Goal: Task Accomplishment & Management: Use online tool/utility

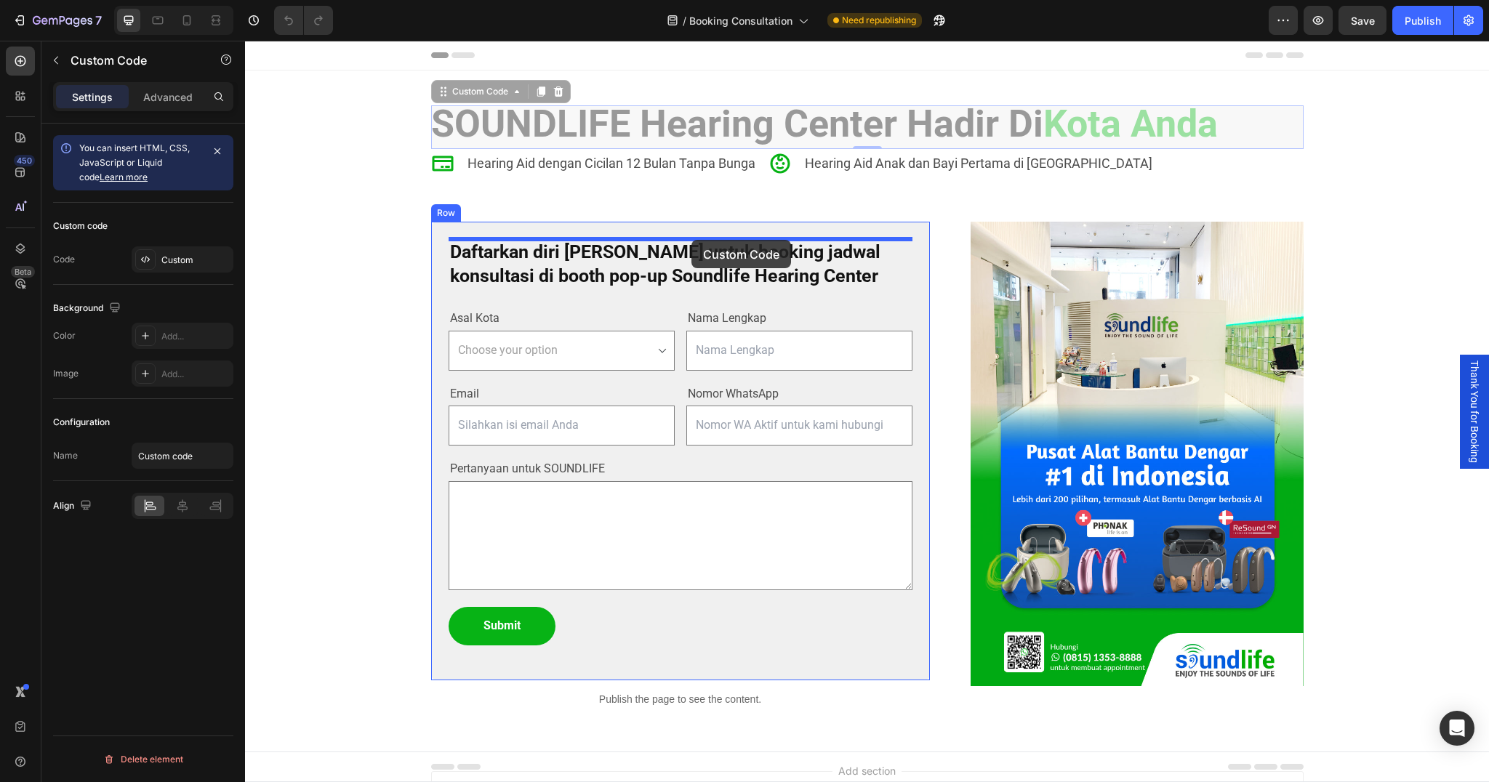
drag, startPoint x: 698, startPoint y: 121, endPoint x: 692, endPoint y: 240, distance: 118.7
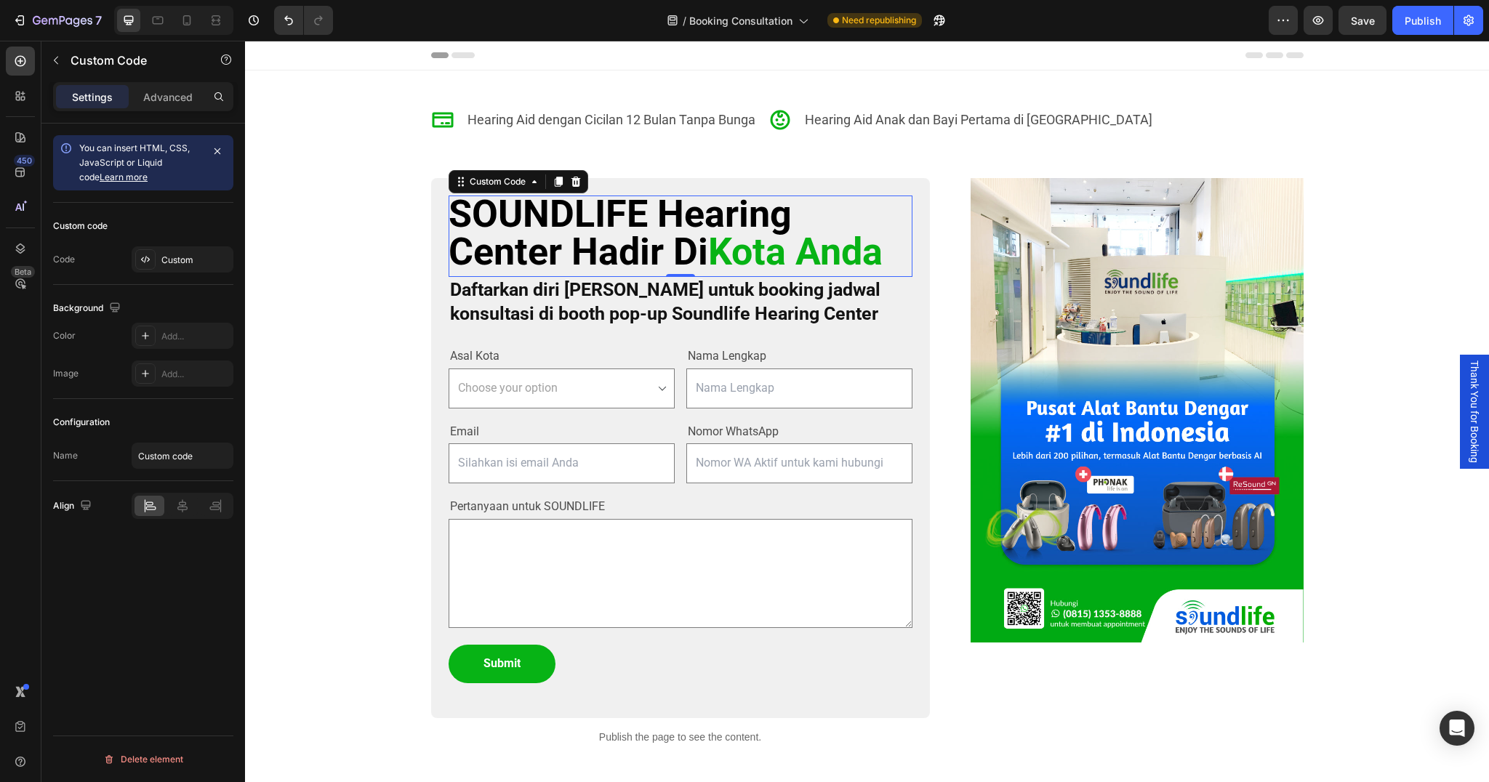
click at [538, 209] on h2 "SOUNDLIFE Hearing Center Hadir Di [GEOGRAPHIC_DATA]" at bounding box center [681, 234] width 464 height 76
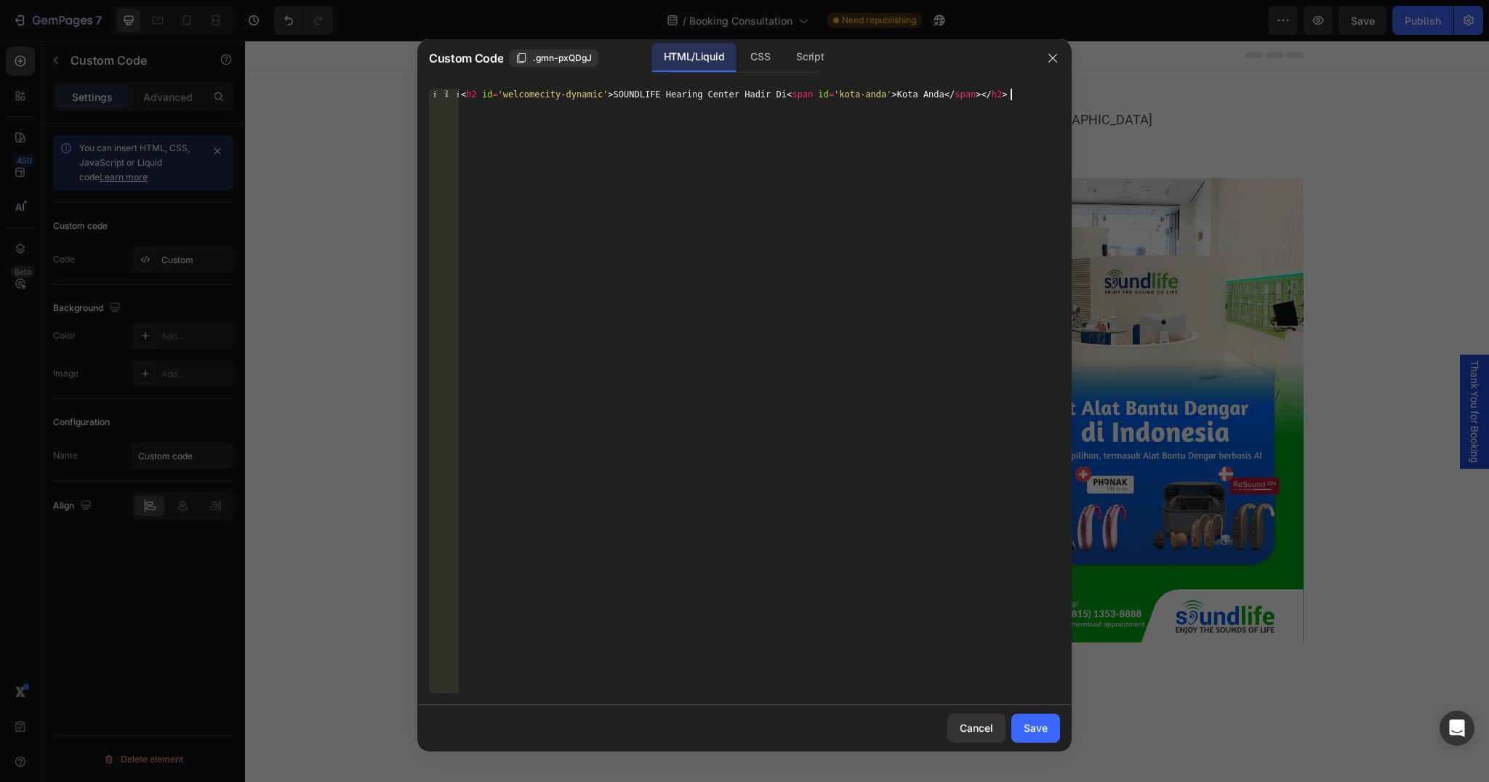
click at [984, 744] on div "Cancel Save" at bounding box center [744, 728] width 654 height 47
click at [772, 60] on div "CSS" at bounding box center [760, 57] width 43 height 29
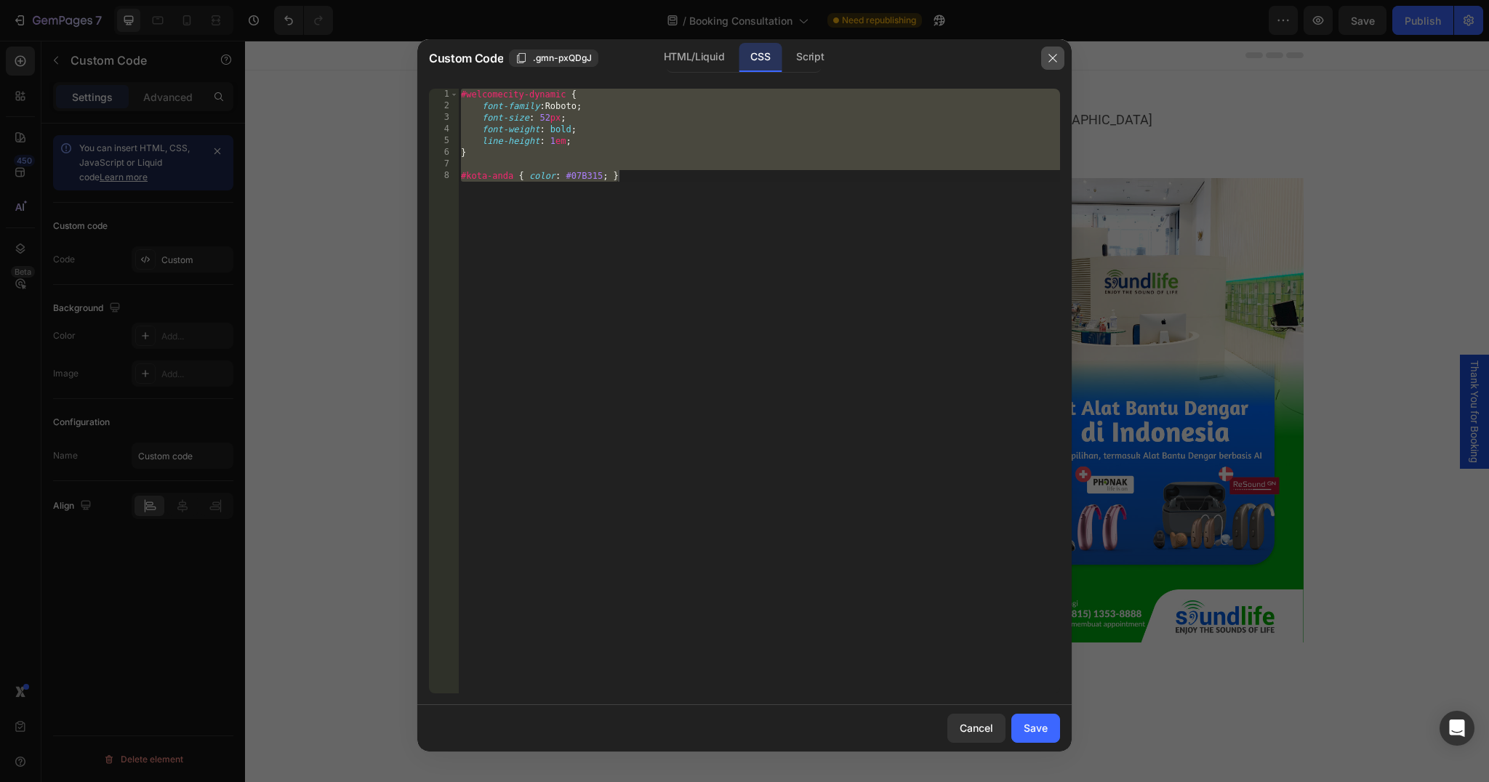
click at [1055, 55] on icon "button" at bounding box center [1053, 58] width 8 height 8
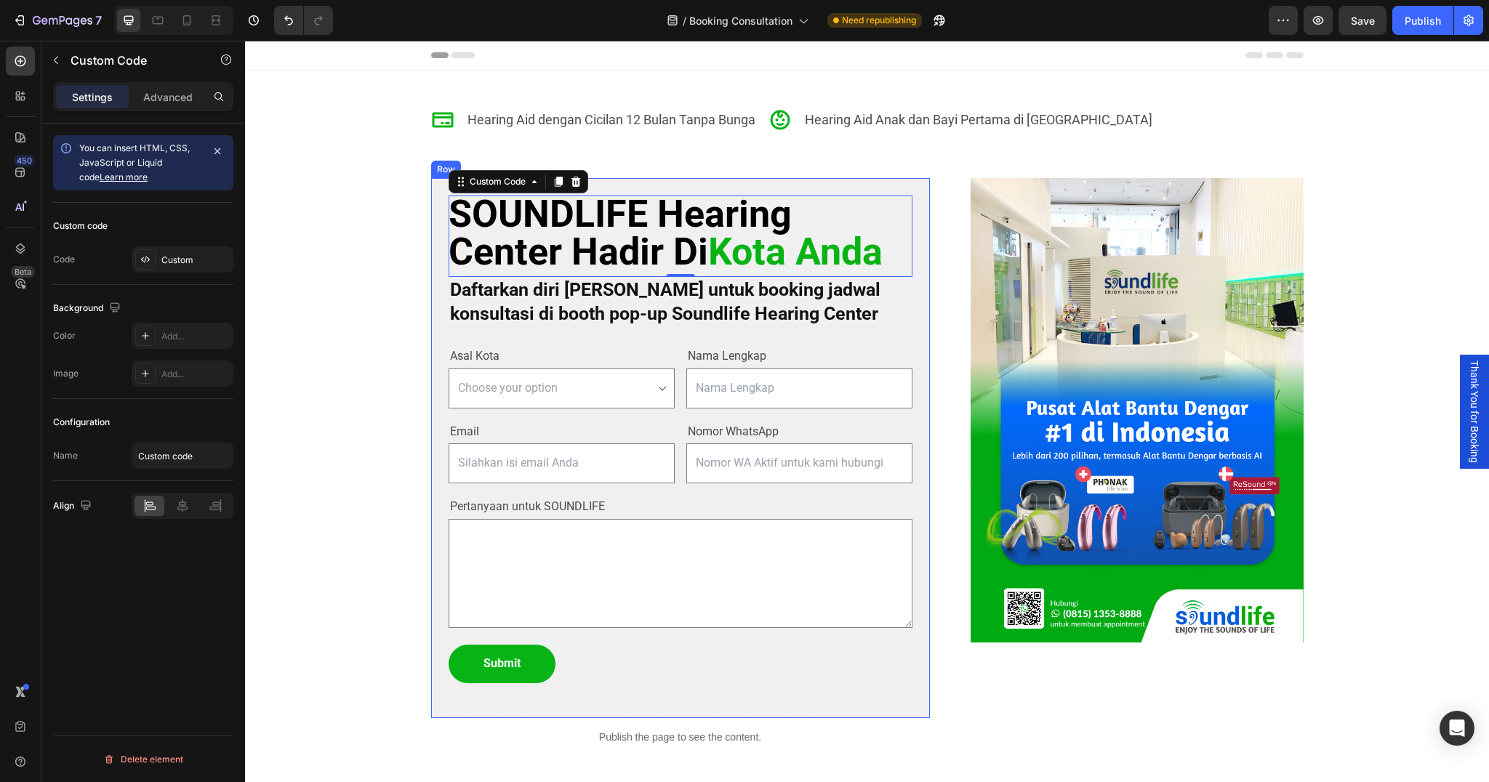
click at [891, 187] on div "SOUNDLIFE Hearing Center Hadir Di Kota Anda Custom Code 0 Daftarkan diri Anda u…" at bounding box center [680, 448] width 499 height 540
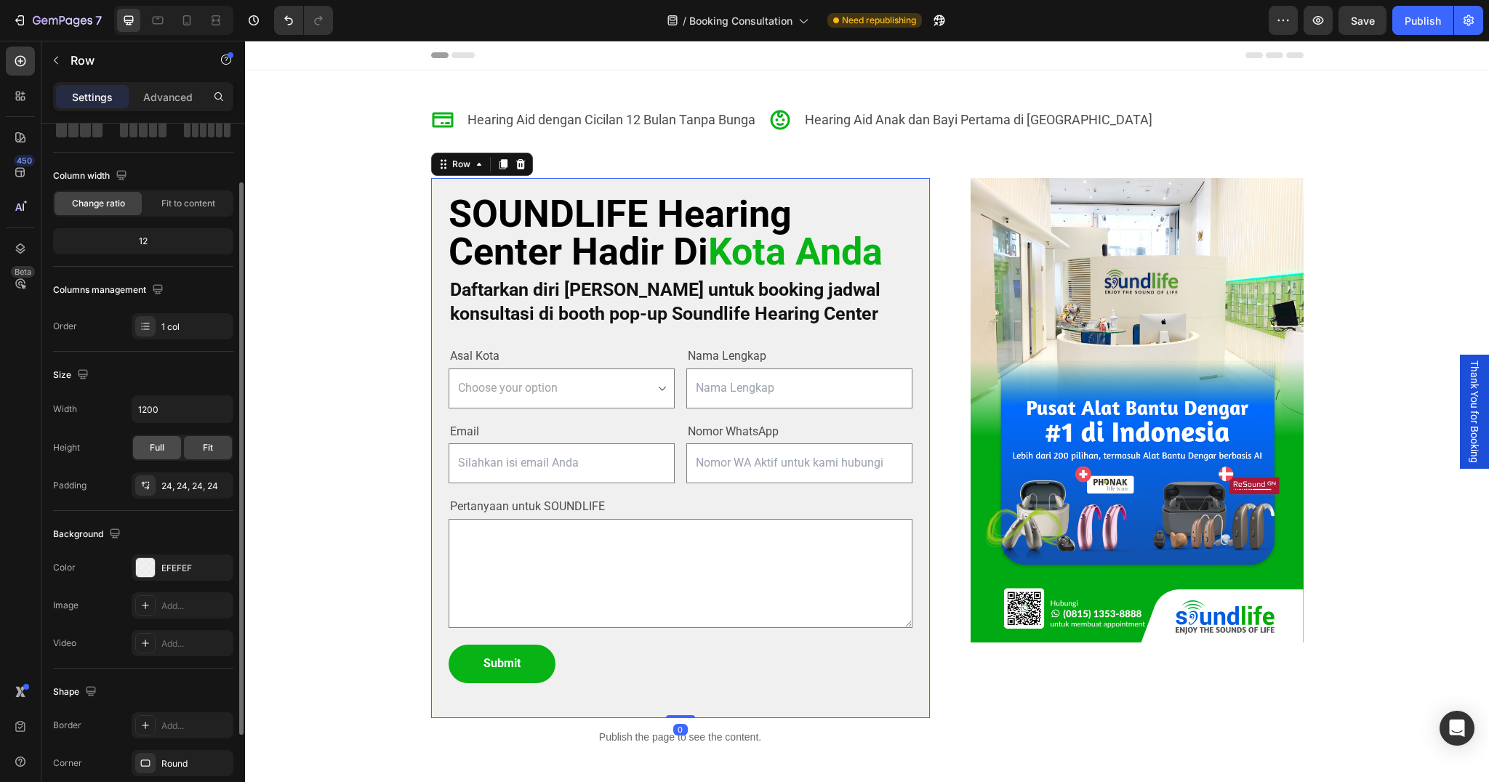
scroll to position [103, 0]
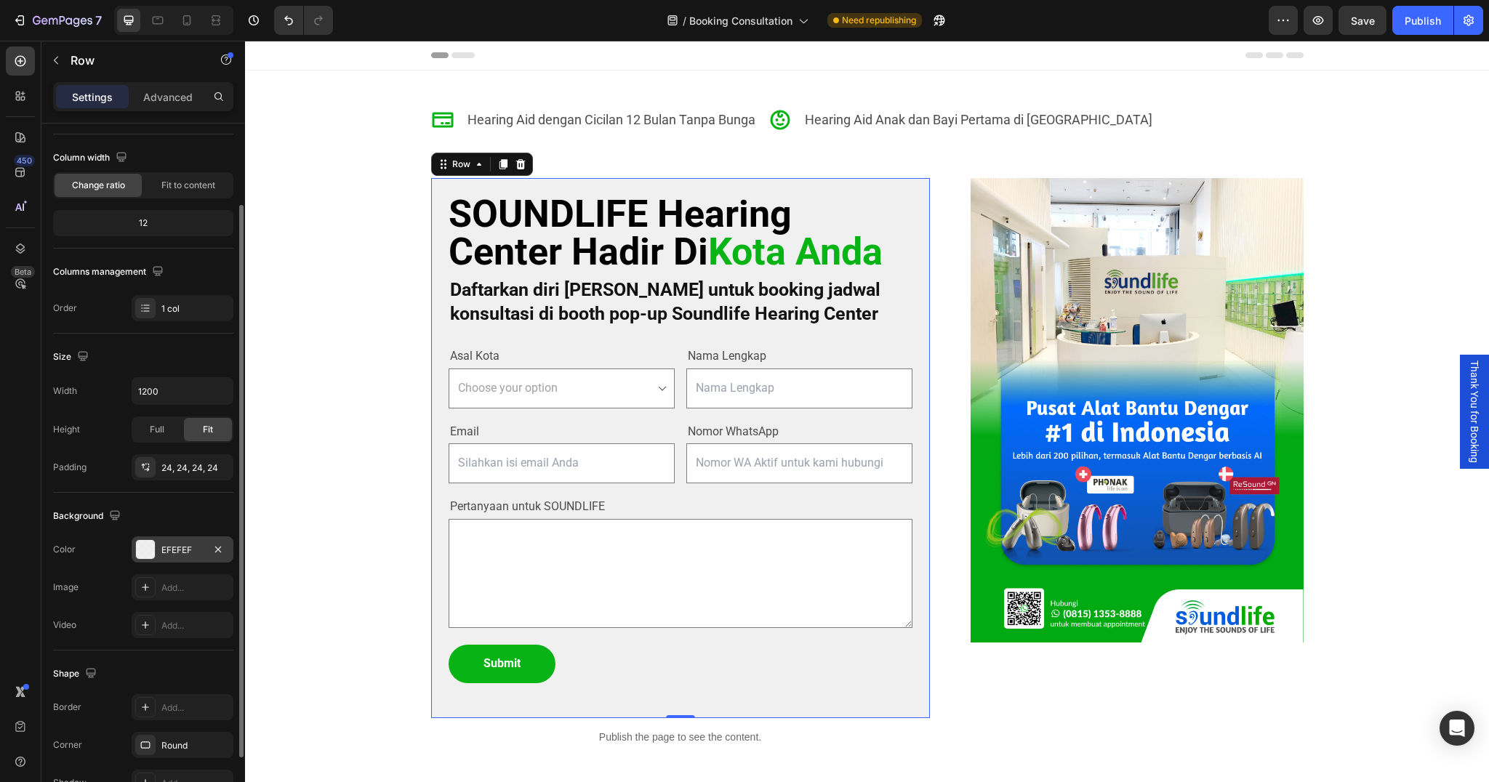
click at [176, 547] on div "EFEFEF" at bounding box center [182, 550] width 42 height 13
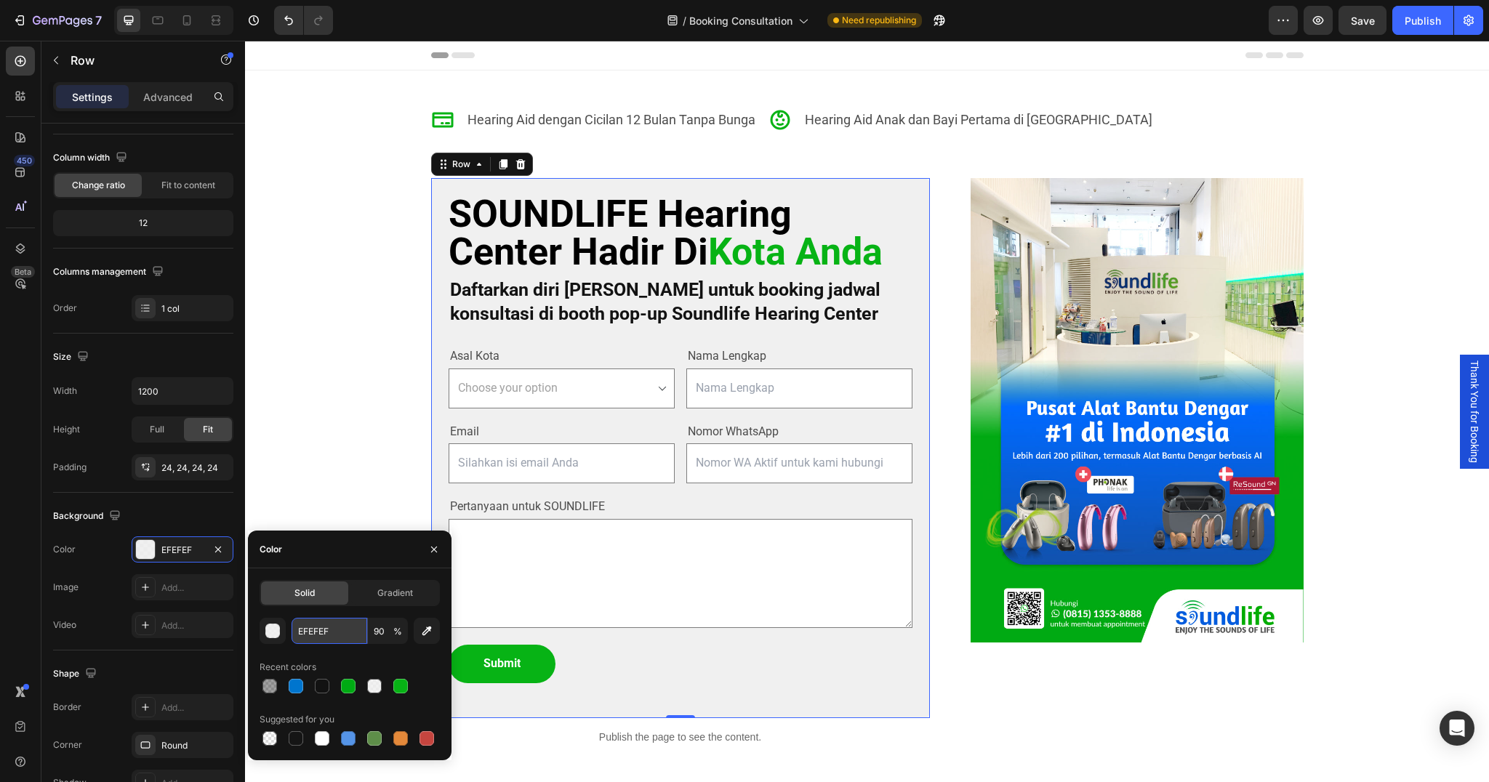
click at [311, 641] on input "EFEFEF" at bounding box center [330, 631] width 76 height 26
type input "248"
type input "100"
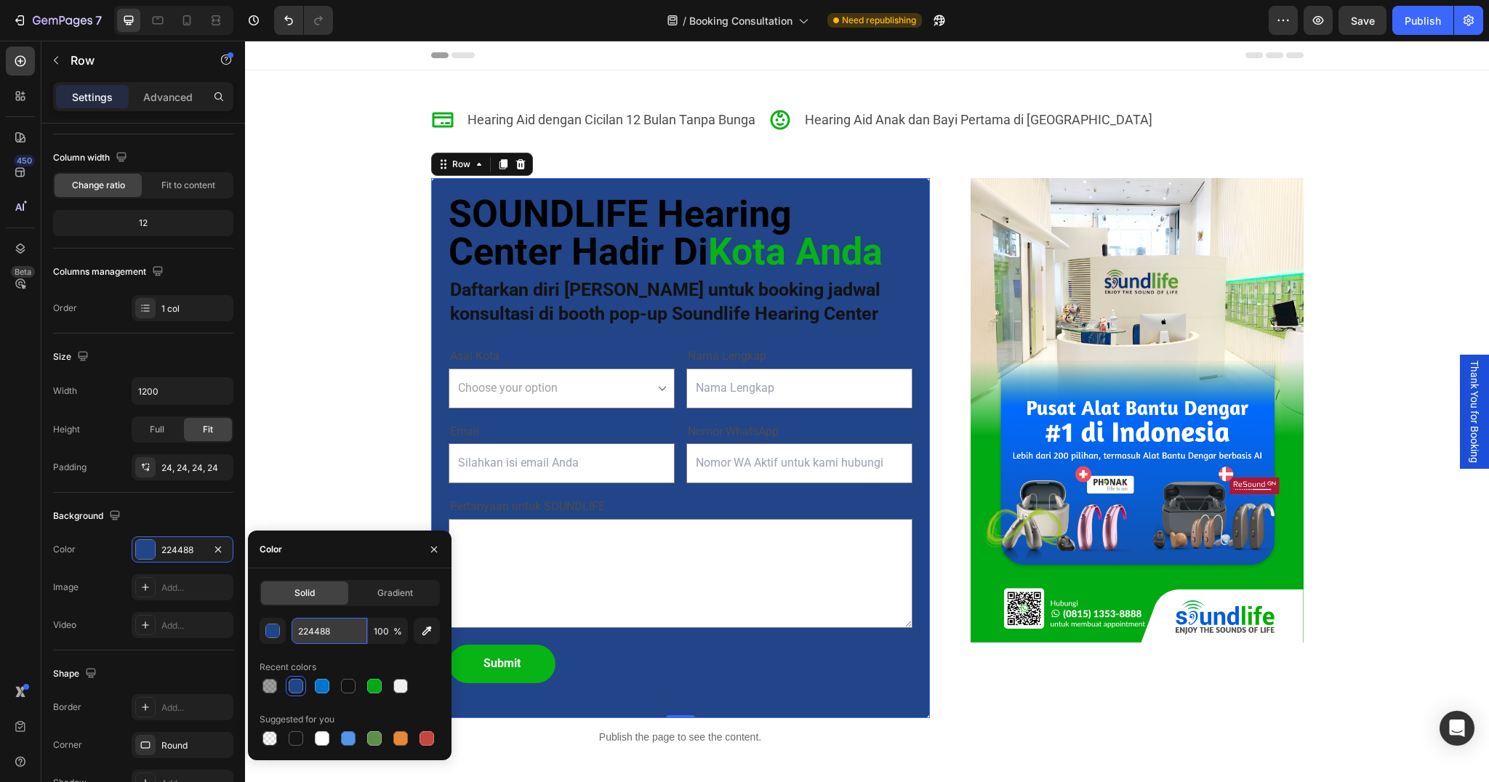
click at [332, 638] on input "224488" at bounding box center [330, 631] width 76 height 26
type input "224488"
click at [433, 634] on icon "button" at bounding box center [427, 631] width 15 height 15
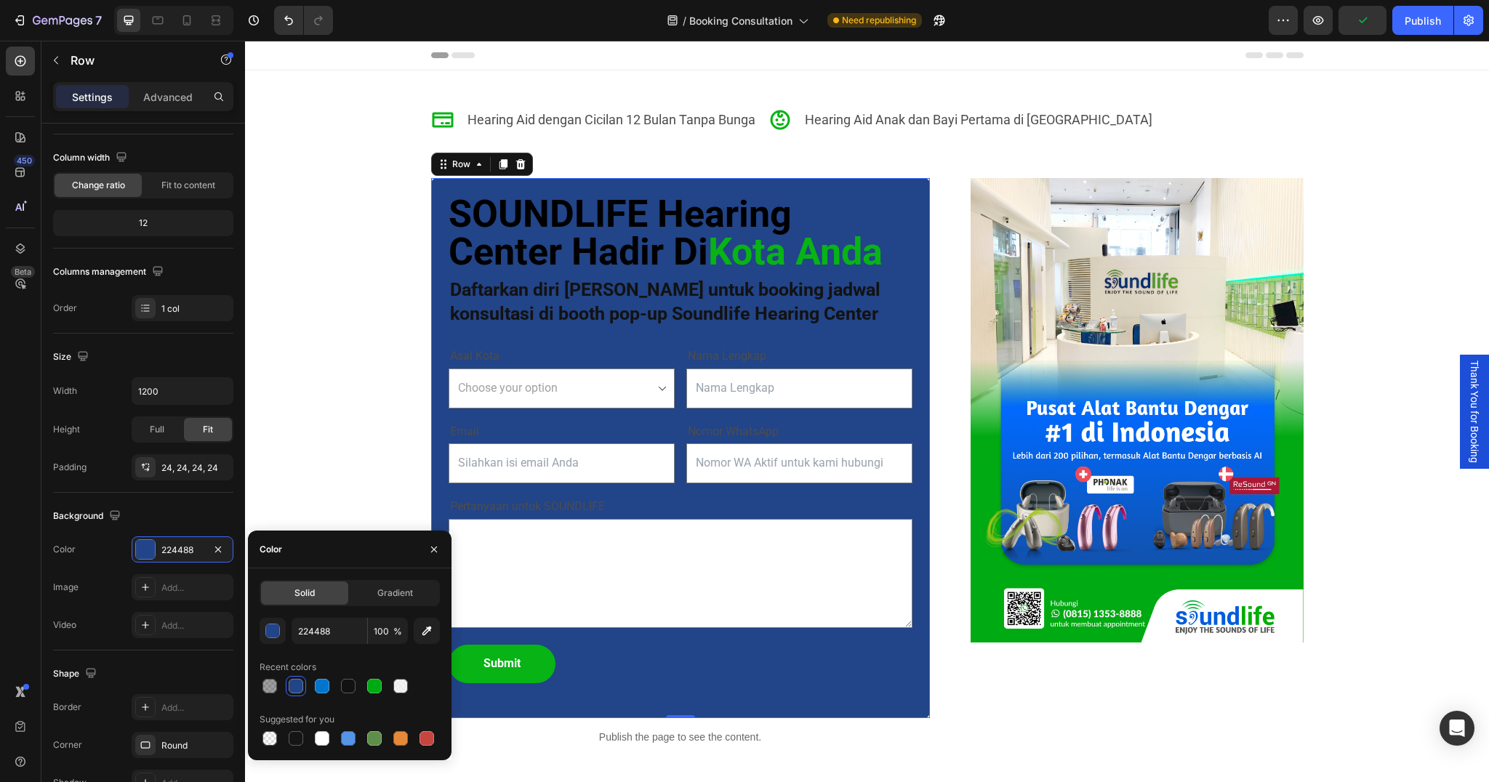
type input "F8F8F8"
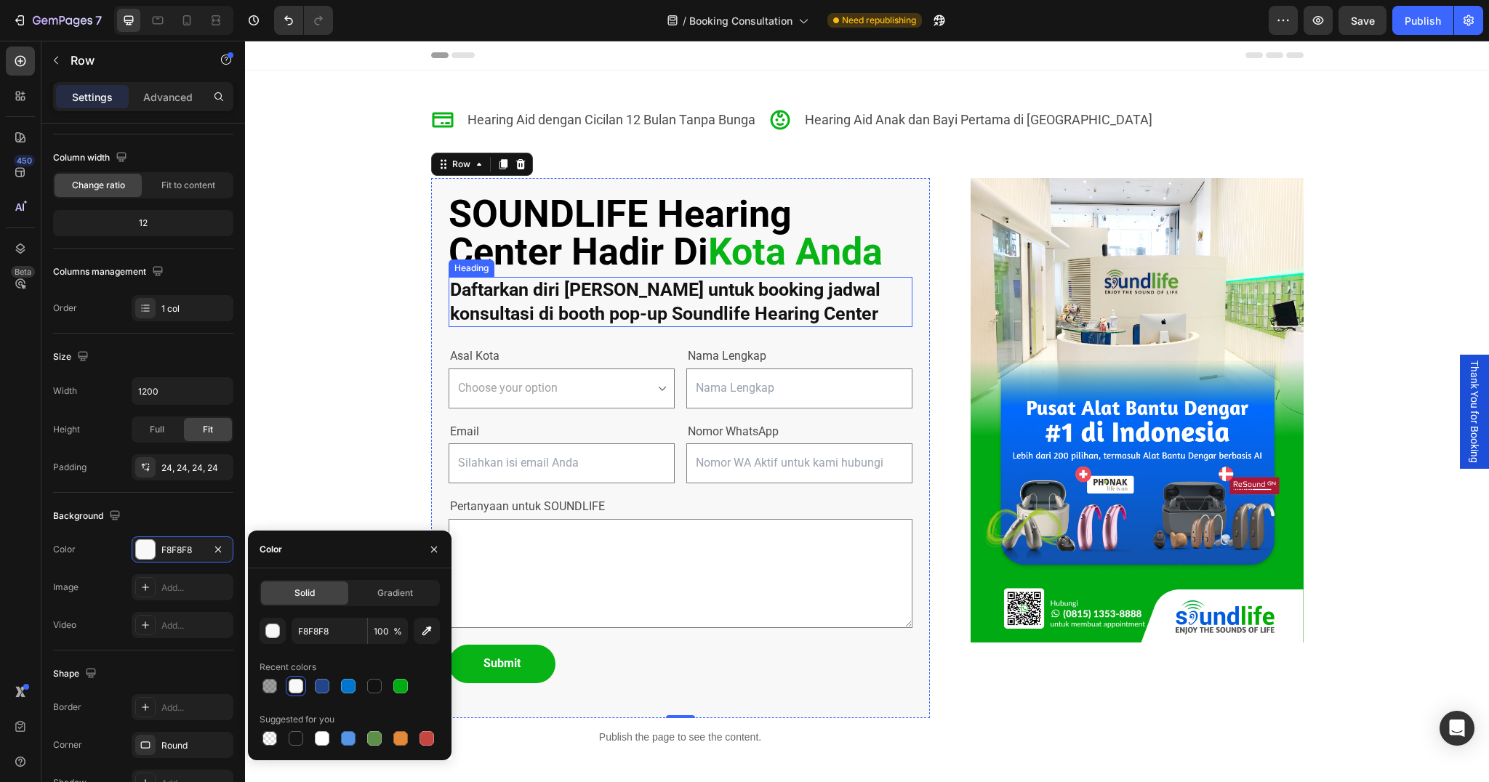
click at [568, 298] on h2 "Daftarkan diri [PERSON_NAME] untuk booking jadwal konsultasi di booth pop-up So…" at bounding box center [681, 302] width 464 height 50
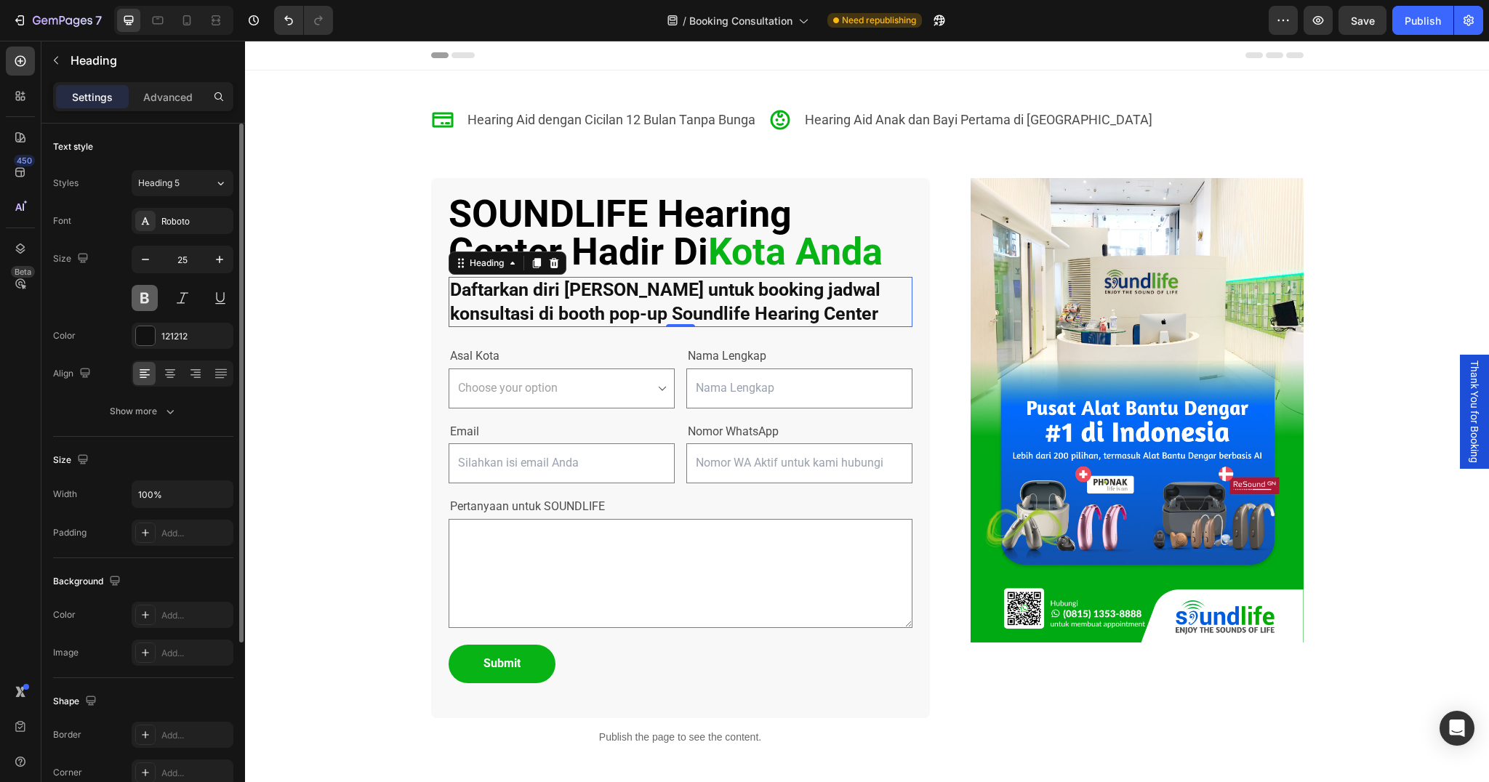
click at [146, 302] on button at bounding box center [145, 298] width 26 height 26
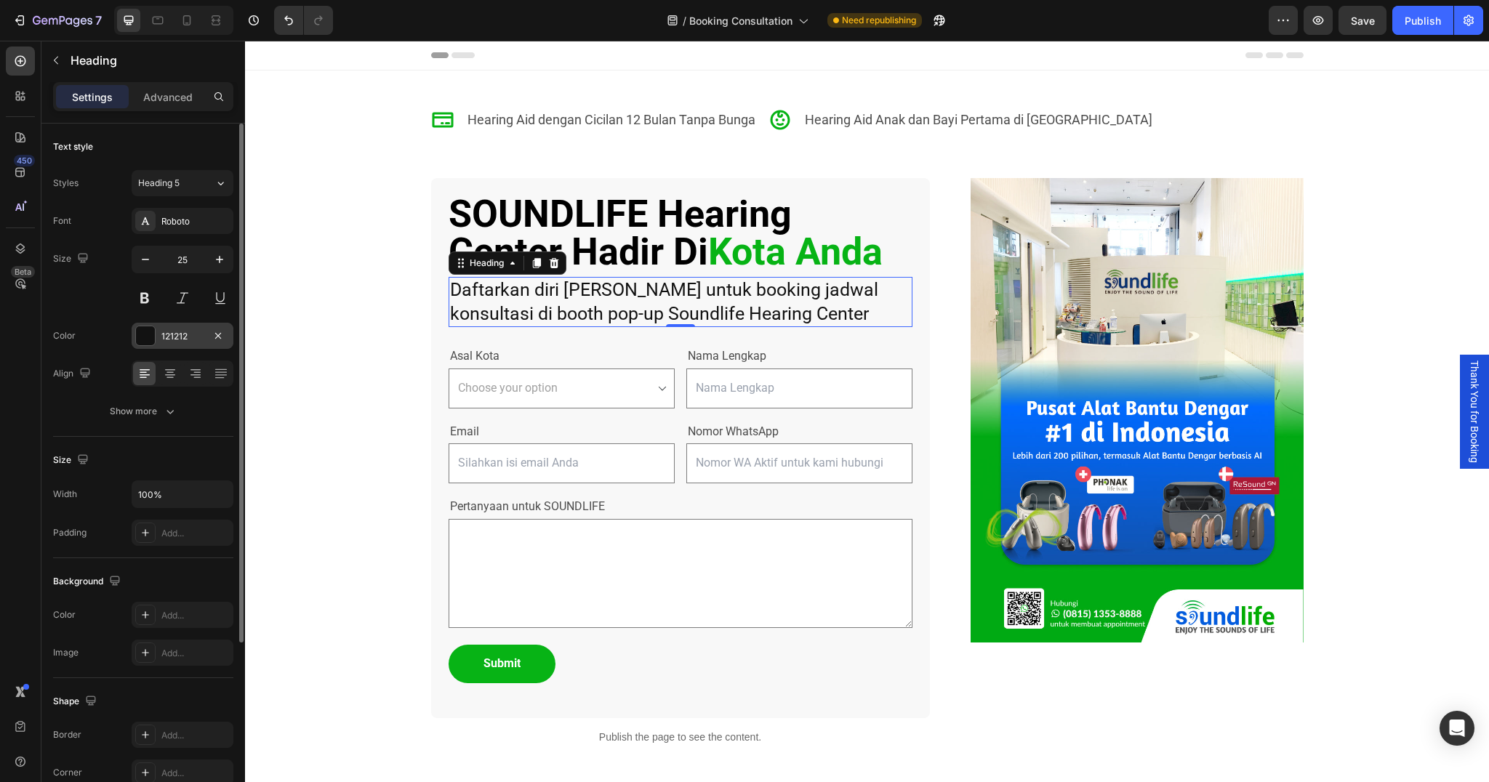
click at [180, 344] on div "121212" at bounding box center [183, 336] width 102 height 26
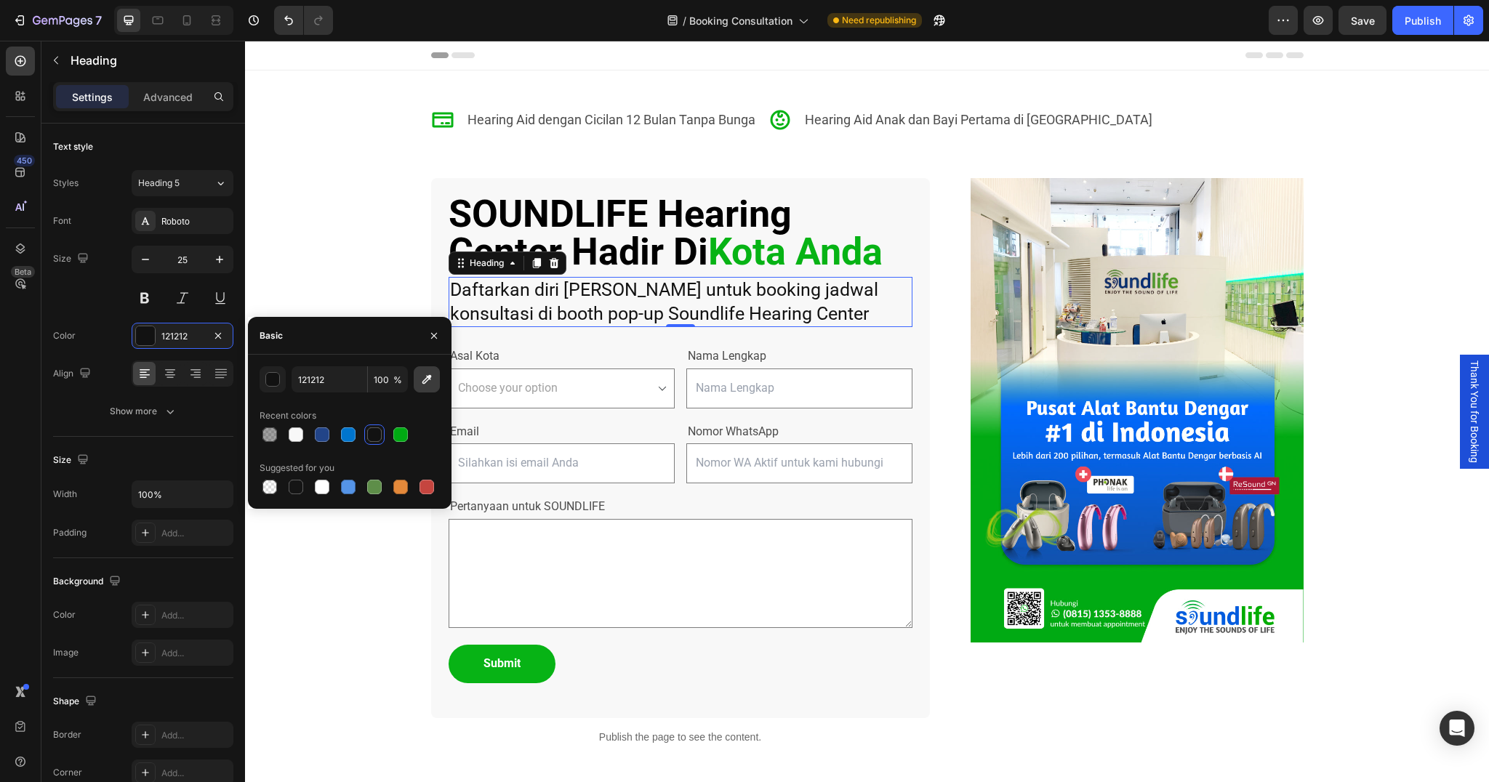
click at [432, 380] on icon "button" at bounding box center [427, 379] width 15 height 15
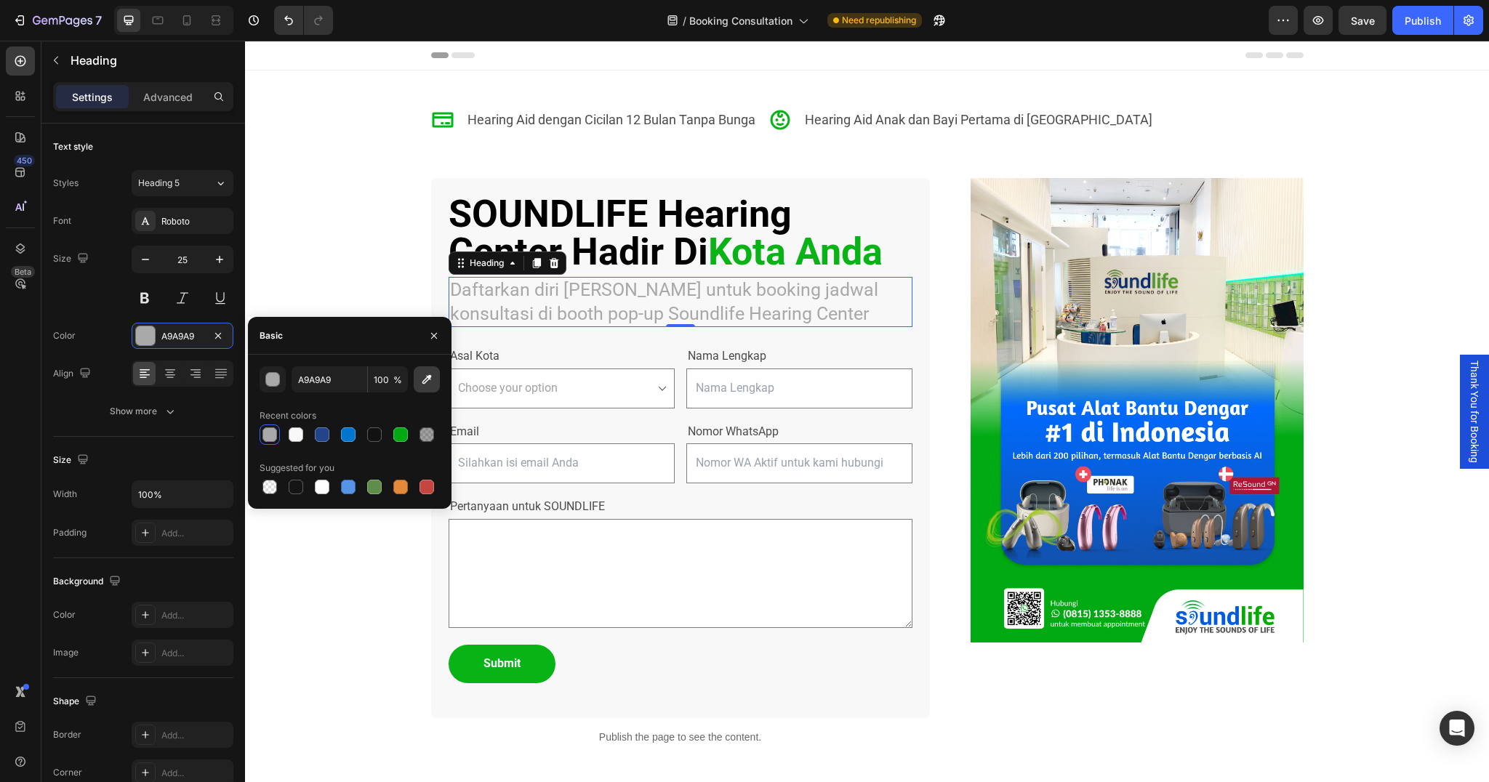
click at [435, 380] on button "button" at bounding box center [427, 380] width 26 height 26
type input "717171"
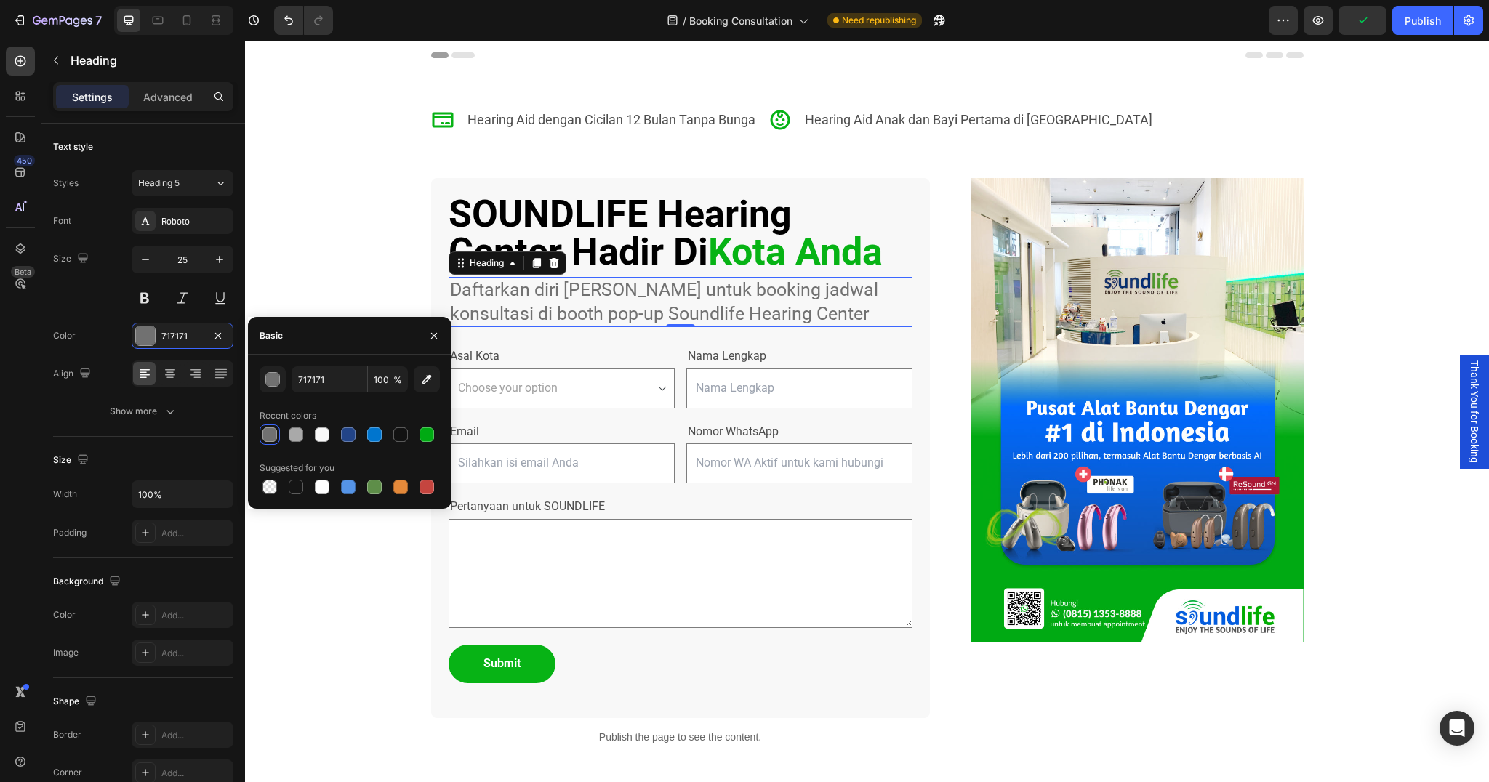
click at [498, 310] on h2 "Daftarkan diri [PERSON_NAME] untuk booking jadwal konsultasi di booth pop-up So…" at bounding box center [681, 302] width 464 height 50
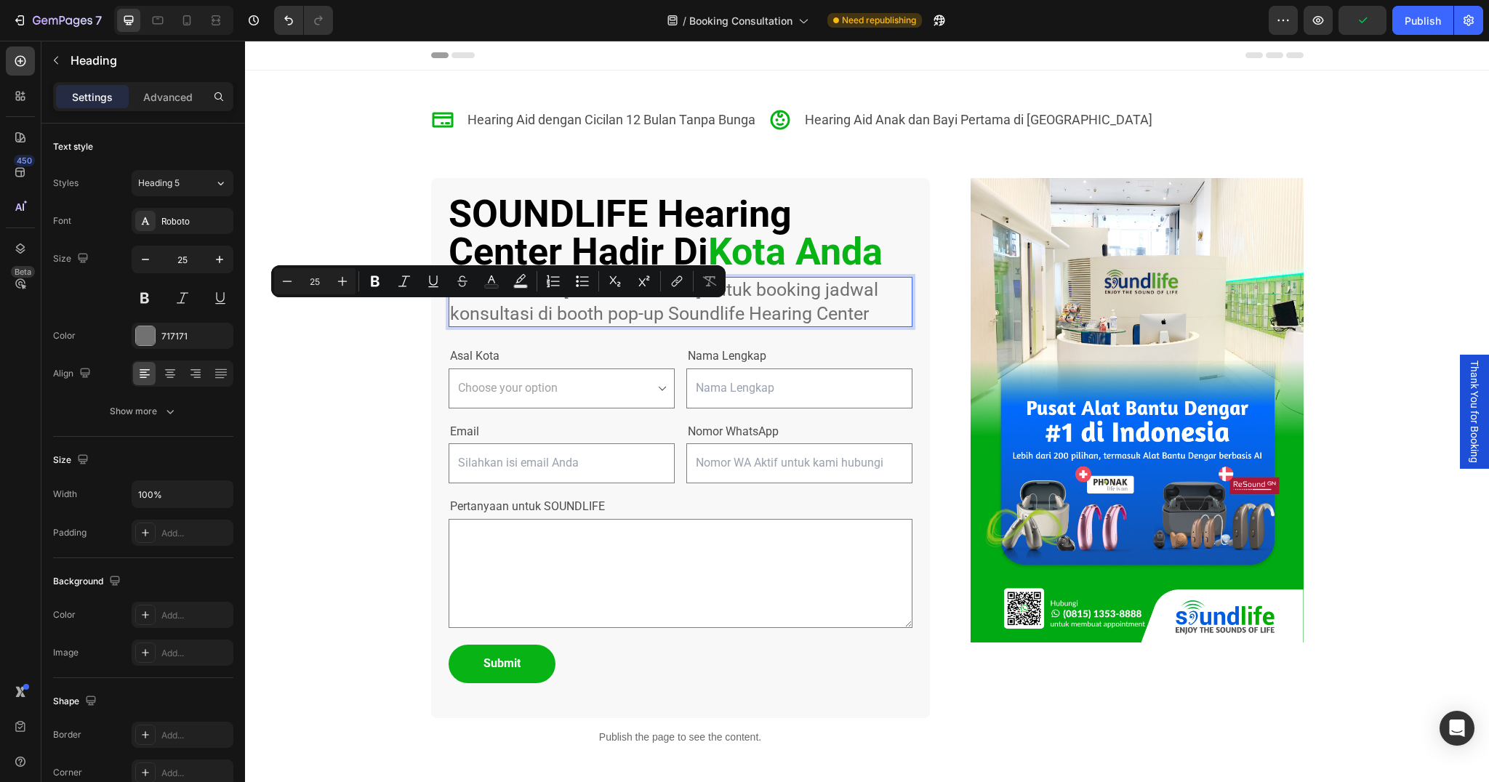
click at [555, 313] on p "Daftarkan diri [PERSON_NAME] untuk booking jadwal konsultasi di booth pop-up So…" at bounding box center [680, 302] width 461 height 47
click at [377, 276] on icon "Editor contextual toolbar" at bounding box center [379, 281] width 15 height 15
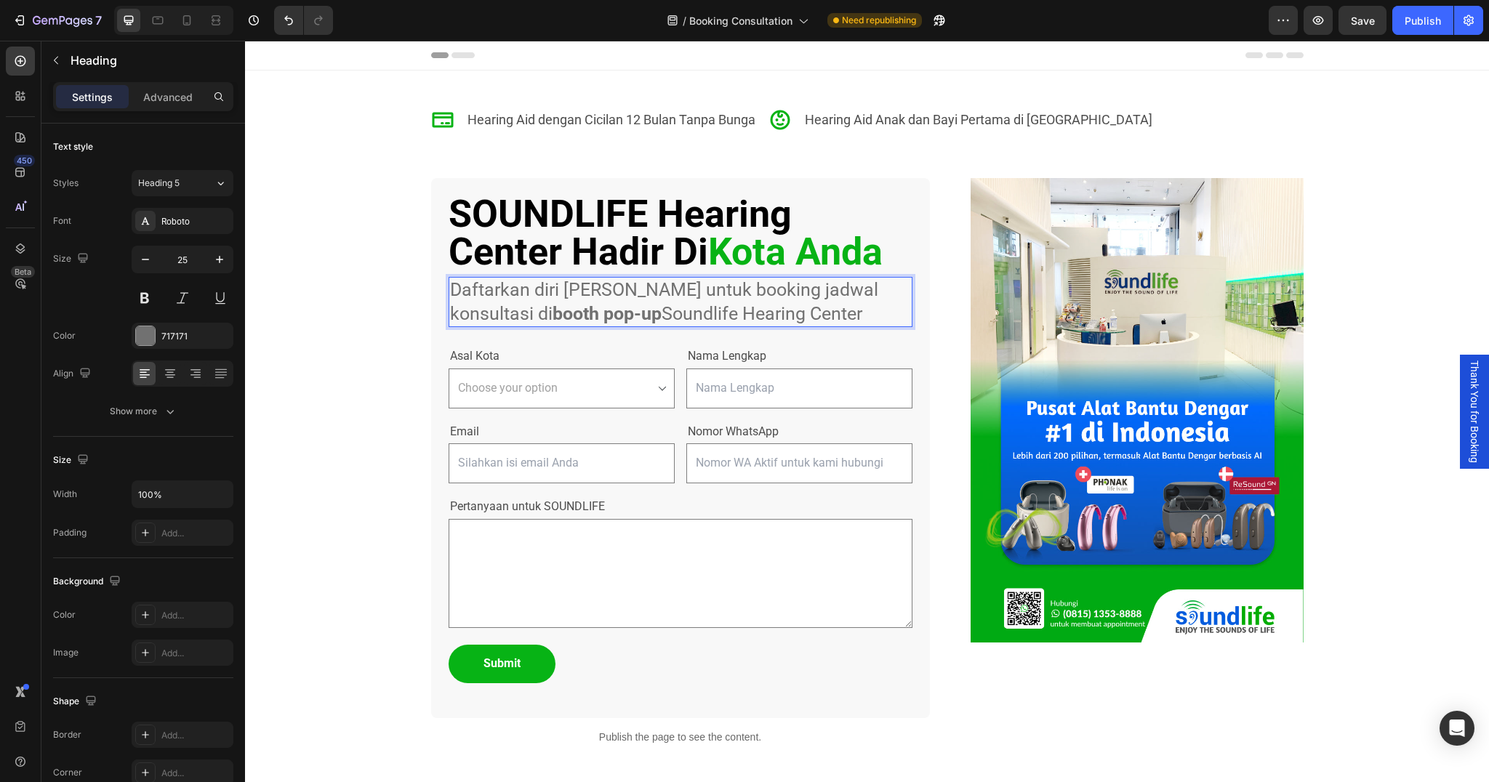
click at [557, 313] on strong "booth pop-up" at bounding box center [607, 313] width 109 height 21
click at [572, 314] on p "Daftarkan diri [PERSON_NAME] untuk booking jadwal konsultasi di booth pop-up So…" at bounding box center [680, 302] width 461 height 47
click at [666, 307] on strong "Soundlife Hearing Center" at bounding box center [769, 313] width 207 height 21
click at [666, 315] on strong "Soundlife Hearing Center" at bounding box center [769, 313] width 207 height 21
click at [574, 407] on select "Choose your option [GEOGRAPHIC_DATA] [GEOGRAPHIC_DATA]an [GEOGRAPHIC_DATA] [GEO…" at bounding box center [562, 389] width 226 height 40
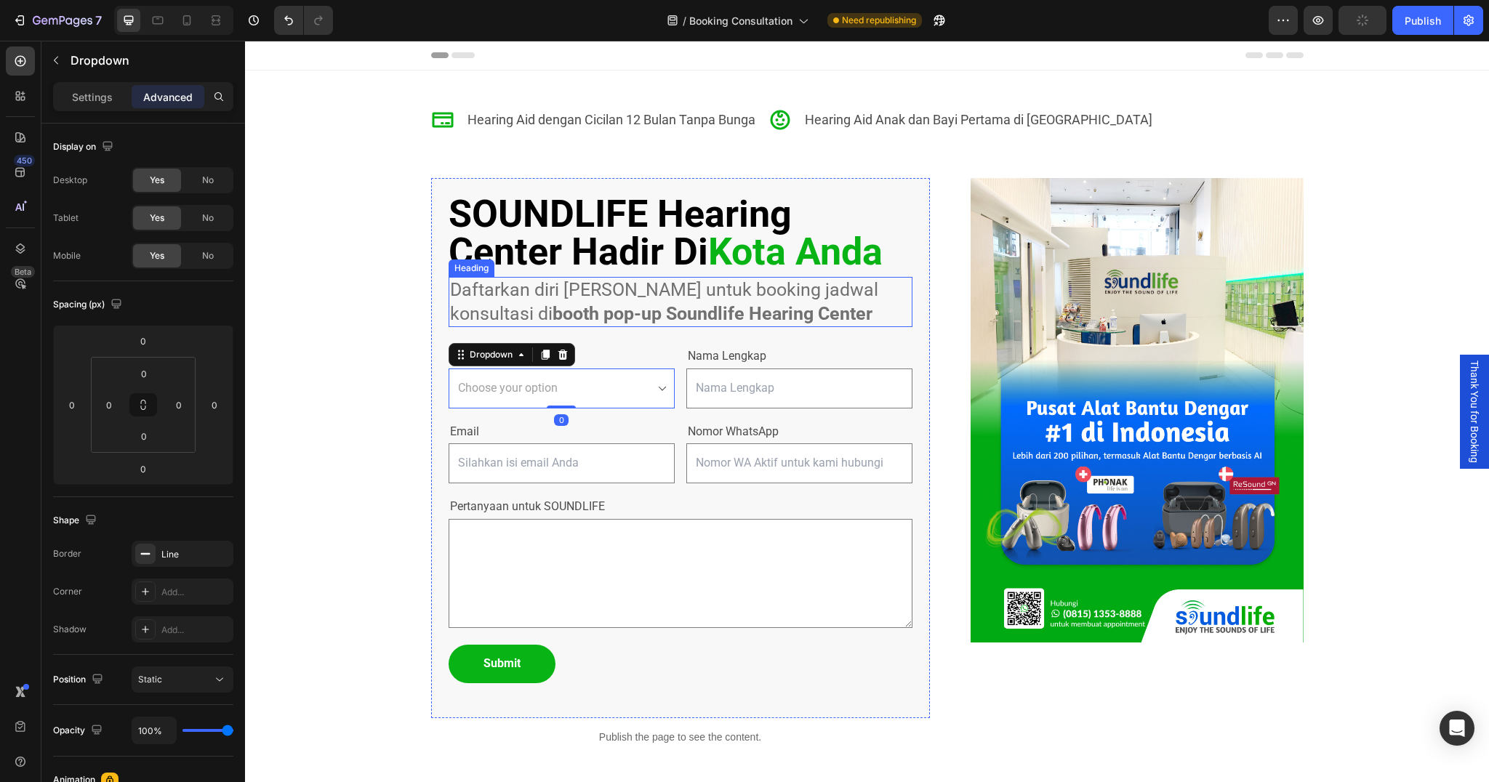
click at [666, 316] on strong "Soundlife Hearing Center" at bounding box center [769, 313] width 207 height 21
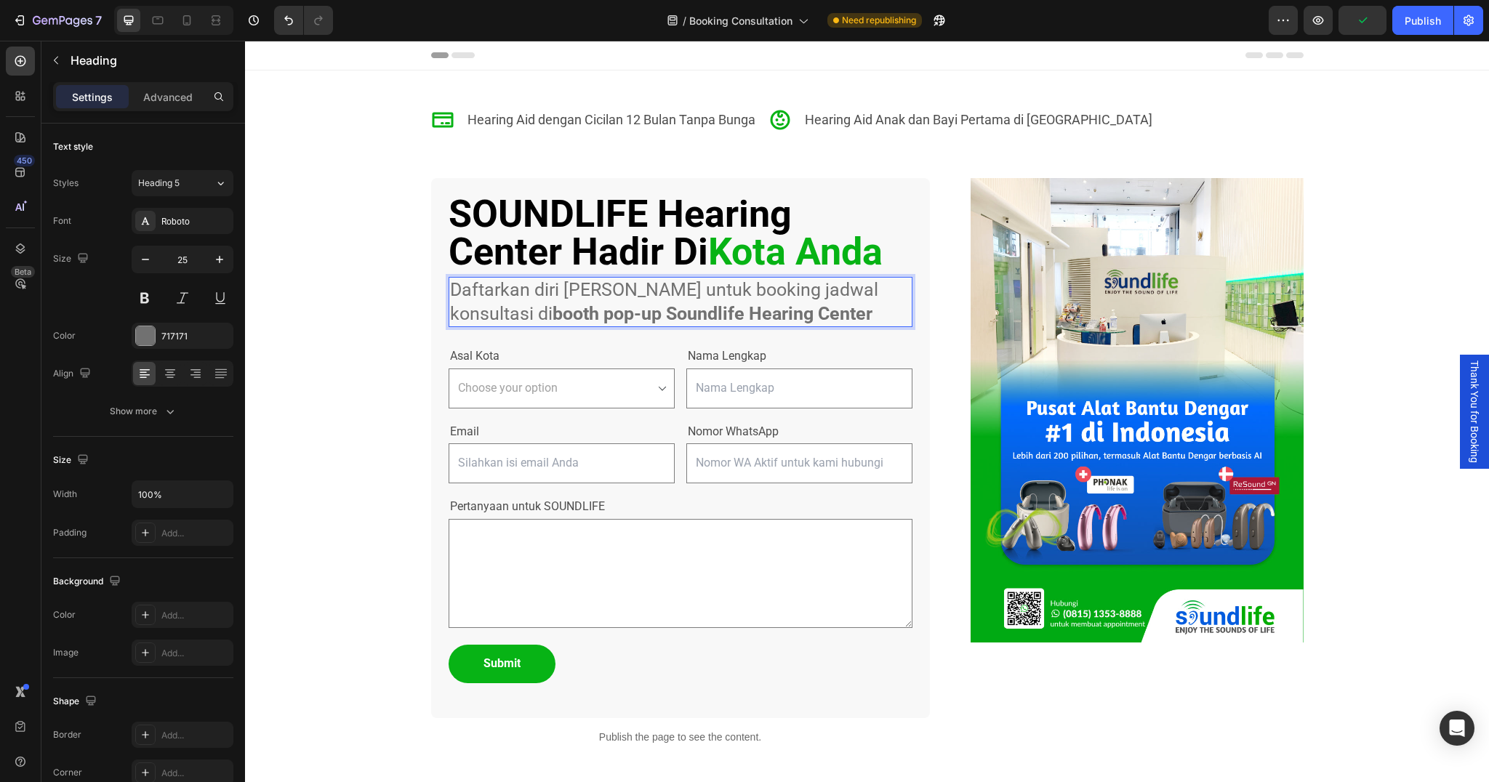
click at [666, 313] on strong "Soundlife Hearing Center" at bounding box center [769, 313] width 207 height 21
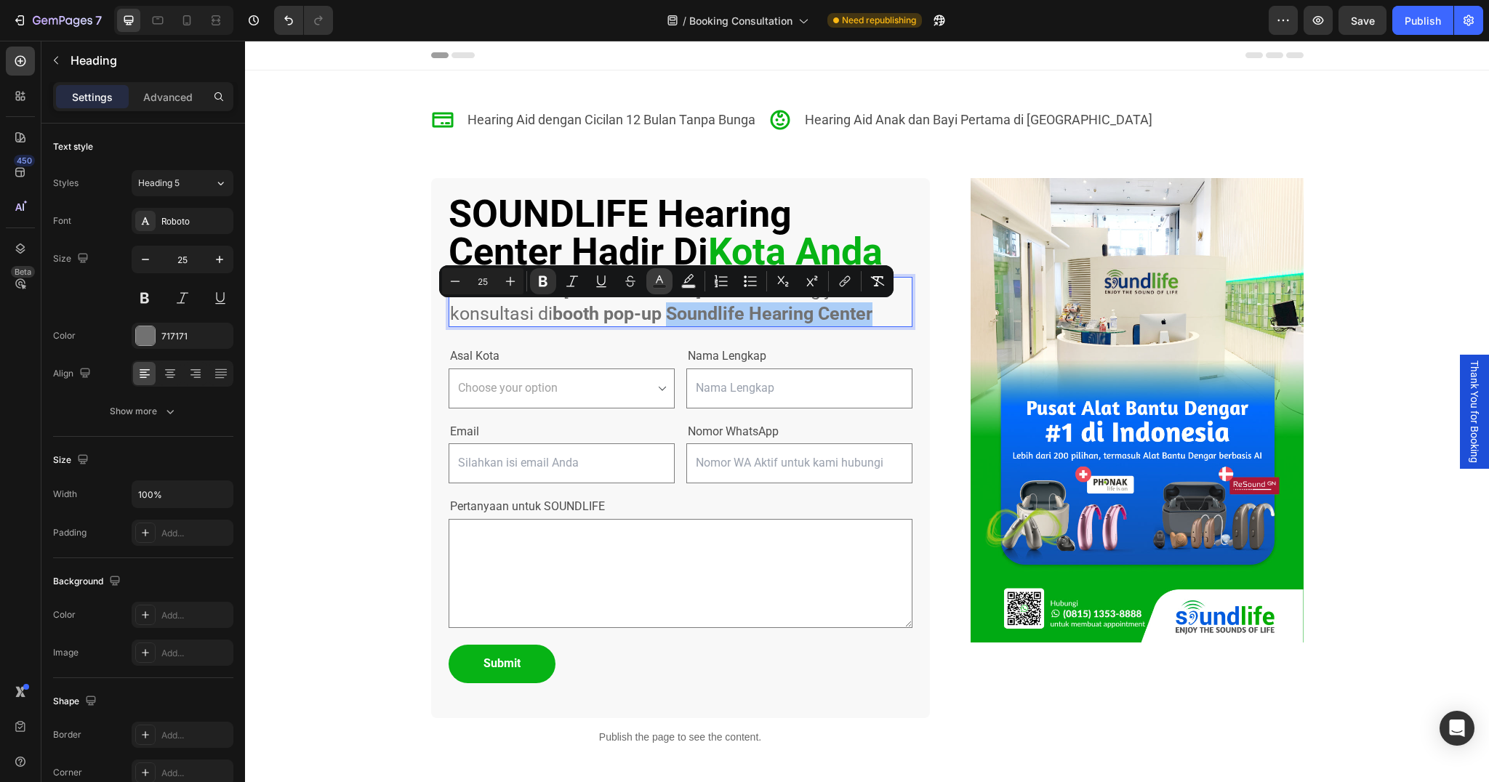
click at [662, 279] on icon "Editor contextual toolbar" at bounding box center [659, 281] width 15 height 15
type input "717171"
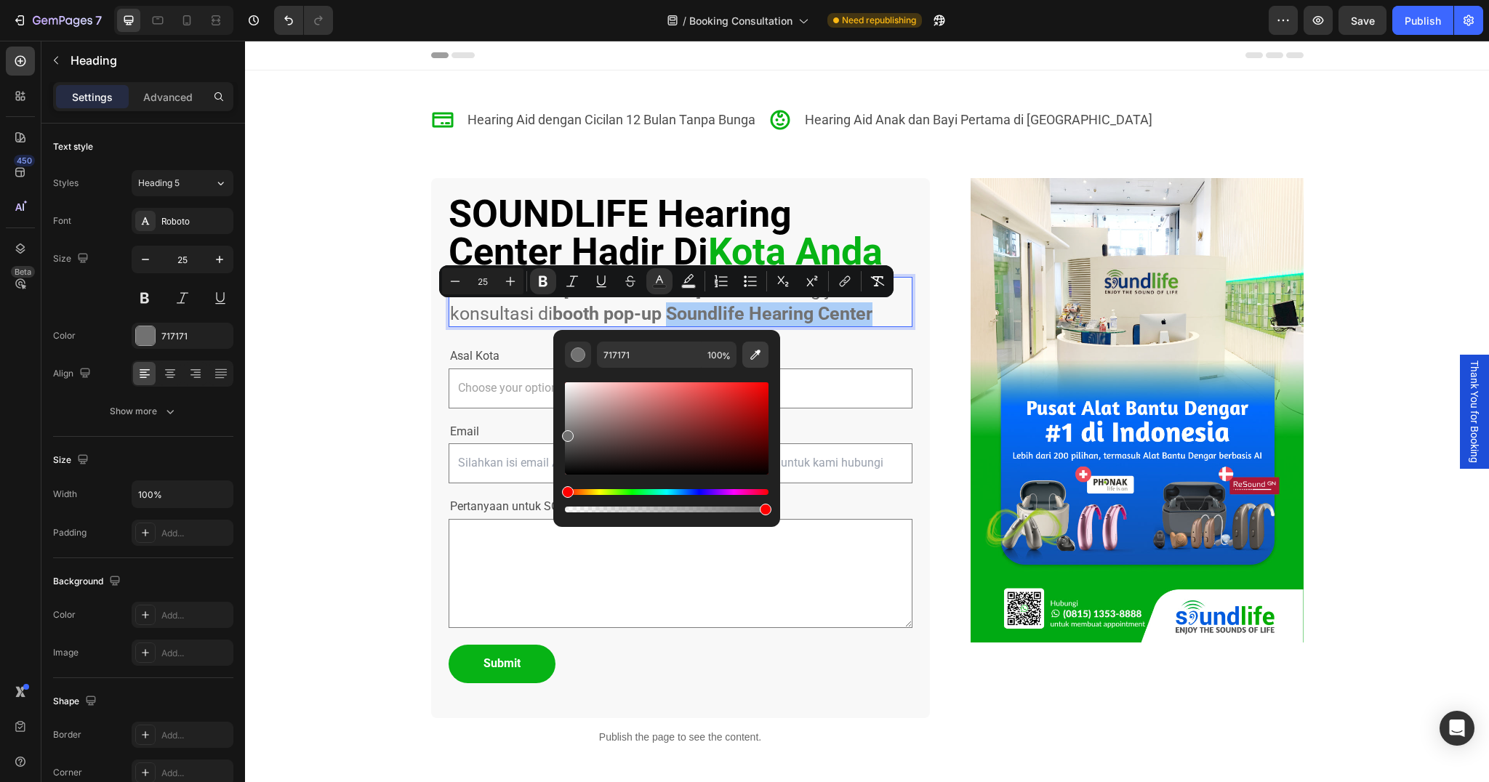
click at [750, 359] on icon "Editor contextual toolbar" at bounding box center [755, 355] width 15 height 15
type input "06B415"
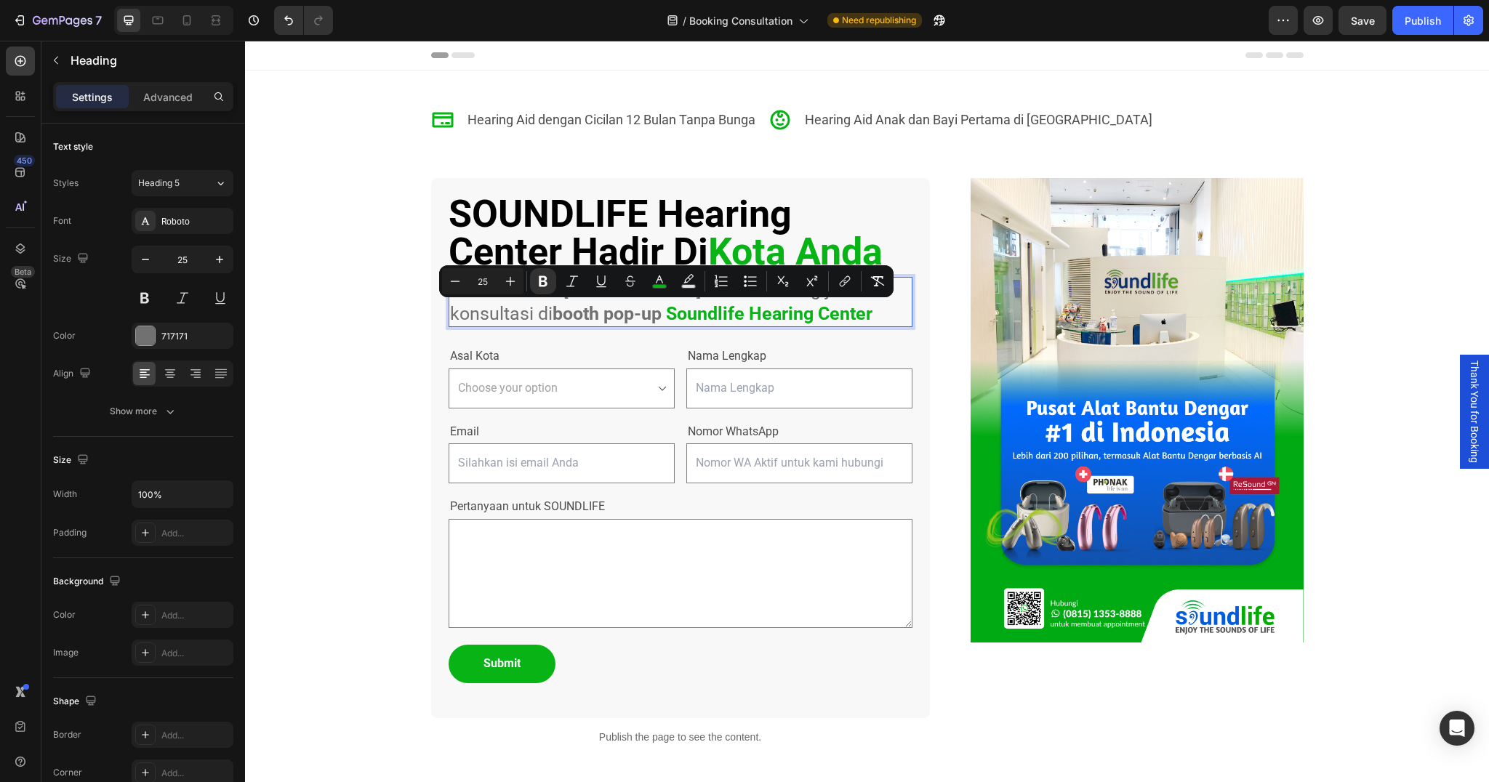
click at [666, 311] on strong "Soundlife Hearing Center" at bounding box center [769, 313] width 207 height 21
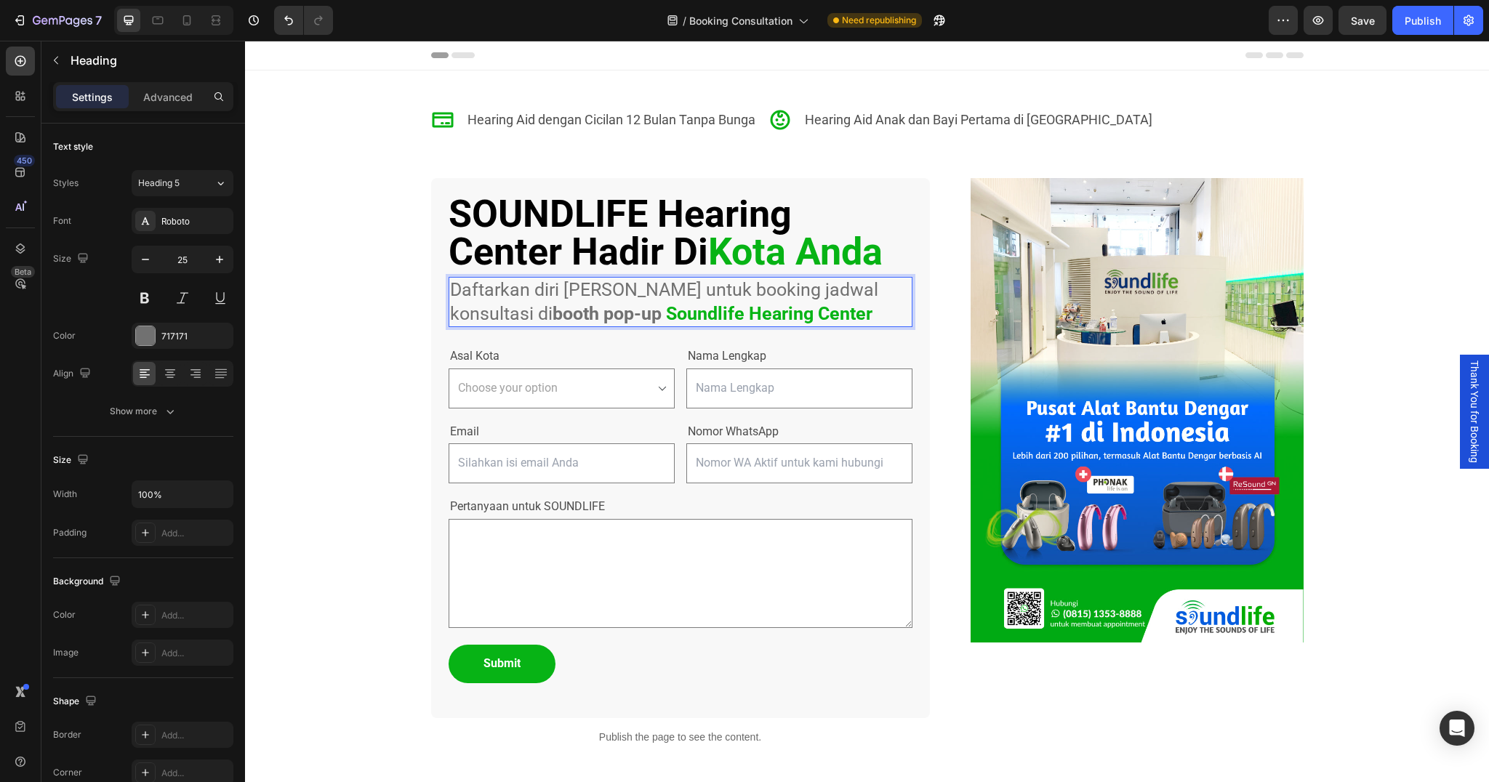
click at [666, 311] on strong "Soundlife Hearing Center" at bounding box center [769, 313] width 207 height 21
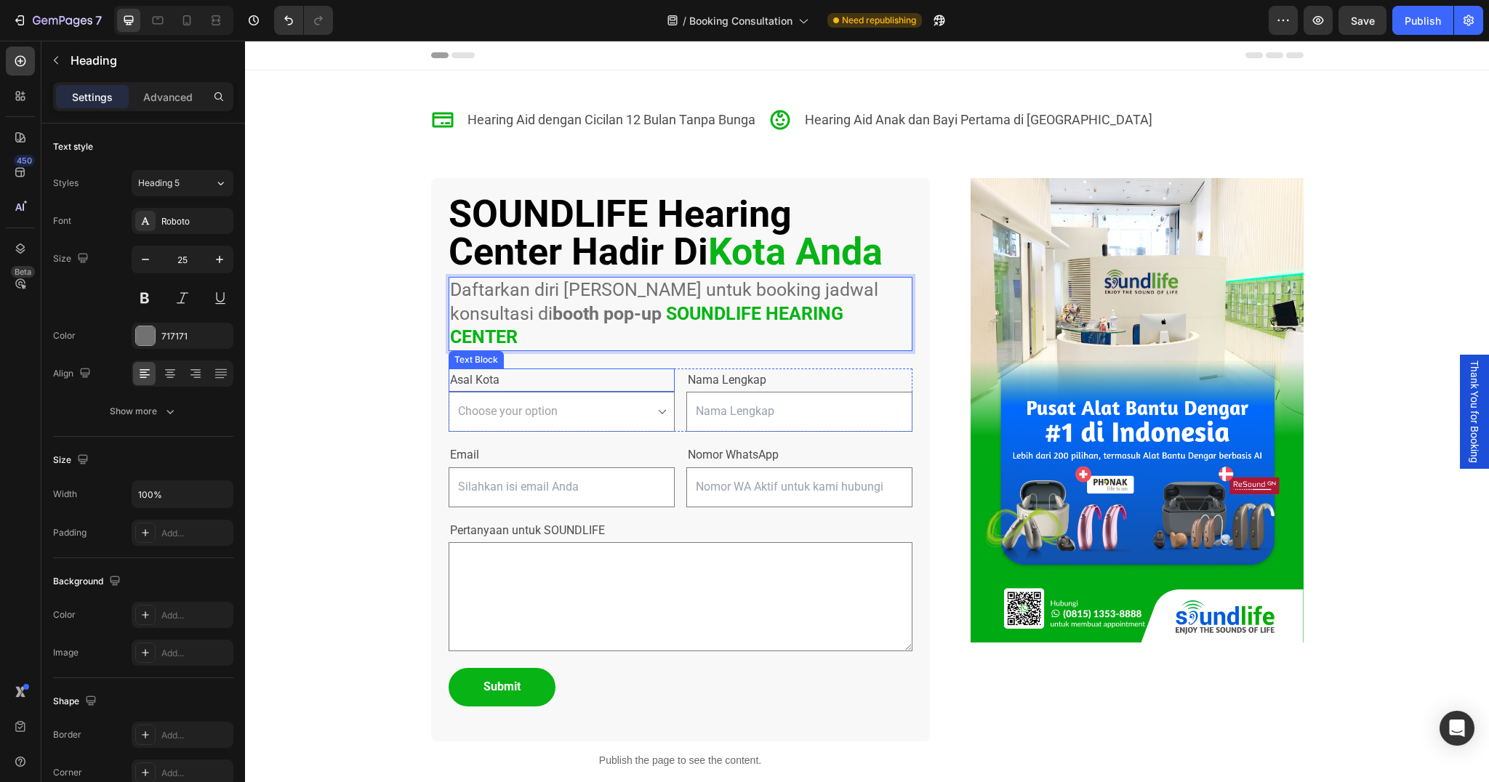
click at [524, 370] on p "Asal Kota" at bounding box center [561, 380] width 223 height 21
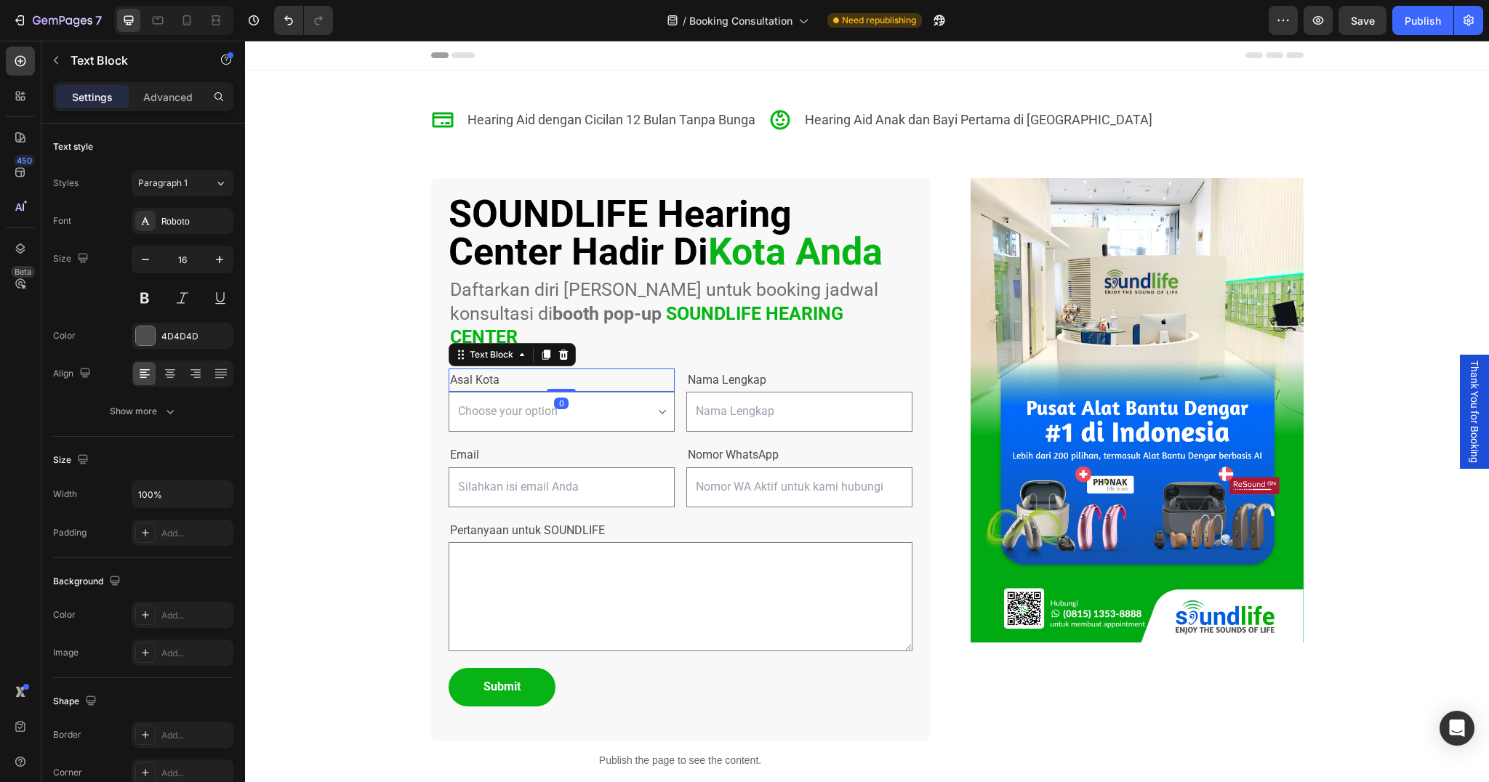
click at [481, 370] on p "Asal Kota" at bounding box center [561, 380] width 223 height 21
click at [918, 367] on div "SOUNDLIFE Hearing Center Hadir Di Kota Anda Custom Code Daftarkan diri Anda unt…" at bounding box center [680, 460] width 499 height 564
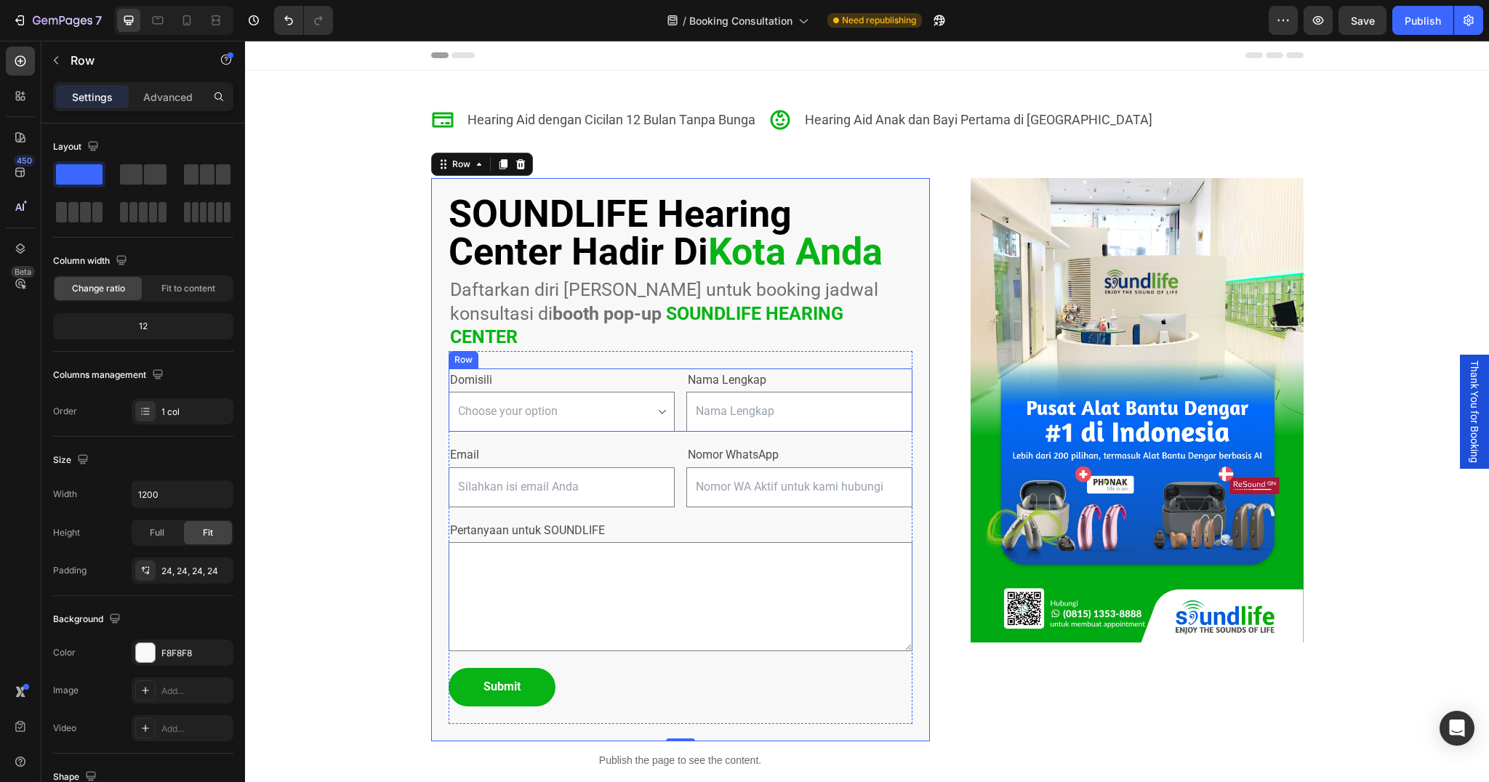
click at [680, 369] on div "Domisili Text Block Choose your option Ambon [GEOGRAPHIC_DATA]an [GEOGRAPHIC_DA…" at bounding box center [681, 401] width 464 height 64
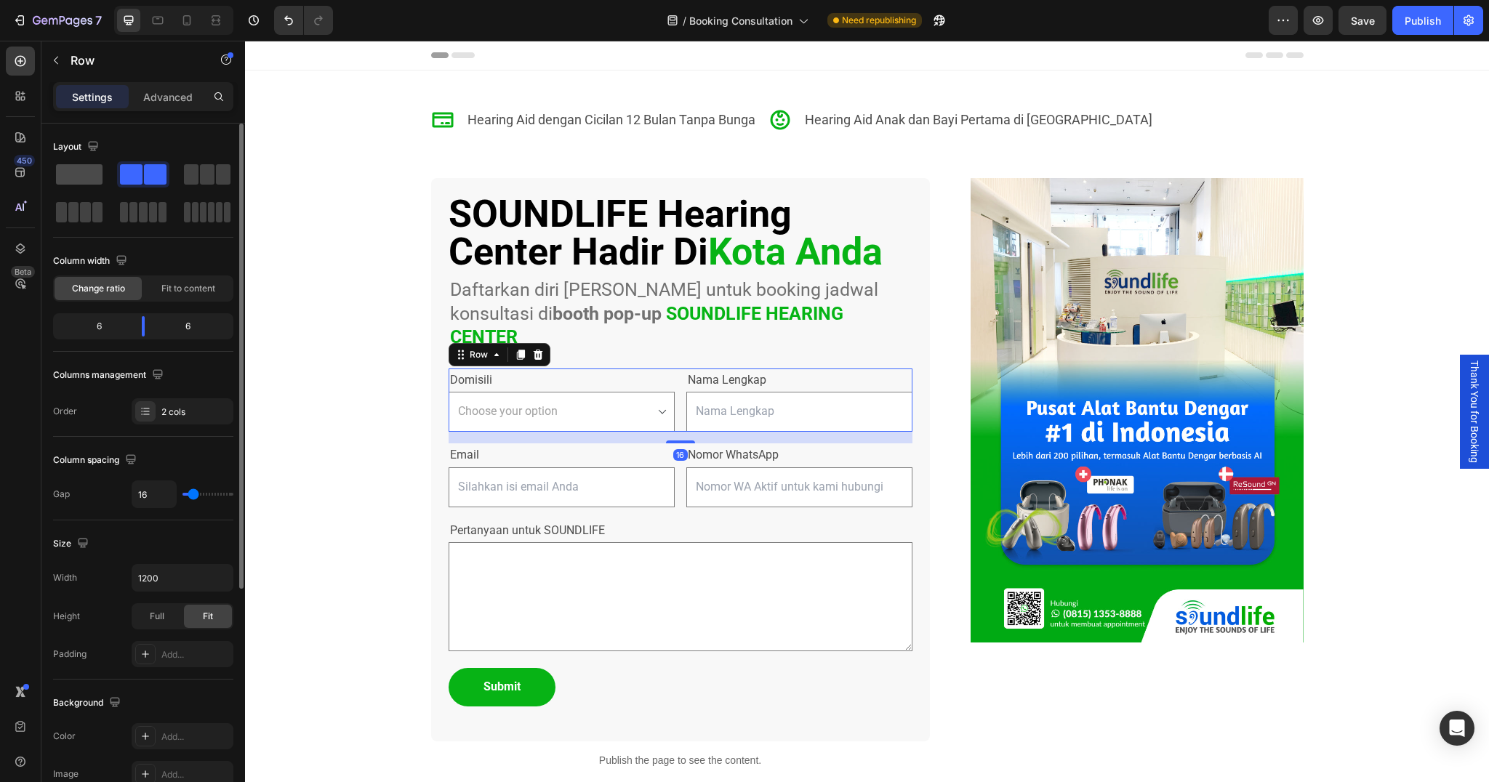
click at [75, 169] on span at bounding box center [79, 174] width 47 height 20
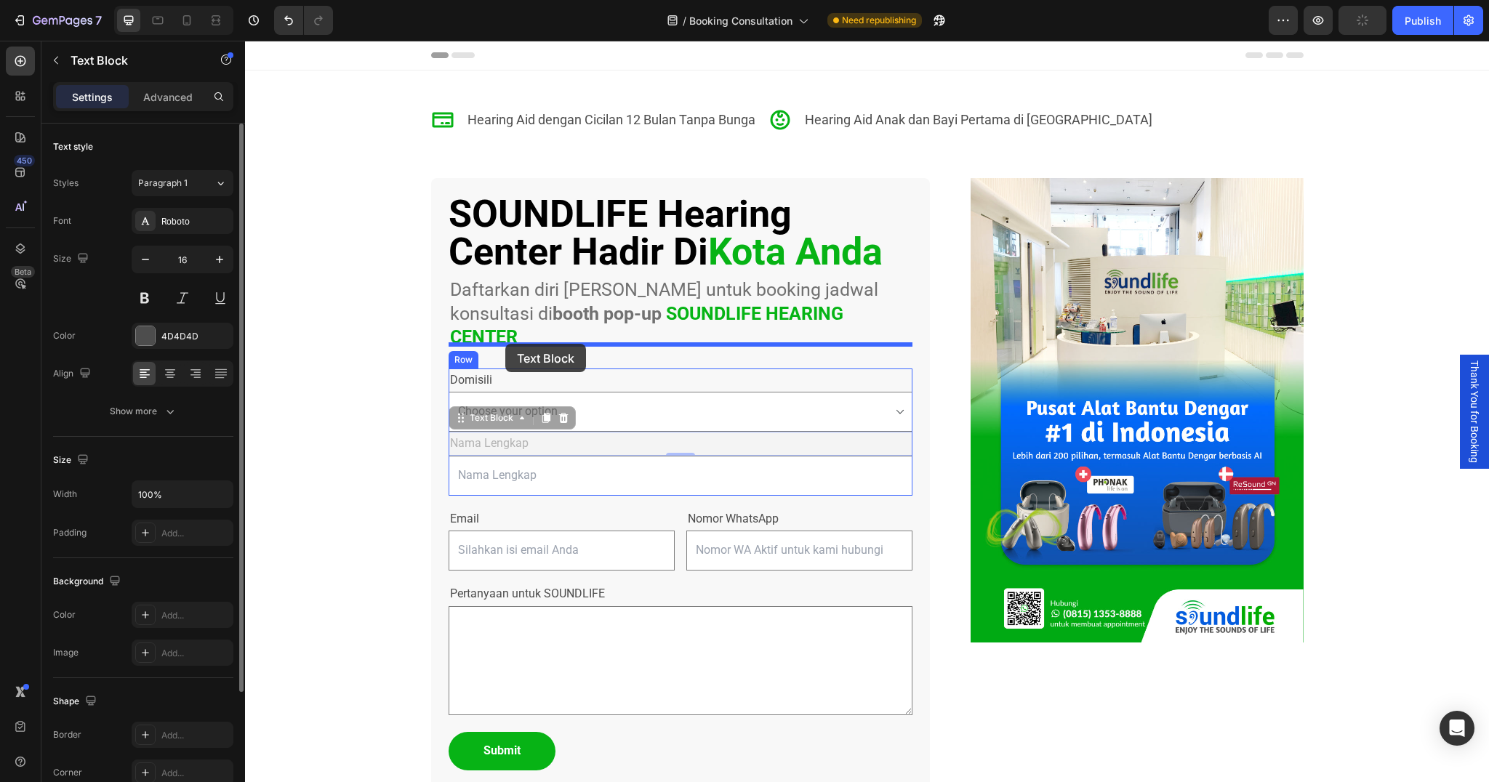
drag, startPoint x: 497, startPoint y: 417, endPoint x: 505, endPoint y: 344, distance: 73.2
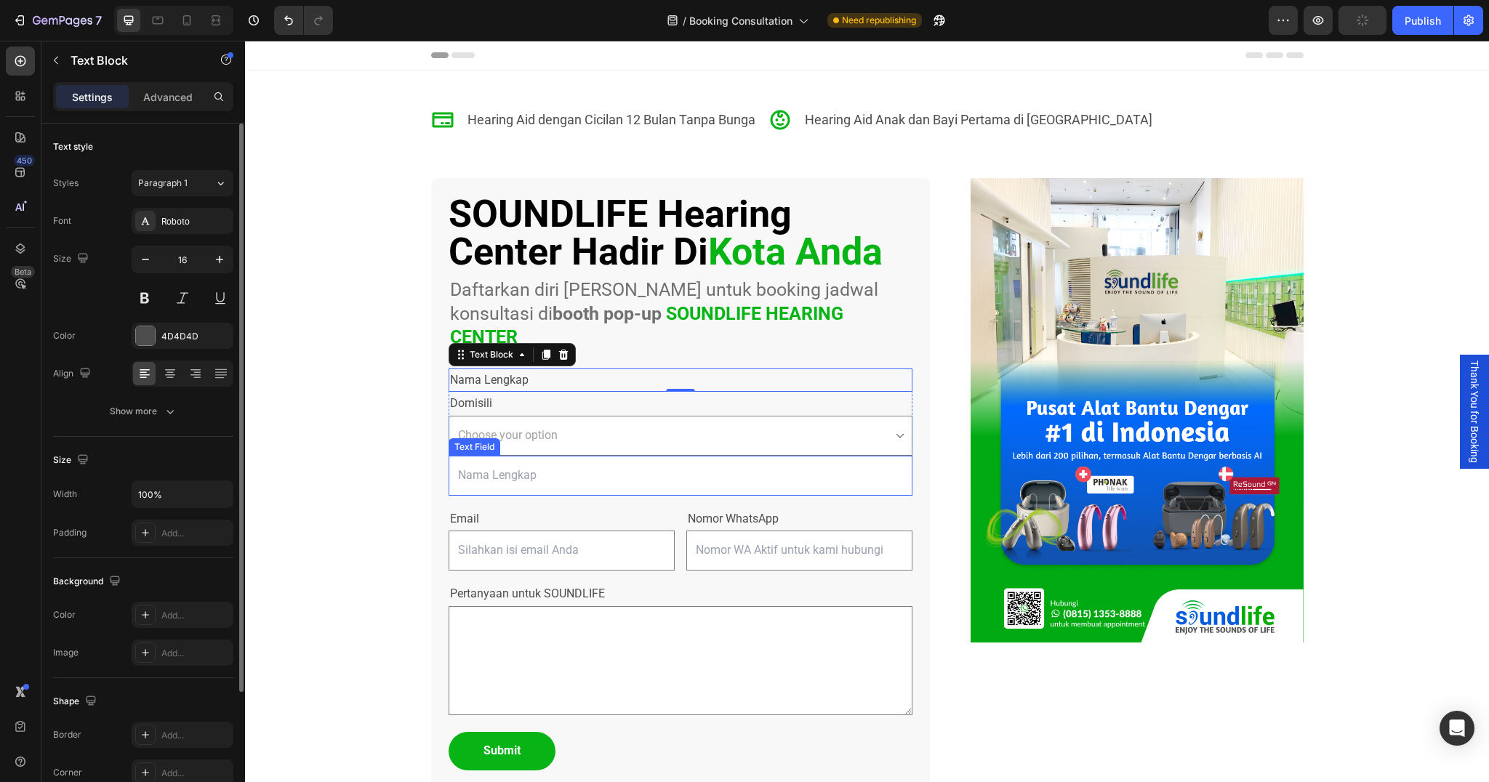
click at [449, 456] on input "text" at bounding box center [681, 476] width 464 height 40
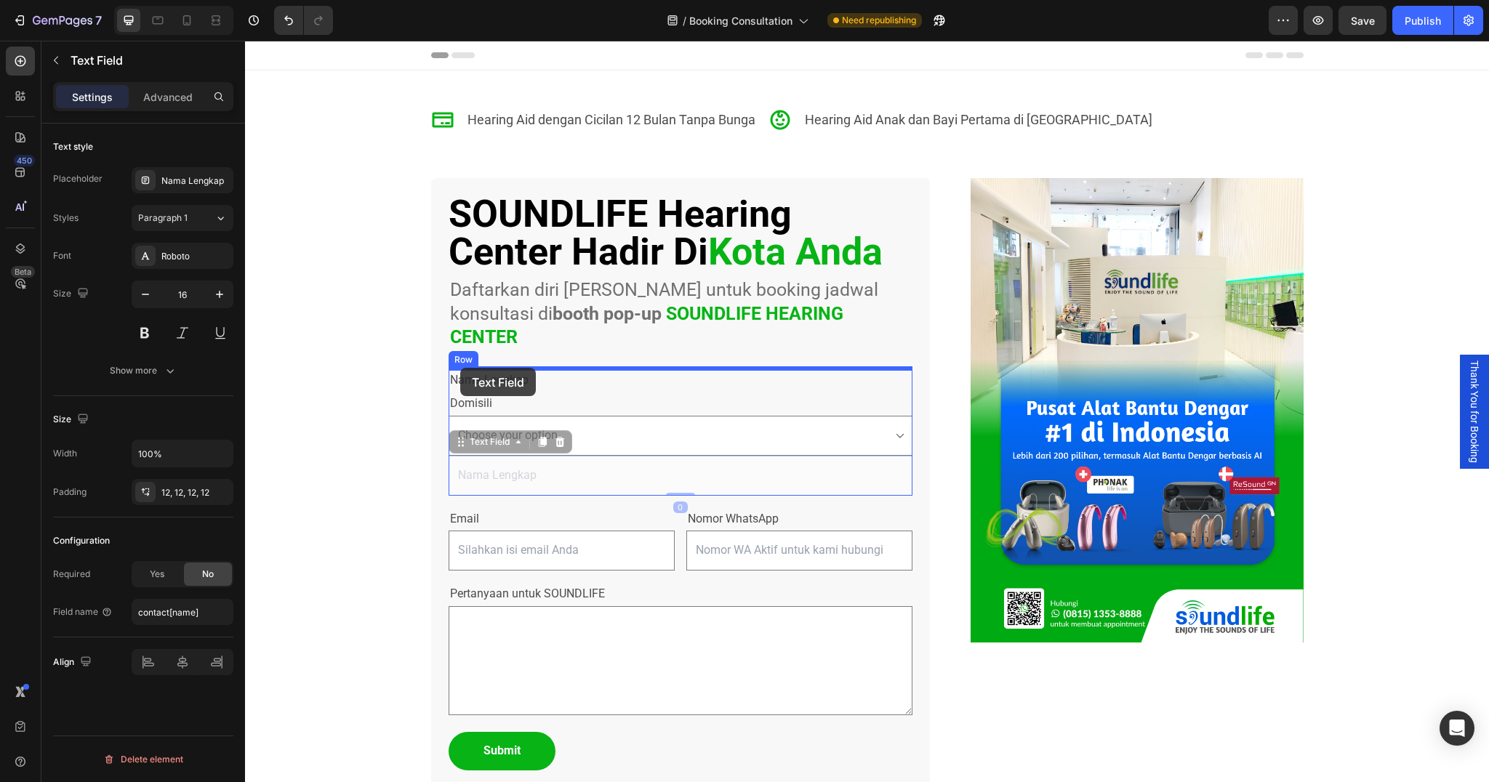
drag, startPoint x: 457, startPoint y: 422, endPoint x: 460, endPoint y: 368, distance: 54.6
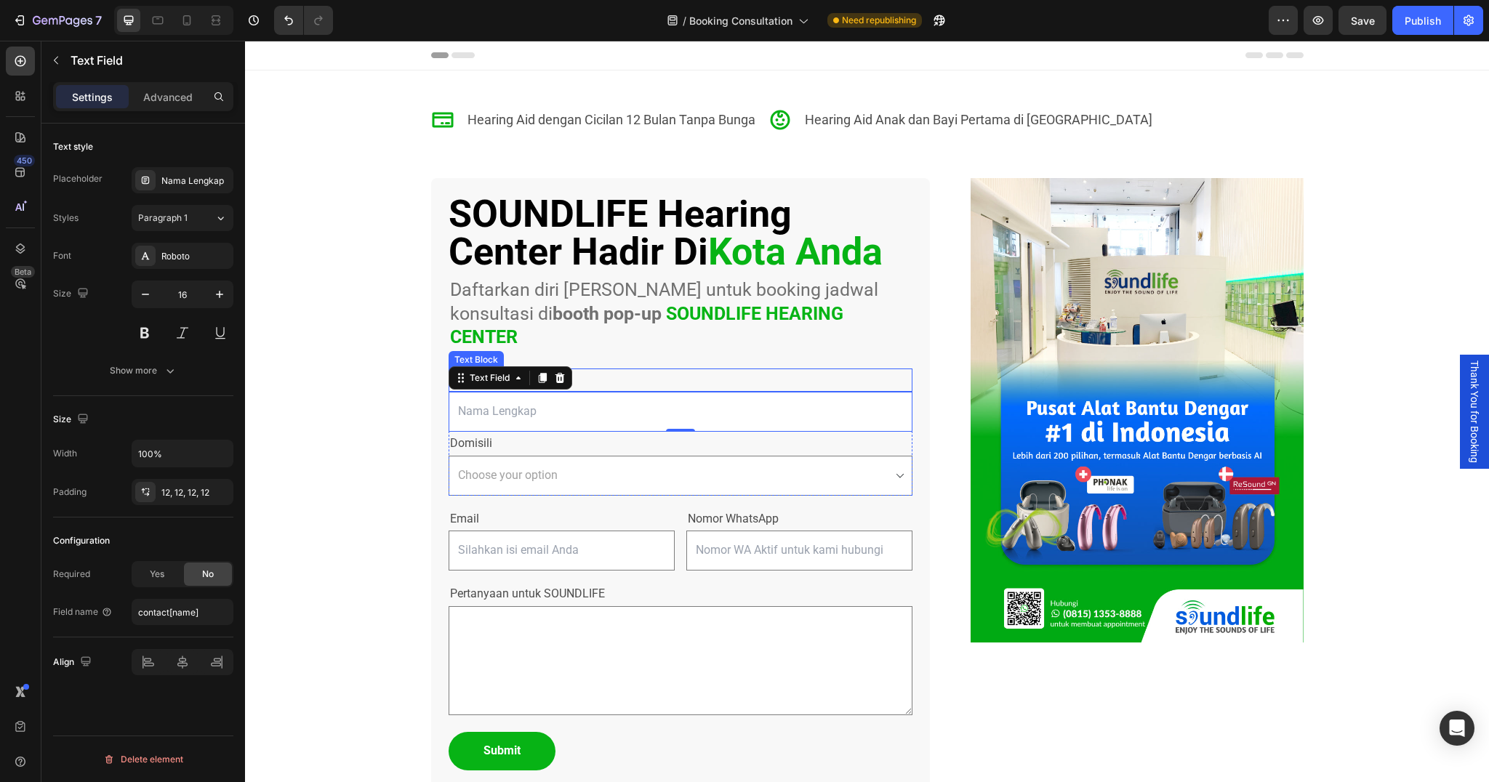
click at [649, 370] on p "Nama Lengkap" at bounding box center [680, 380] width 461 height 21
drag, startPoint x: 460, startPoint y: 366, endPoint x: 902, endPoint y: 357, distance: 442.2
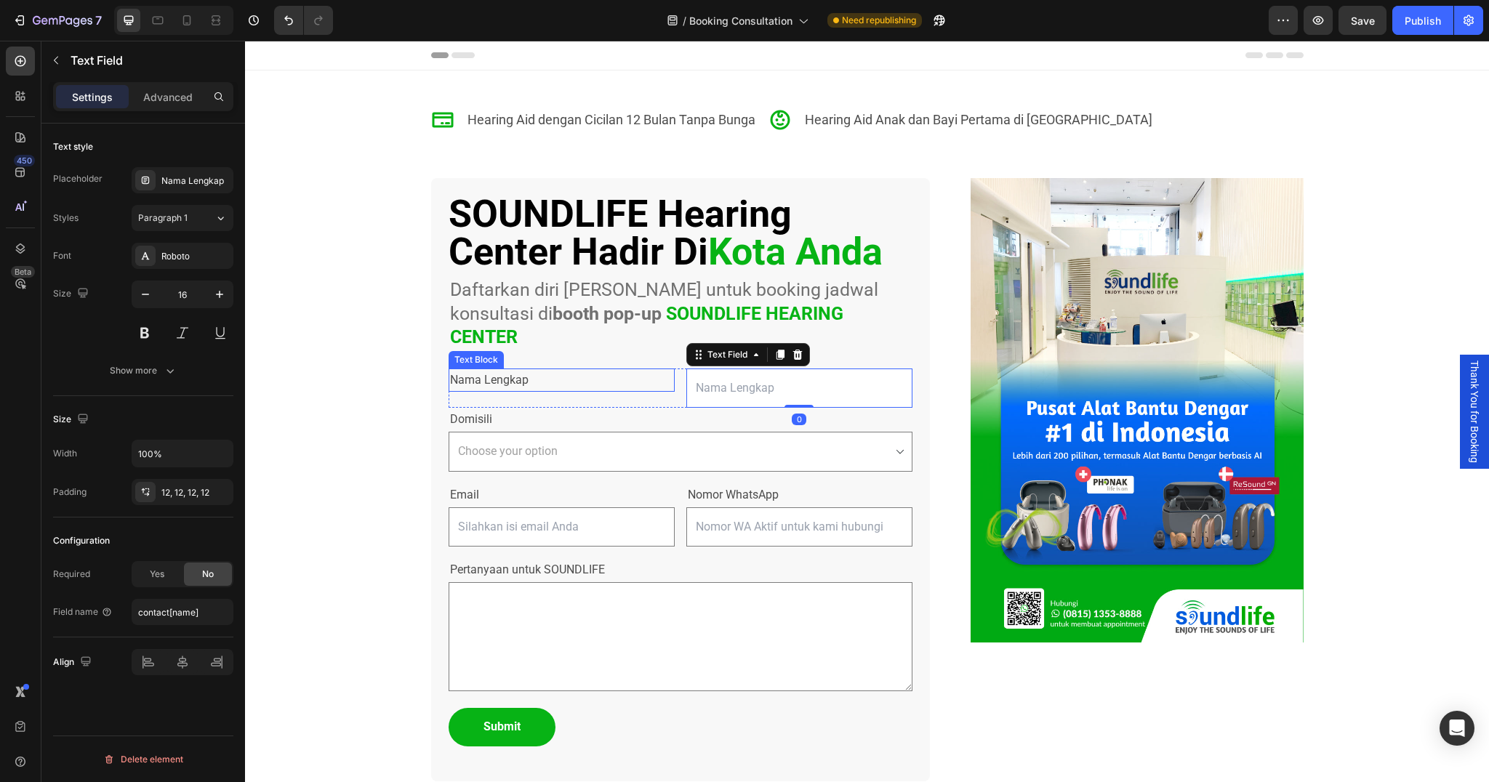
click at [545, 370] on p "Nama Lengkap" at bounding box center [561, 380] width 223 height 21
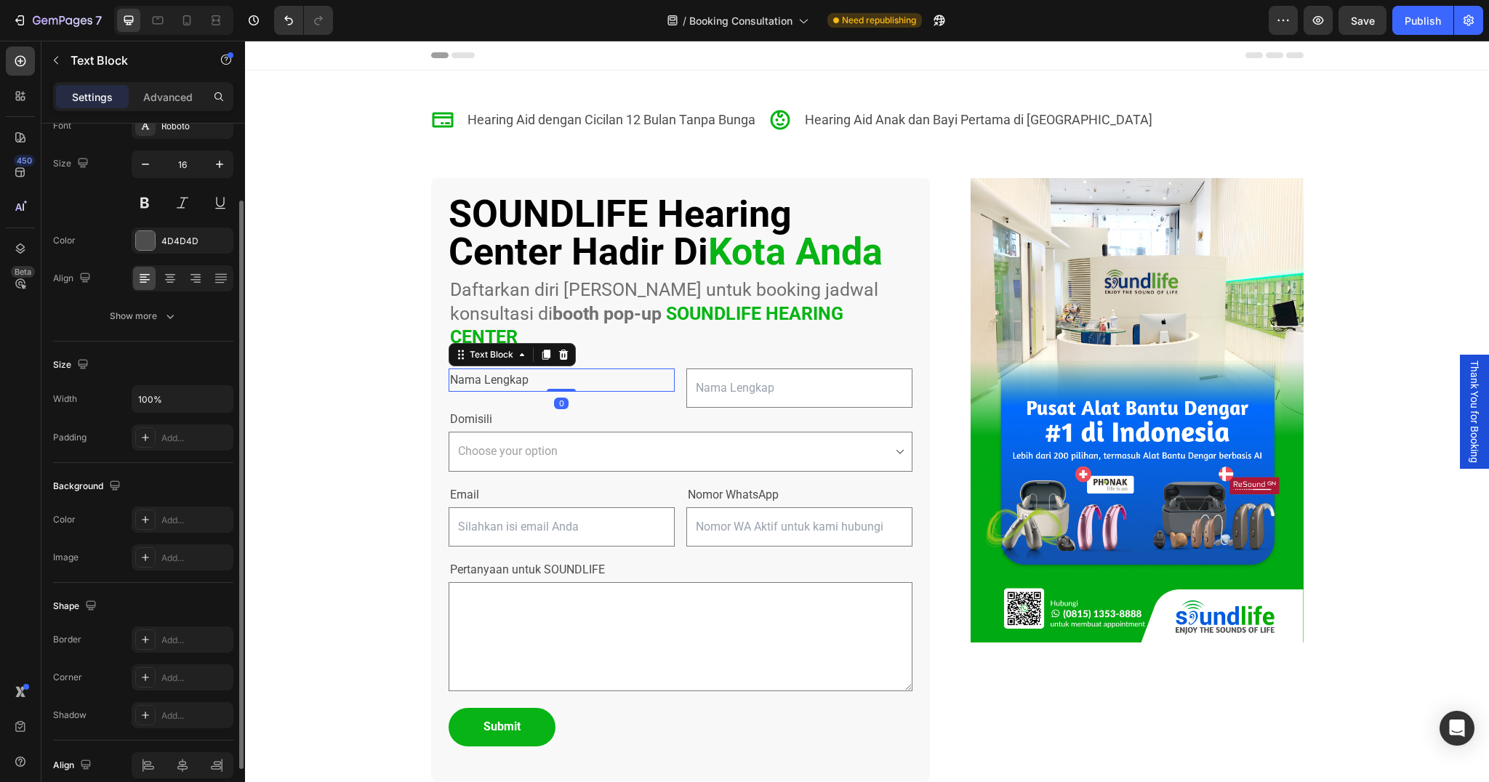
scroll to position [135, 0]
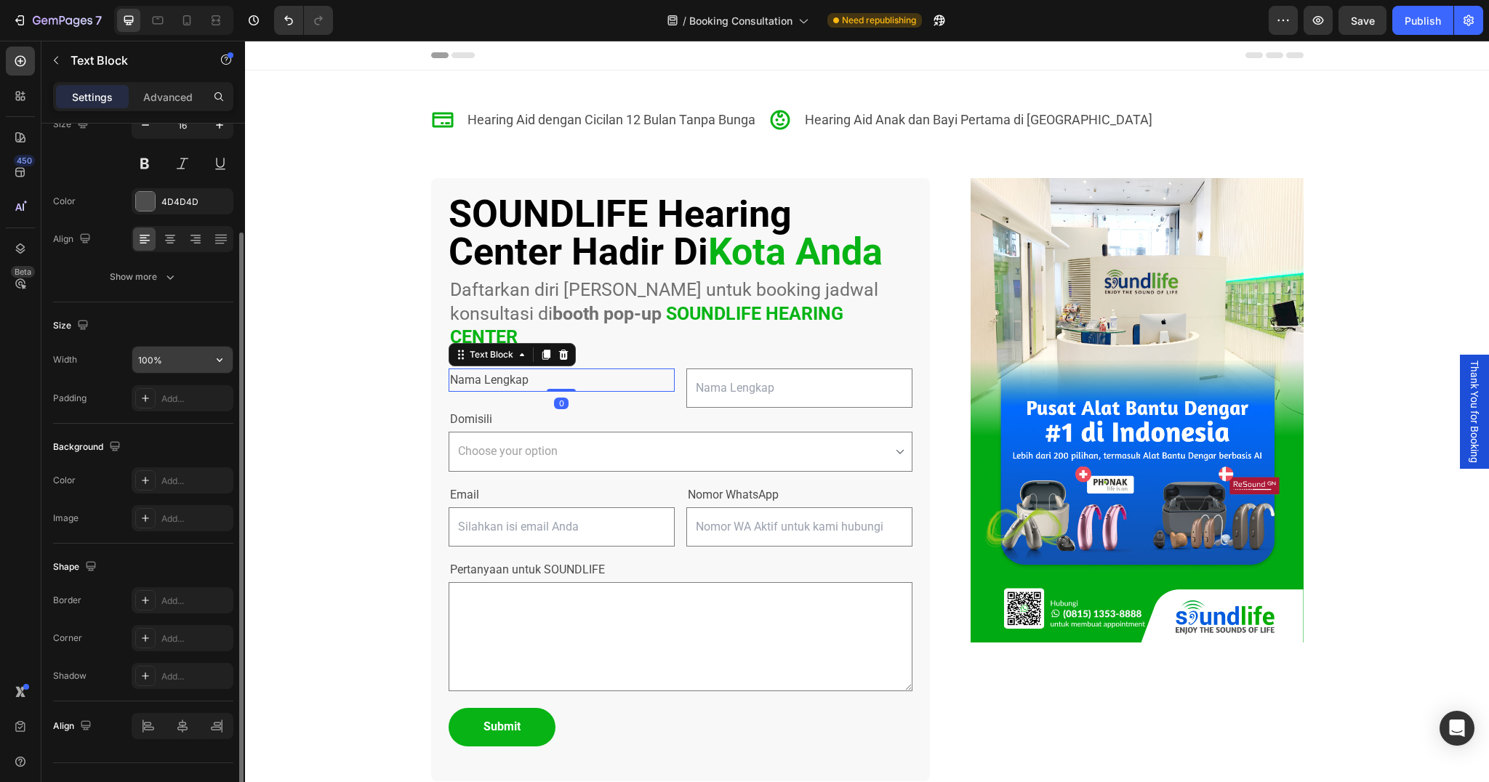
click at [194, 361] on input "100%" at bounding box center [182, 360] width 100 height 26
click at [216, 360] on icon "button" at bounding box center [219, 360] width 15 height 15
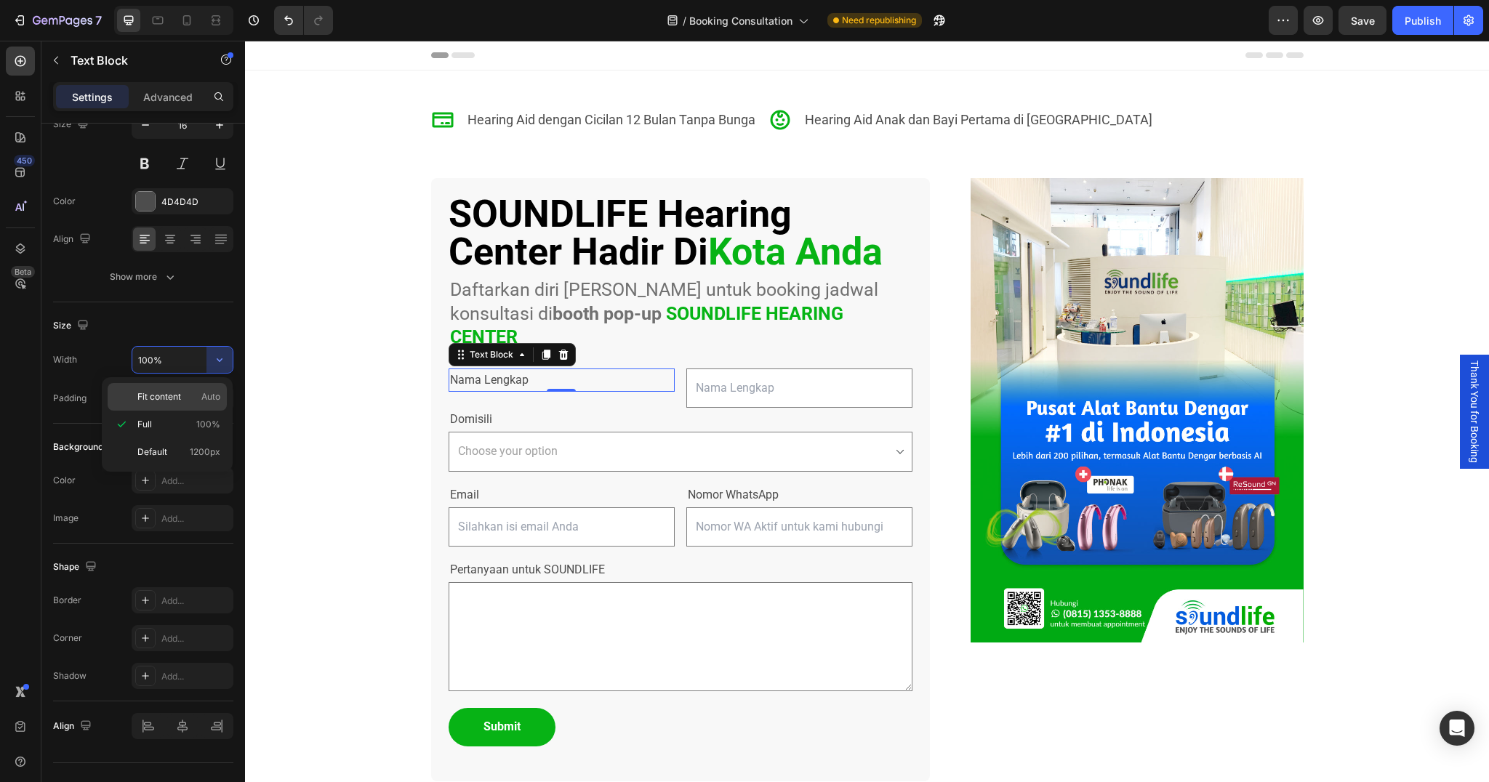
click at [159, 401] on span "Fit content" at bounding box center [159, 396] width 44 height 13
type input "Auto"
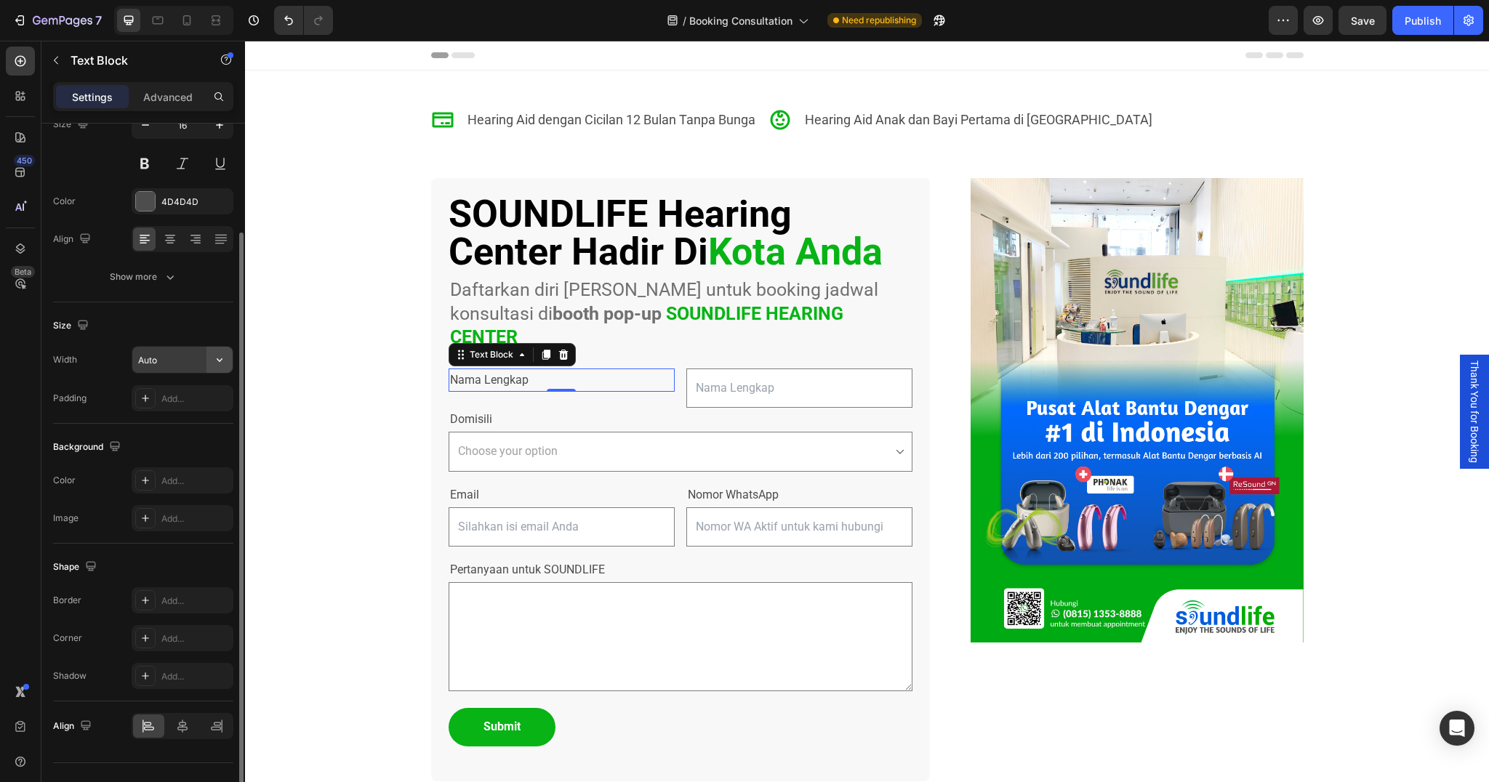
click at [224, 362] on icon "button" at bounding box center [219, 360] width 15 height 15
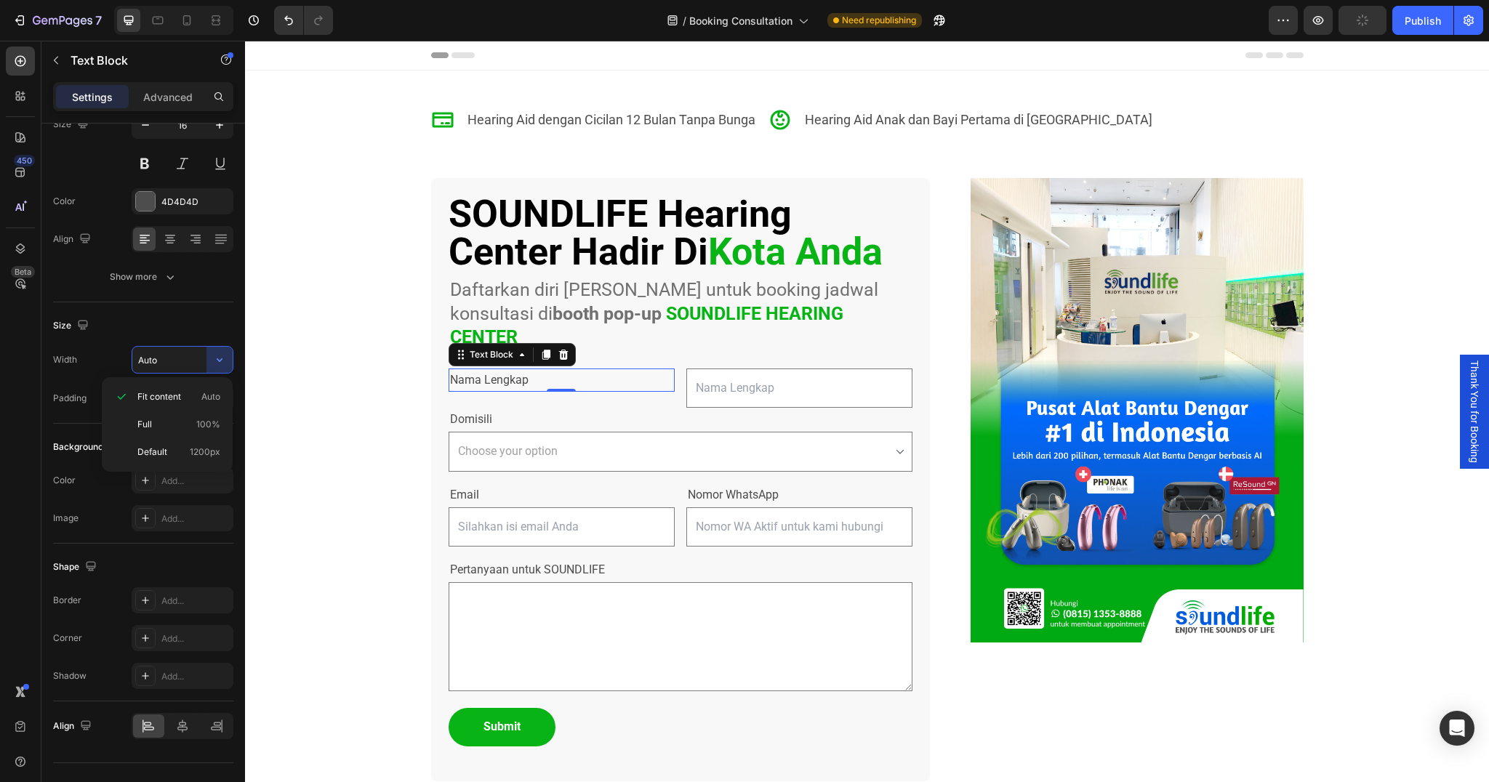
click at [359, 371] on div "Icon Hearing Aid dengan Cicilan 12 Bulan Tanpa Bunga Text Block Icon Hearing Ai…" at bounding box center [867, 457] width 1244 height 773
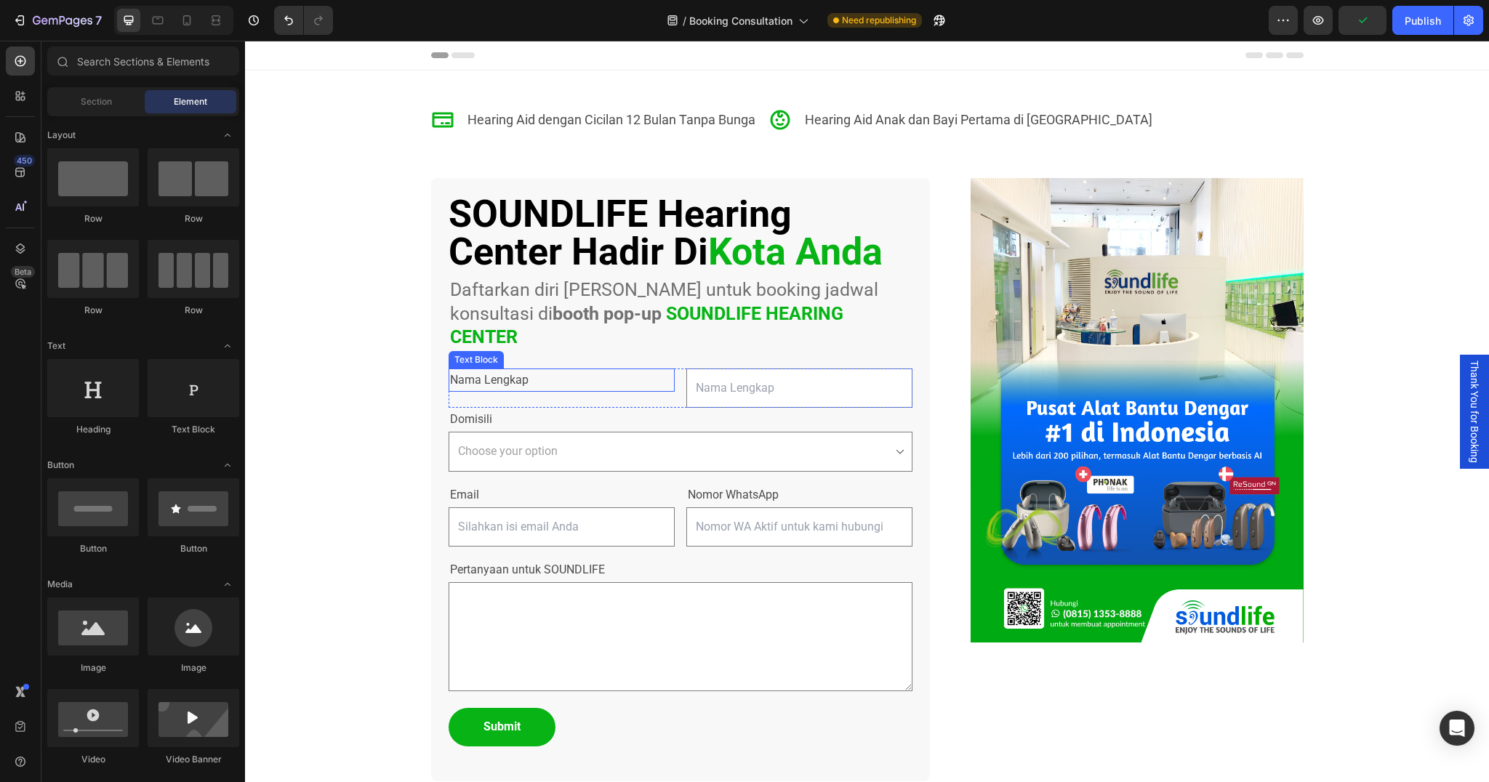
click at [553, 369] on div "Nama Lengkap" at bounding box center [562, 381] width 226 height 24
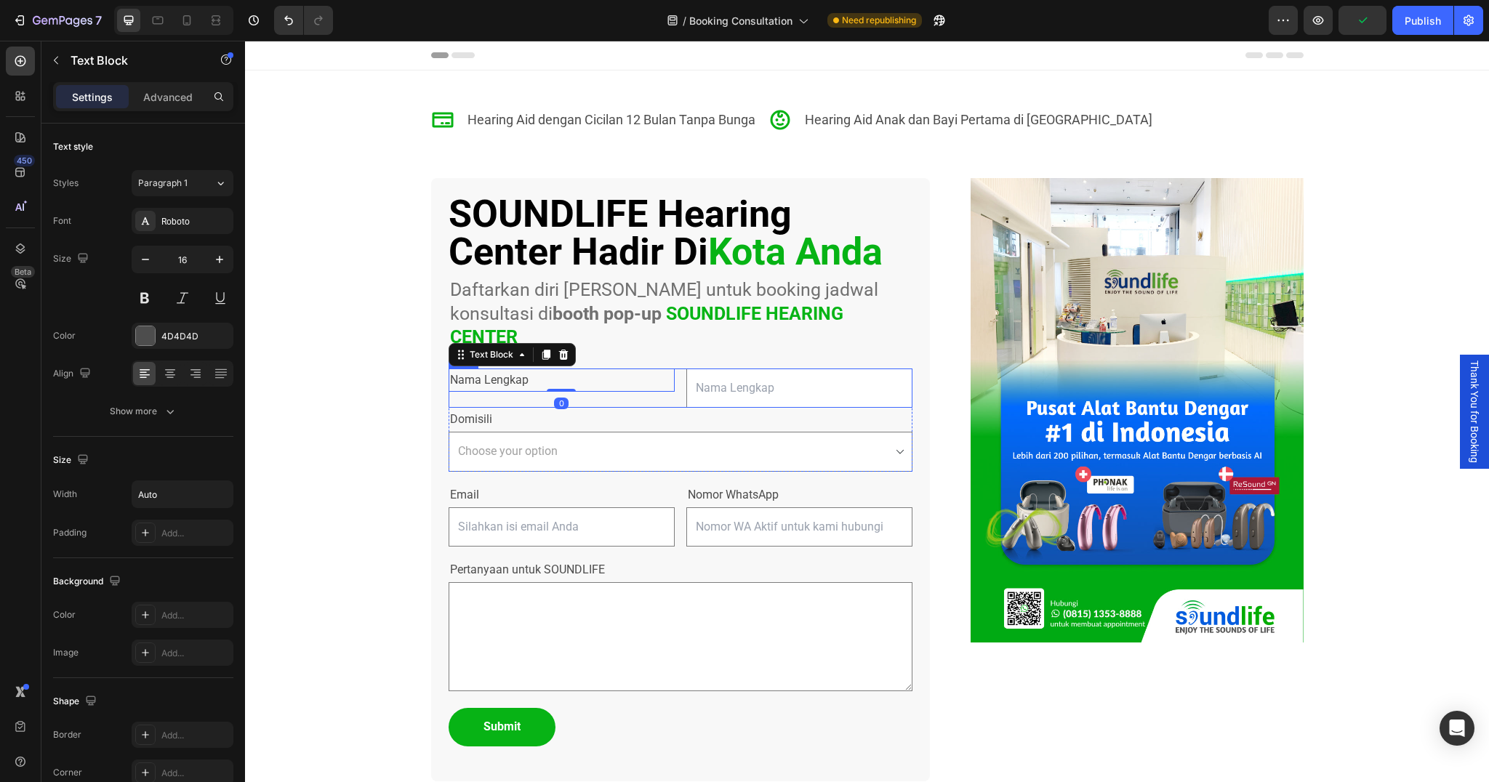
click at [596, 383] on div "Nama Lengkap Text Block 0" at bounding box center [562, 389] width 226 height 40
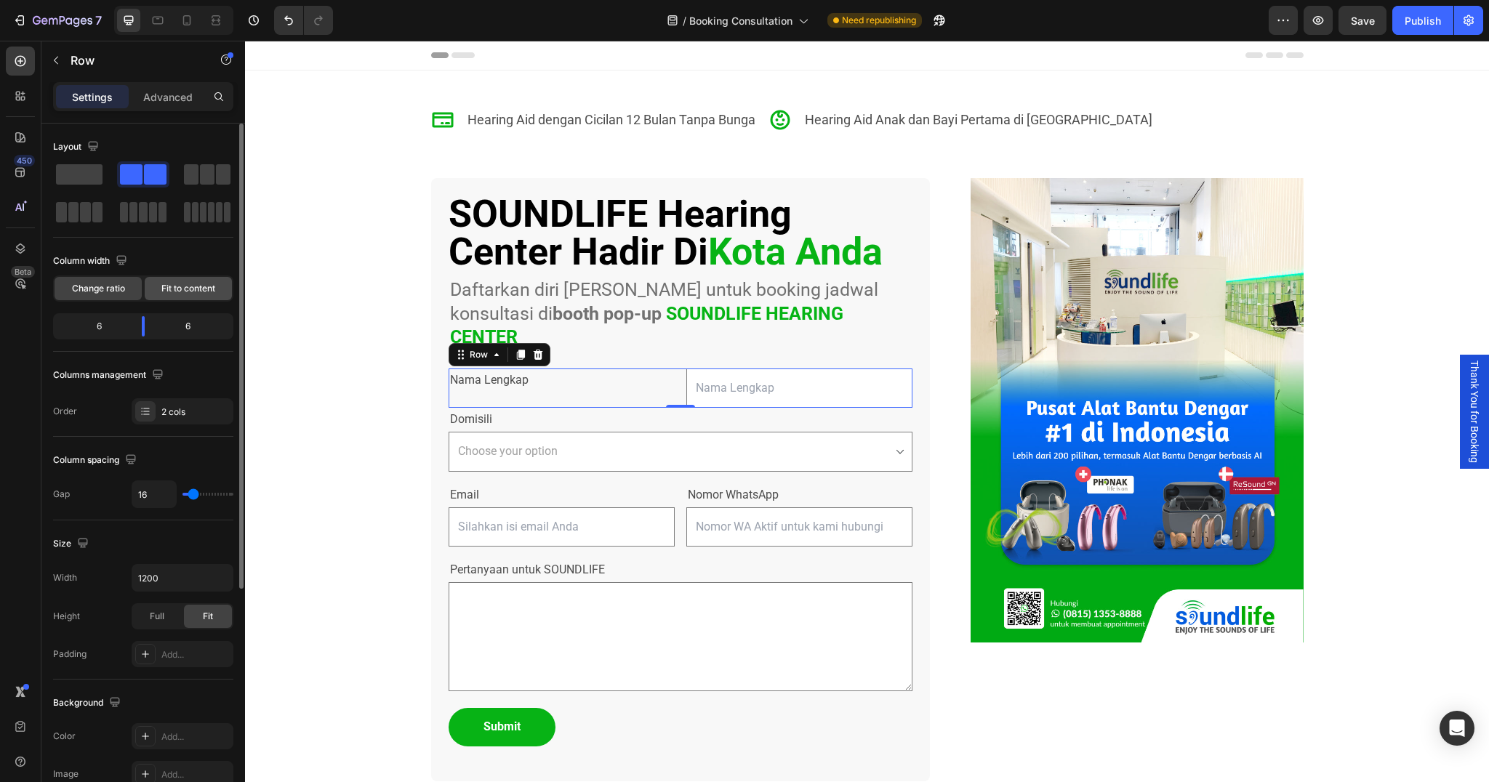
click at [175, 288] on span "Fit to content" at bounding box center [188, 288] width 54 height 13
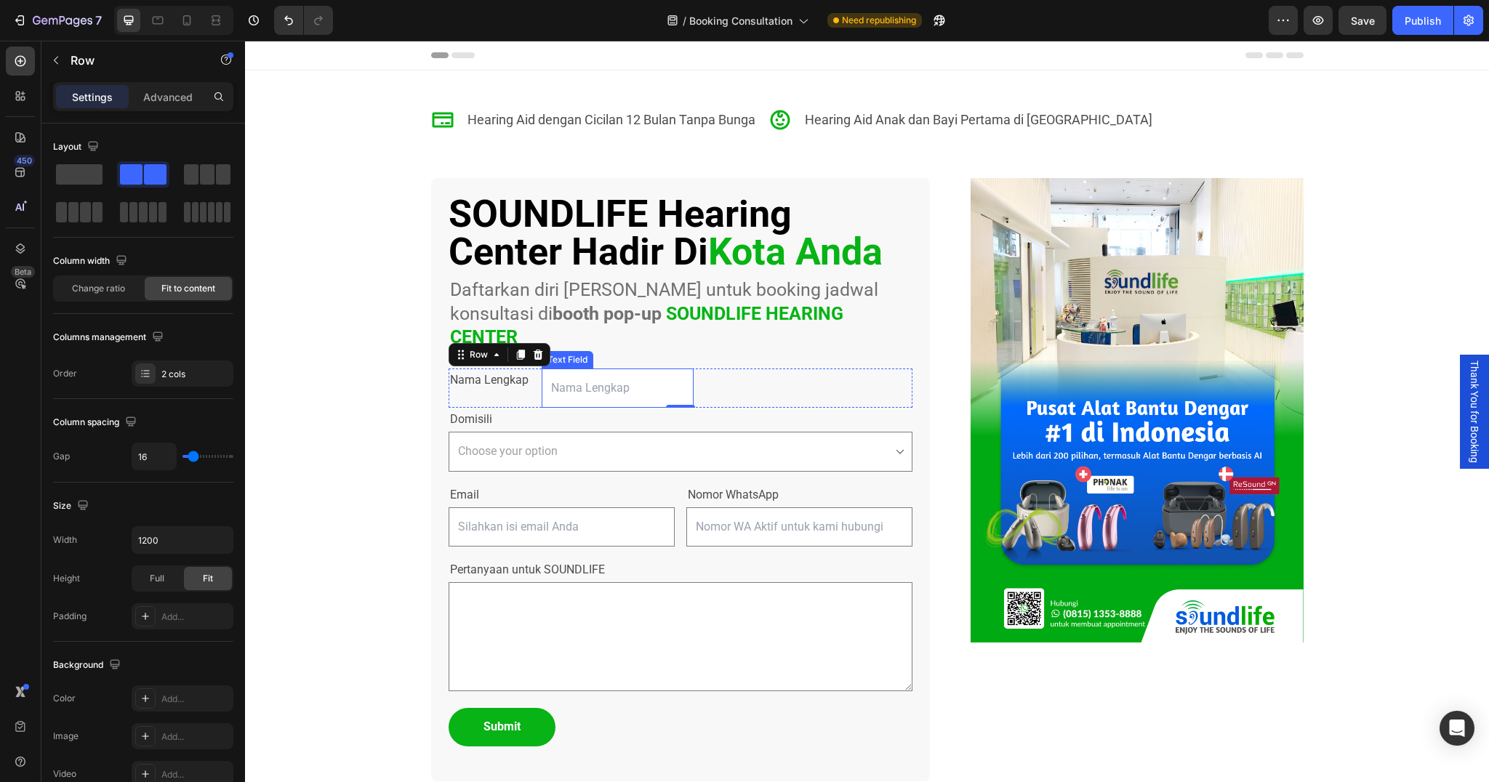
click at [604, 369] on input "text" at bounding box center [618, 389] width 152 height 40
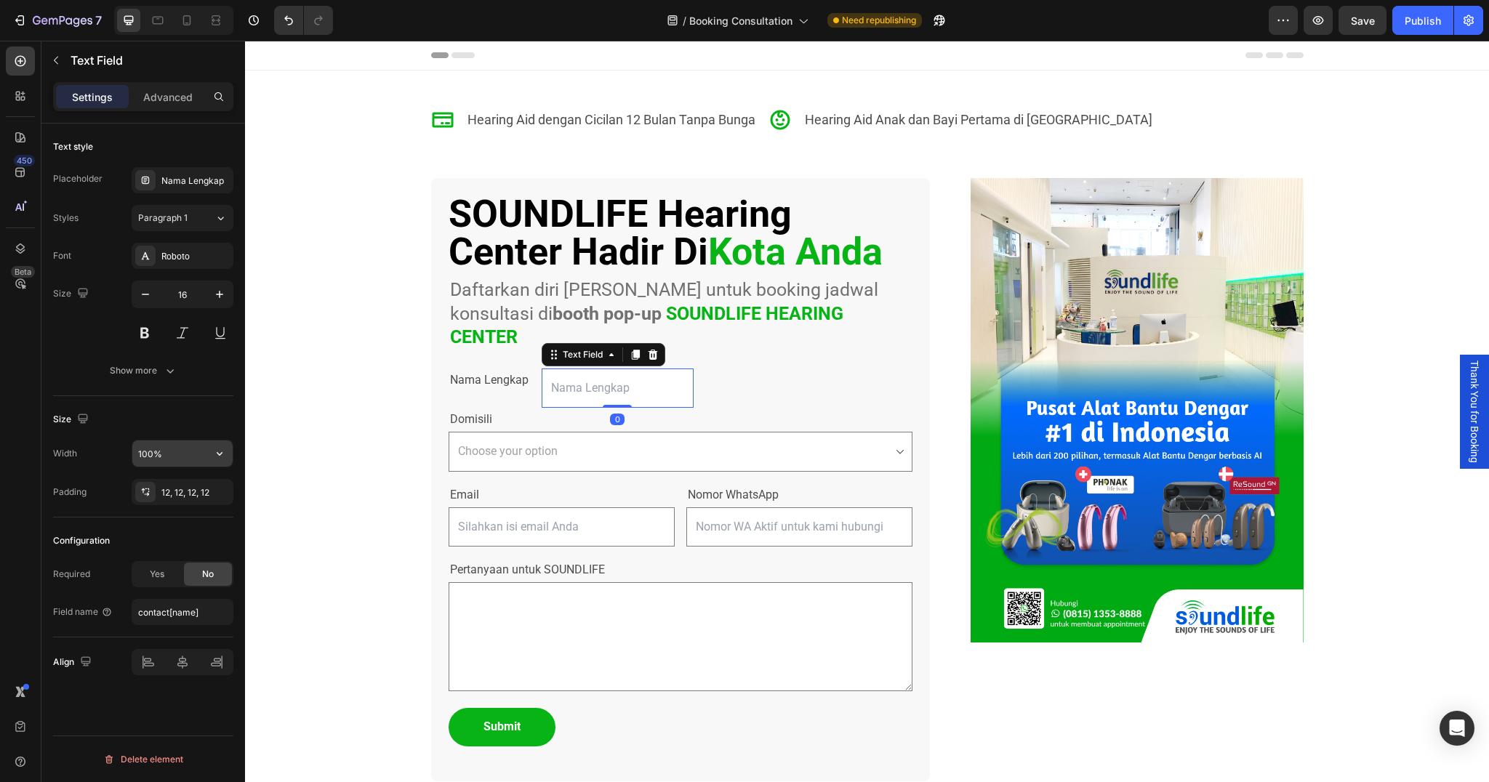
click at [180, 460] on input "100%" at bounding box center [182, 454] width 100 height 26
click at [216, 454] on icon "button" at bounding box center [219, 453] width 15 height 15
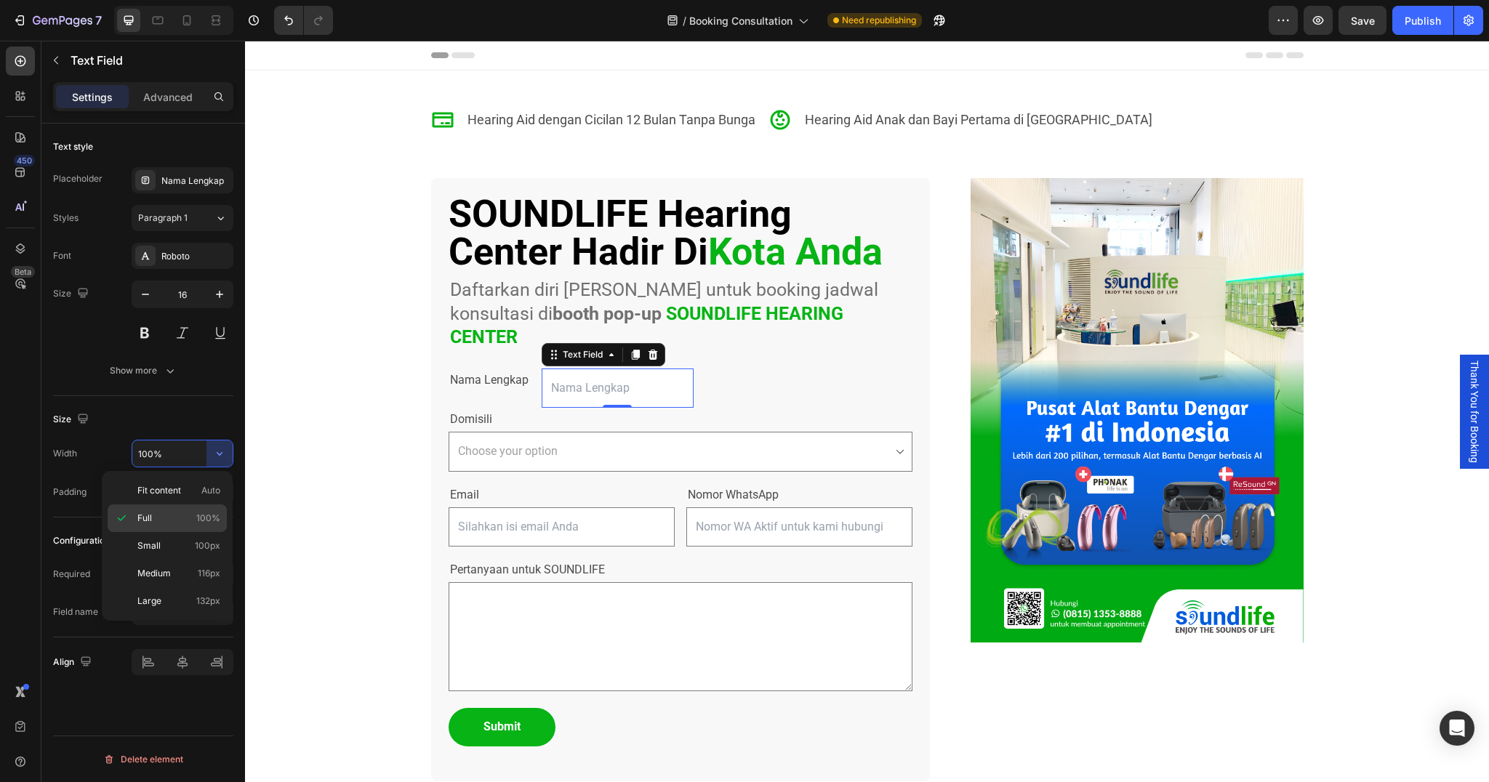
click at [167, 505] on div "Full 100%" at bounding box center [167, 519] width 119 height 28
click at [227, 454] on button "button" at bounding box center [220, 454] width 26 height 26
click at [166, 518] on p "Full 100%" at bounding box center [178, 518] width 83 height 13
click at [212, 458] on icon "button" at bounding box center [219, 453] width 15 height 15
click at [169, 610] on div "Large 132px" at bounding box center [167, 602] width 119 height 28
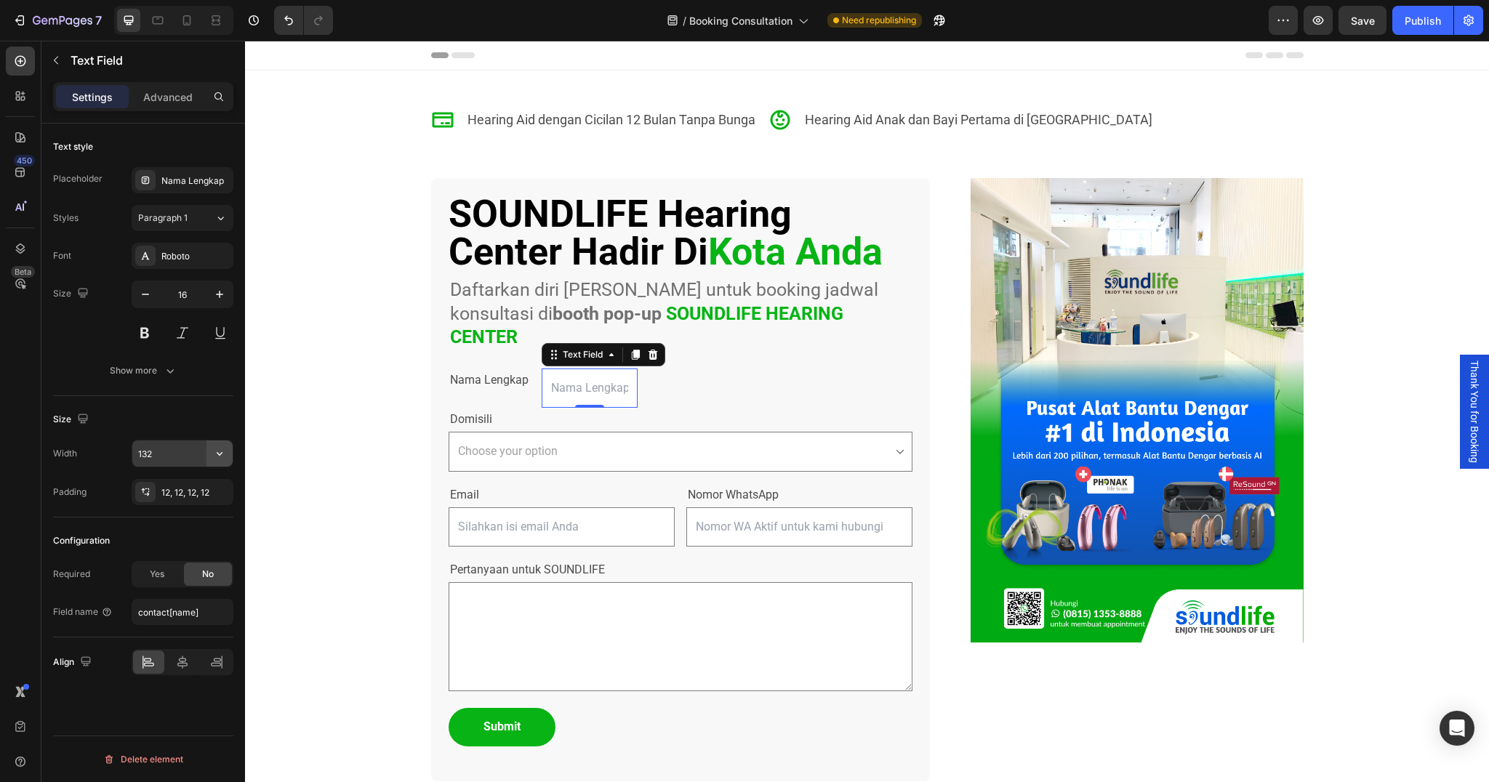
click at [216, 460] on icon "button" at bounding box center [219, 453] width 15 height 15
click at [177, 516] on p "Full 100%" at bounding box center [178, 518] width 83 height 13
type input "100%"
click at [532, 369] on div "Nama Lengkap Text Block Text Field 0 Row" at bounding box center [681, 389] width 464 height 40
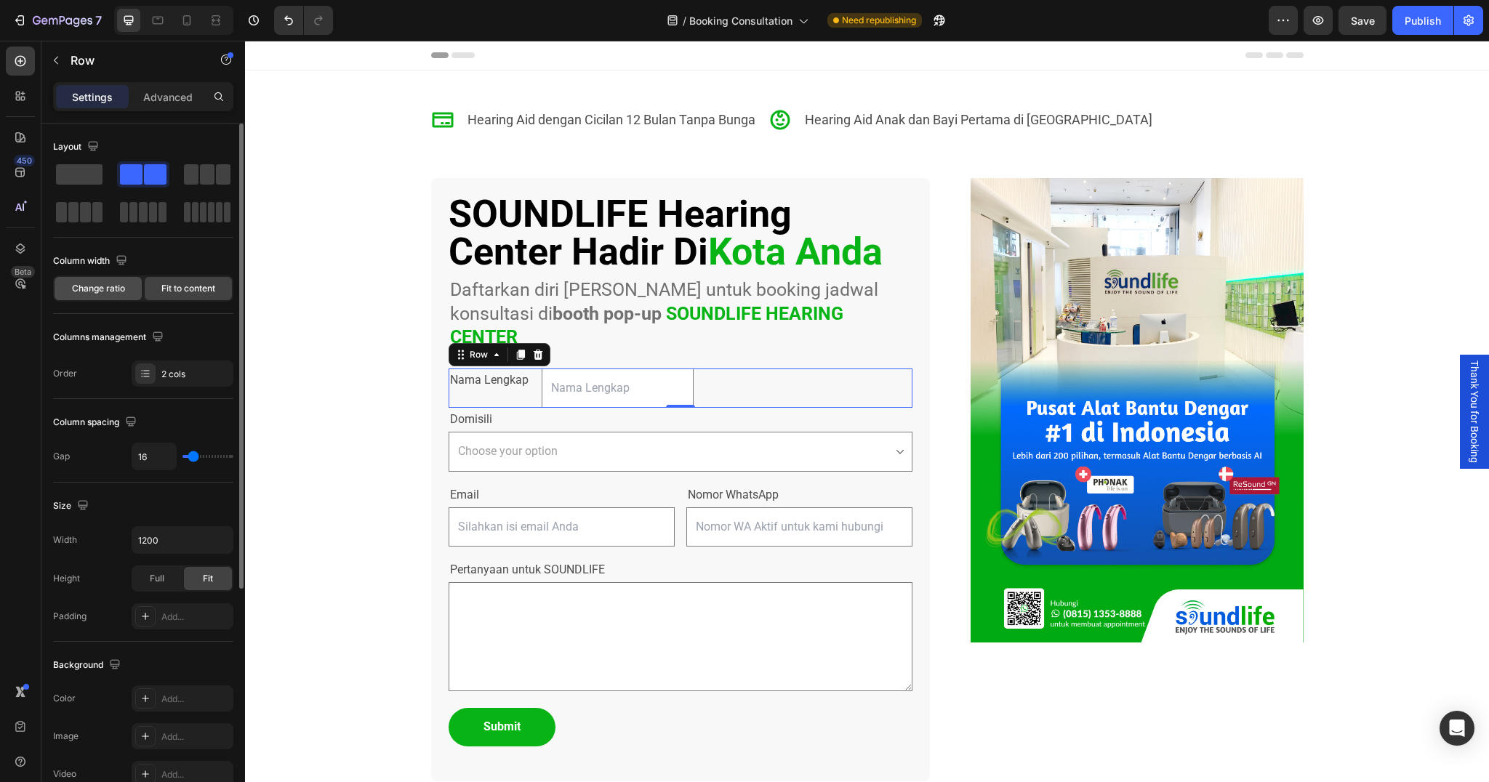
click at [113, 287] on span "Change ratio" at bounding box center [98, 288] width 53 height 13
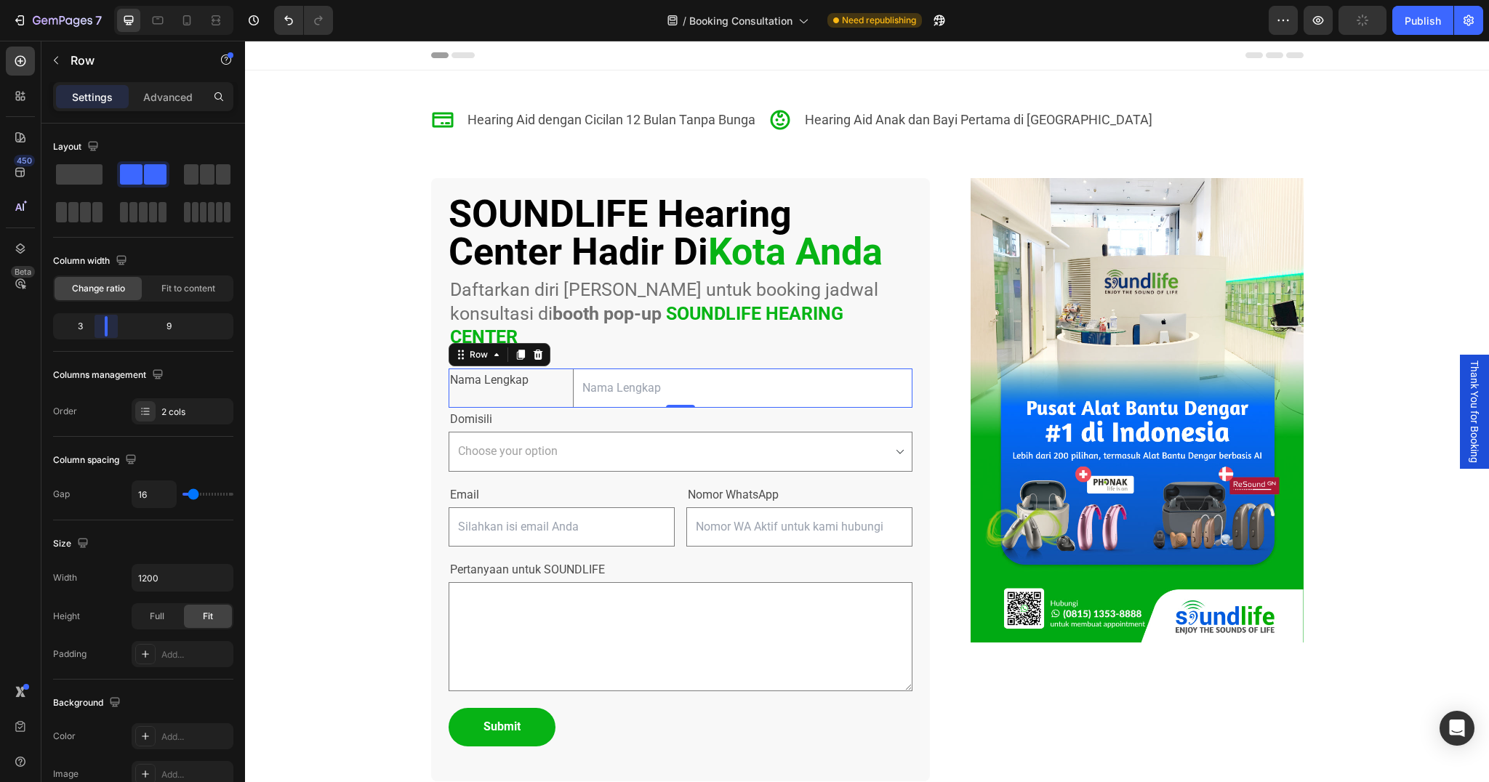
drag, startPoint x: 140, startPoint y: 332, endPoint x: 101, endPoint y: 336, distance: 39.5
click at [101, 0] on body "7 / Booking Consultation Need republishing Preview Publish 450 Beta Sections(18…" at bounding box center [744, 0] width 1489 height 0
click at [565, 432] on select "Choose your option [GEOGRAPHIC_DATA] [GEOGRAPHIC_DATA]an [GEOGRAPHIC_DATA] [GEO…" at bounding box center [681, 452] width 464 height 40
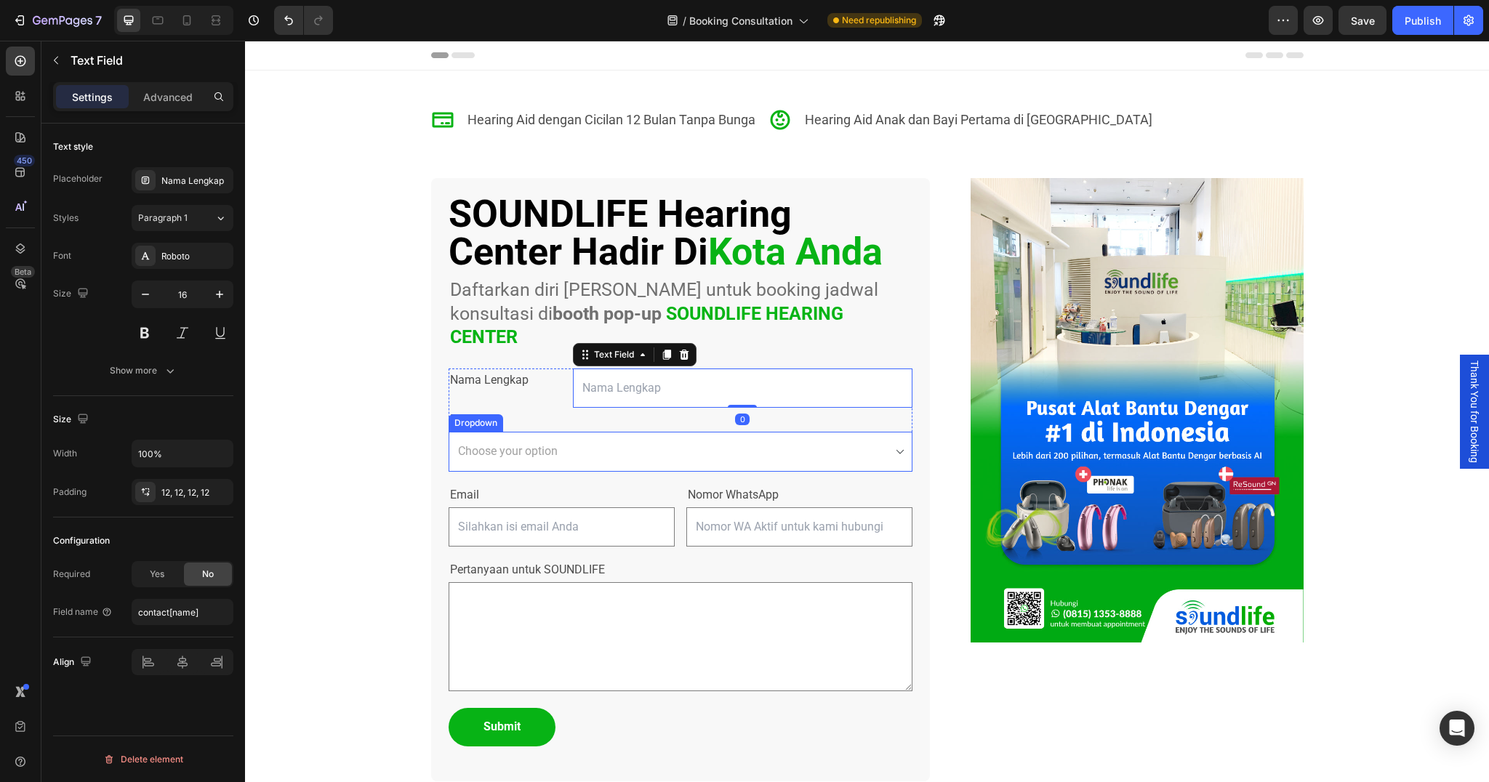
click at [486, 432] on select "Choose your option [GEOGRAPHIC_DATA] [GEOGRAPHIC_DATA]an [GEOGRAPHIC_DATA] [GEO…" at bounding box center [681, 452] width 464 height 40
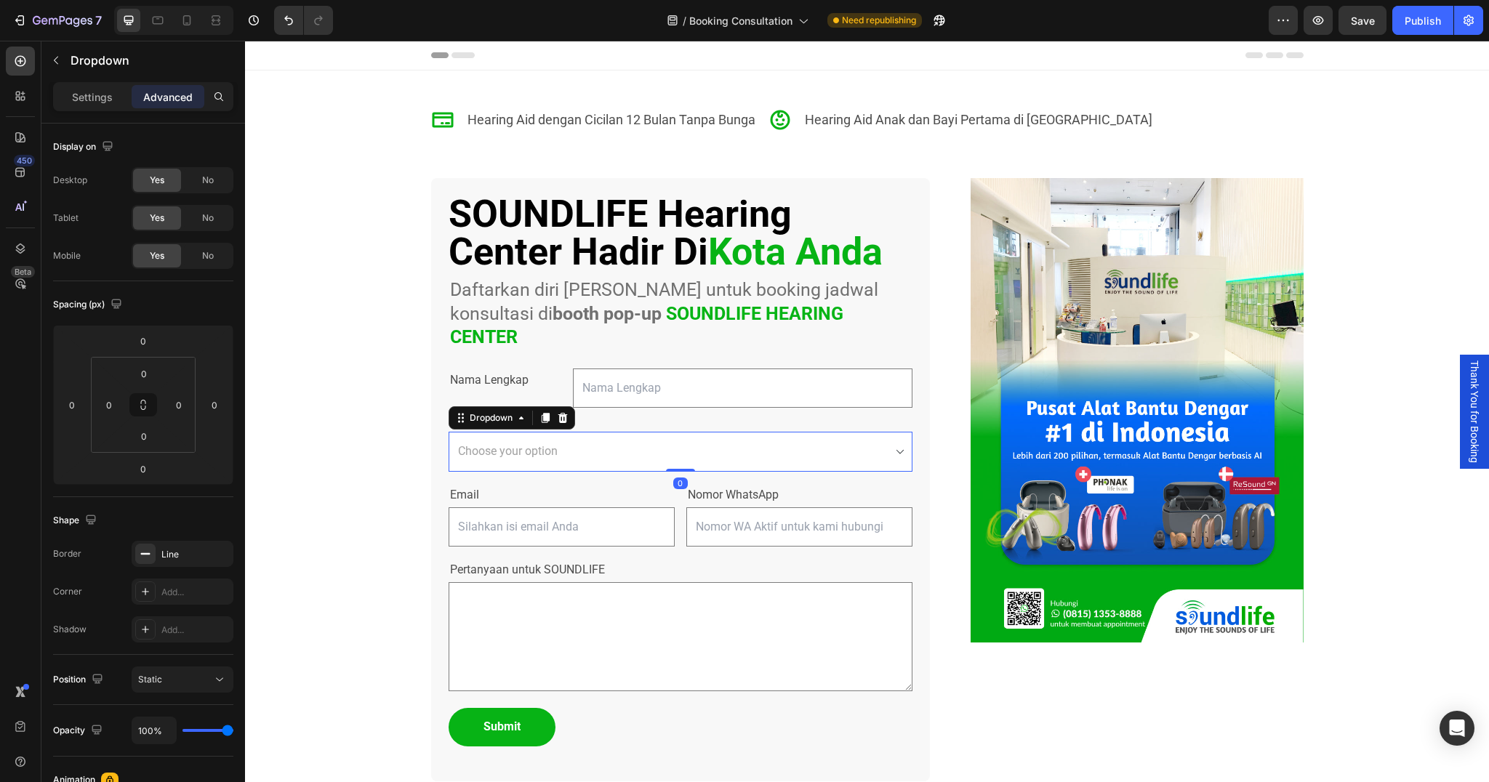
select select "Ambon"
drag, startPoint x: 460, startPoint y: 397, endPoint x: 904, endPoint y: 405, distance: 443.7
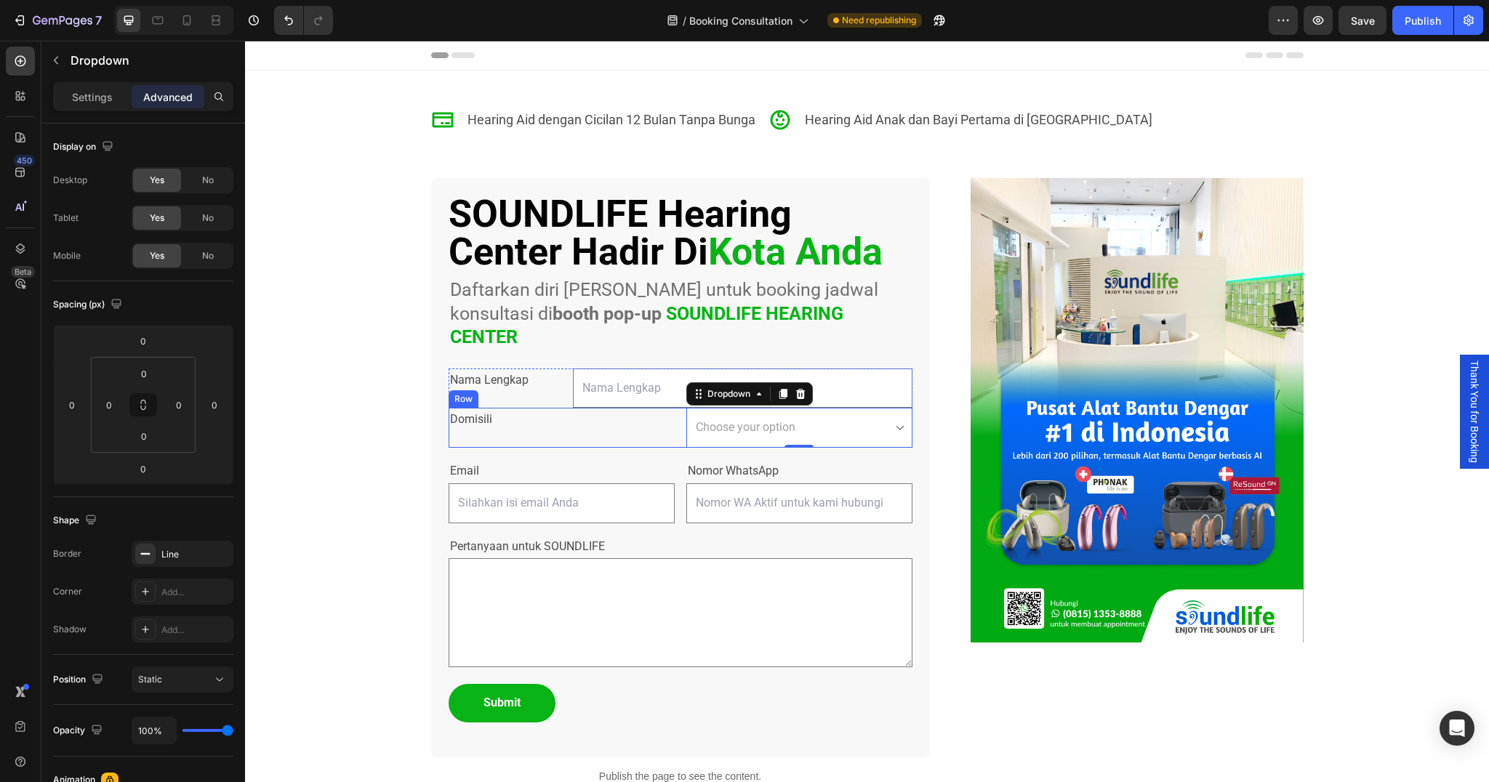
click at [534, 419] on div "Domisili Text Block" at bounding box center [562, 428] width 226 height 40
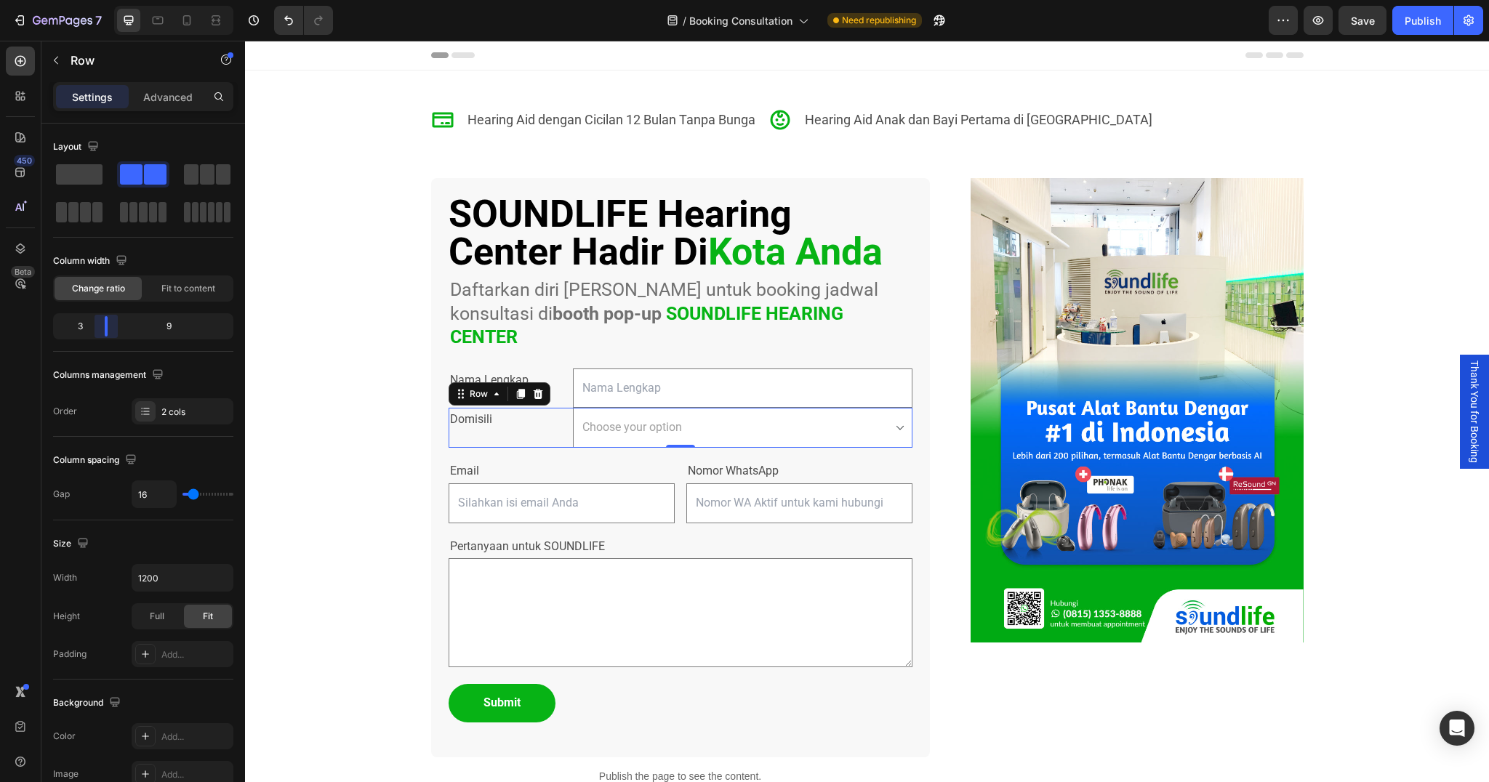
drag, startPoint x: 143, startPoint y: 329, endPoint x: 100, endPoint y: 330, distance: 42.9
click at [100, 0] on body "7 / Booking Consultation Need republishing Preview Save Publish 450 Beta Sectio…" at bounding box center [744, 0] width 1489 height 0
click at [166, 91] on p "Advanced" at bounding box center [167, 96] width 49 height 15
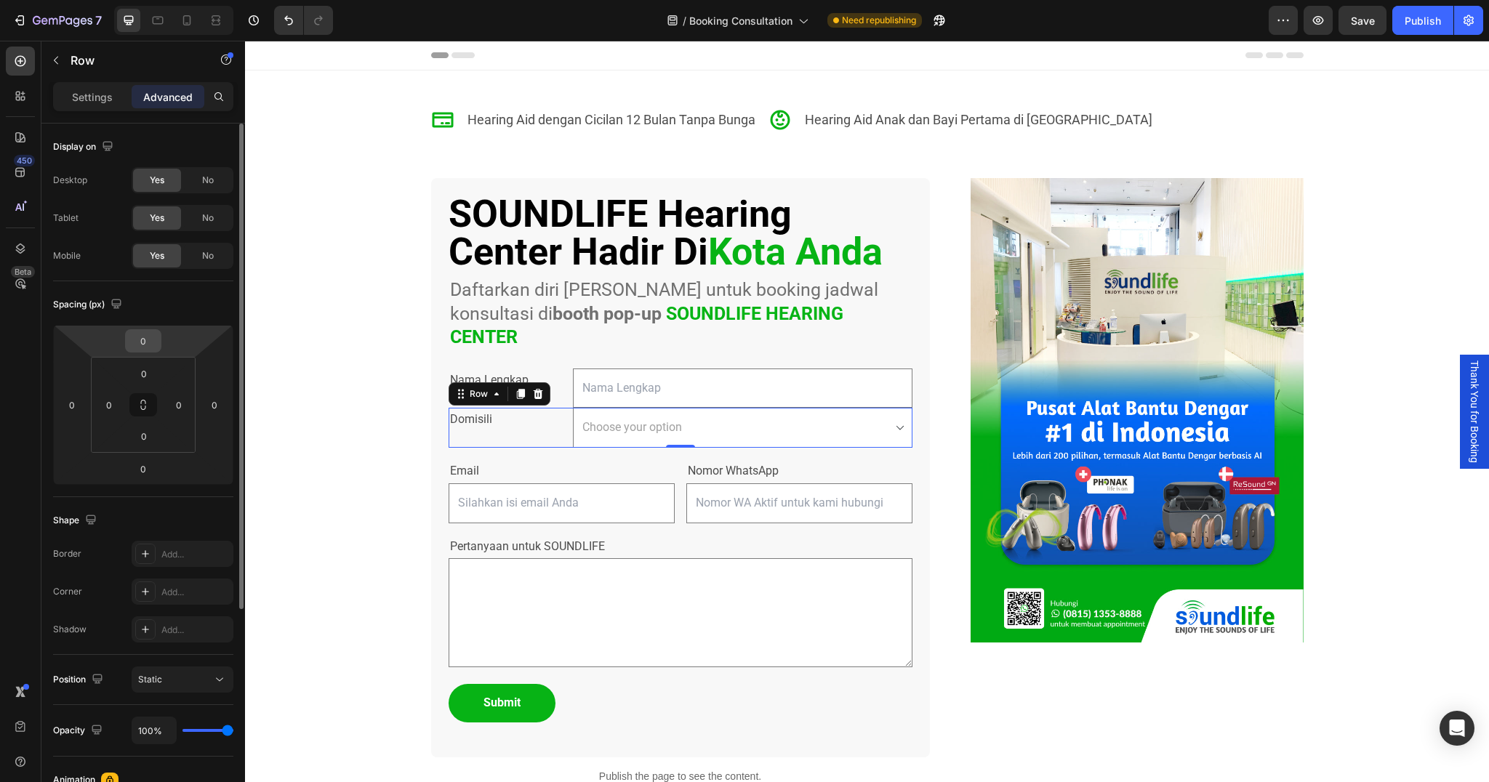
click at [145, 336] on input "0" at bounding box center [143, 341] width 29 height 22
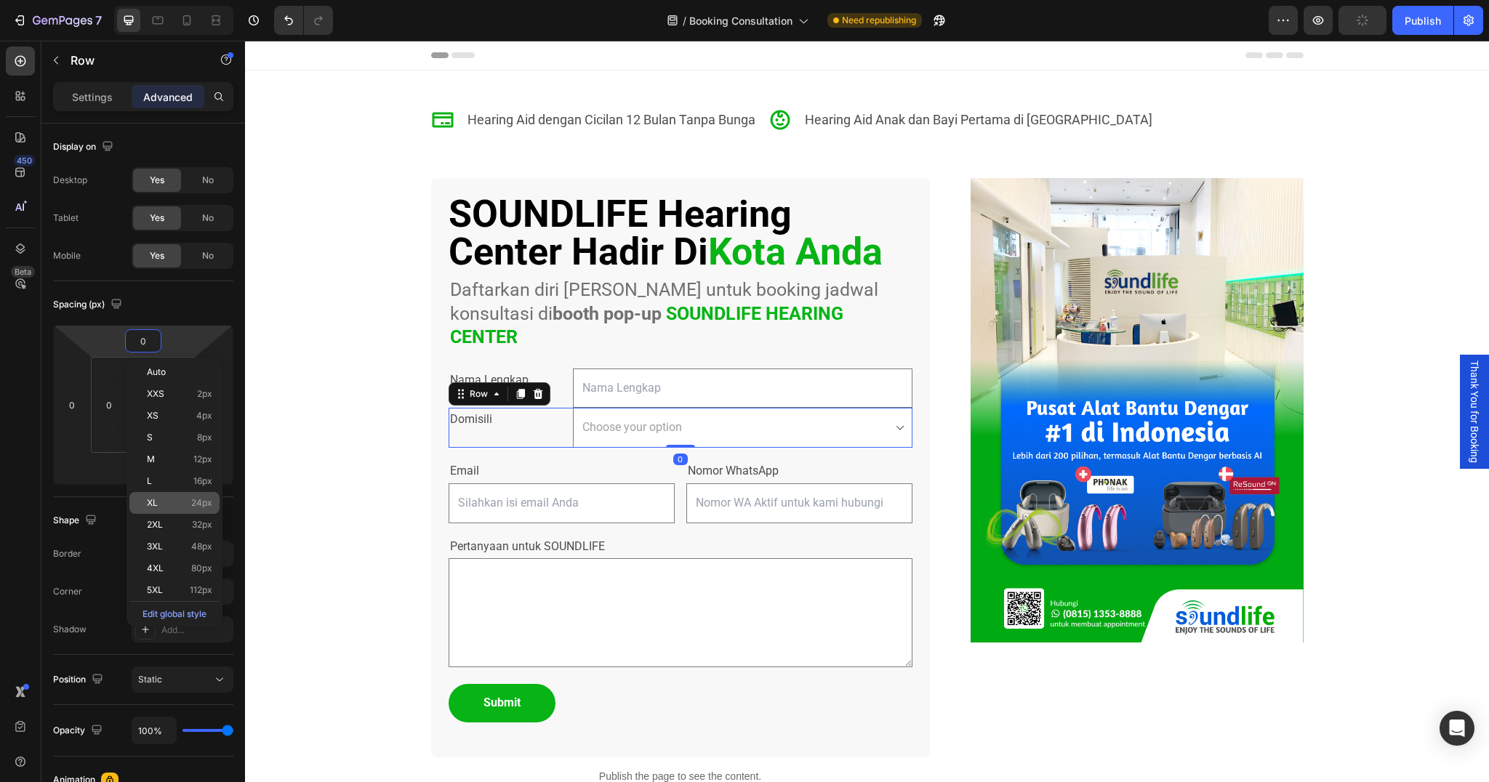
click at [166, 503] on p "XL 24px" at bounding box center [179, 503] width 65 height 10
type input "24"
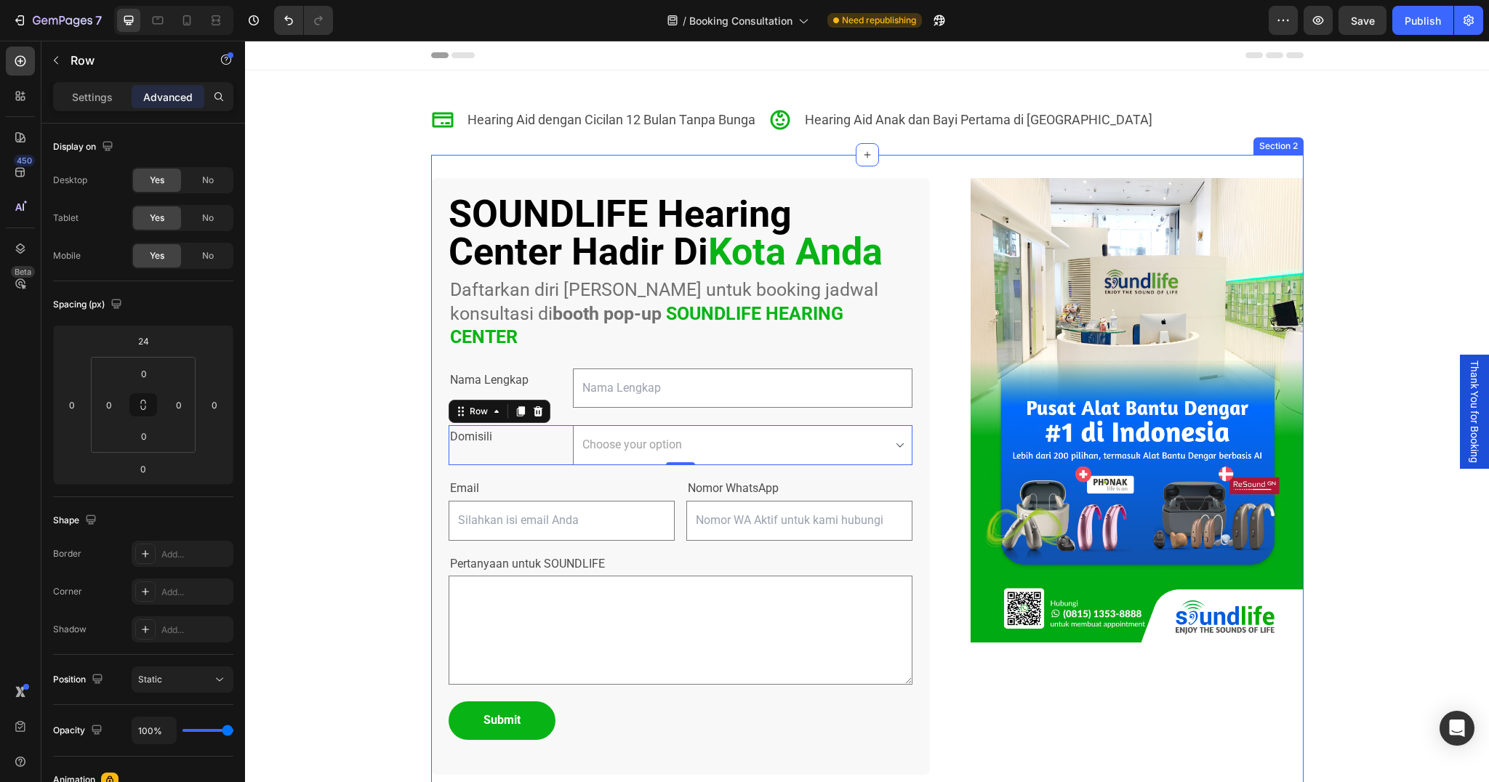
click at [937, 405] on div "SOUNDLIFE Hearing Center Hadir Di Kota Anda Custom Code Daftarkan diri Anda unt…" at bounding box center [867, 496] width 873 height 682
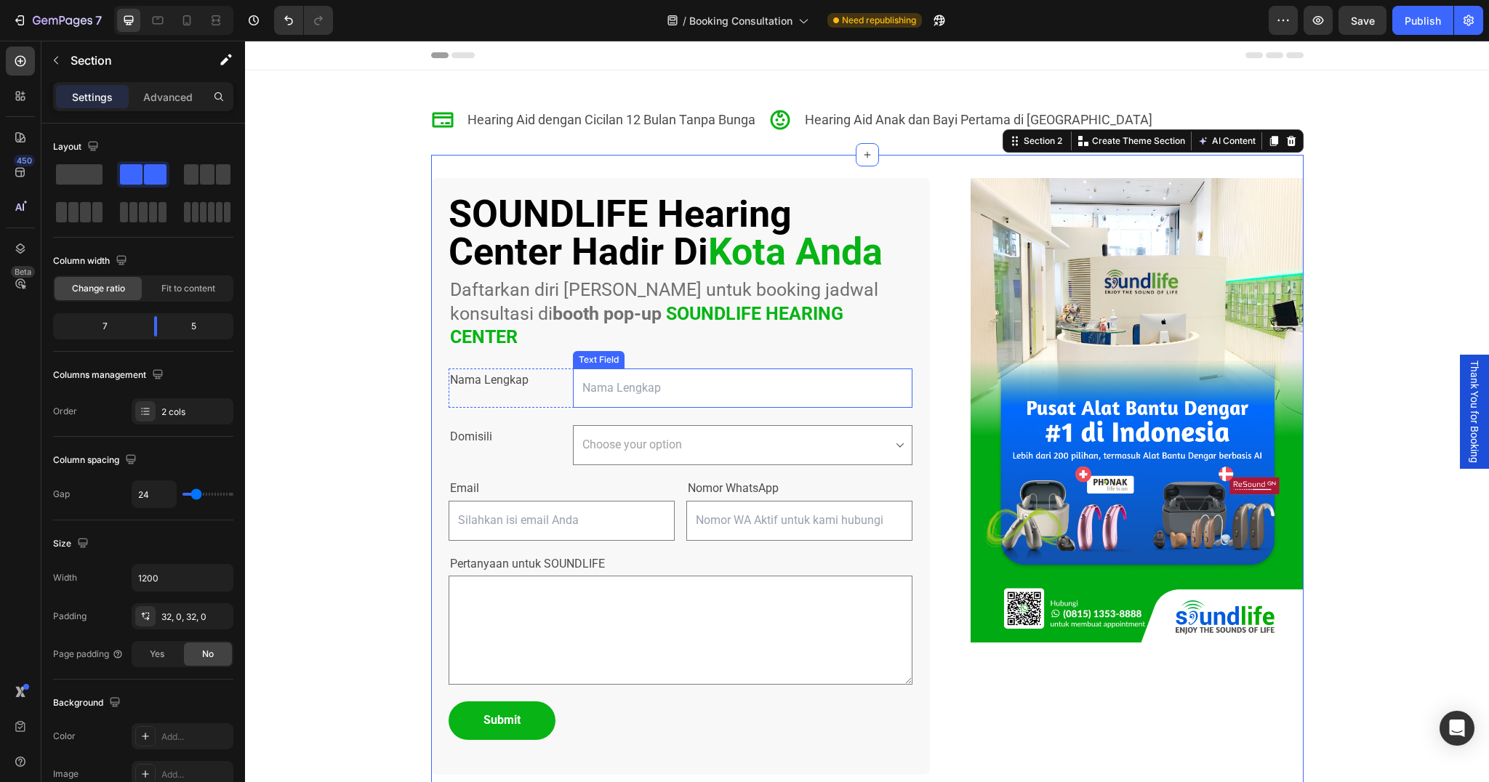
click at [609, 369] on input "text" at bounding box center [743, 389] width 340 height 40
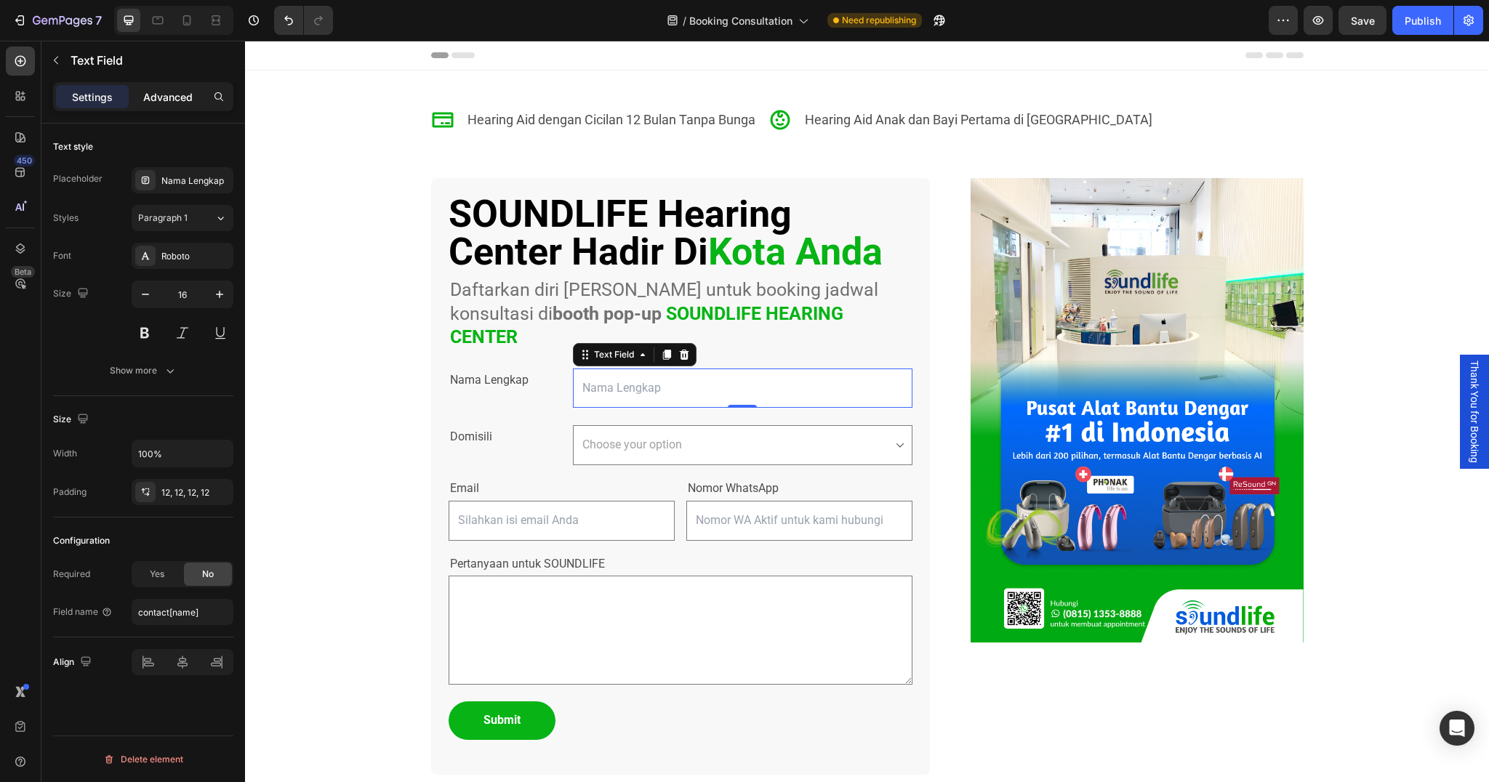
click at [150, 87] on div "Advanced" at bounding box center [168, 96] width 73 height 23
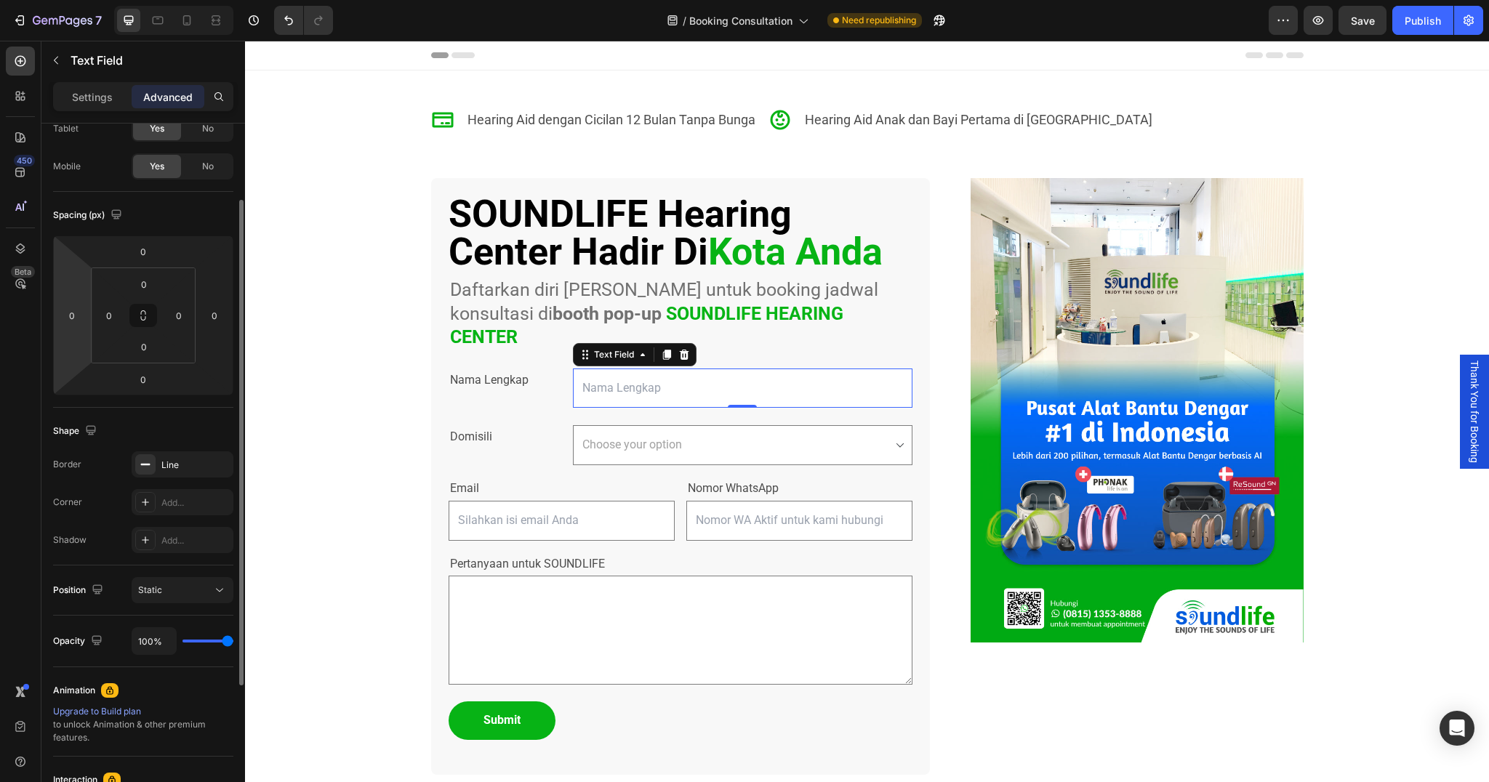
scroll to position [160, 0]
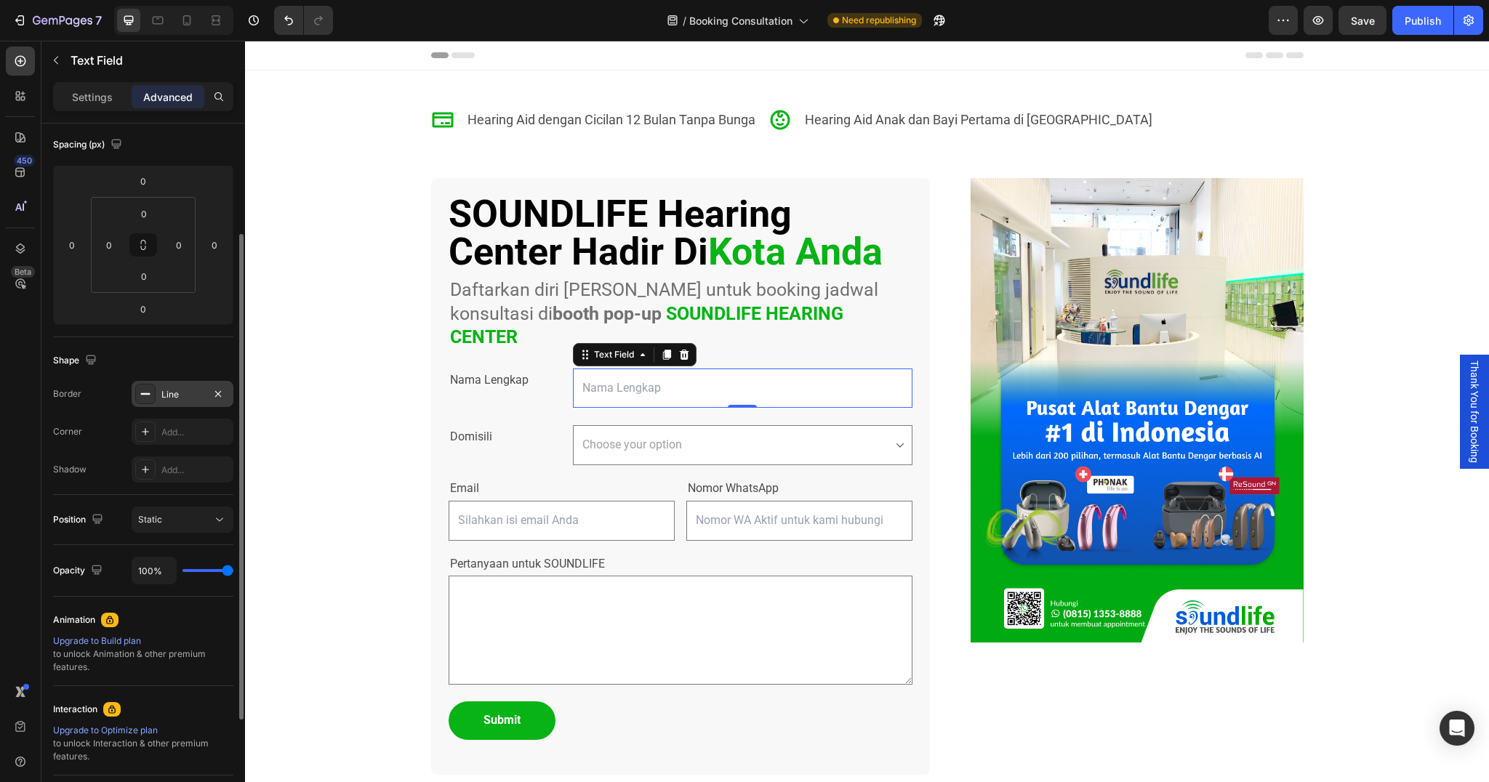
click at [199, 396] on div "Line" at bounding box center [182, 394] width 42 height 13
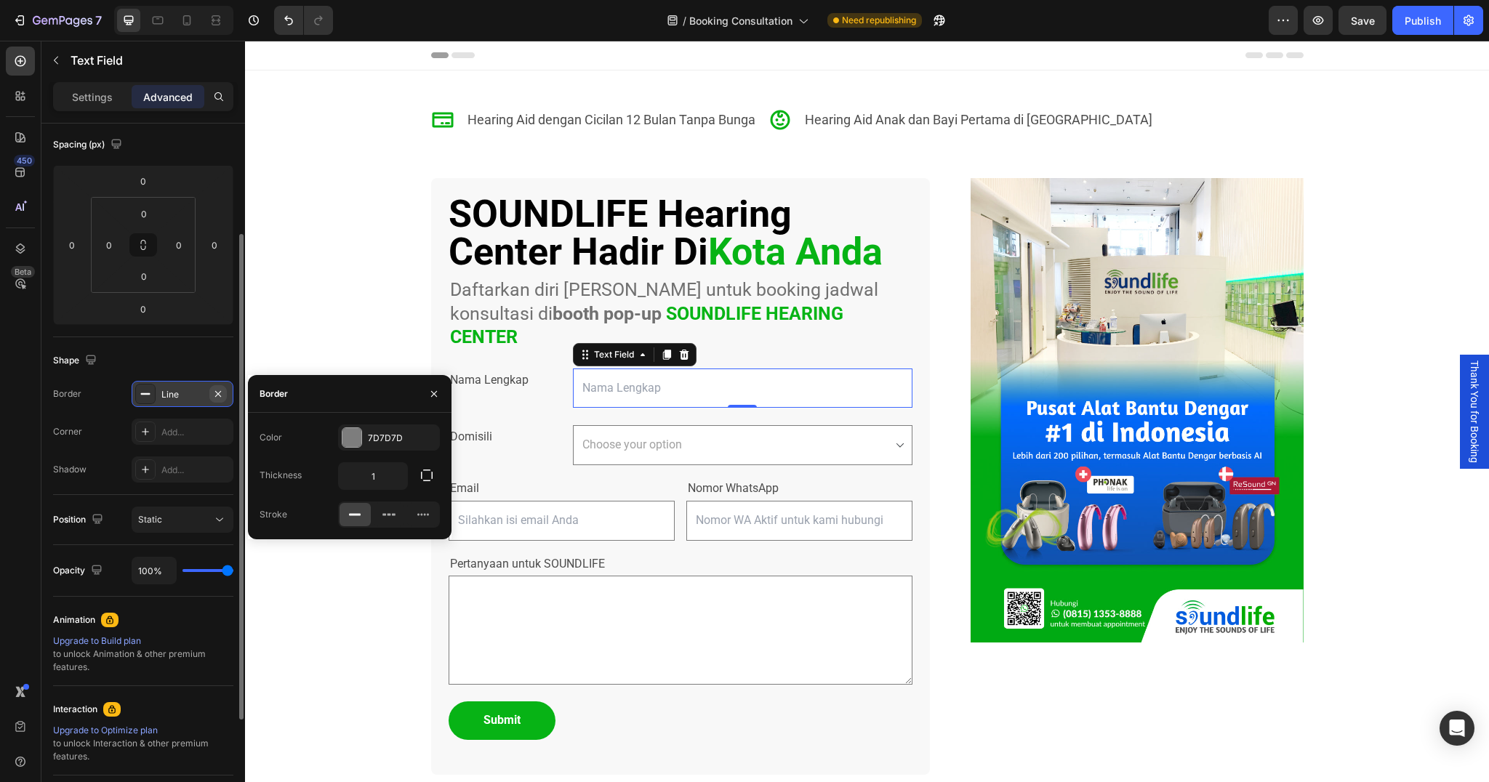
click at [217, 393] on icon "button" at bounding box center [218, 393] width 6 height 6
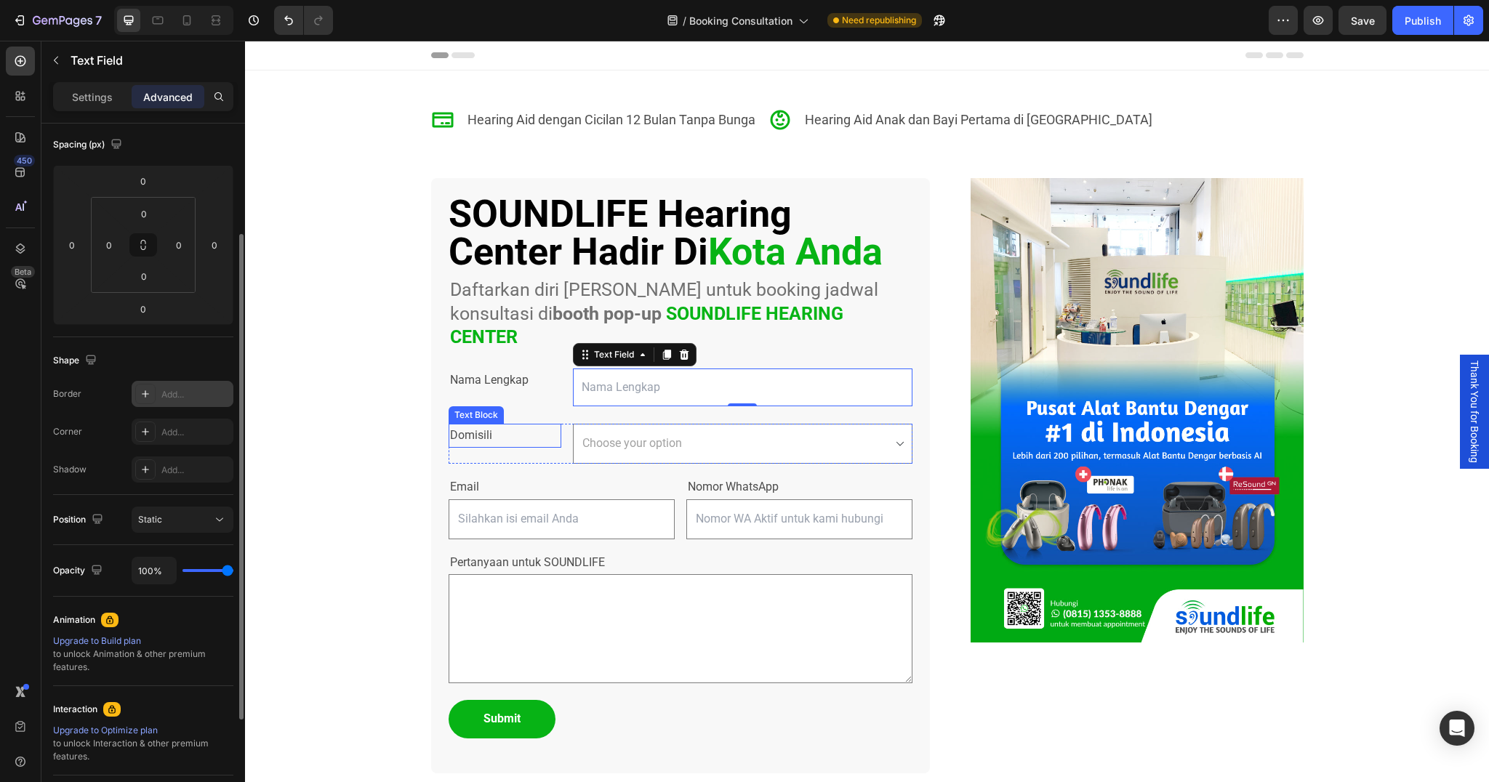
click at [524, 425] on p "Domisili" at bounding box center [505, 435] width 111 height 21
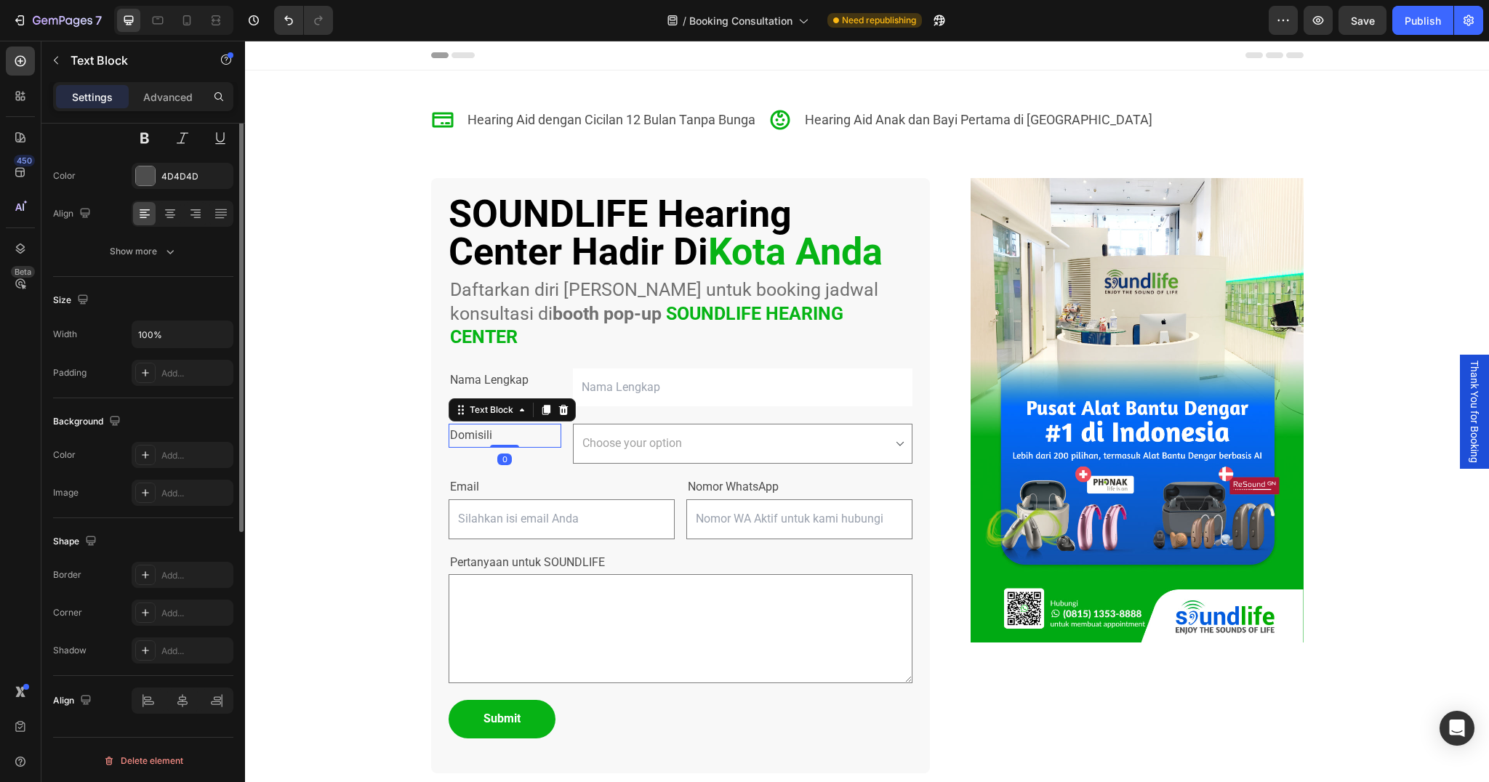
scroll to position [0, 0]
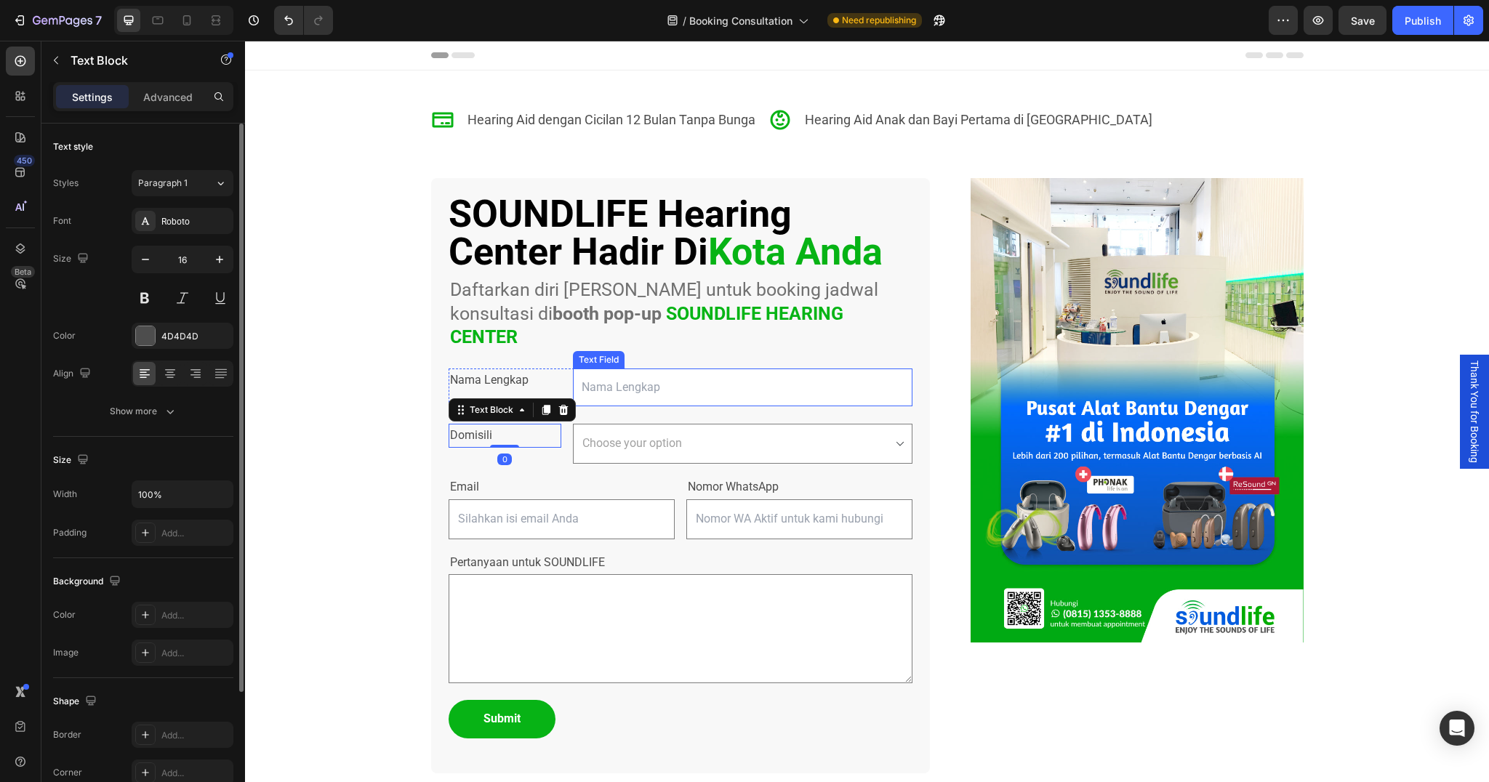
click at [668, 369] on input "text" at bounding box center [743, 388] width 340 height 39
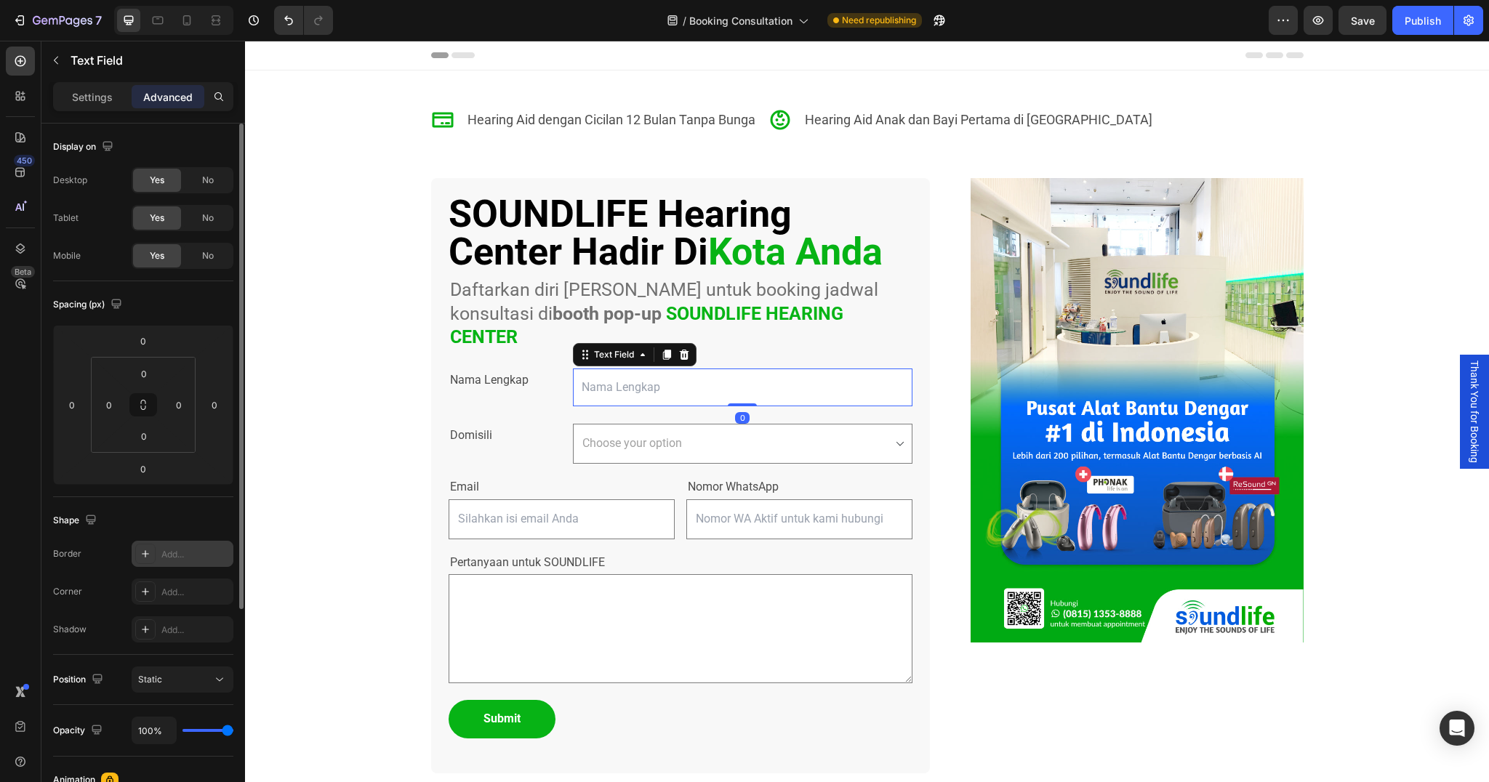
click at [177, 558] on div "Add..." at bounding box center [195, 554] width 68 height 13
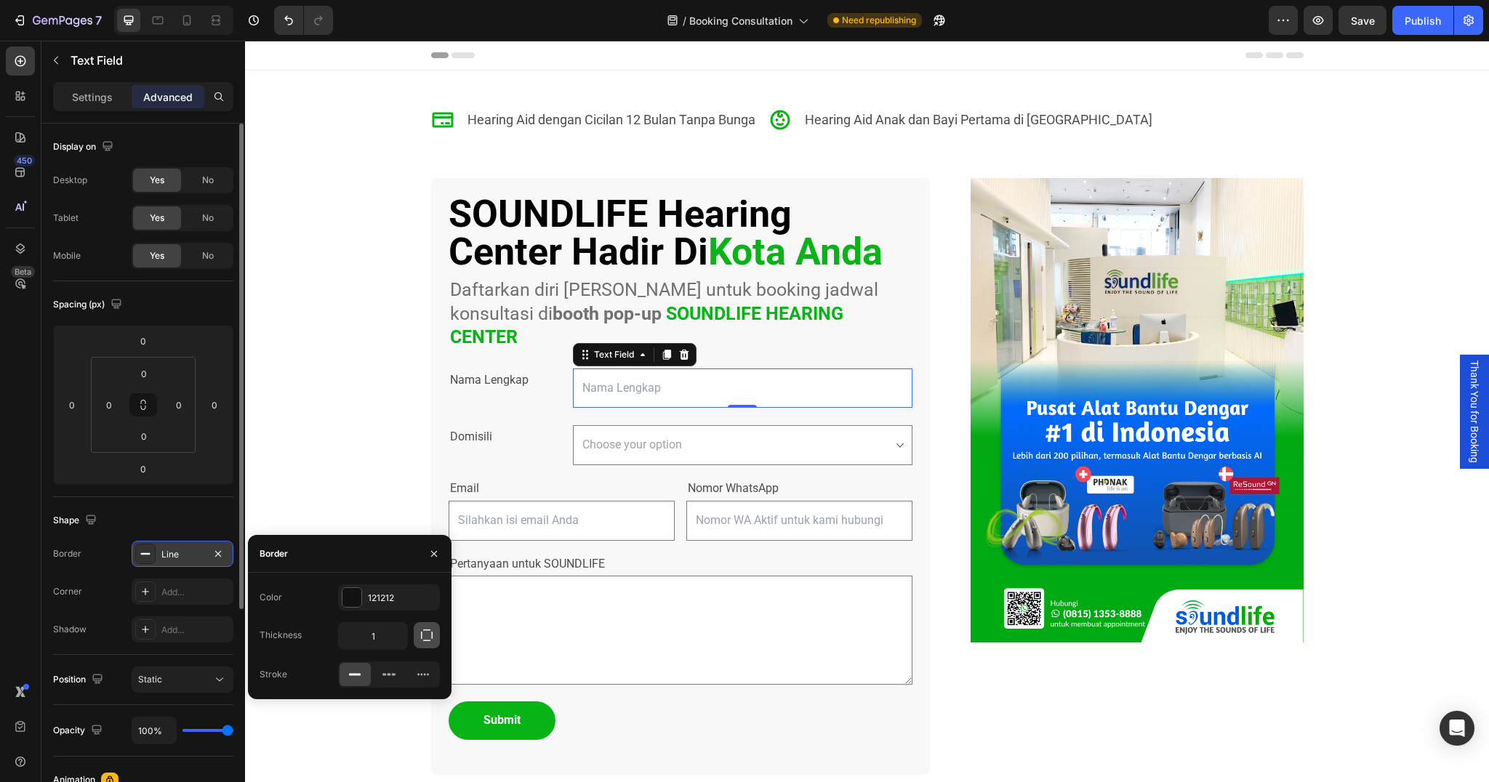
click at [423, 638] on icon "button" at bounding box center [427, 635] width 15 height 15
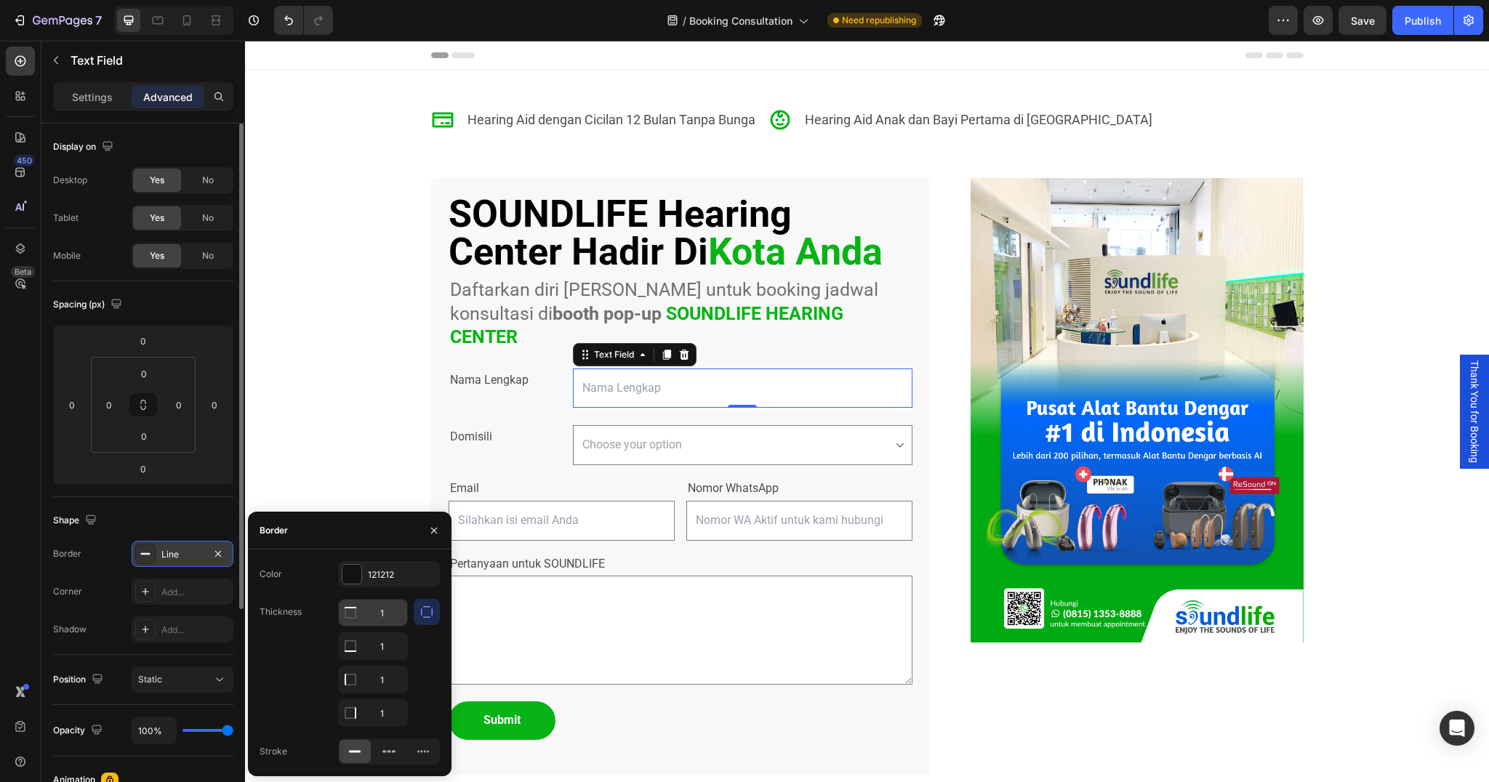
click at [382, 610] on input "1" at bounding box center [373, 613] width 68 height 26
type input "0"
click at [183, 528] on div "Shape" at bounding box center [143, 520] width 180 height 23
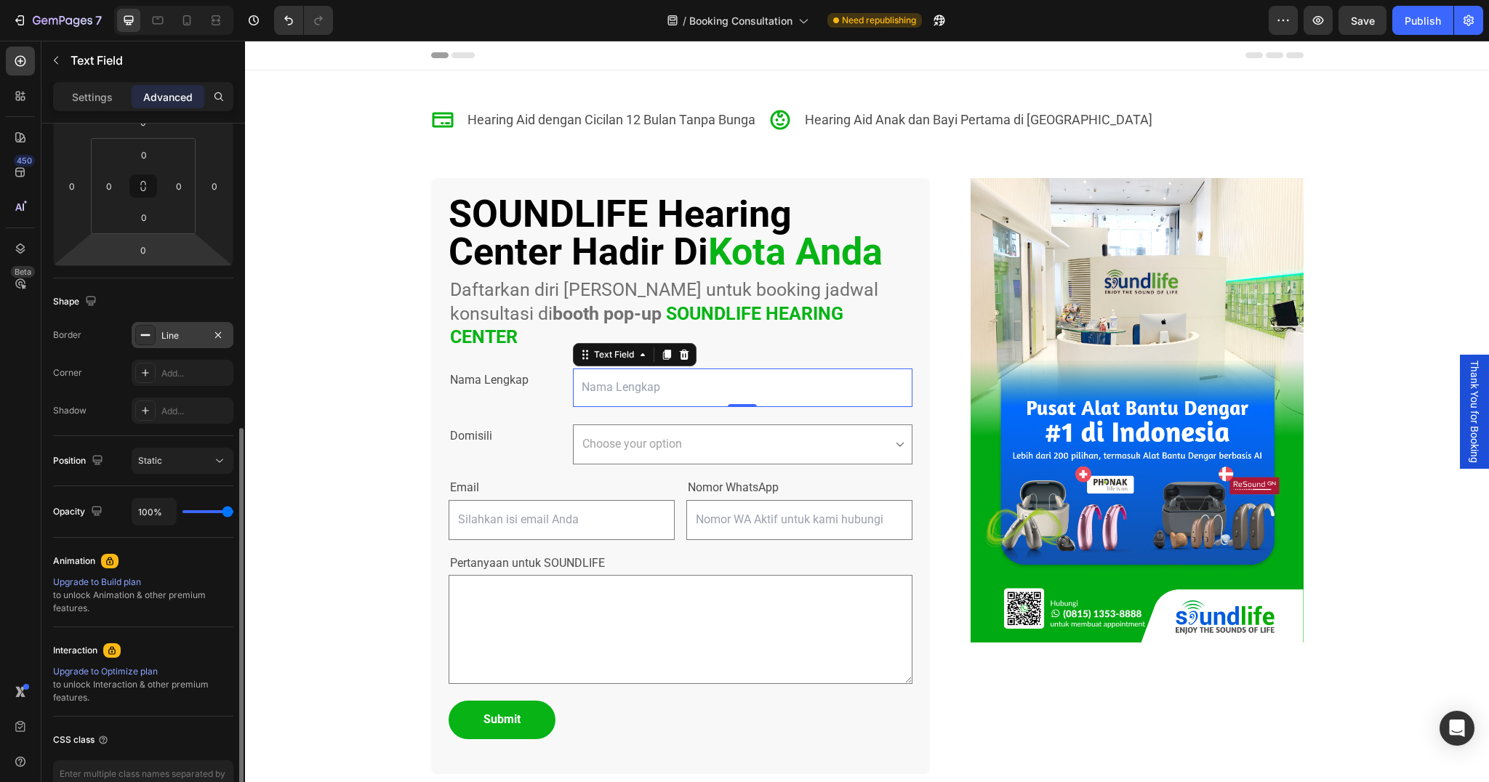
scroll to position [309, 0]
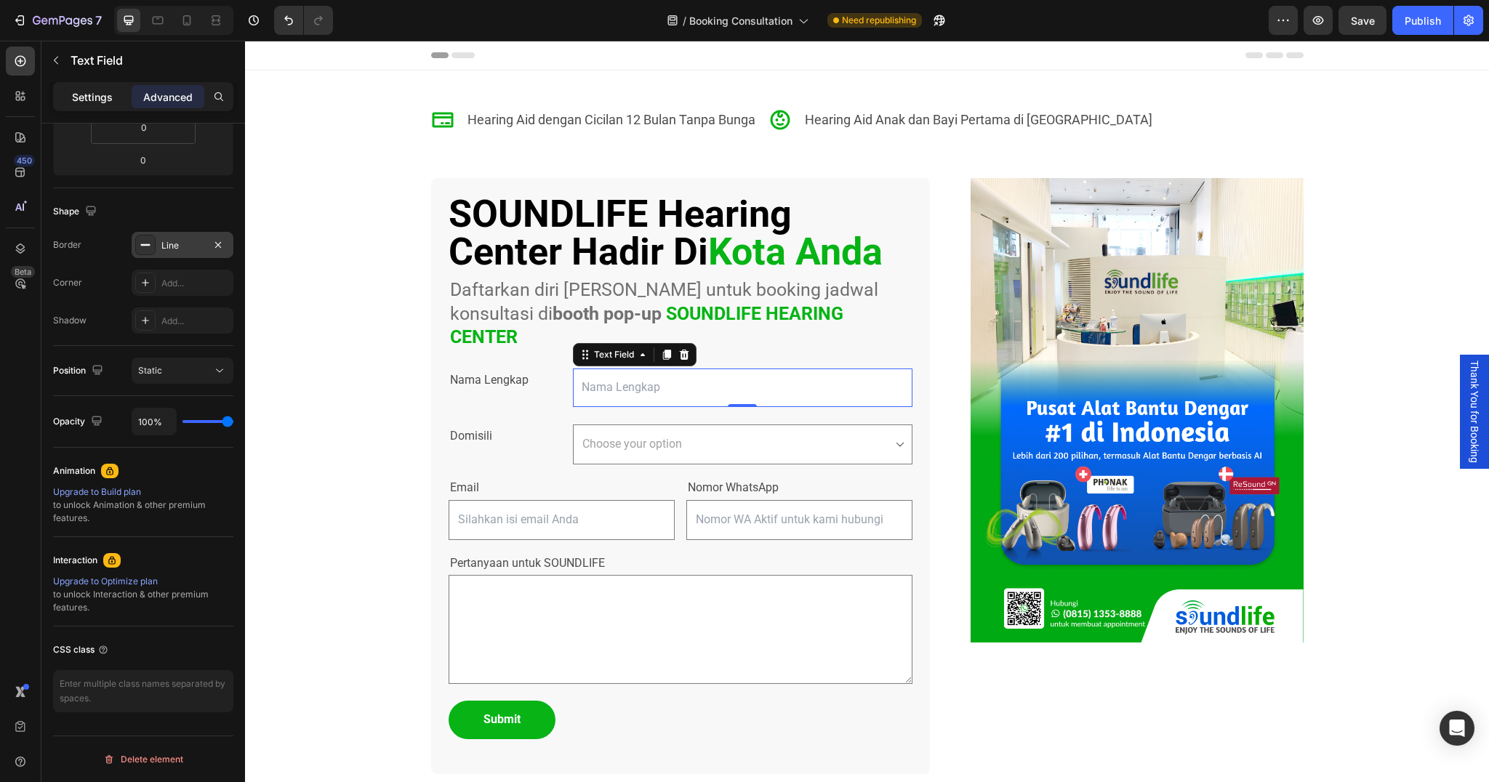
click at [79, 105] on div "Settings" at bounding box center [92, 96] width 73 height 23
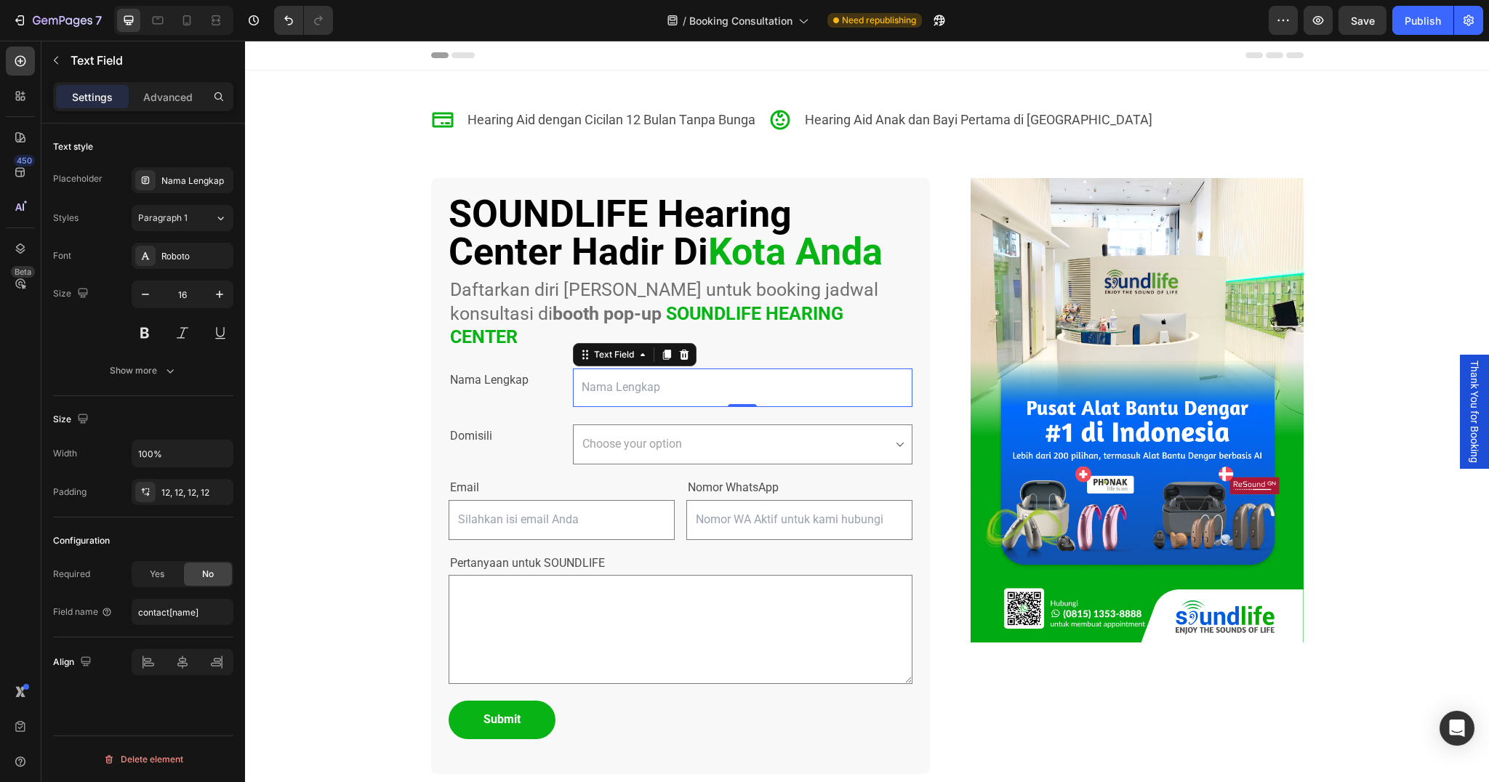
click at [375, 444] on div "Icon Hearing Aid dengan Cicilan 12 Bulan Tanpa Bunga Text Block Icon Hearing Ai…" at bounding box center [867, 454] width 1244 height 766
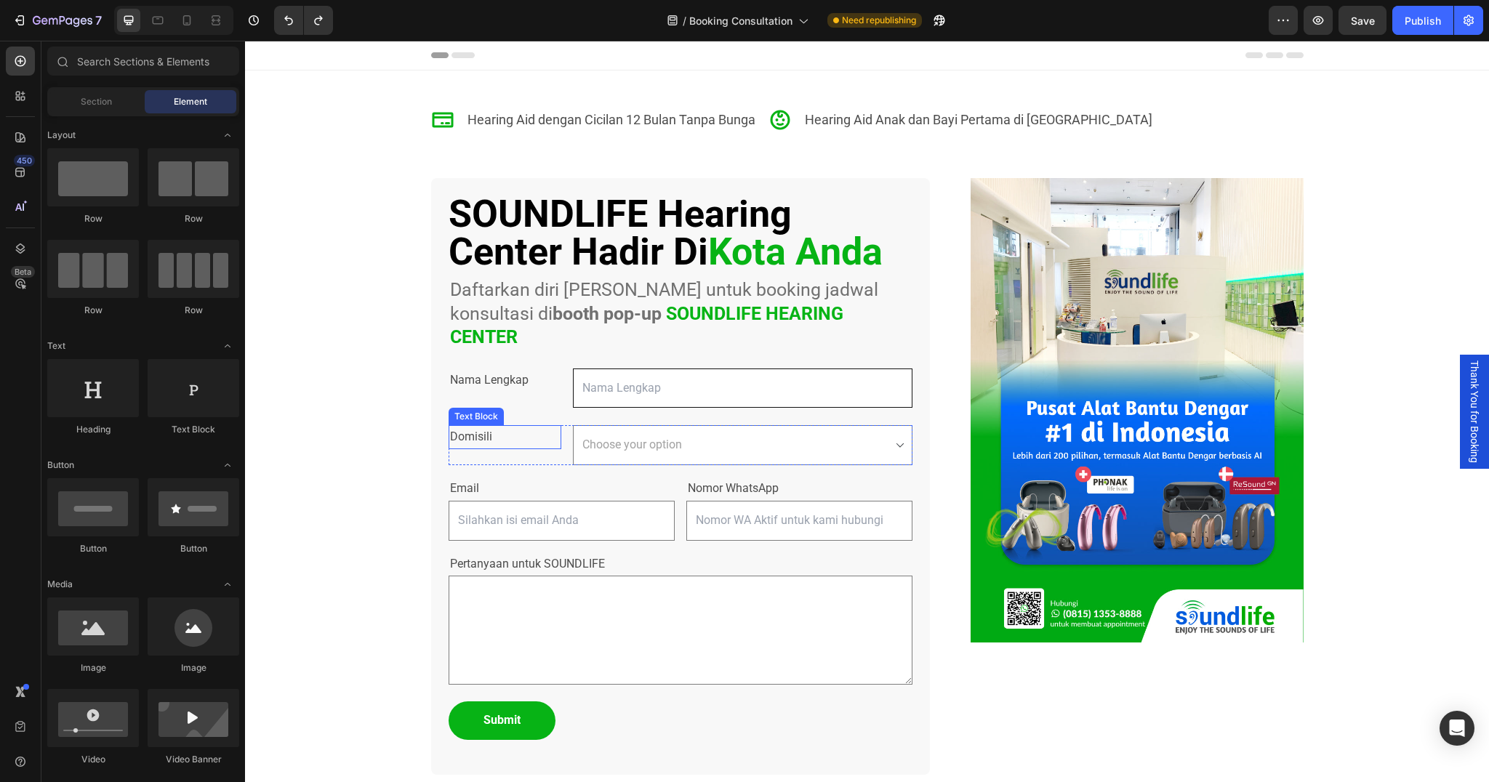
click at [502, 427] on p "Domisili" at bounding box center [505, 437] width 111 height 21
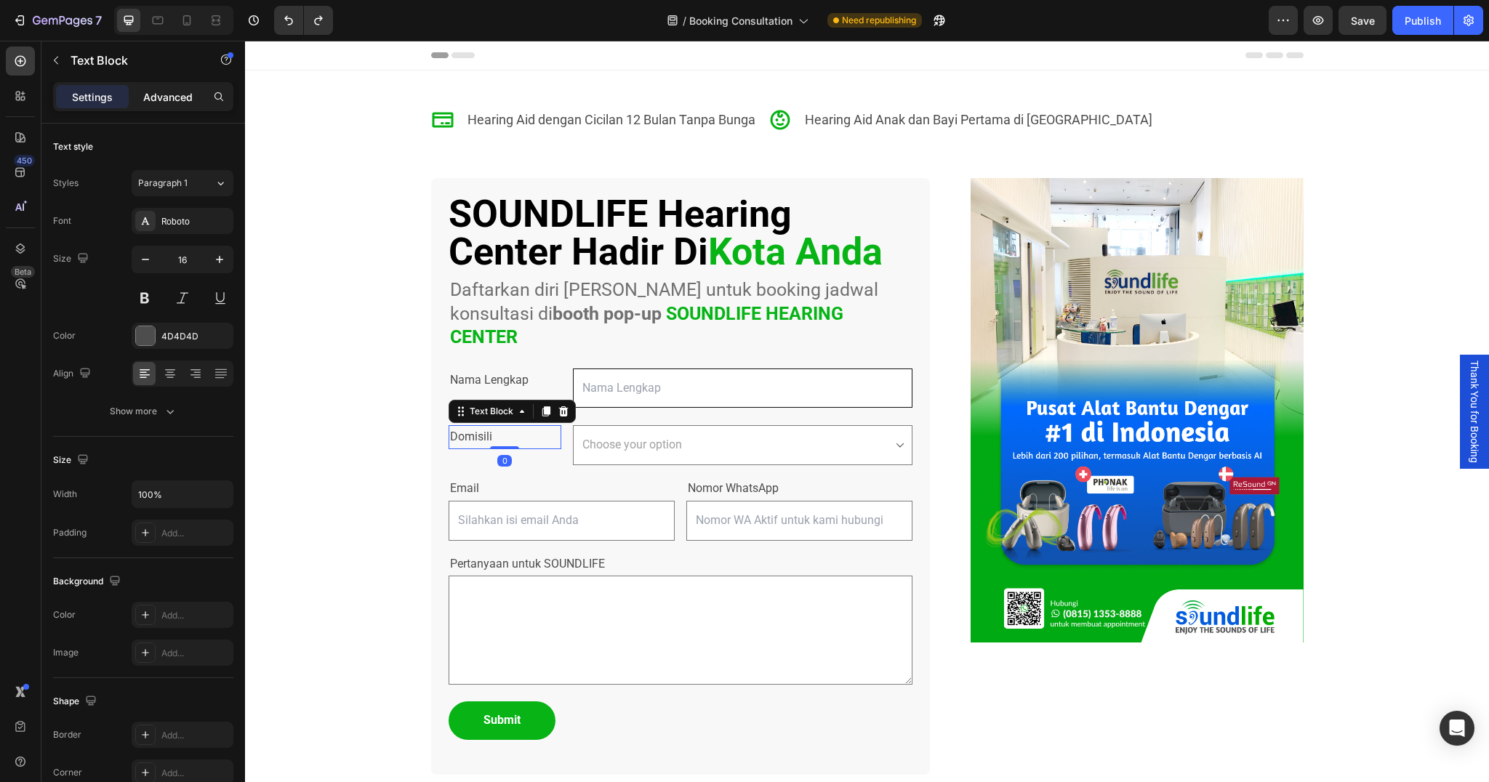
click at [180, 97] on p "Advanced" at bounding box center [167, 96] width 49 height 15
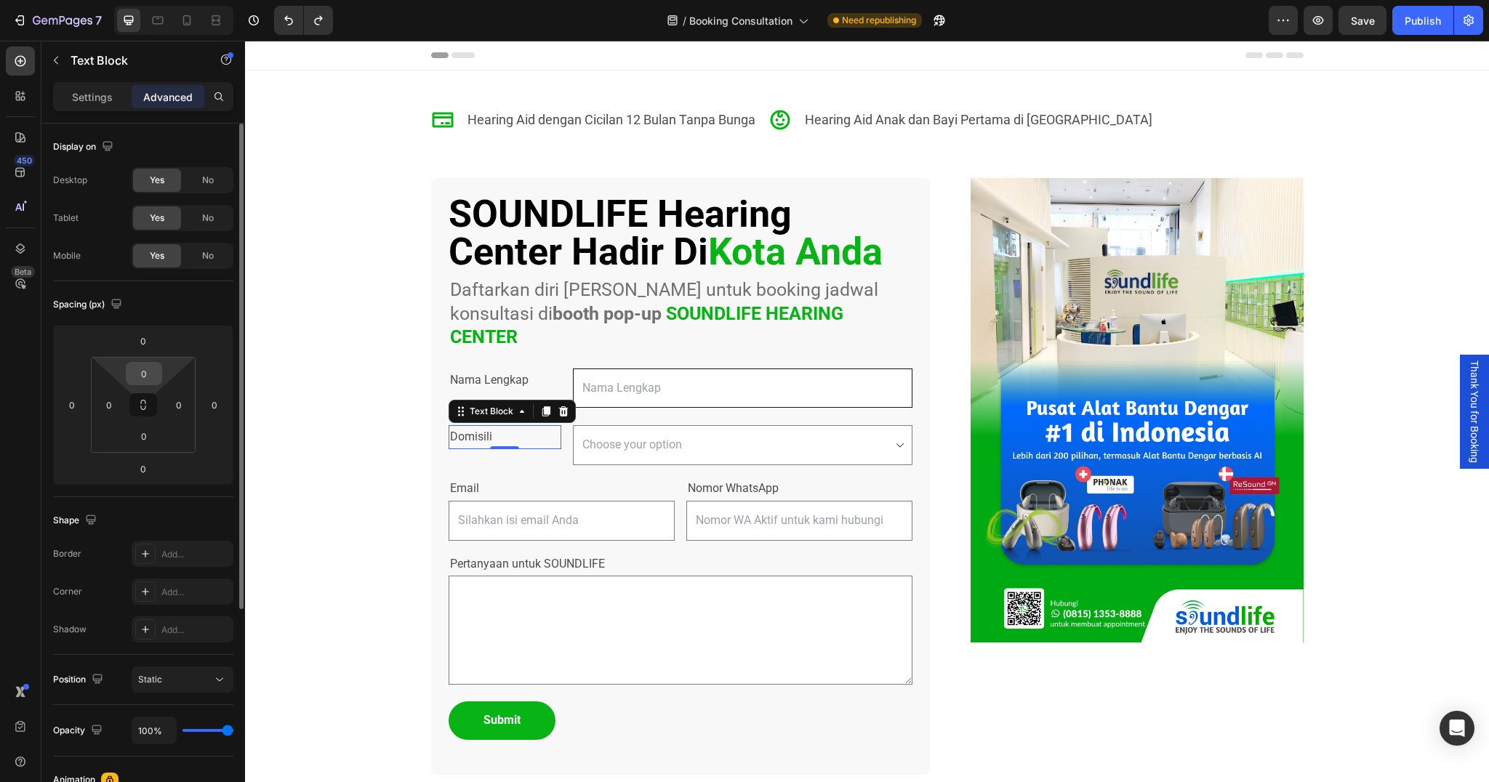
click at [145, 374] on input "0" at bounding box center [143, 374] width 29 height 22
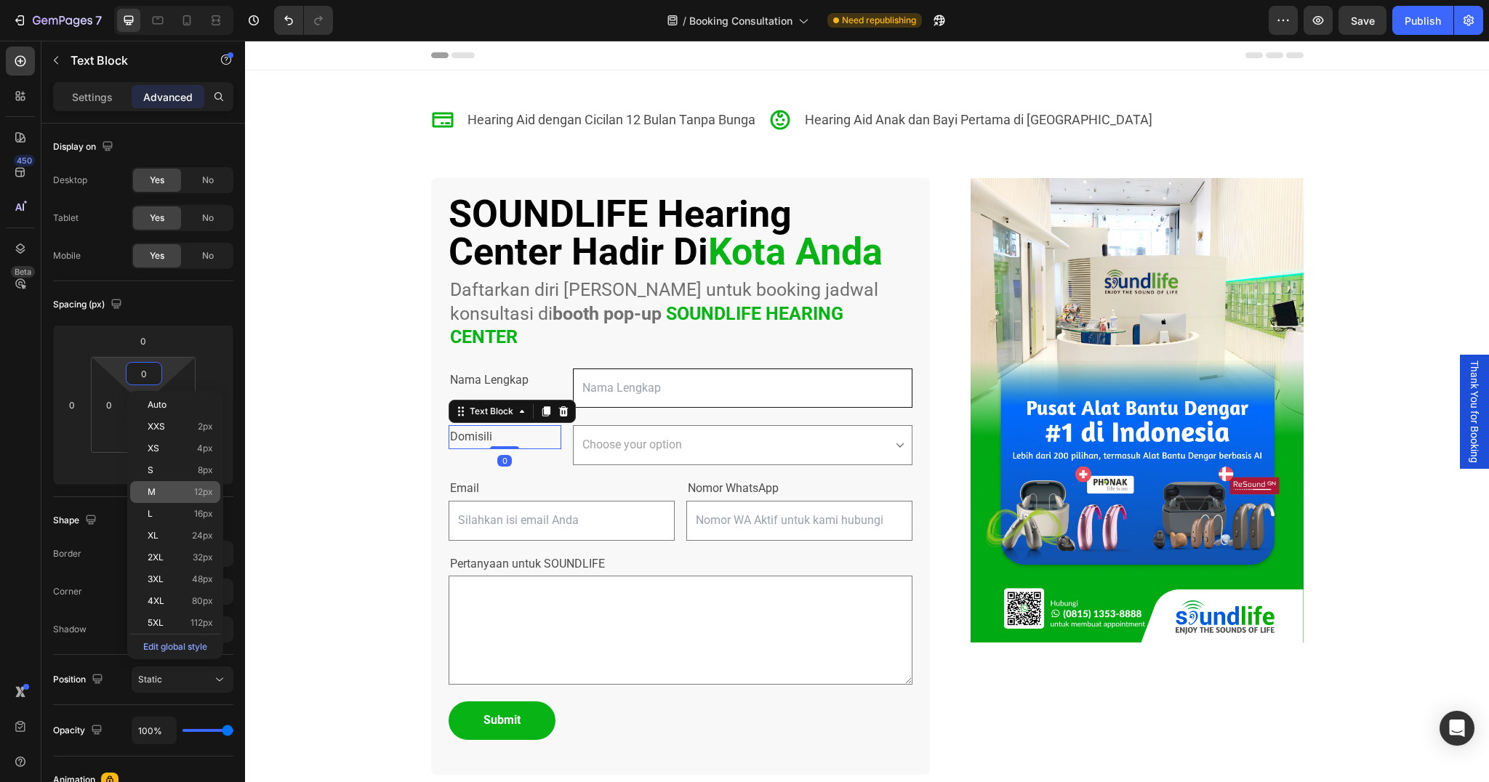
click at [159, 494] on p "M 12px" at bounding box center [180, 492] width 65 height 10
type input "12"
click at [362, 400] on div "Icon Hearing Aid dengan Cicilan 12 Bulan Tanpa Bunga Text Block Icon Hearing Ai…" at bounding box center [867, 454] width 1244 height 766
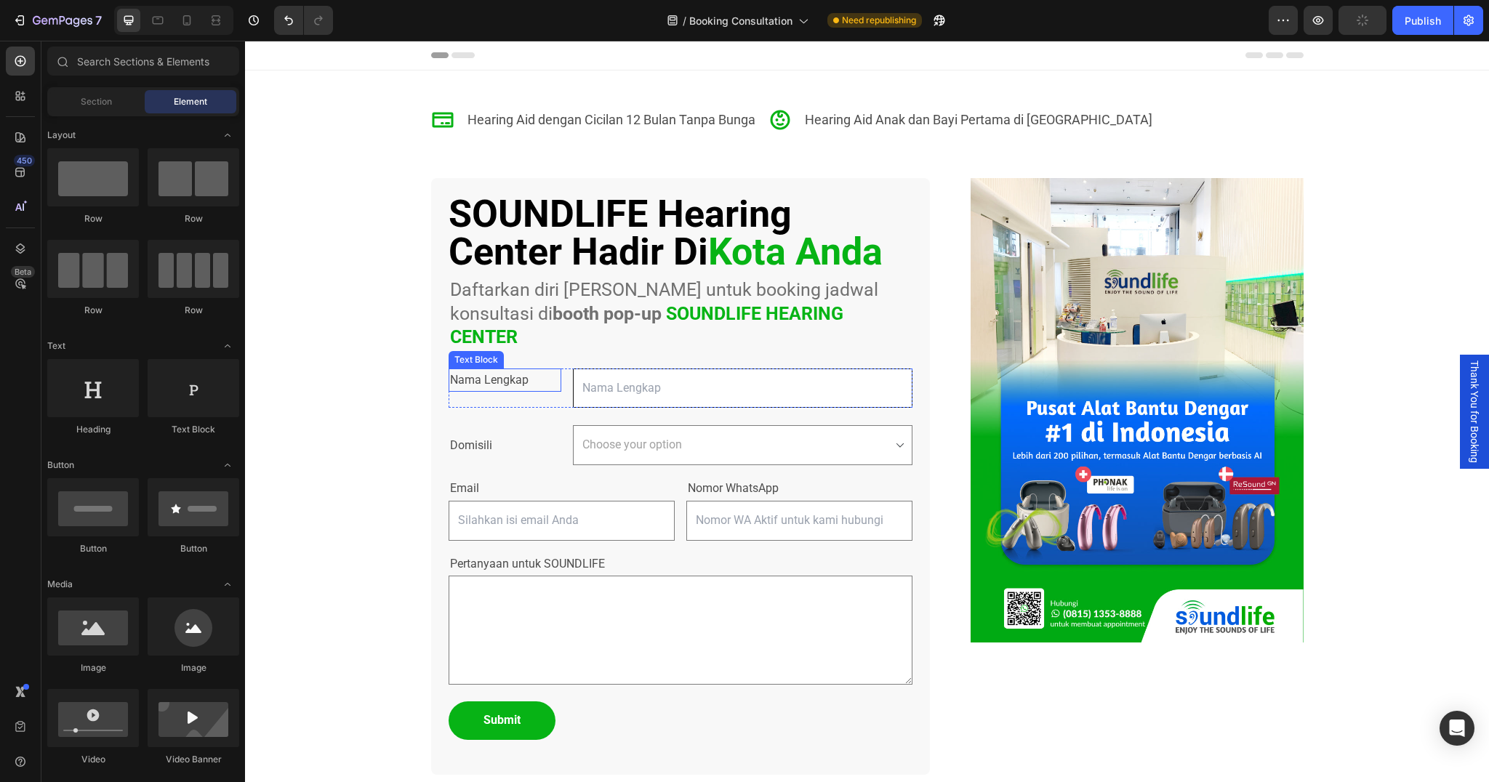
click at [510, 370] on p "Nama Lengkap" at bounding box center [489, 380] width 79 height 21
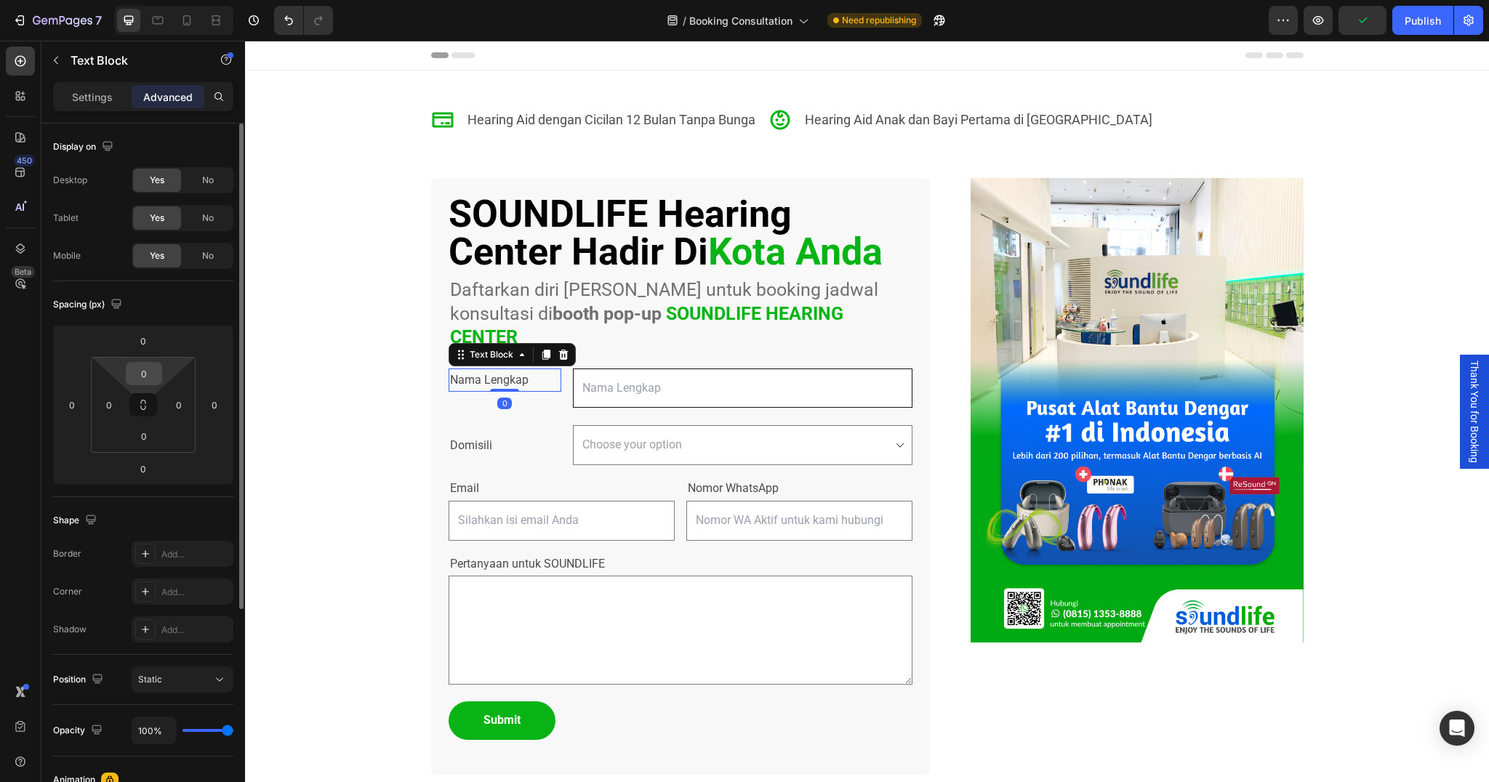
click at [143, 377] on input "0" at bounding box center [143, 374] width 29 height 22
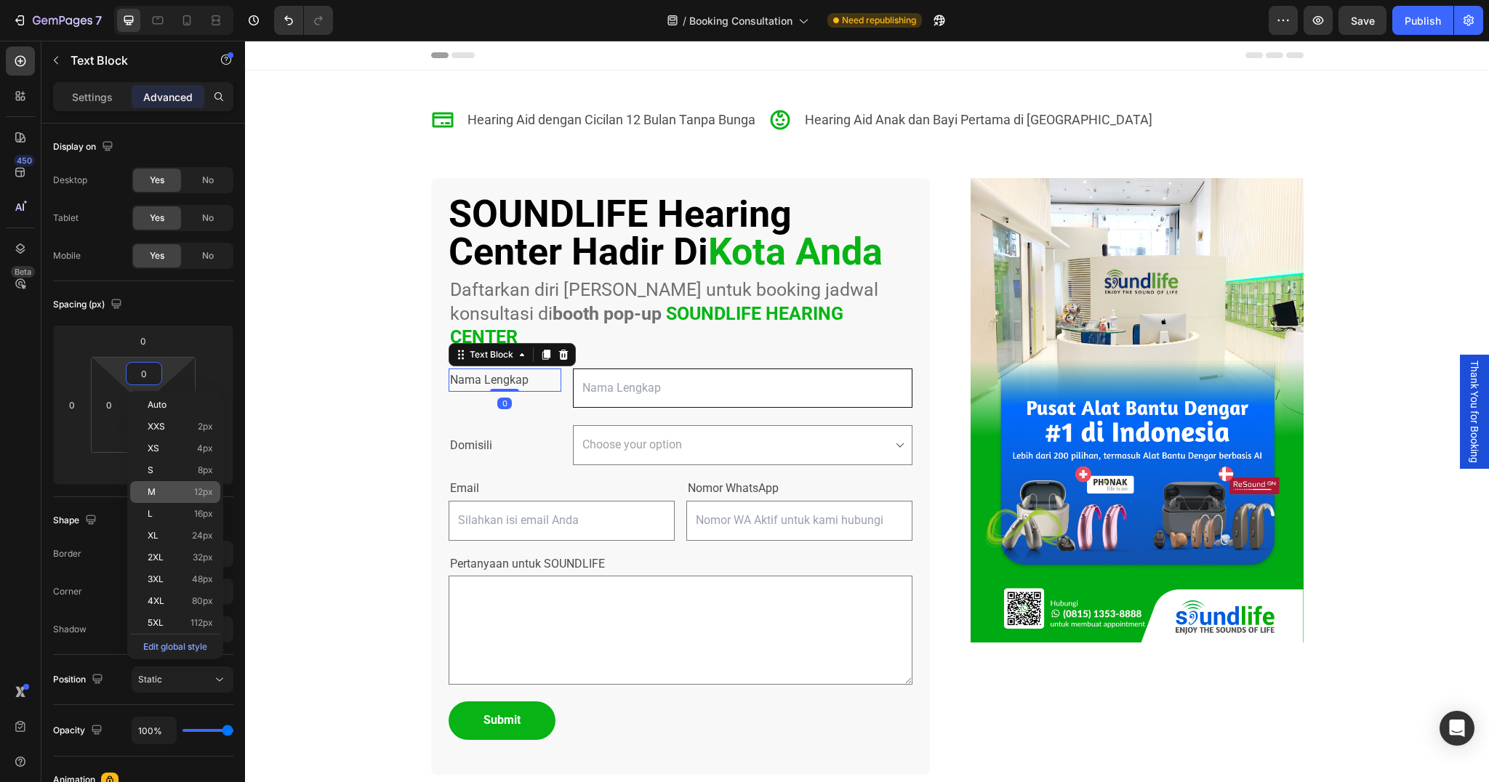
click at [164, 482] on div "M 12px" at bounding box center [175, 492] width 90 height 22
type input "12"
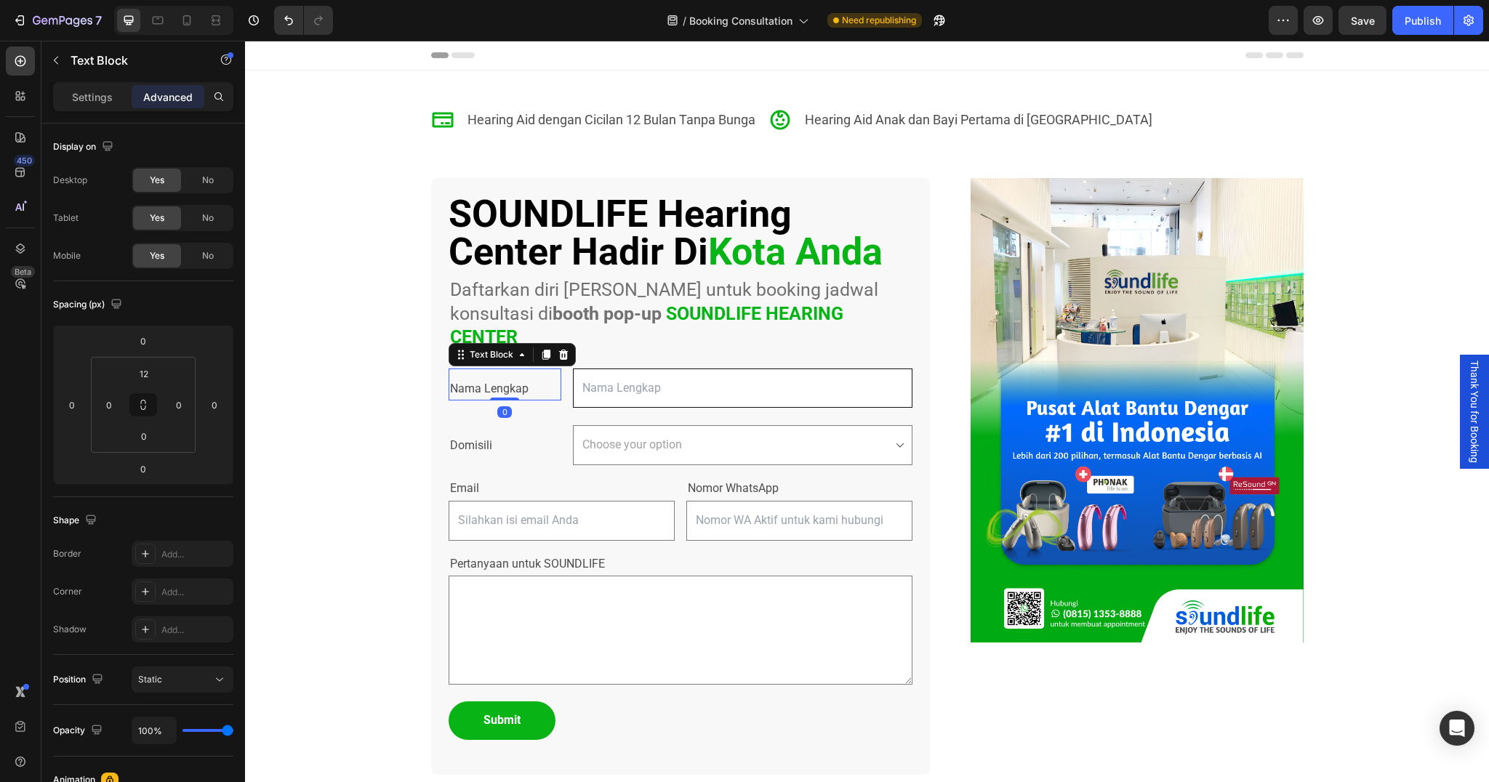
click at [272, 492] on div "Icon Hearing Aid dengan Cicilan 12 Bulan Tanpa Bunga Text Block Icon Hearing Ai…" at bounding box center [867, 454] width 1244 height 766
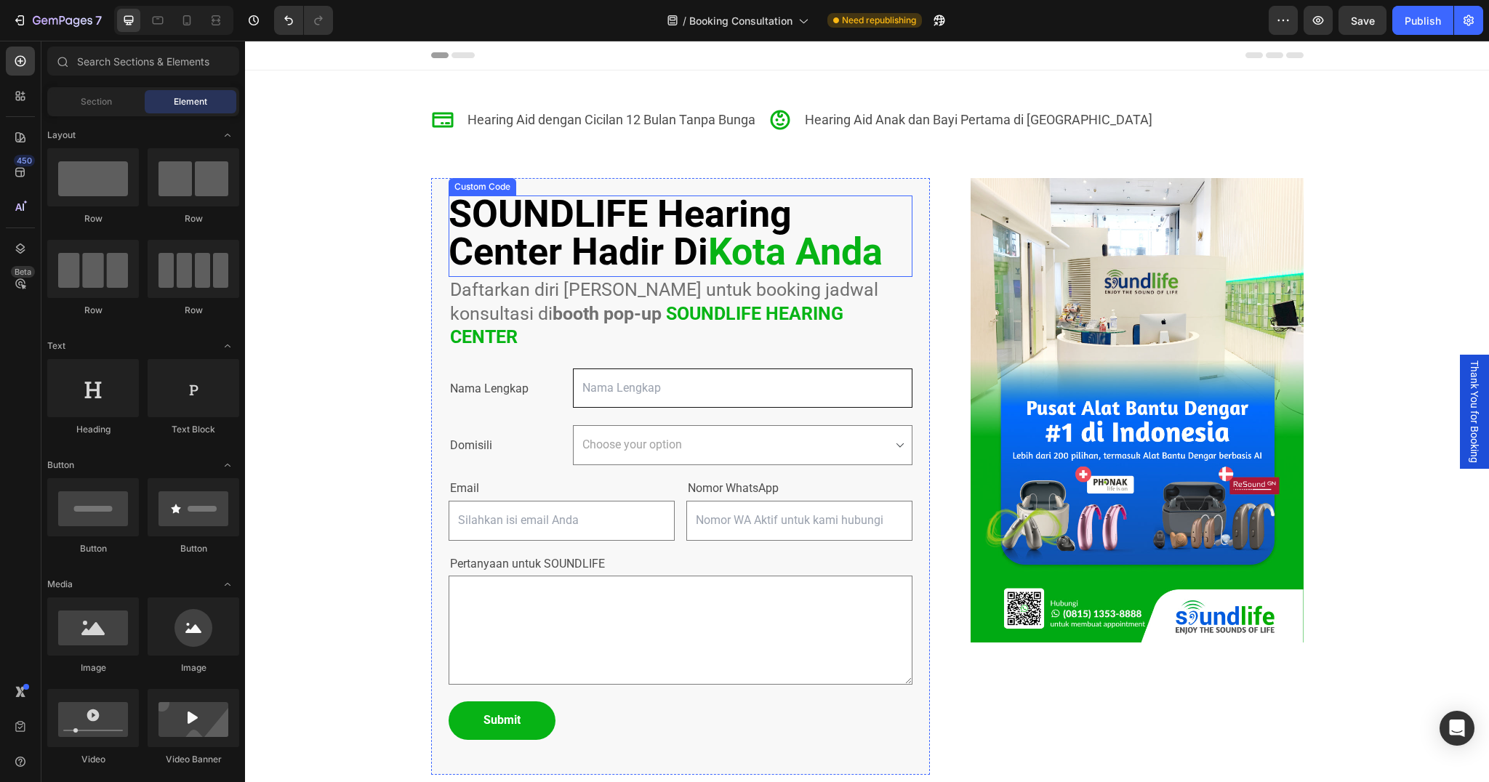
click at [571, 231] on h2 "SOUNDLIFE Hearing Center Hadir Di [GEOGRAPHIC_DATA]" at bounding box center [681, 234] width 464 height 76
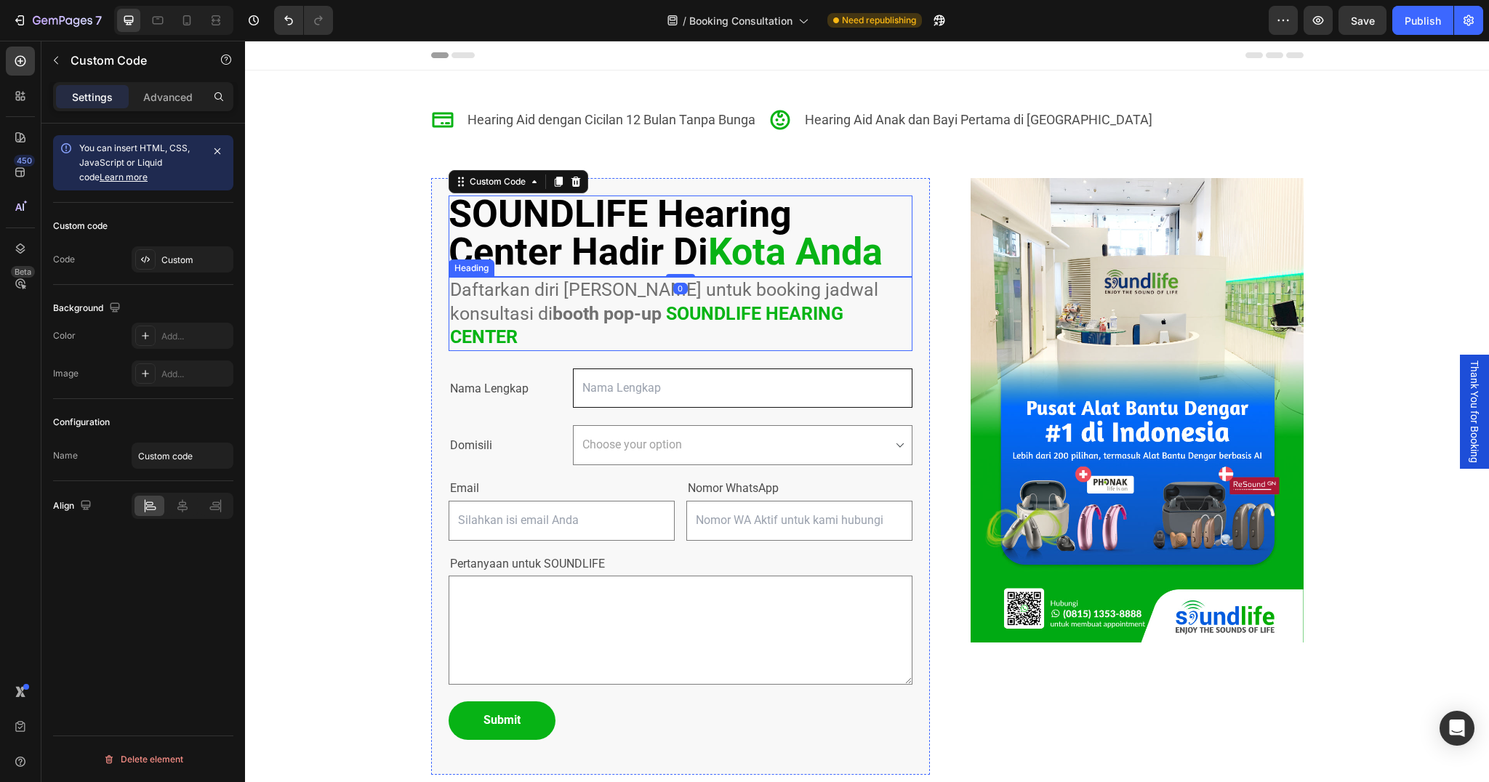
click at [519, 297] on p "Daftarkan diri [PERSON_NAME] untuk booking jadwal konsultasi di booth pop-up SO…" at bounding box center [680, 314] width 461 height 71
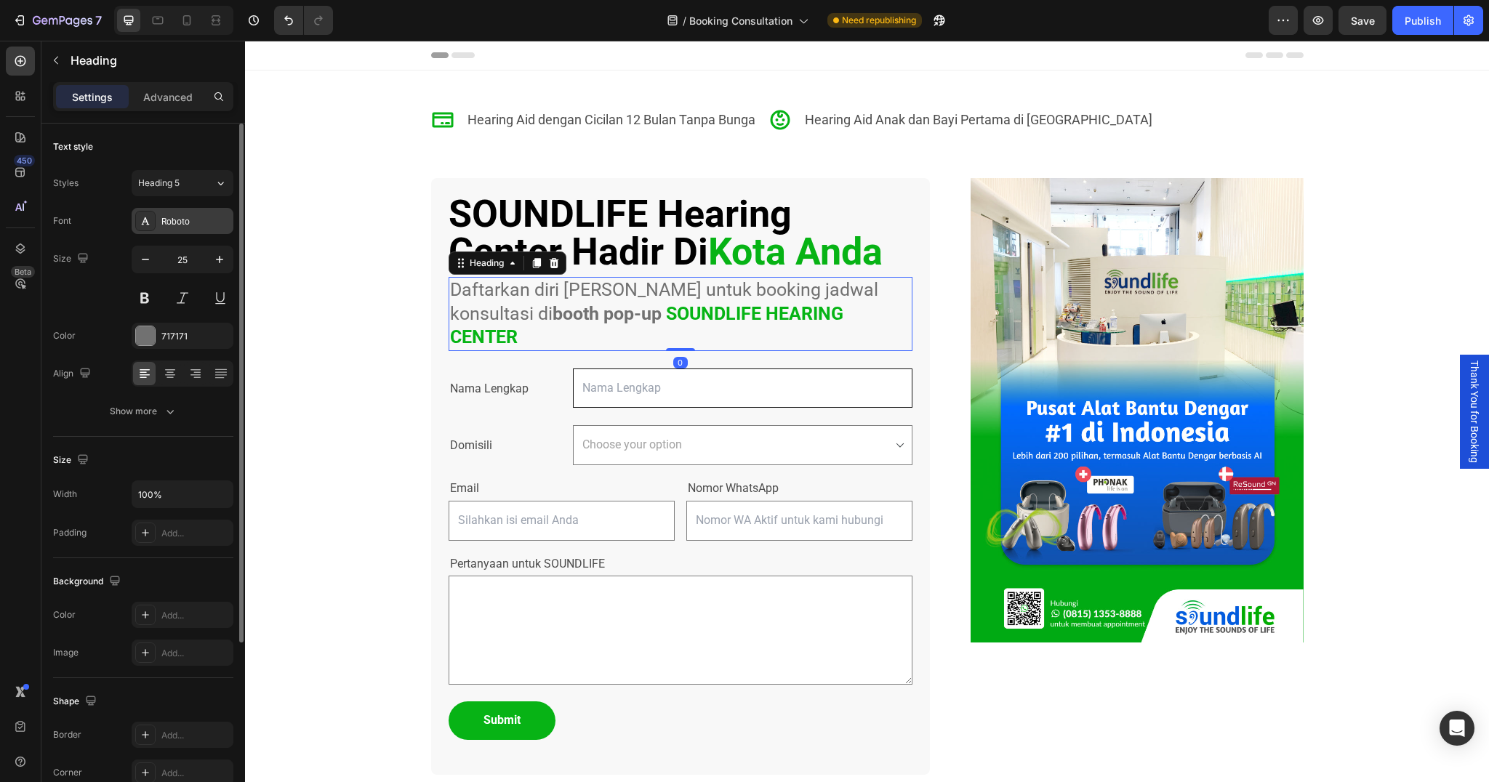
click at [185, 220] on div "Roboto" at bounding box center [195, 221] width 68 height 13
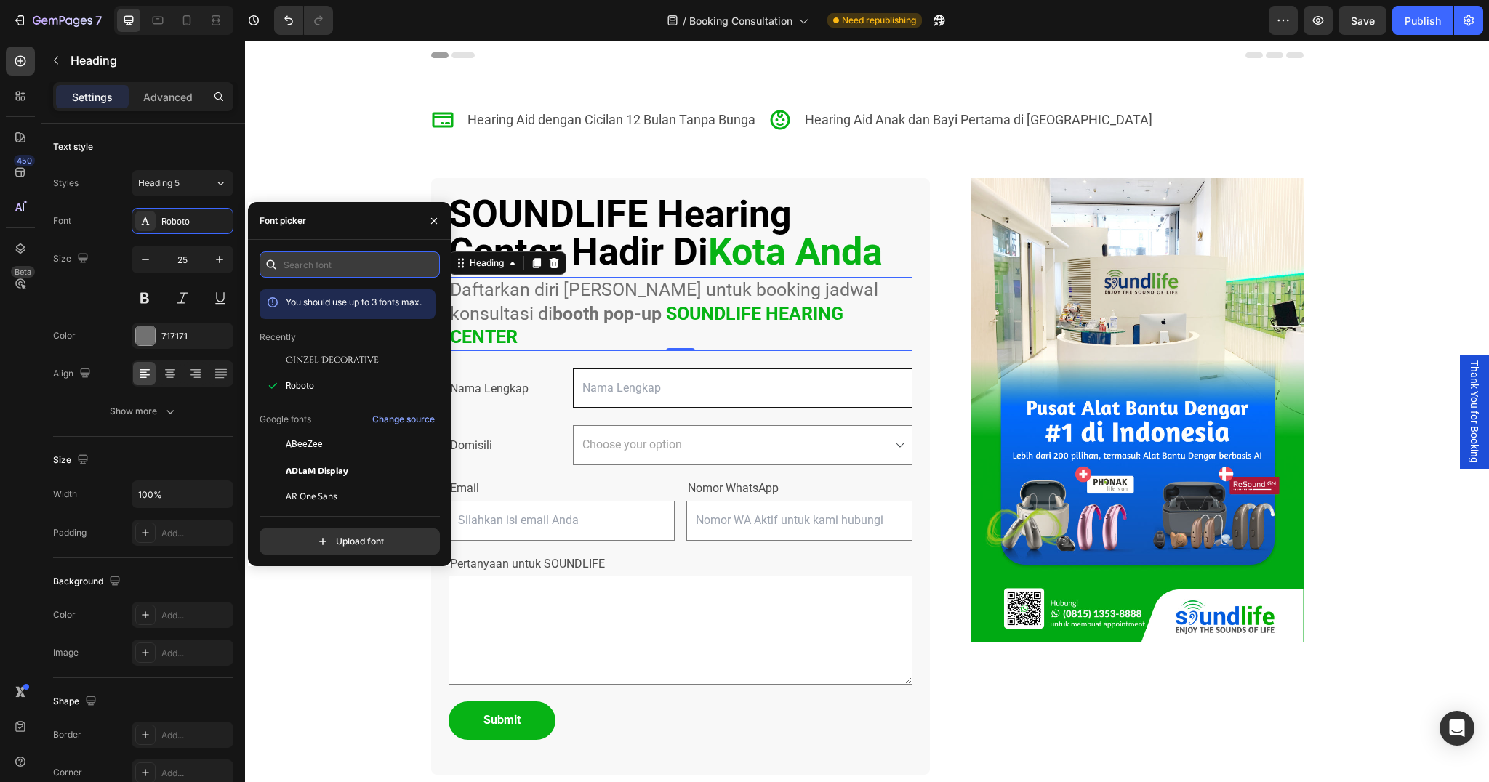
click at [324, 258] on input "text" at bounding box center [350, 265] width 180 height 26
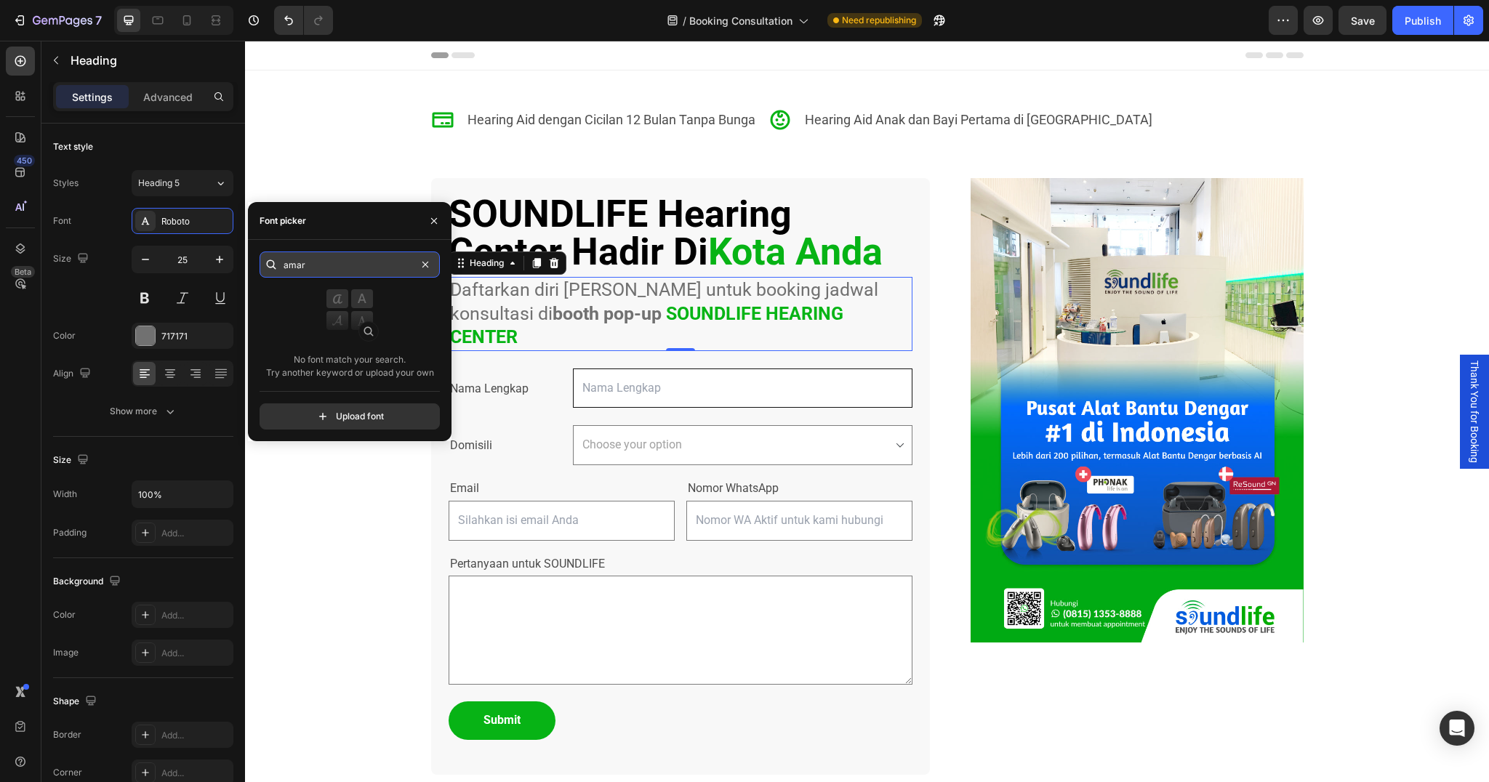
type input "amara"
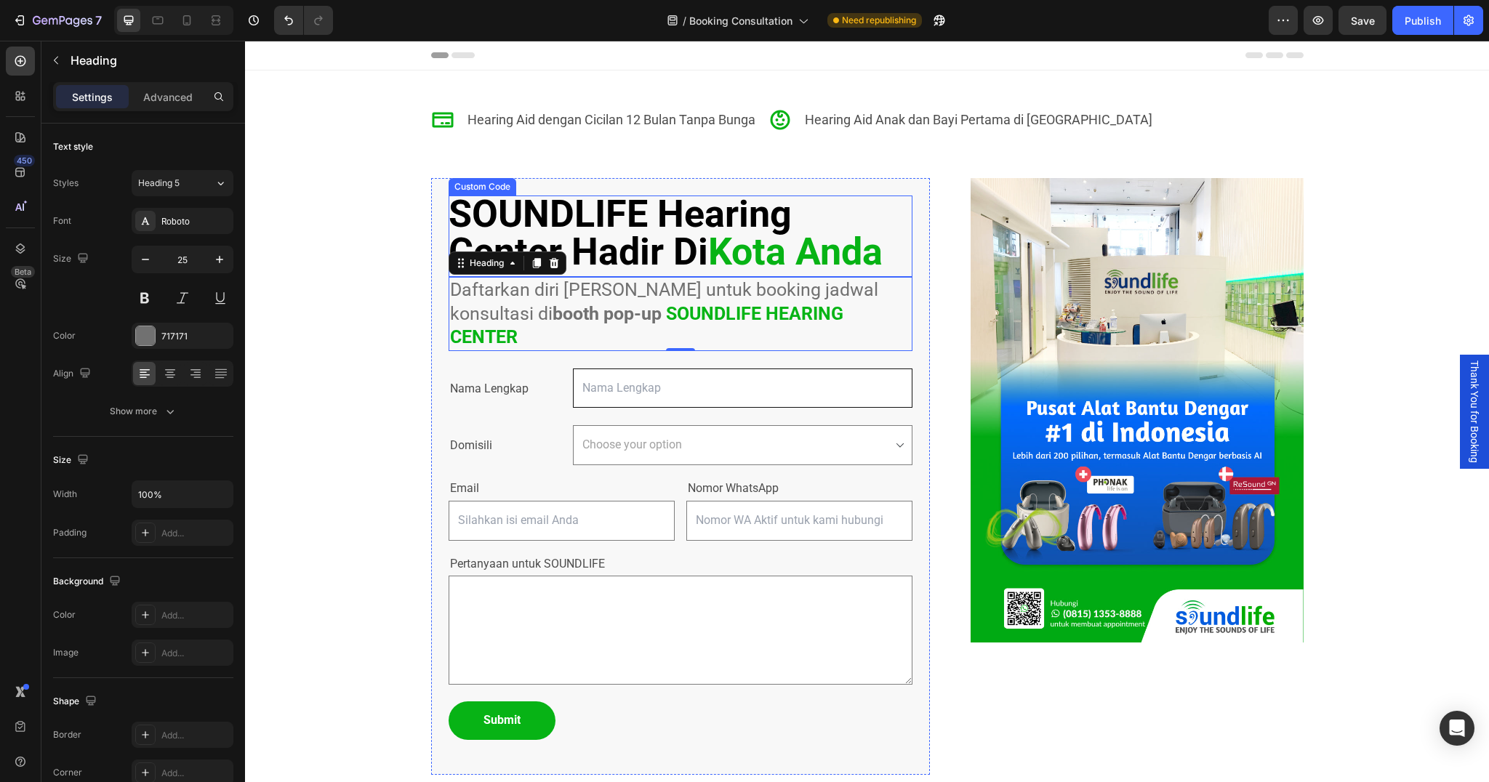
click at [579, 220] on h2 "SOUNDLIFE Hearing Center Hadir Di [GEOGRAPHIC_DATA]" at bounding box center [681, 234] width 464 height 76
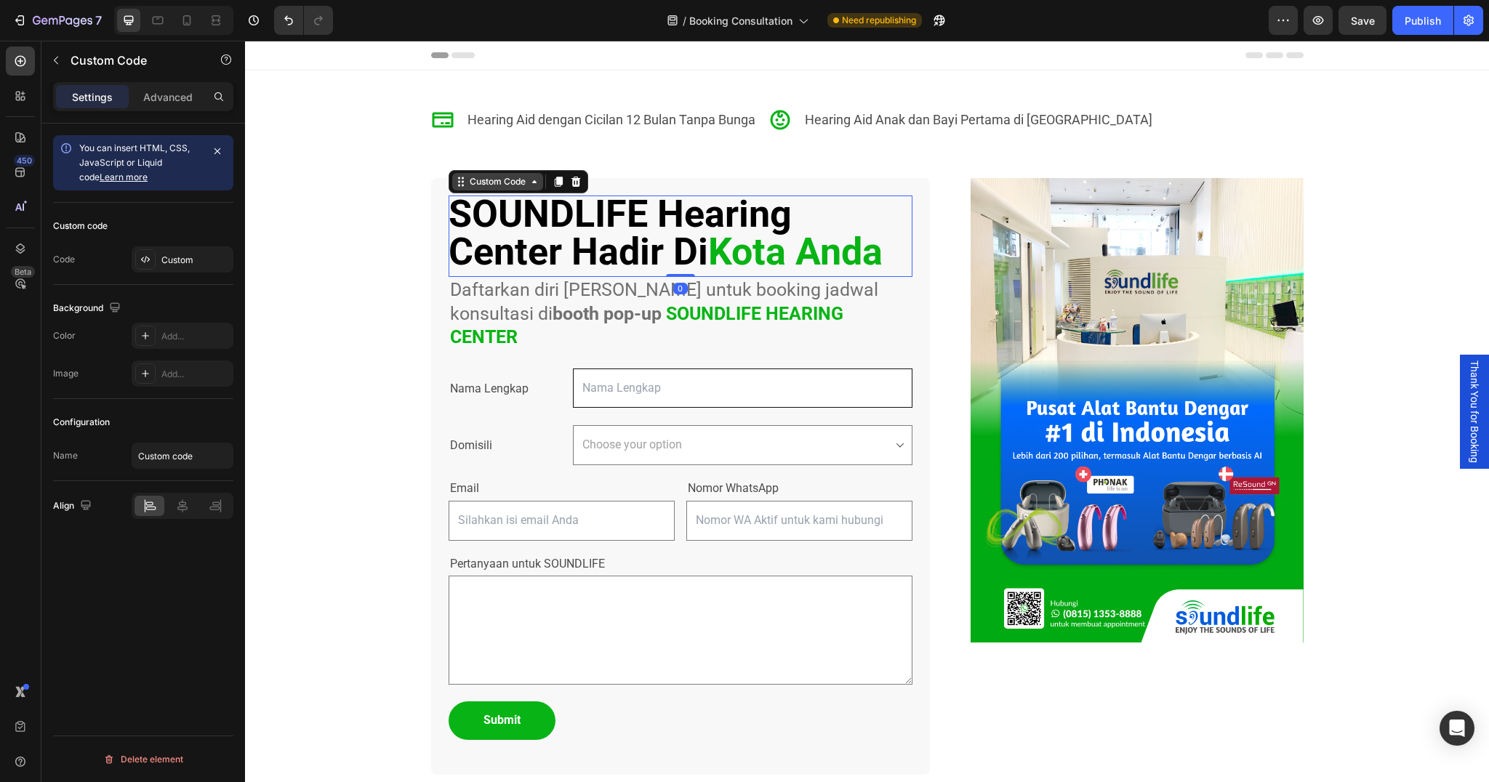
click at [522, 180] on div "Custom Code" at bounding box center [498, 181] width 62 height 13
click at [509, 183] on div "Custom Code" at bounding box center [498, 181] width 62 height 13
click at [173, 255] on div "Custom" at bounding box center [195, 260] width 68 height 13
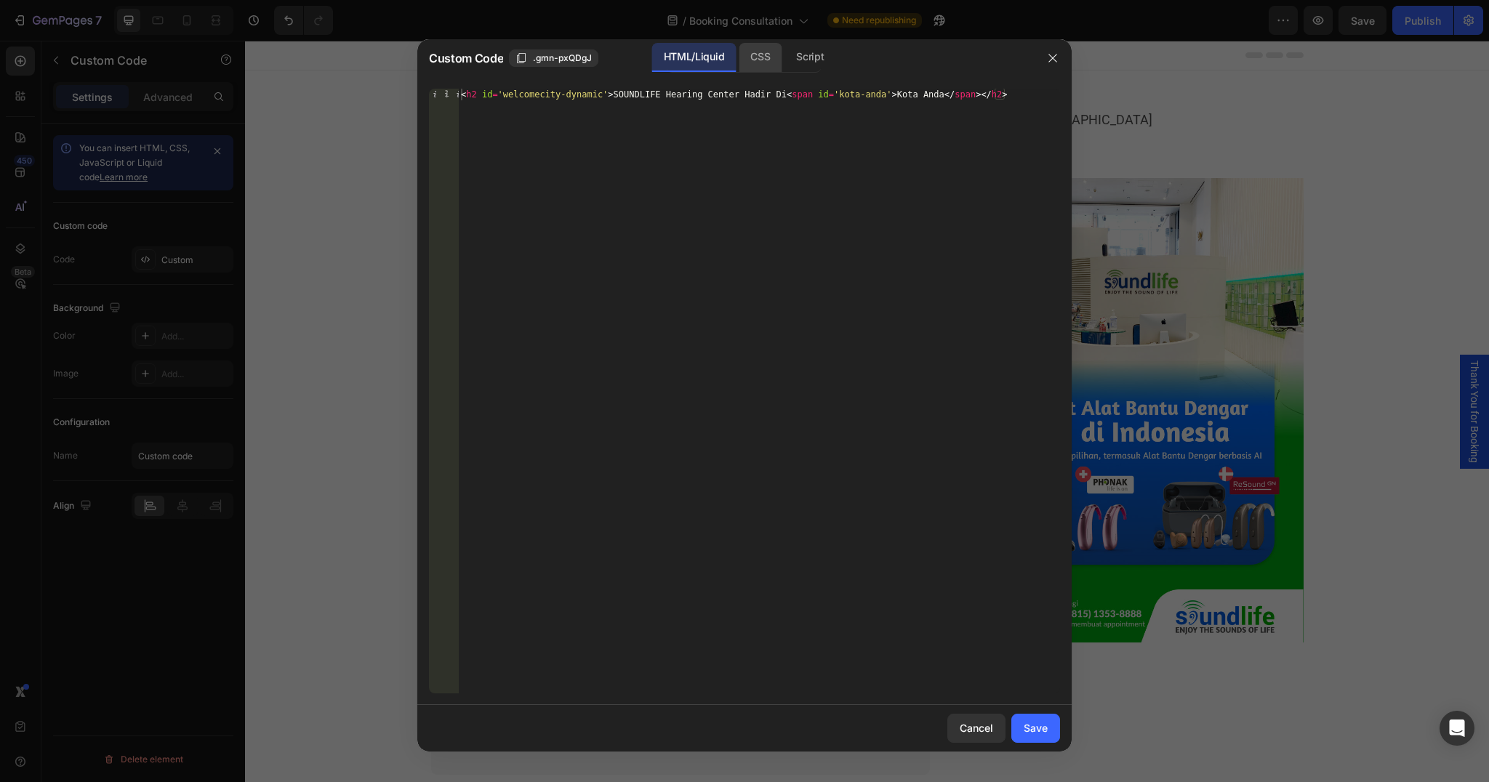
click at [764, 61] on div "CSS" at bounding box center [760, 57] width 43 height 29
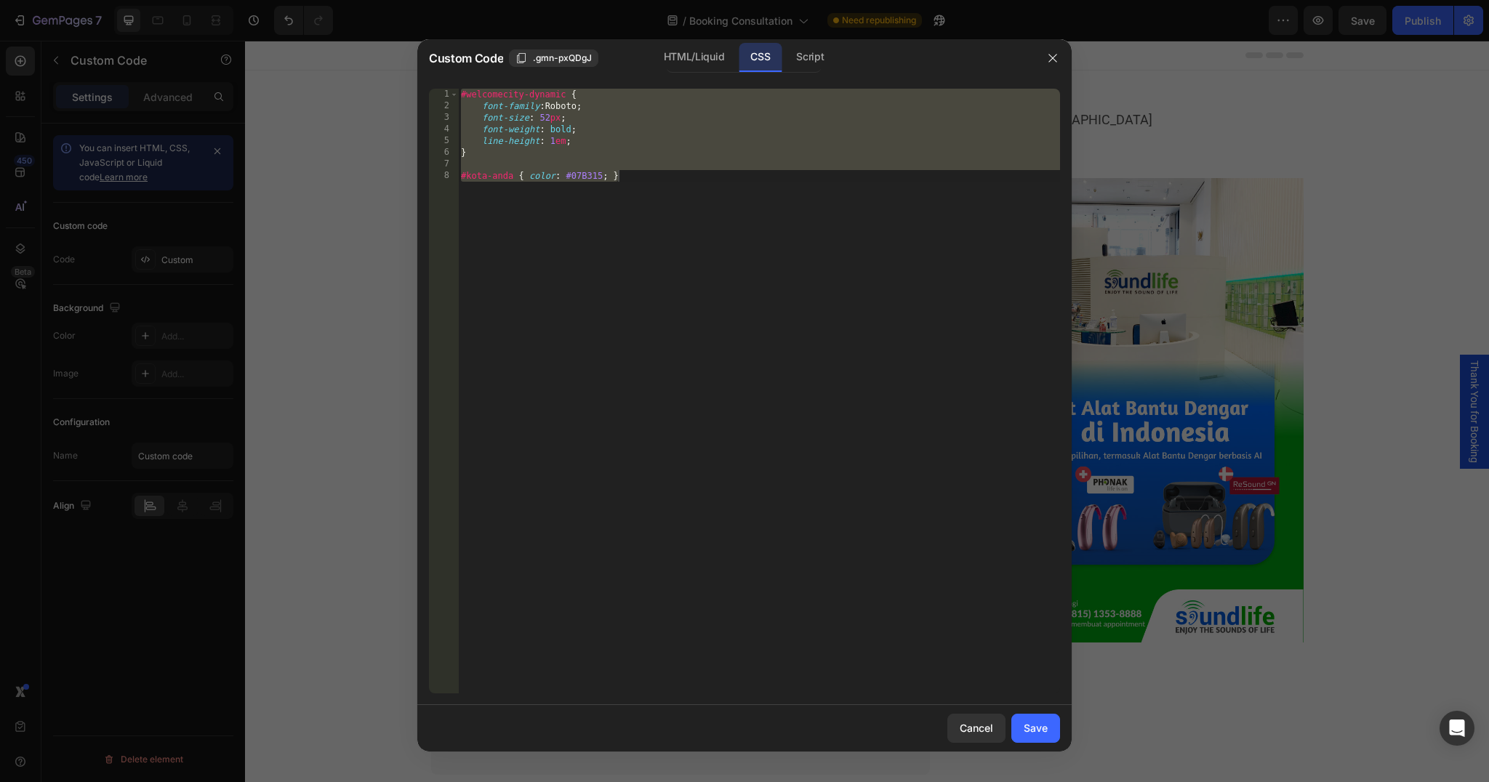
click at [553, 113] on div "#welcomecity-dynamic { font-family : Roboto ; font-size : 52 px ; font-weight :…" at bounding box center [759, 403] width 602 height 628
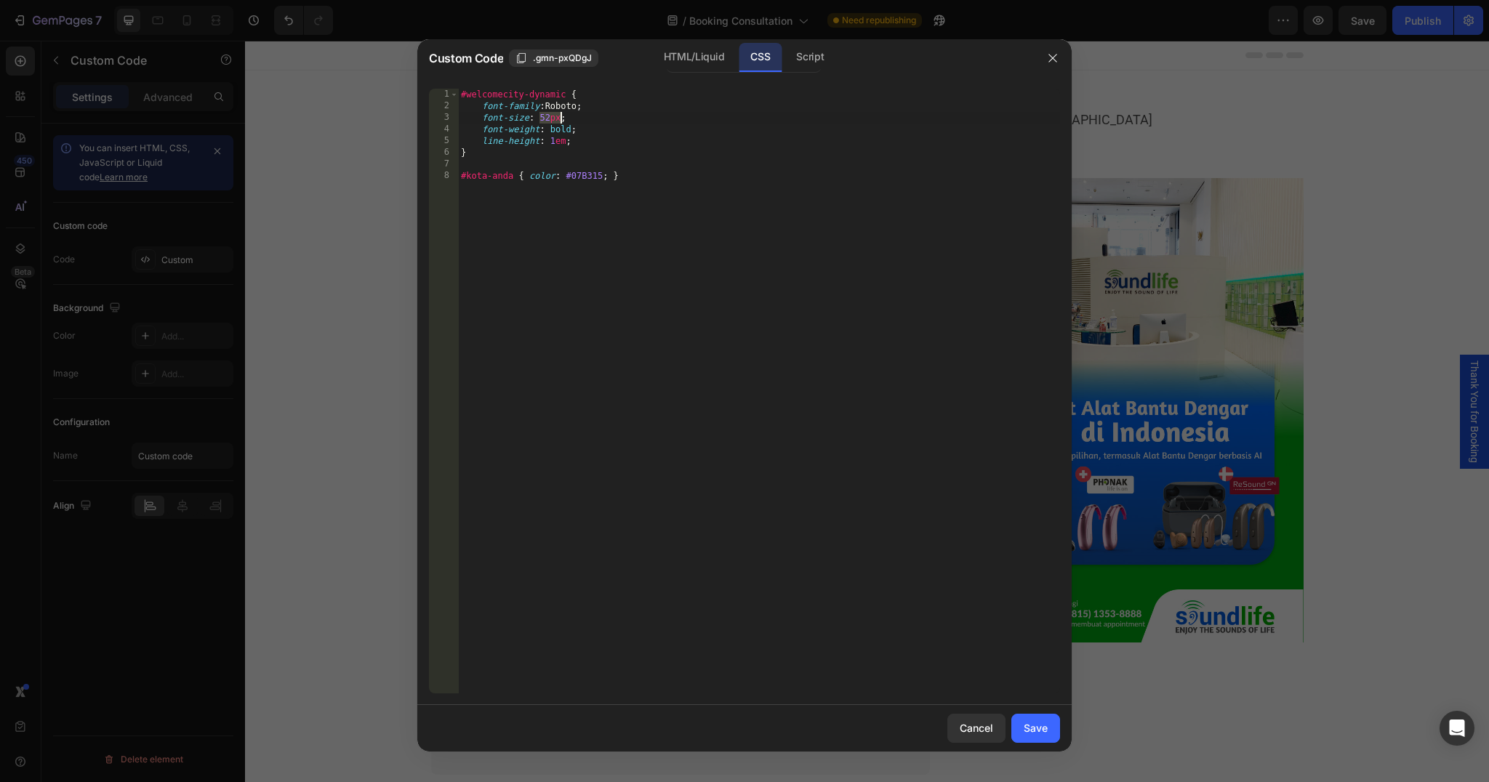
click at [561, 106] on div "#welcomecity-dynamic { font-family : Roboto ; font-size : 52 px ; font-weight :…" at bounding box center [759, 403] width 602 height 628
type textarea "font-family: [PERSON_NAME];"
click at [1037, 729] on div "Save" at bounding box center [1036, 728] width 24 height 15
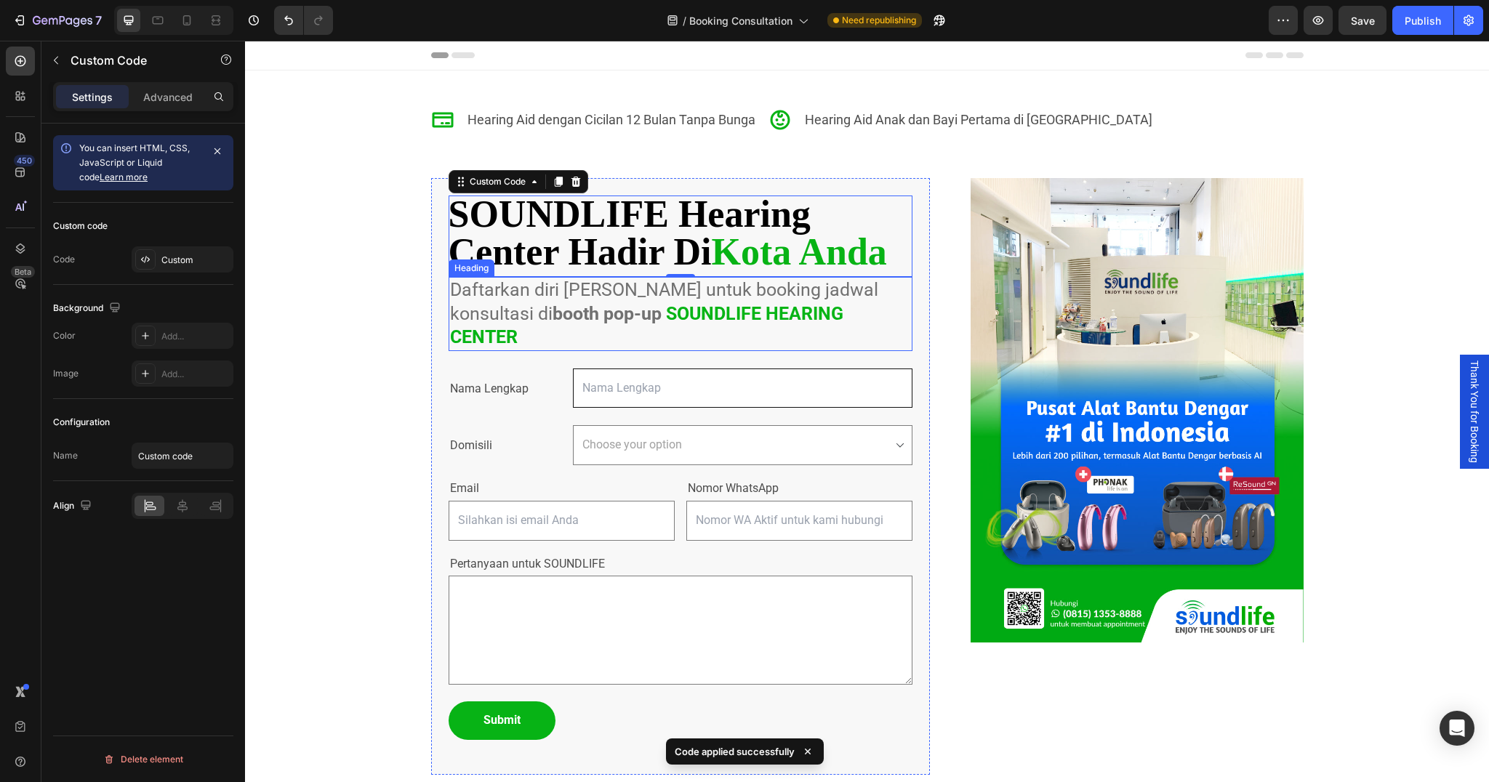
click at [553, 305] on strong "booth pop-up" at bounding box center [607, 313] width 109 height 21
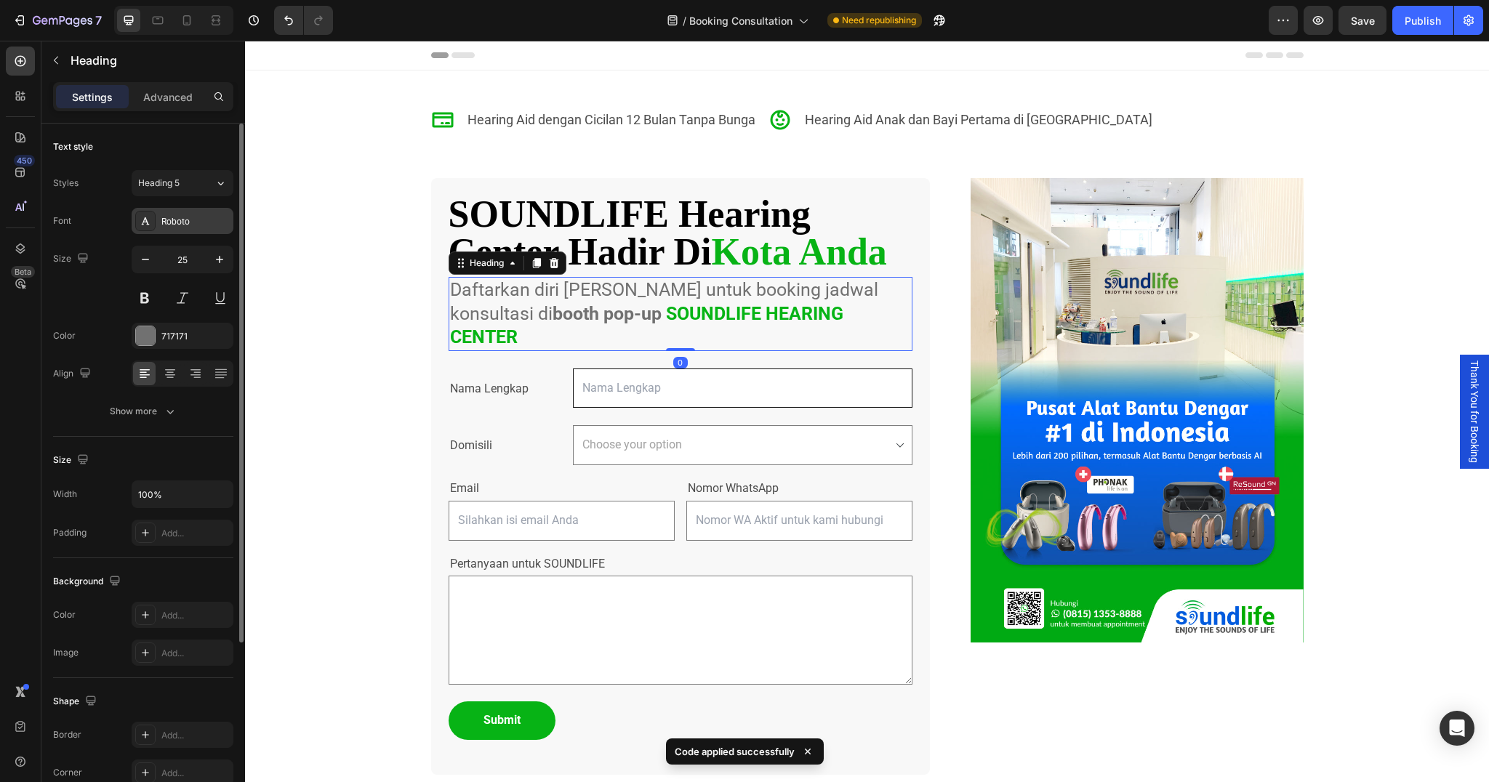
click at [182, 218] on div "Roboto" at bounding box center [195, 221] width 68 height 13
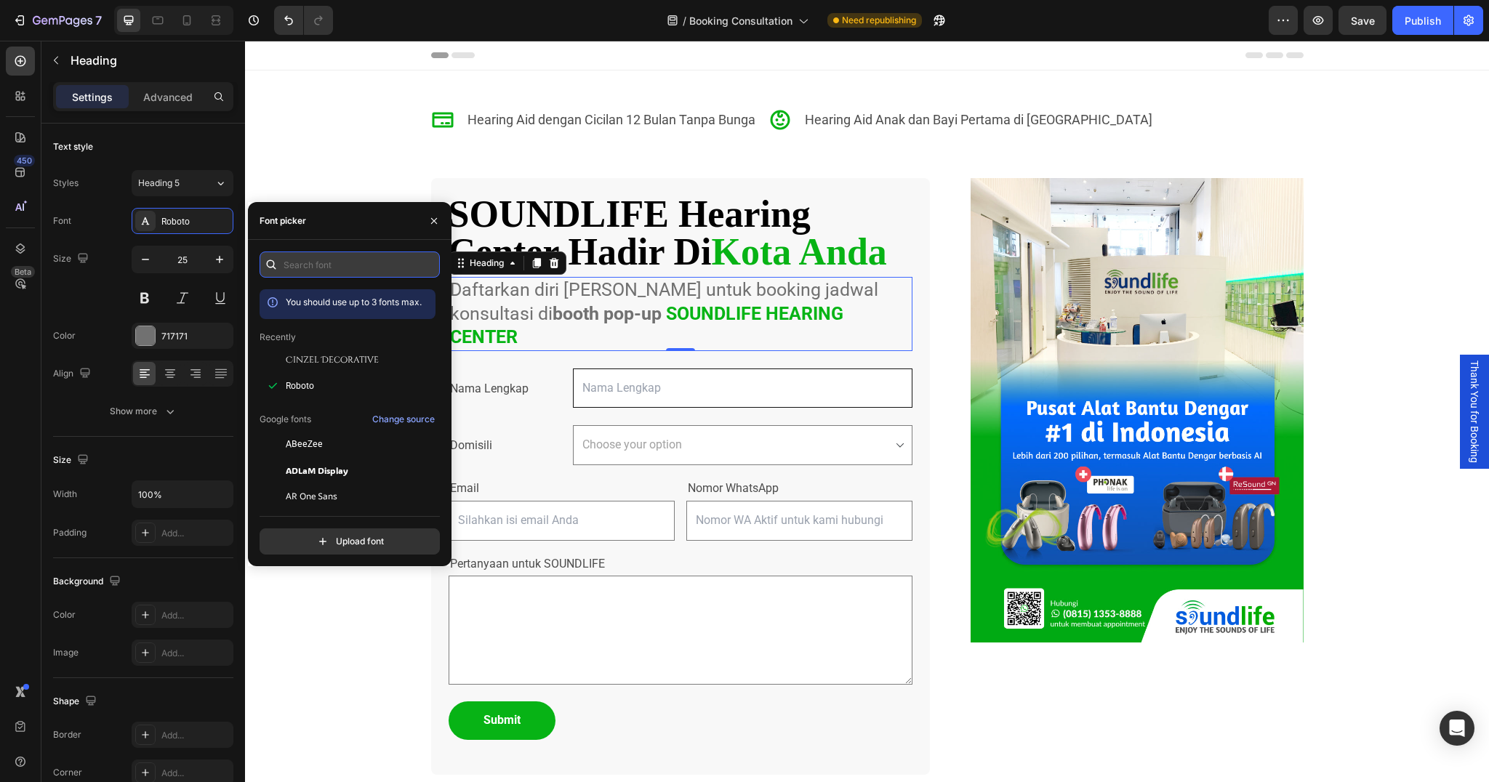
click at [353, 271] on input "text" at bounding box center [350, 265] width 180 height 26
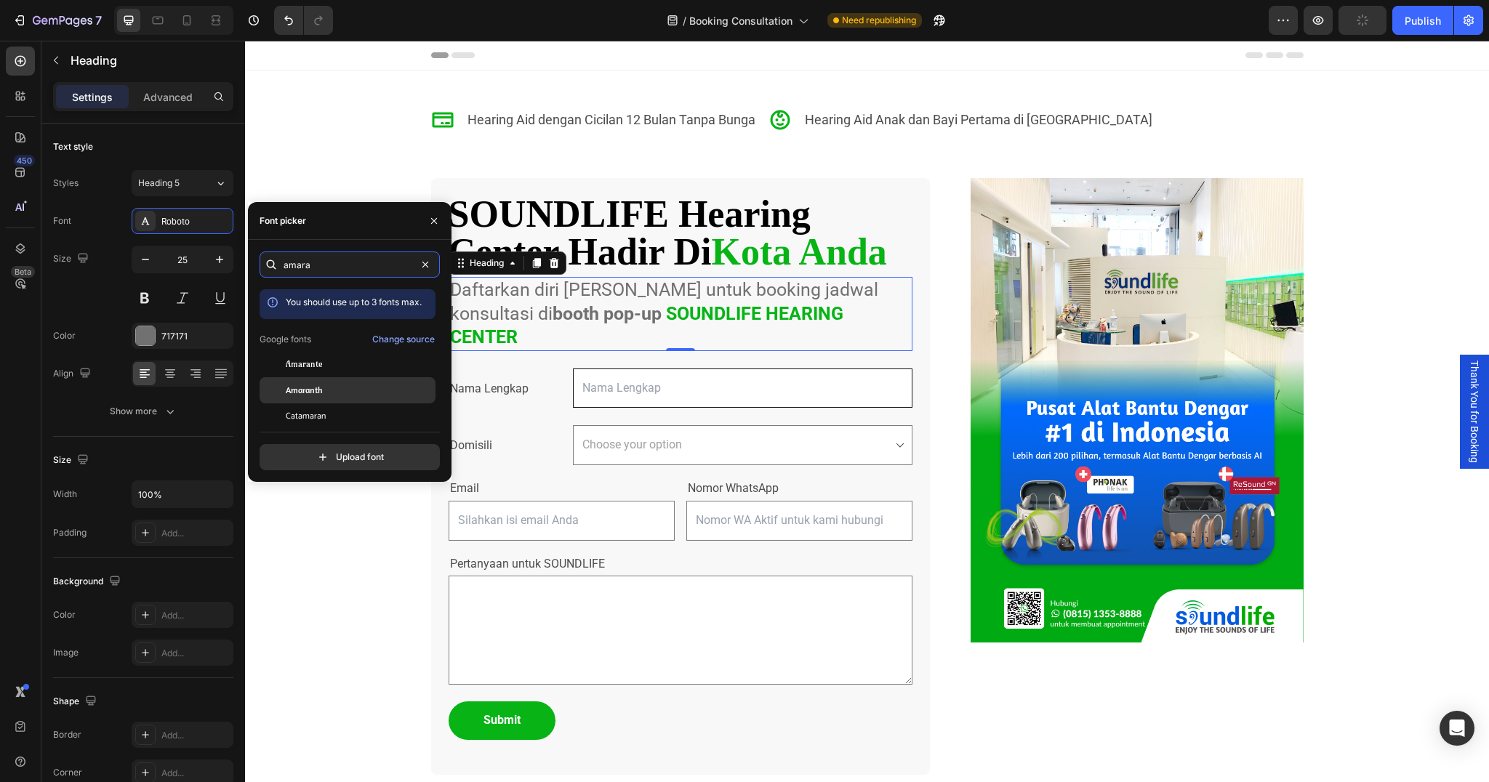
type input "amara"
click at [316, 400] on div "Amaranth" at bounding box center [348, 390] width 176 height 26
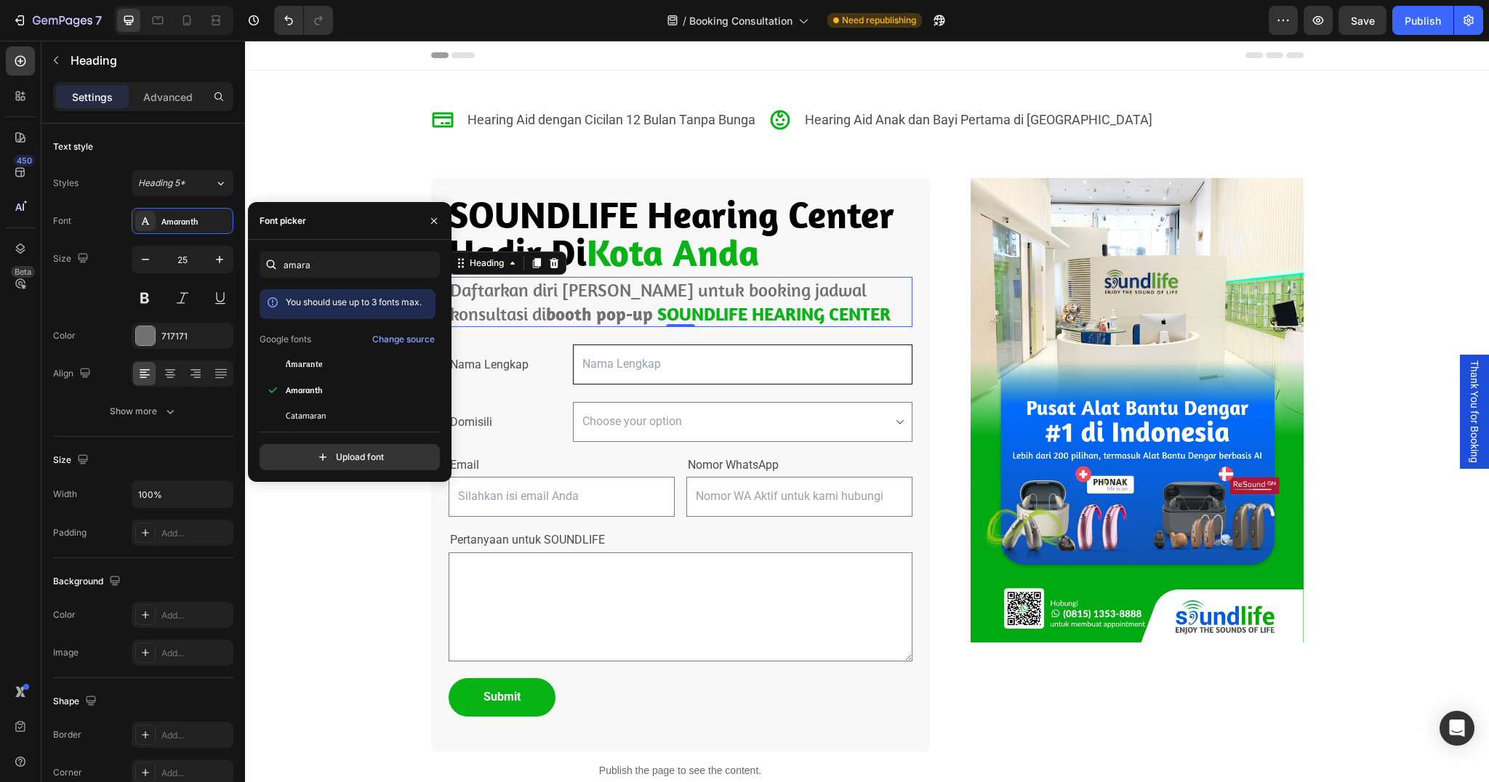
click at [347, 594] on div "Icon Hearing Aid dengan Cicilan 12 Bulan Tanpa Bunga Text Block Icon Hearing Ai…" at bounding box center [867, 442] width 1244 height 743
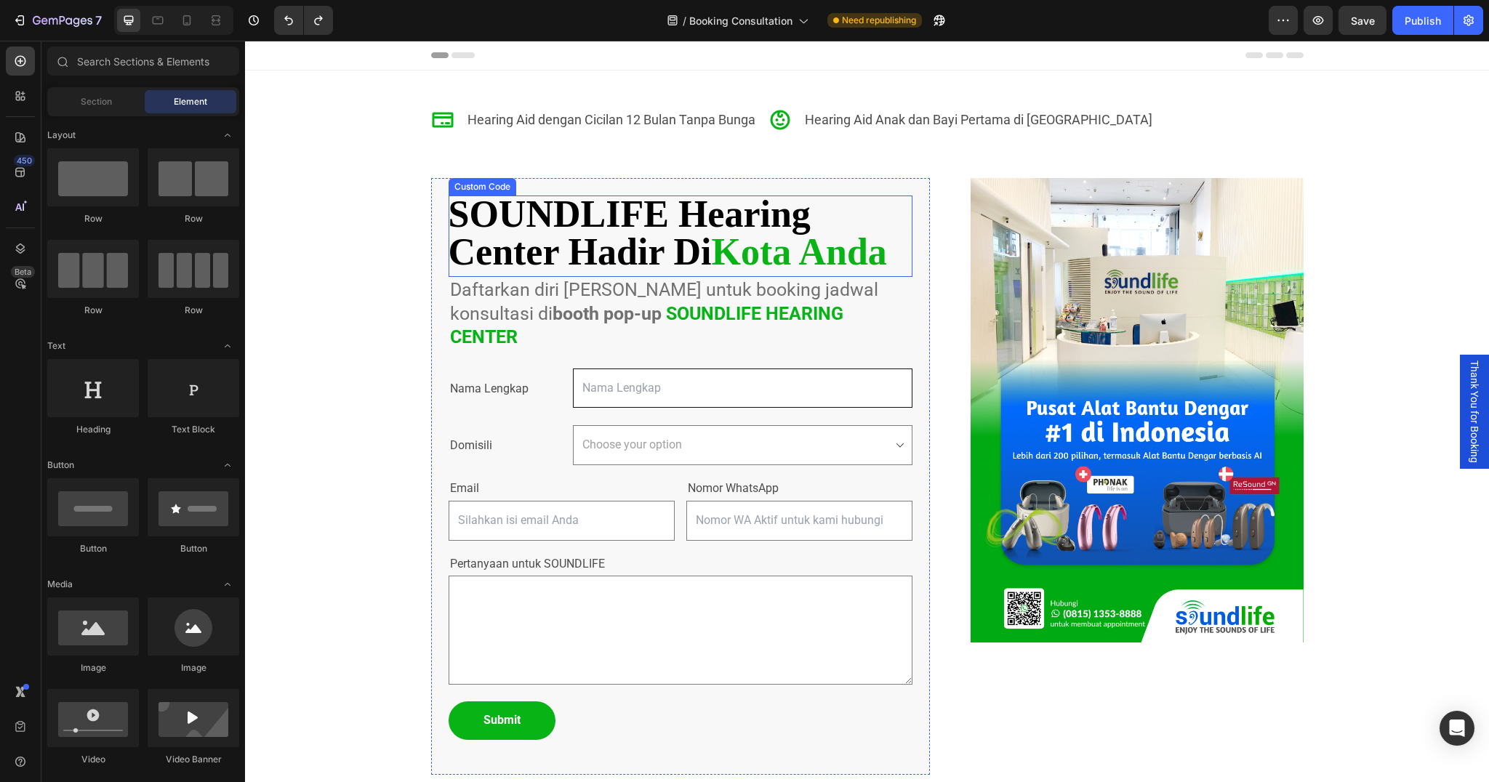
click at [584, 211] on h2 "SOUNDLIFE Hearing Center Hadir Di [GEOGRAPHIC_DATA]" at bounding box center [681, 234] width 464 height 76
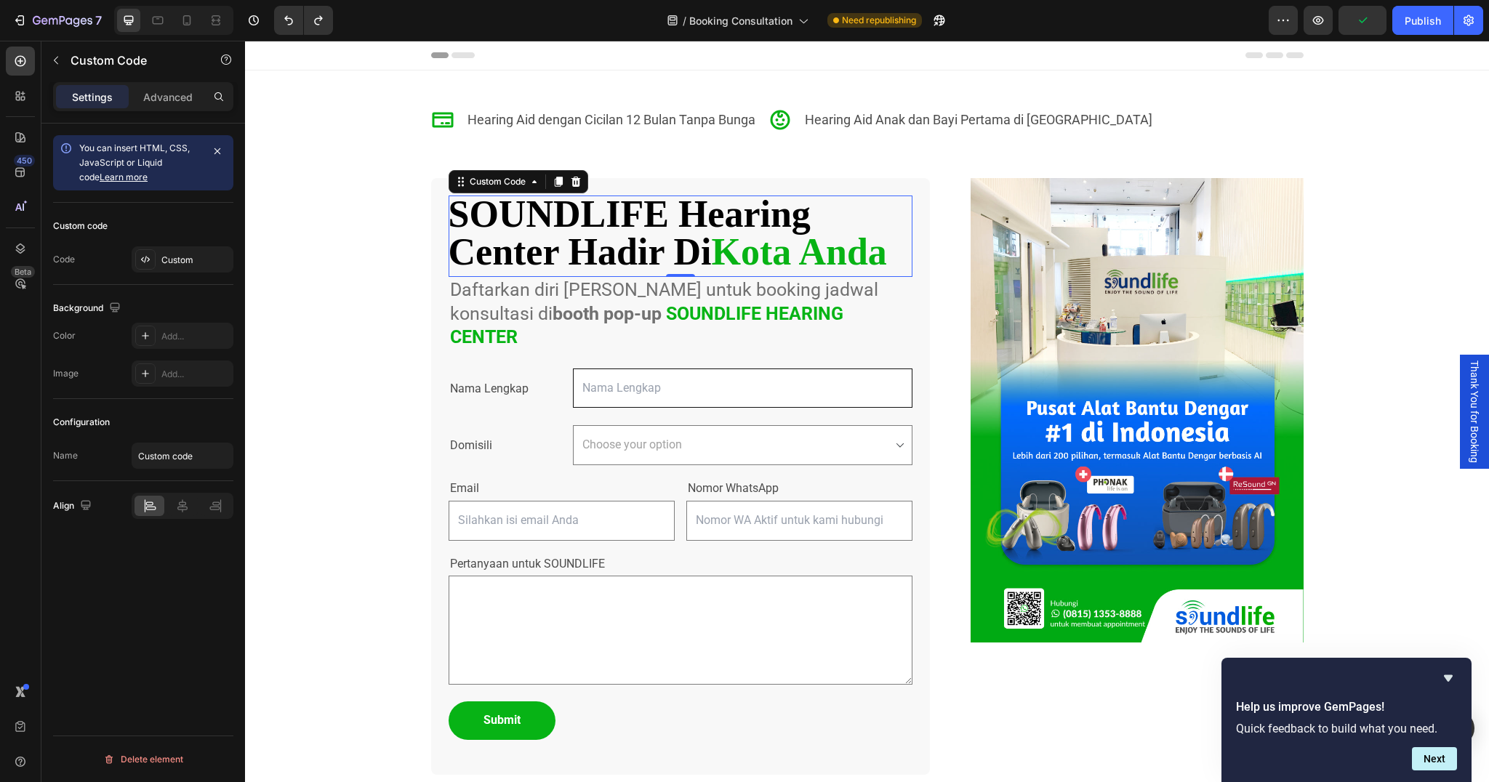
click at [561, 239] on h2 "SOUNDLIFE Hearing Center Hadir Di [GEOGRAPHIC_DATA]" at bounding box center [681, 234] width 464 height 76
click at [463, 176] on icon at bounding box center [461, 182] width 12 height 12
click at [185, 267] on div "Custom" at bounding box center [183, 260] width 102 height 26
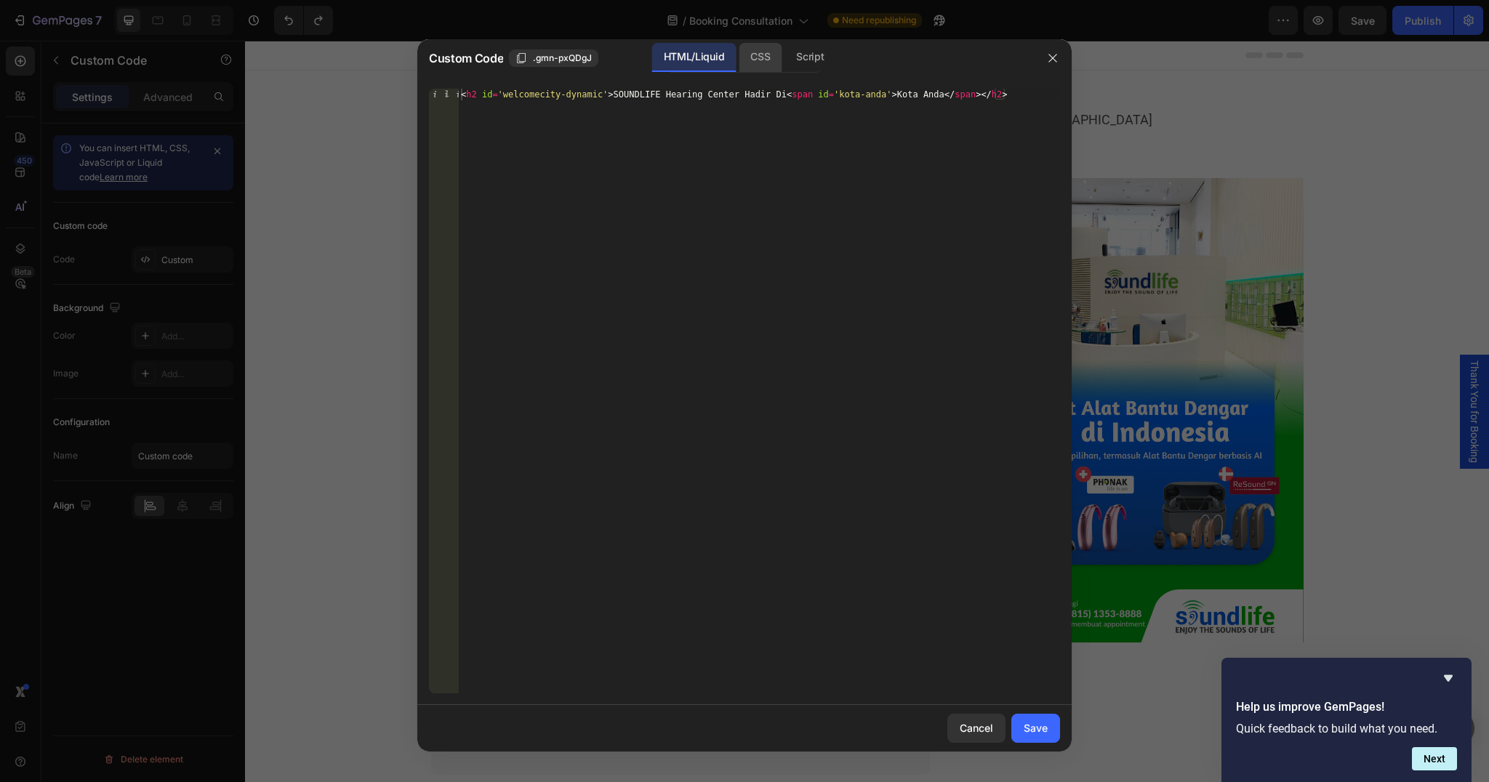
click at [759, 52] on div "CSS" at bounding box center [760, 57] width 43 height 29
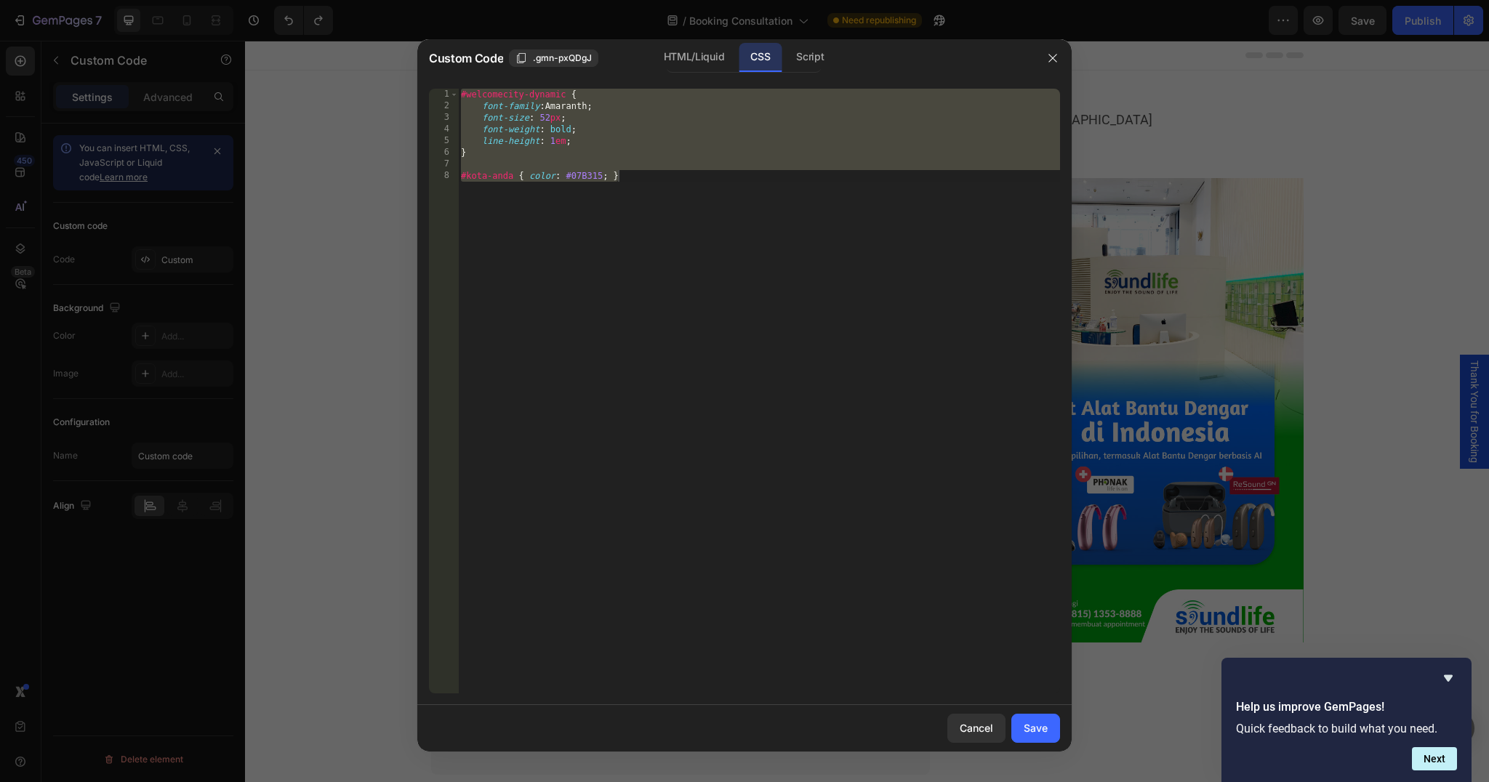
click at [548, 111] on div "#welcomecity-dynamic { font-family : Amaranth ; font-size : 52 px ; font-weight…" at bounding box center [759, 403] width 602 height 628
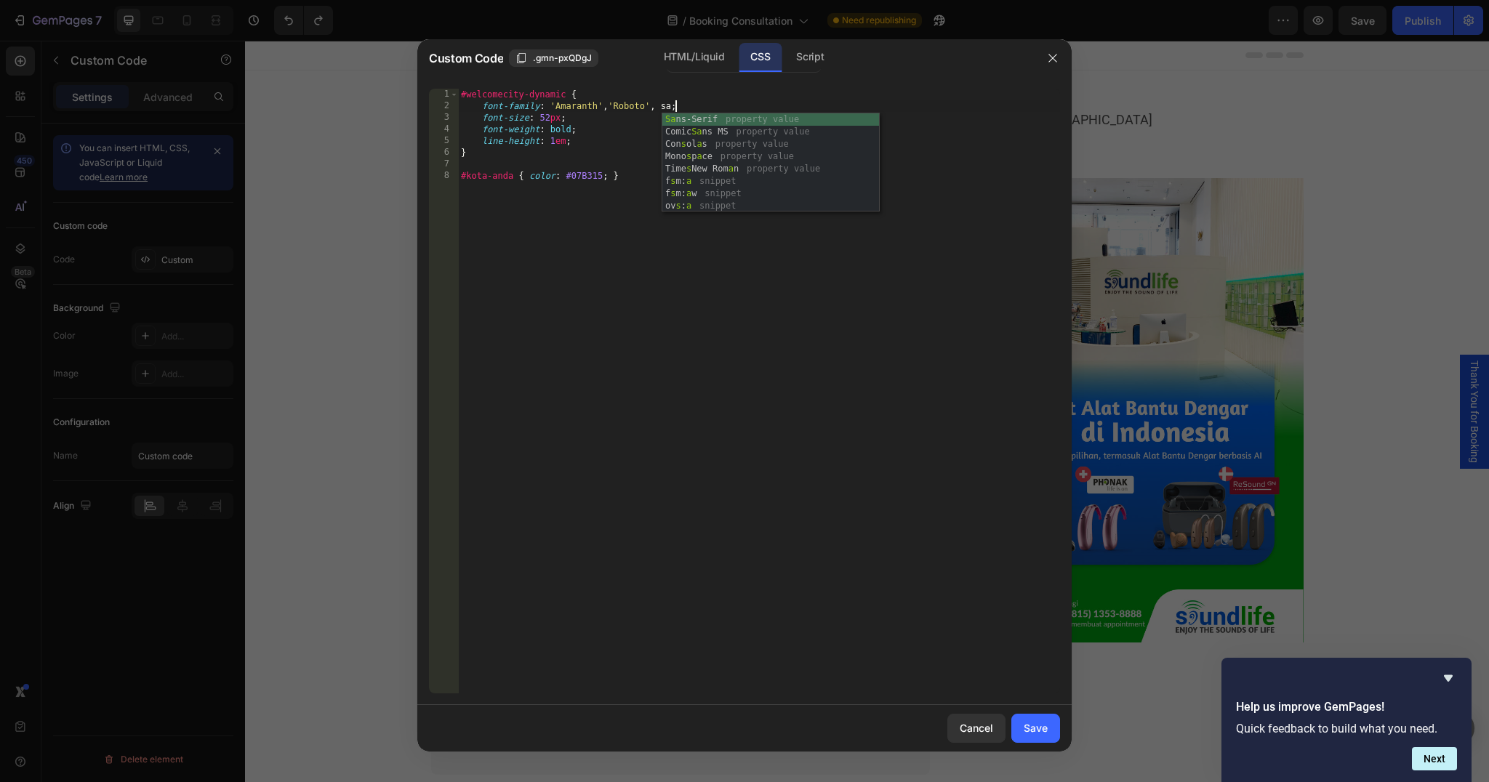
scroll to position [0, 18]
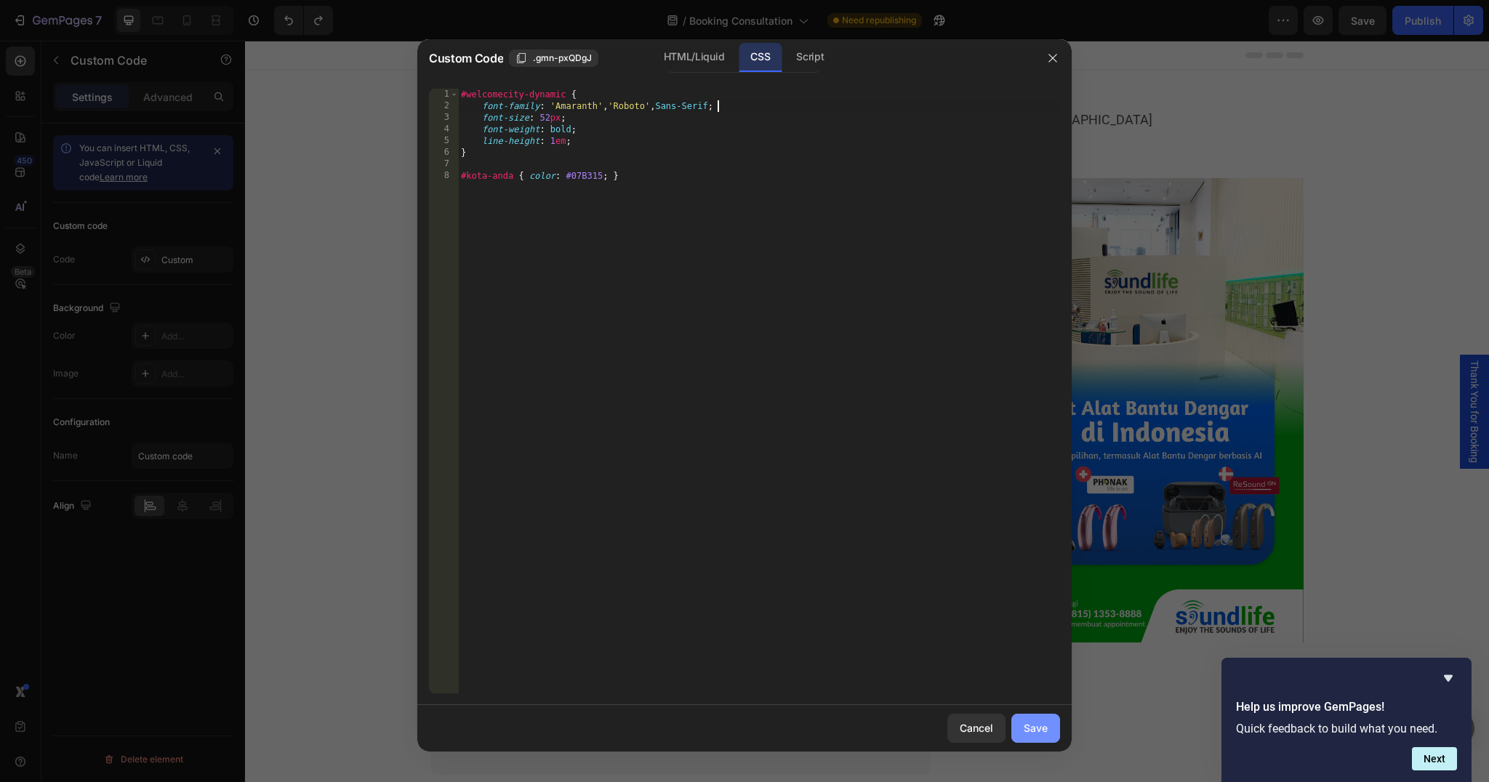
type textarea "font-family: 'Amaranth', 'Roboto', Sans-Serif;"
click at [1024, 731] on div "Save" at bounding box center [1036, 728] width 24 height 15
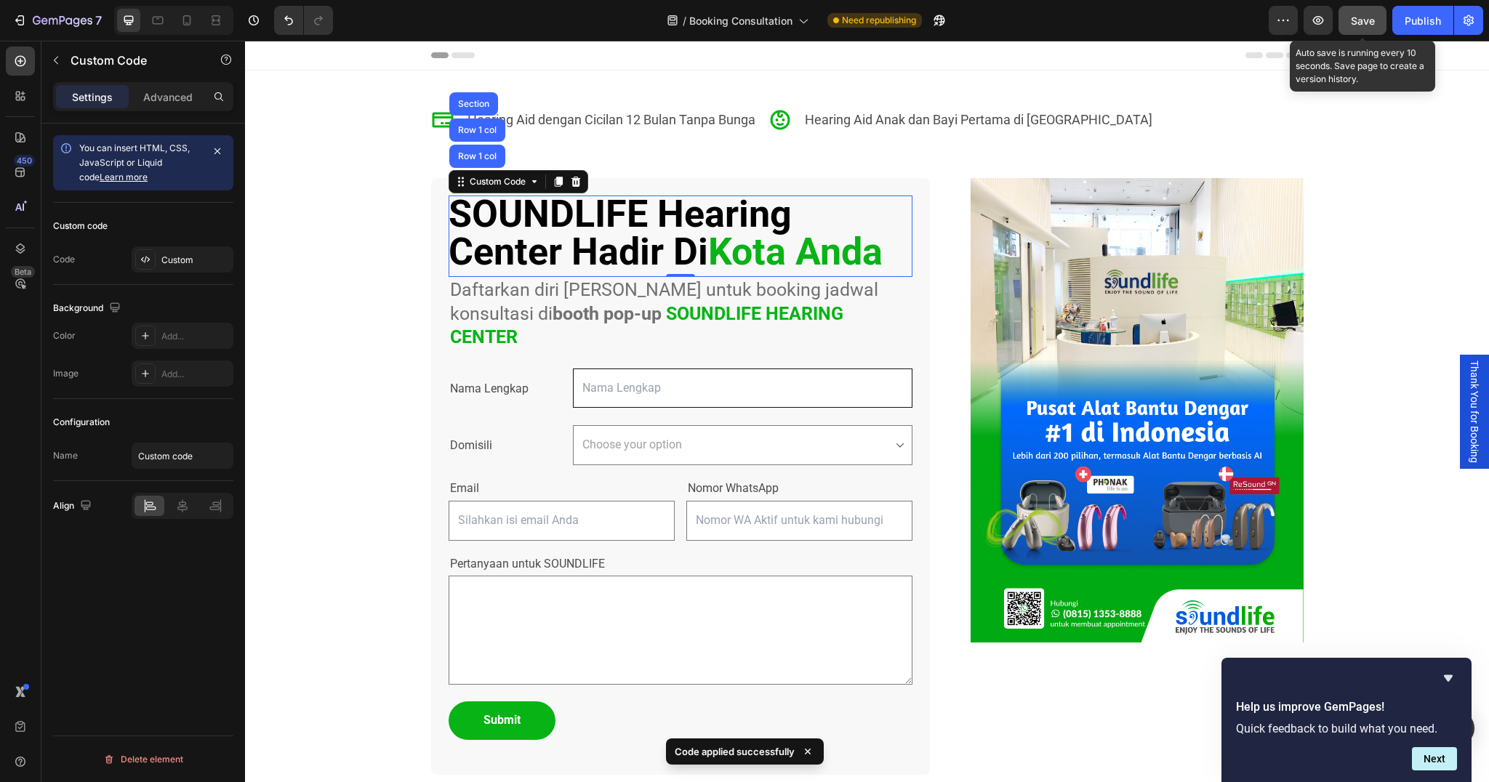
click at [1348, 29] on button "Save" at bounding box center [1363, 20] width 48 height 29
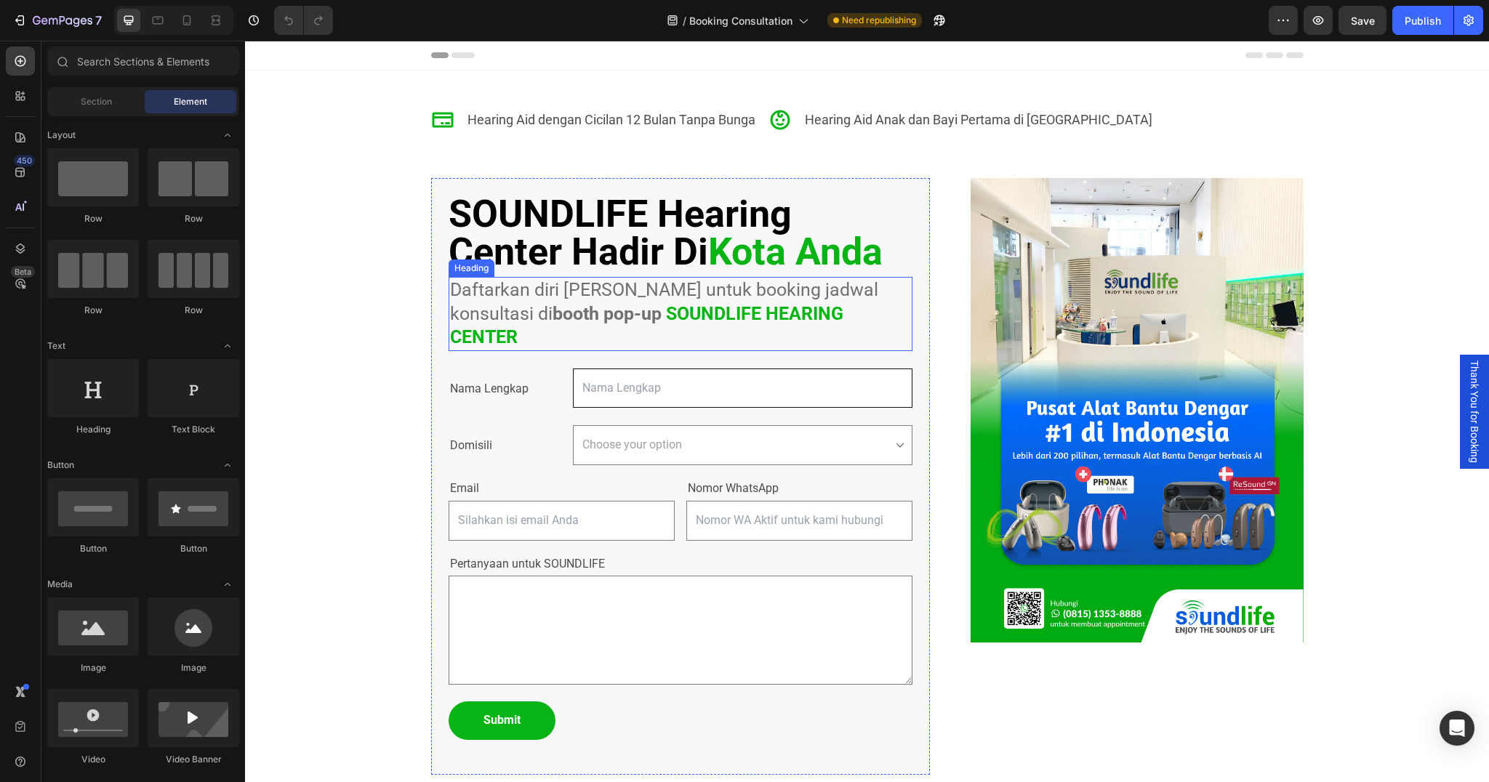
click at [676, 295] on h2 "Daftarkan diri [PERSON_NAME] untuk booking jadwal konsultasi di booth pop-up SO…" at bounding box center [681, 314] width 464 height 74
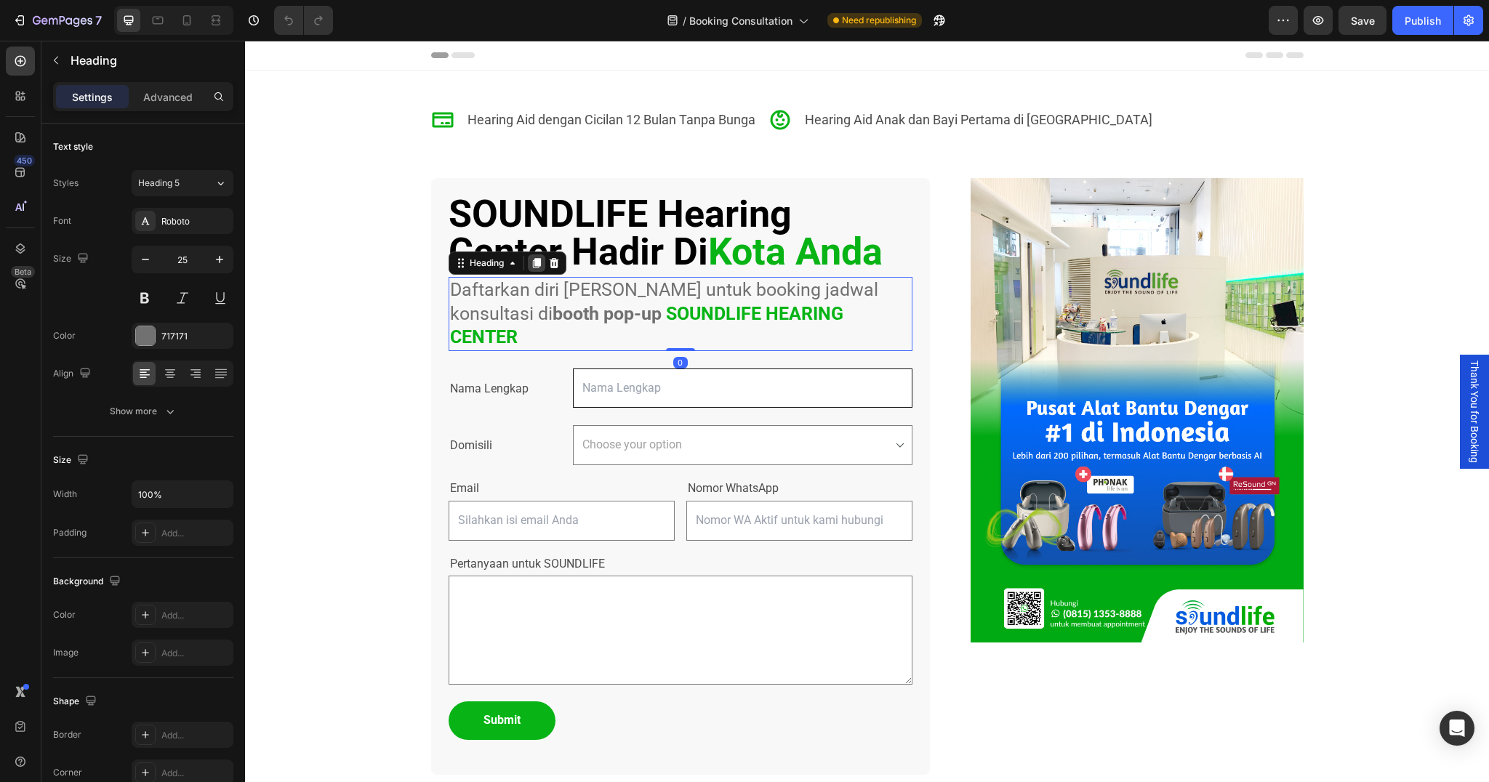
click at [539, 265] on icon at bounding box center [536, 263] width 8 height 10
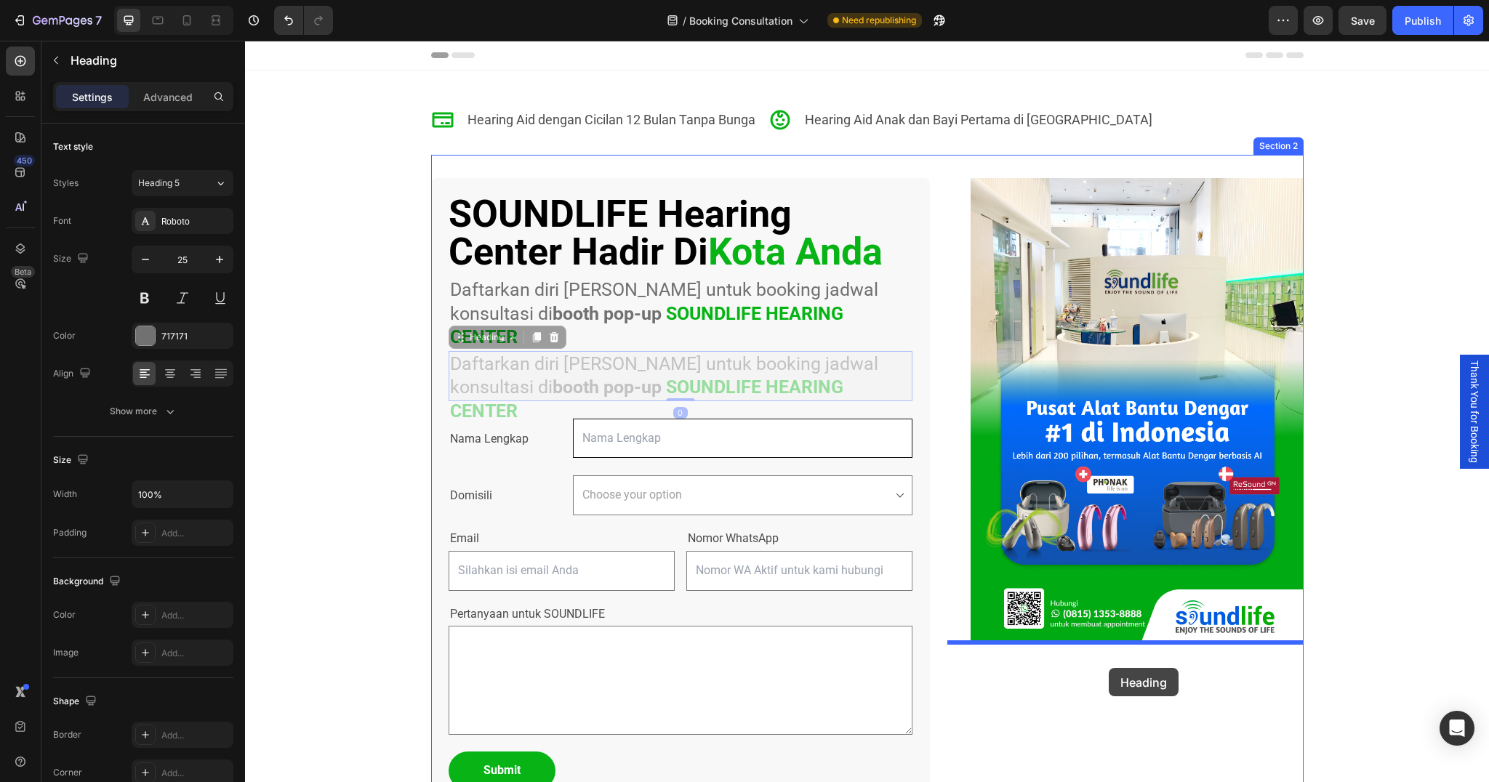
drag, startPoint x: 604, startPoint y: 335, endPoint x: 1109, endPoint y: 668, distance: 605.1
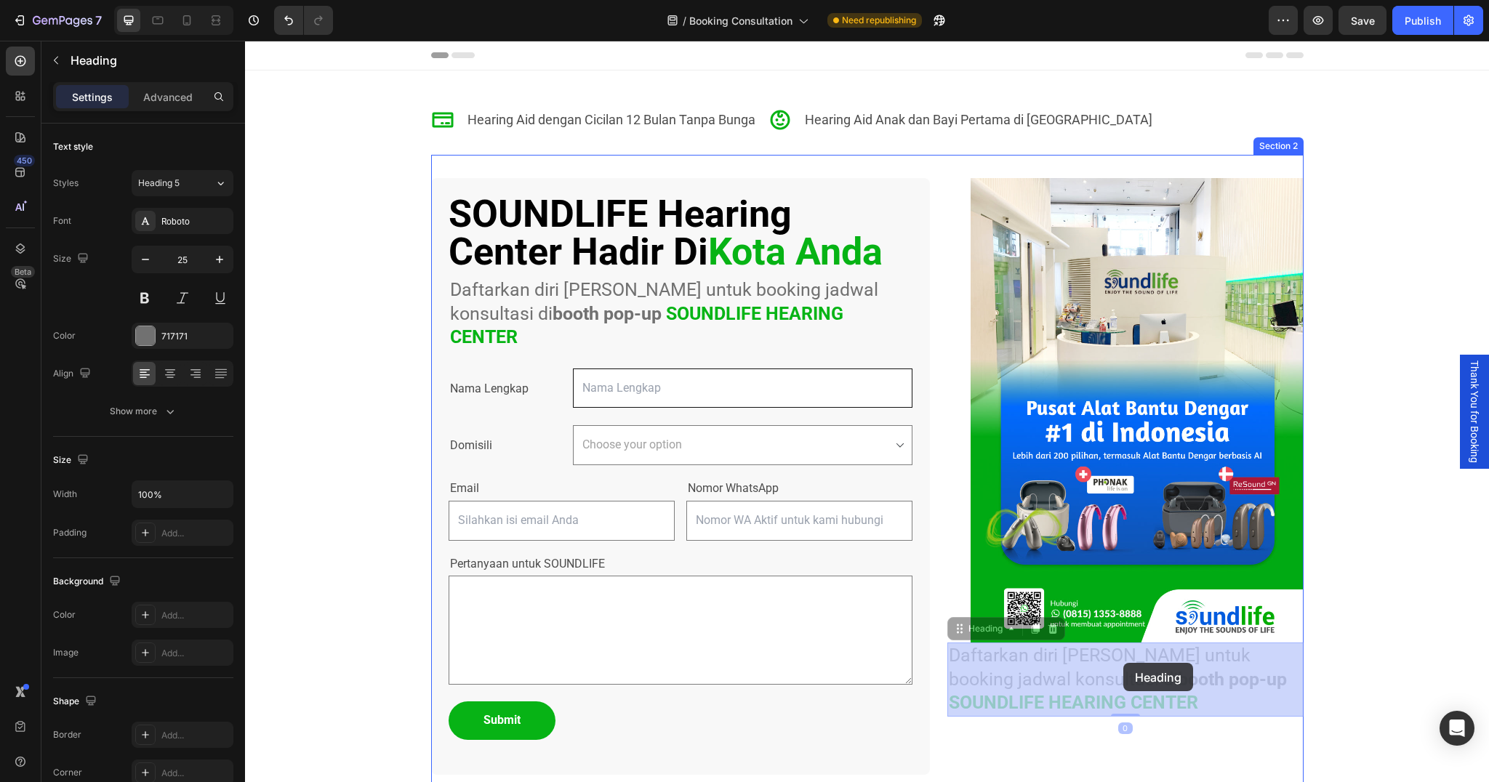
drag, startPoint x: 1109, startPoint y: 668, endPoint x: 1124, endPoint y: 663, distance: 15.4
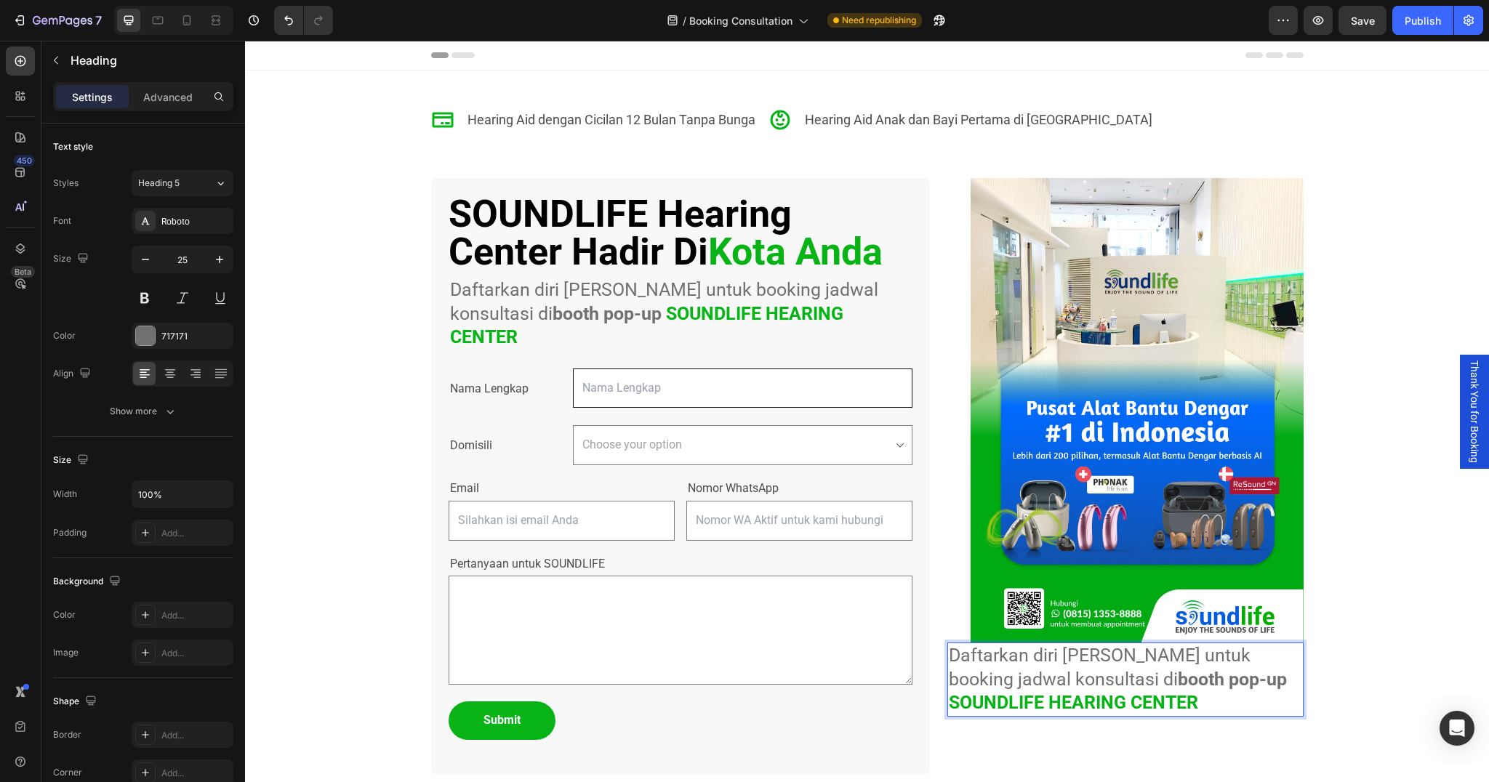
click at [998, 686] on p "Daftarkan diri [PERSON_NAME] untuk booking jadwal konsultasi di booth pop-up SO…" at bounding box center [1125, 679] width 353 height 71
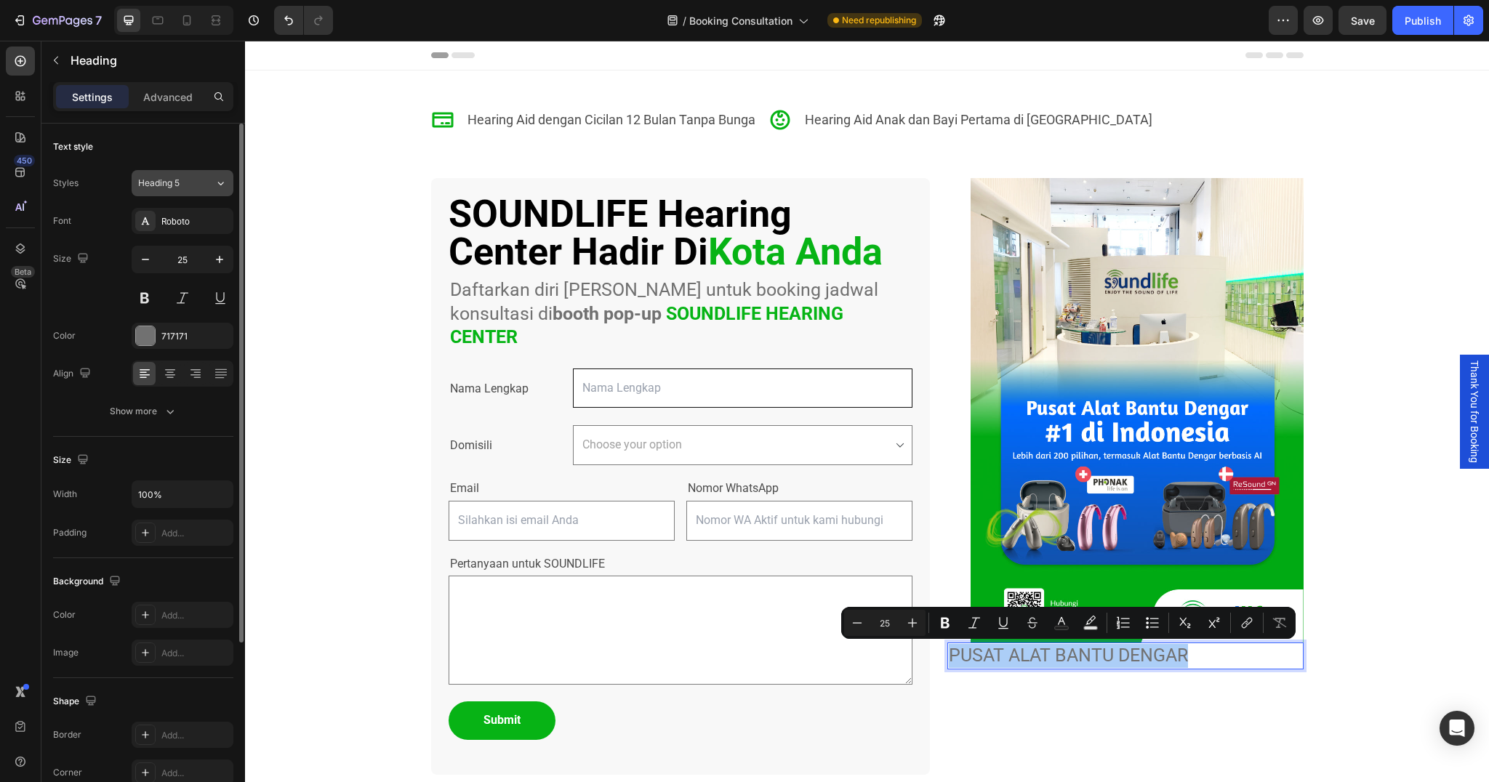
click at [159, 183] on span "Heading 5" at bounding box center [158, 183] width 41 height 13
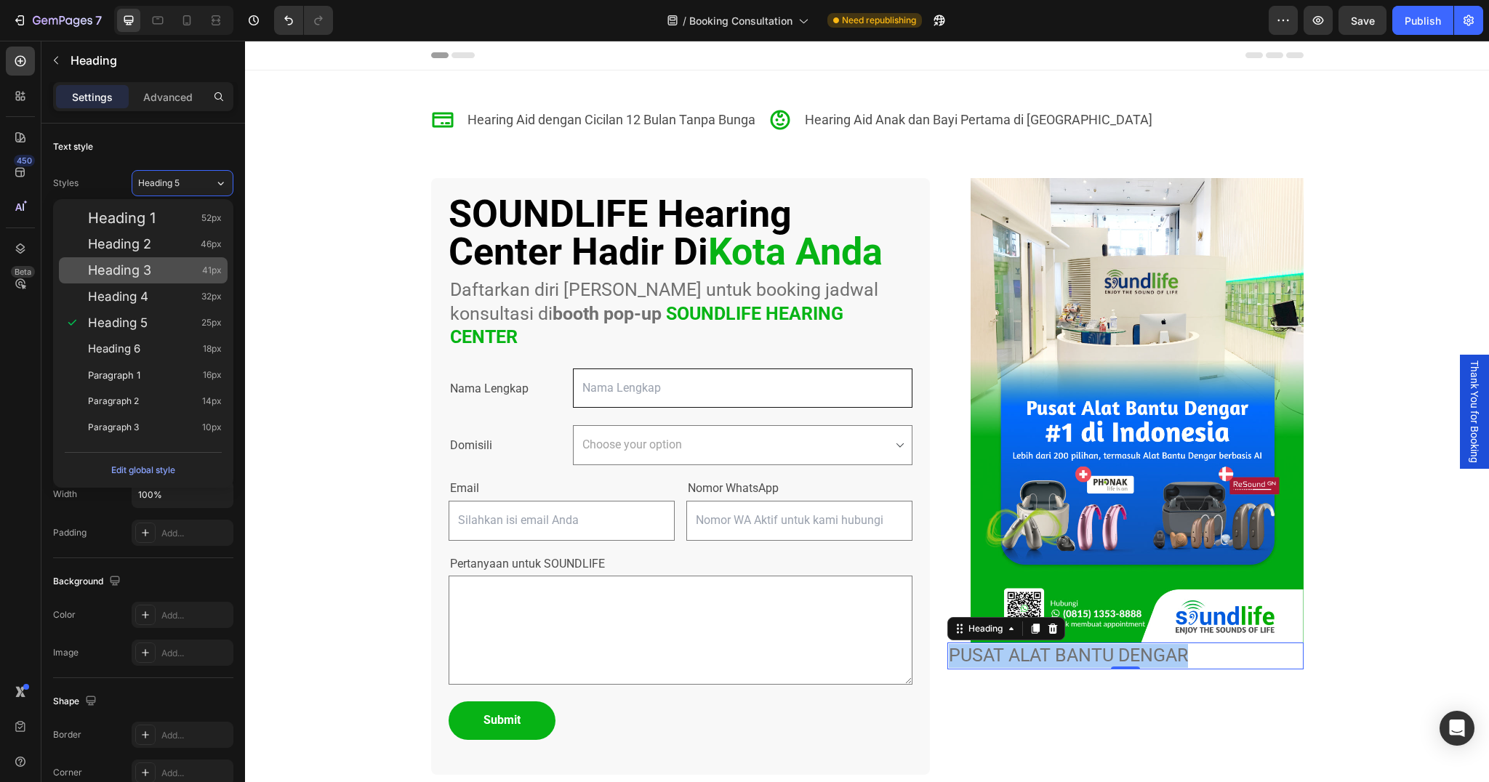
click at [106, 276] on span "Heading 3" at bounding box center [119, 270] width 63 height 15
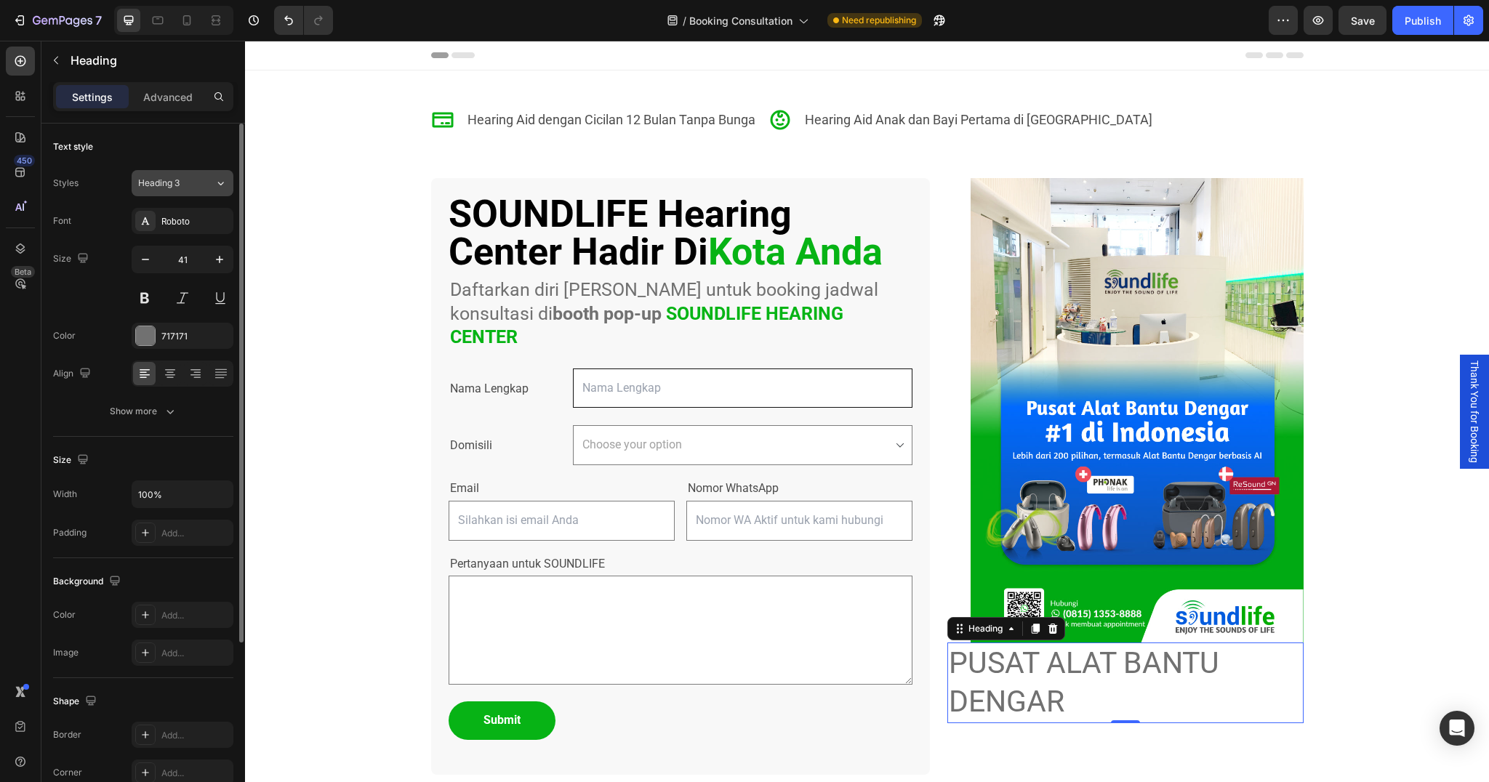
click at [180, 174] on button "Heading 3" at bounding box center [183, 183] width 102 height 26
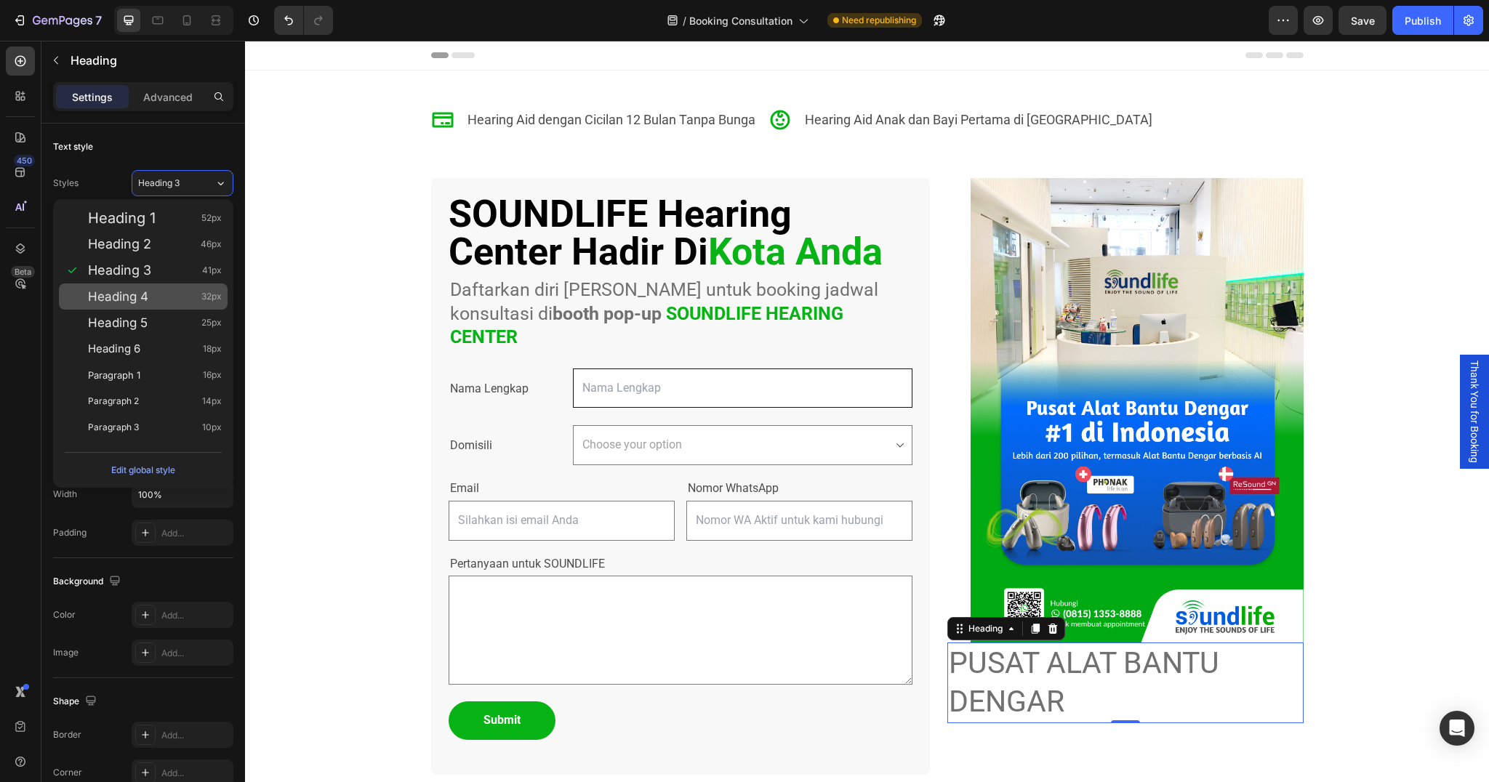
click at [156, 297] on div "Heading 4 32px" at bounding box center [155, 296] width 134 height 15
type input "32"
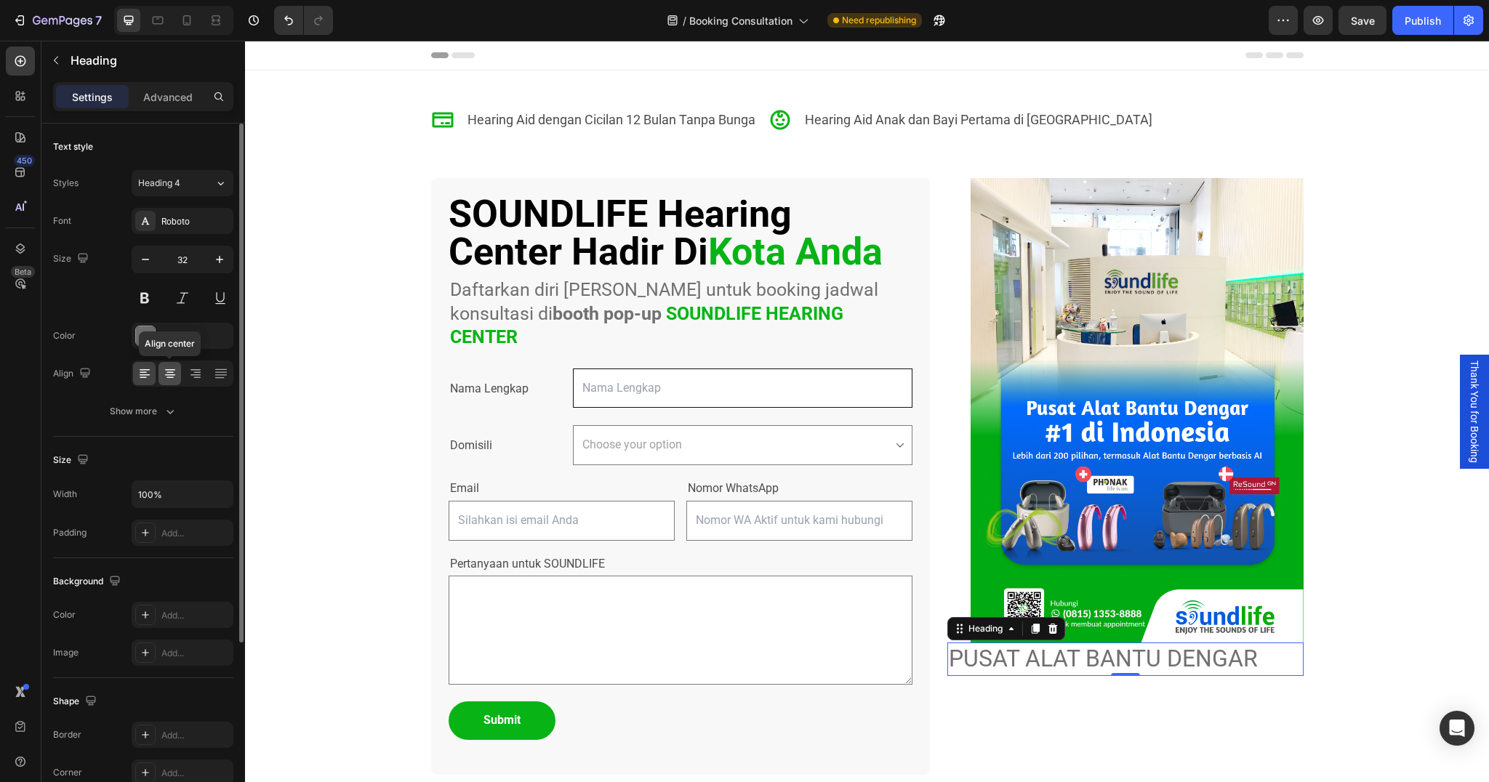
click at [166, 379] on icon at bounding box center [170, 374] width 15 height 15
click at [196, 218] on div "Roboto" at bounding box center [195, 221] width 68 height 13
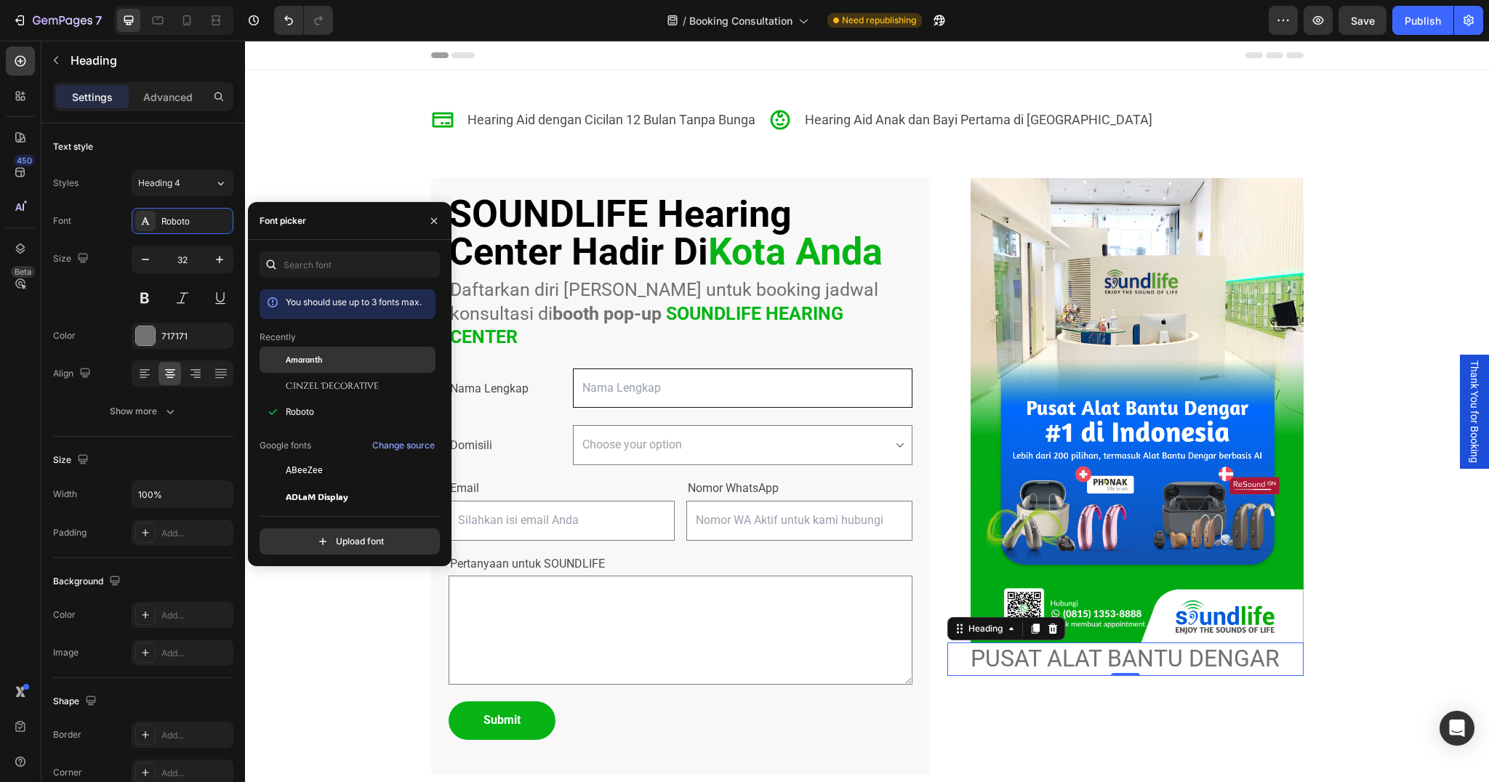
click at [314, 361] on span "Amaranth" at bounding box center [304, 359] width 36 height 13
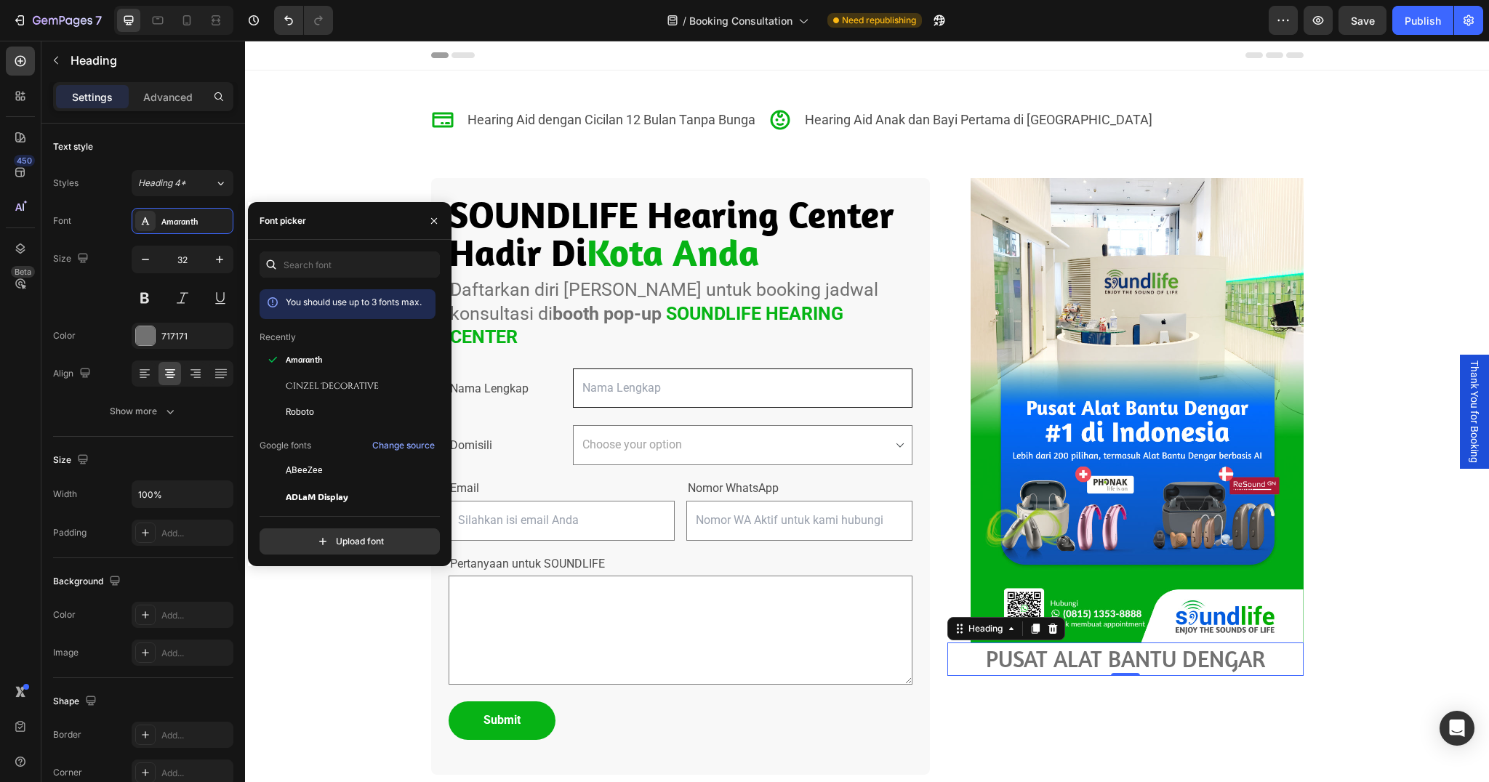
click at [275, 158] on div "Icon Hearing Aid dengan Cicilan 12 Bulan Tanpa Bunga Text Block Icon Hearing Ai…" at bounding box center [867, 454] width 1244 height 766
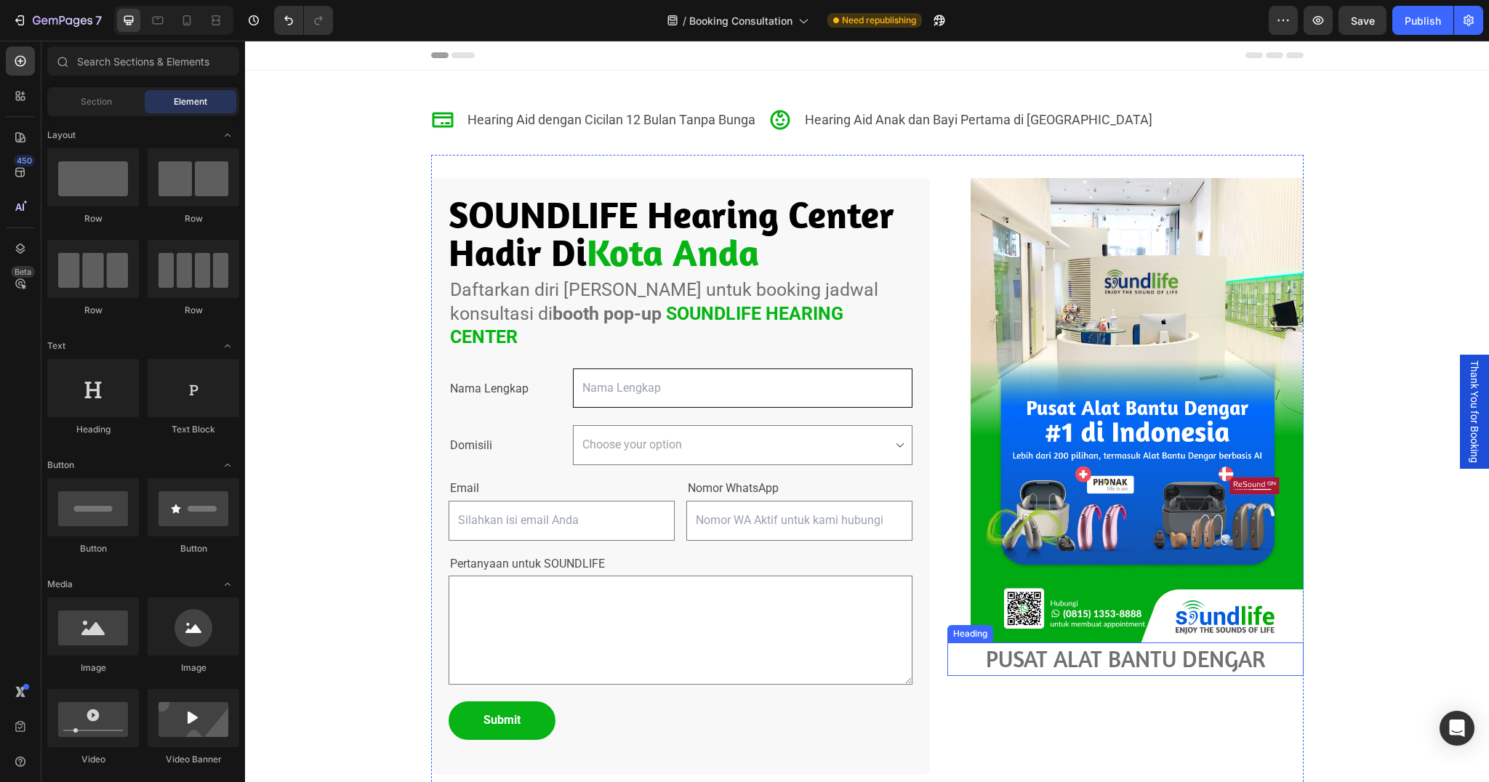
click at [1093, 670] on p "PUSAT ALAT BANTU DENGAR" at bounding box center [1125, 659] width 353 height 31
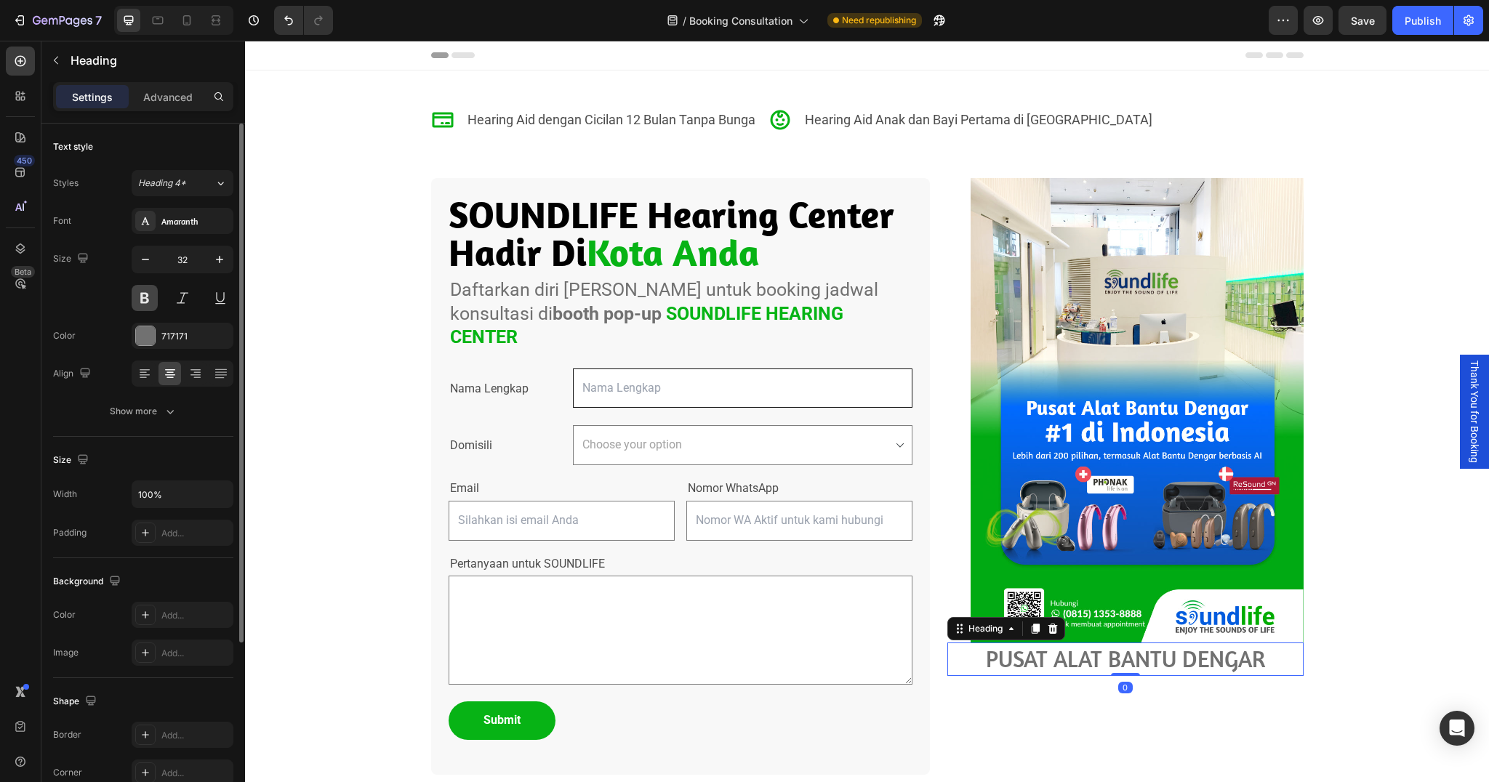
click at [140, 292] on button at bounding box center [145, 298] width 26 height 26
click at [190, 330] on div "717171" at bounding box center [182, 336] width 42 height 13
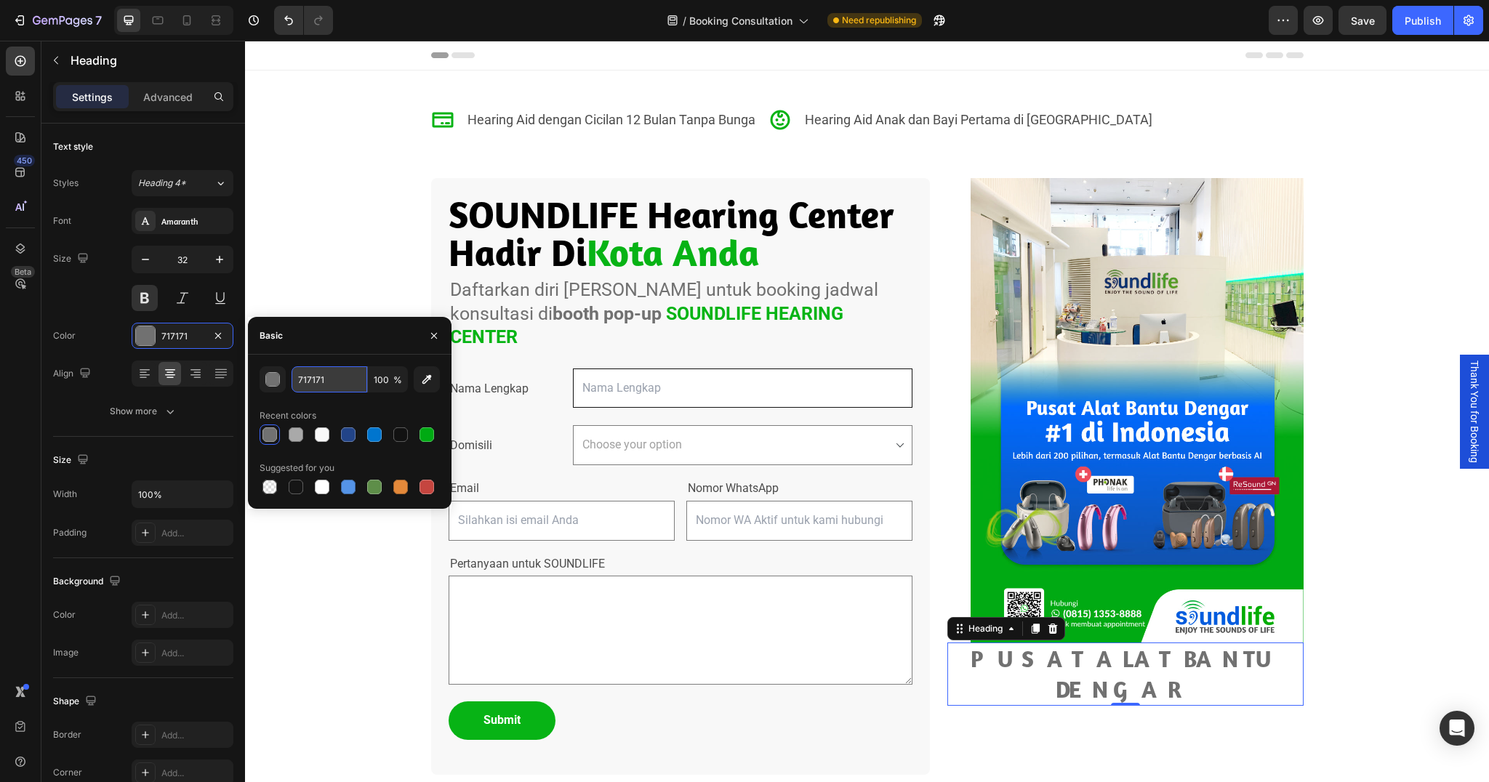
click at [332, 385] on input "717171" at bounding box center [330, 380] width 76 height 26
paste input "005CDE"
type input "005CDE"
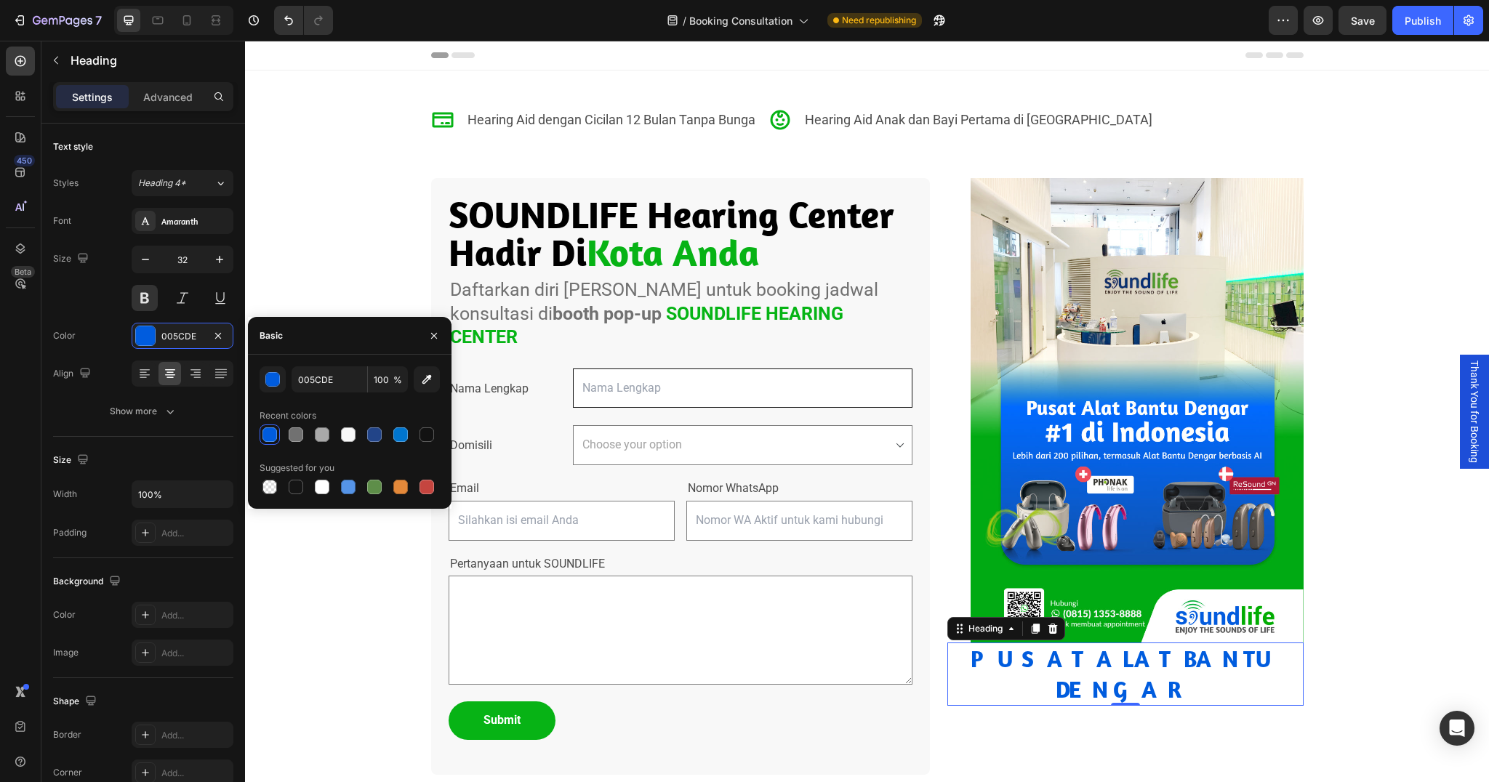
click at [316, 612] on div "Icon Hearing Aid dengan Cicilan 12 Bulan Tanpa Bunga Text Block Icon Hearing Ai…" at bounding box center [867, 454] width 1244 height 766
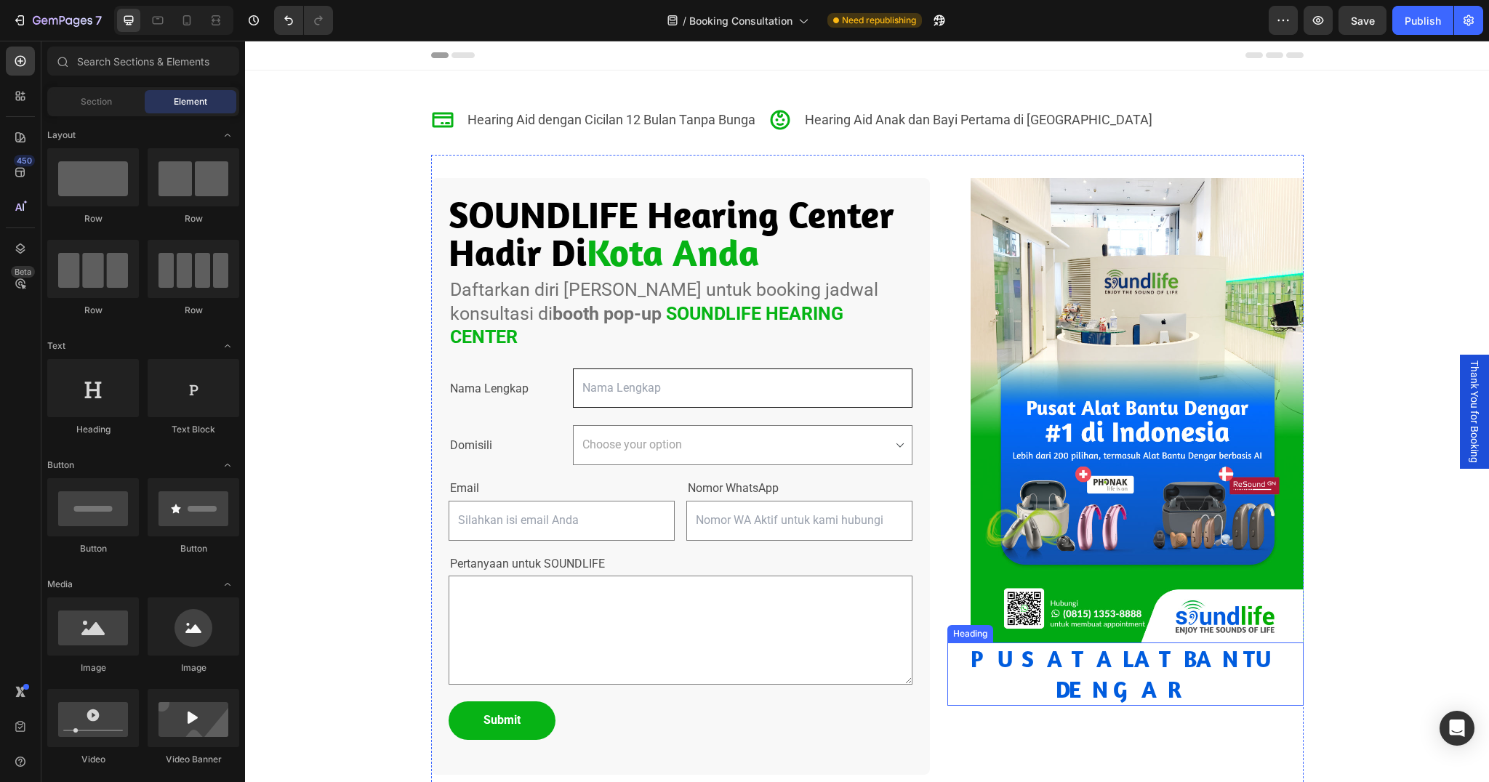
click at [1088, 665] on p "PUSAT ALAT BANTU DENGAR" at bounding box center [1125, 674] width 353 height 60
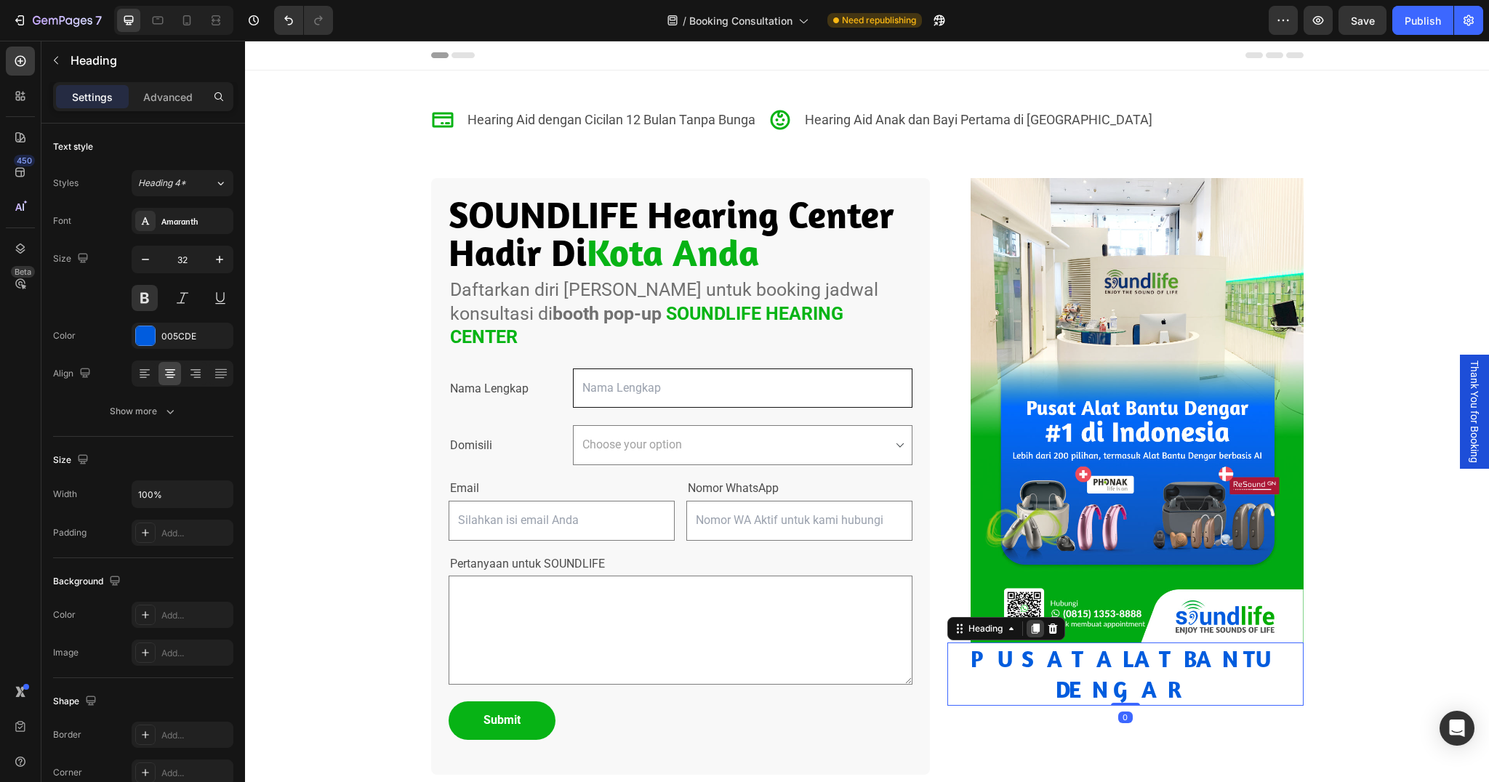
click at [1030, 630] on icon at bounding box center [1036, 629] width 12 height 12
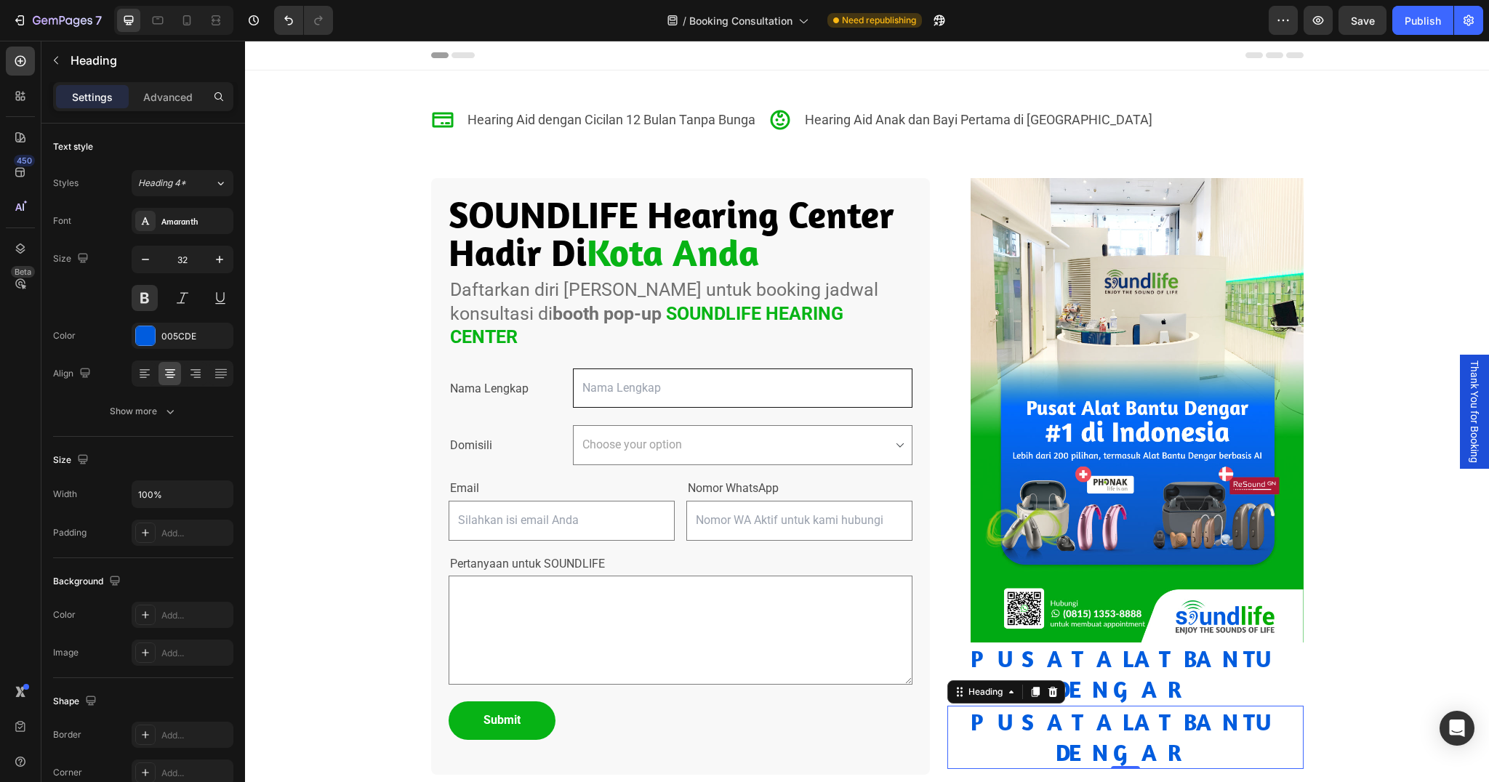
click at [1055, 706] on h2 "PUSAT ALAT BANTU DENGAR" at bounding box center [1126, 737] width 356 height 63
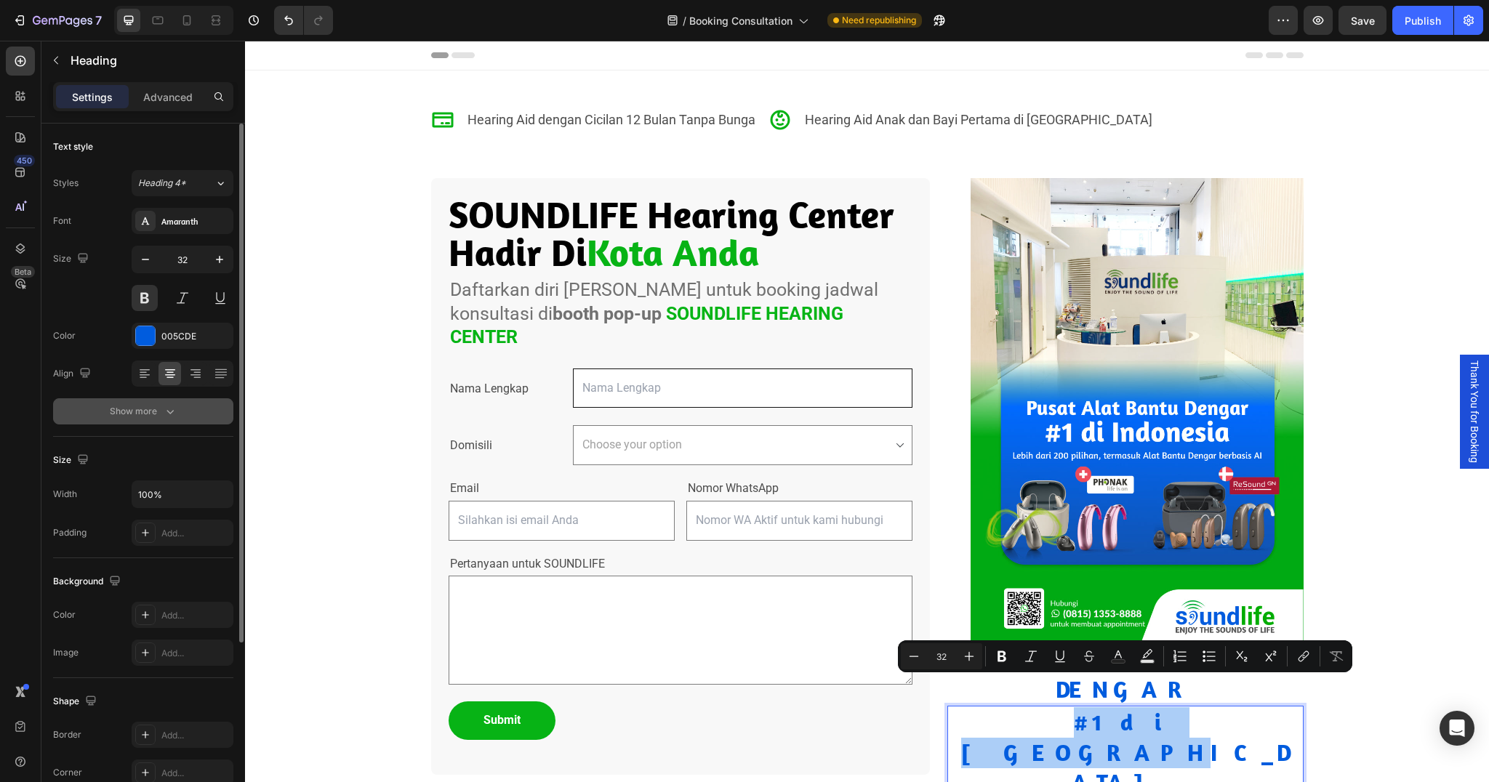
click at [166, 414] on icon "button" at bounding box center [170, 411] width 15 height 15
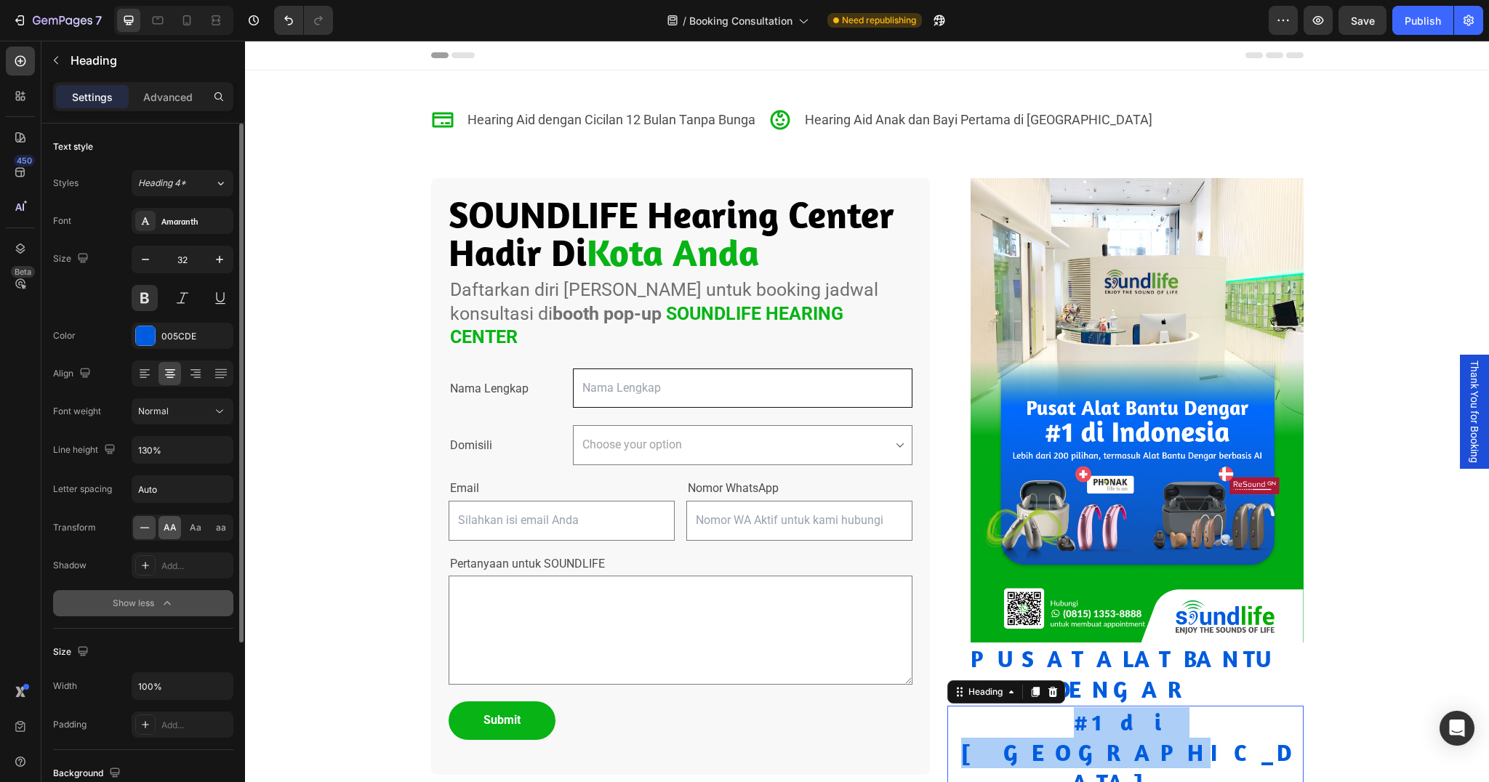
click at [173, 533] on span "AA" at bounding box center [170, 527] width 13 height 13
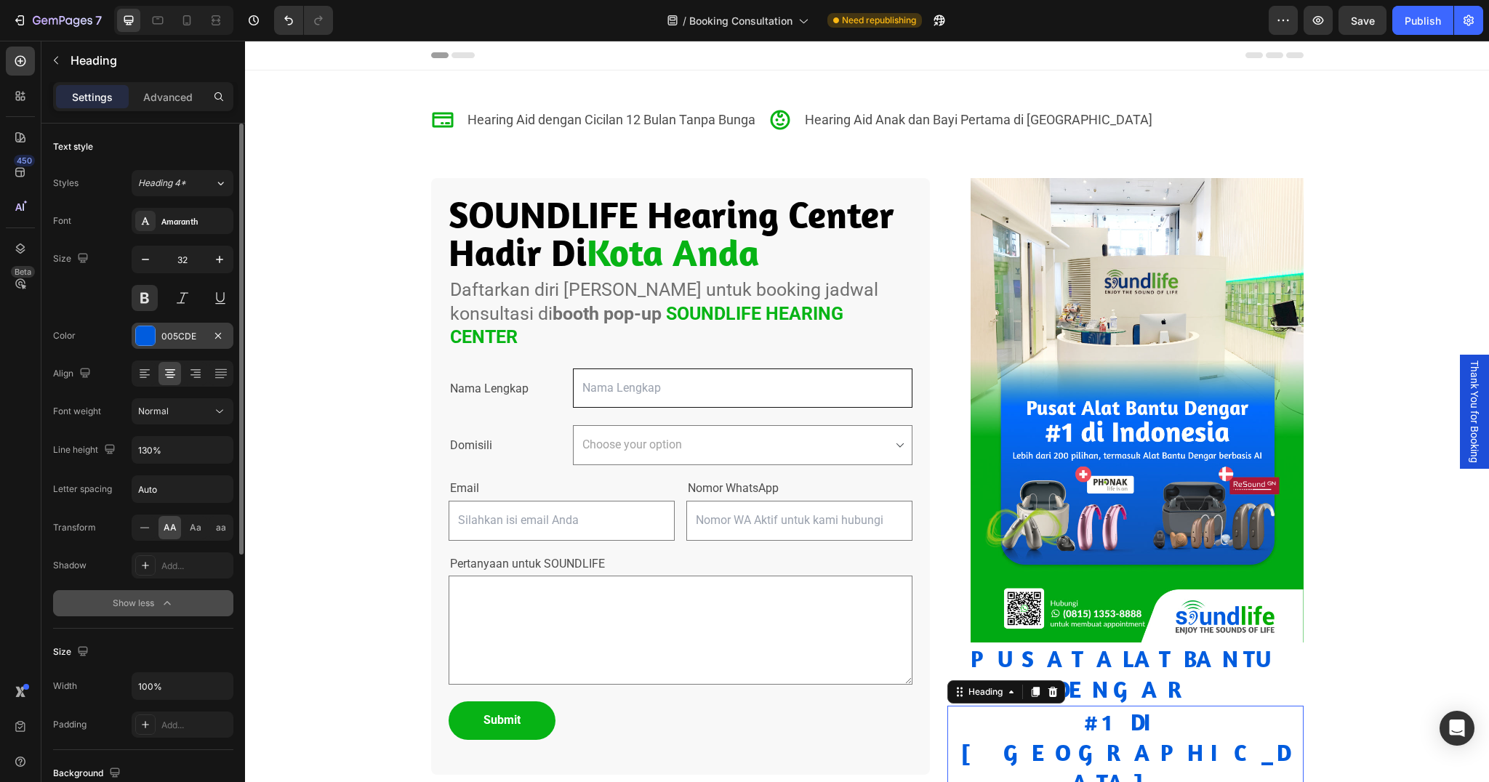
click at [138, 340] on div at bounding box center [145, 336] width 19 height 19
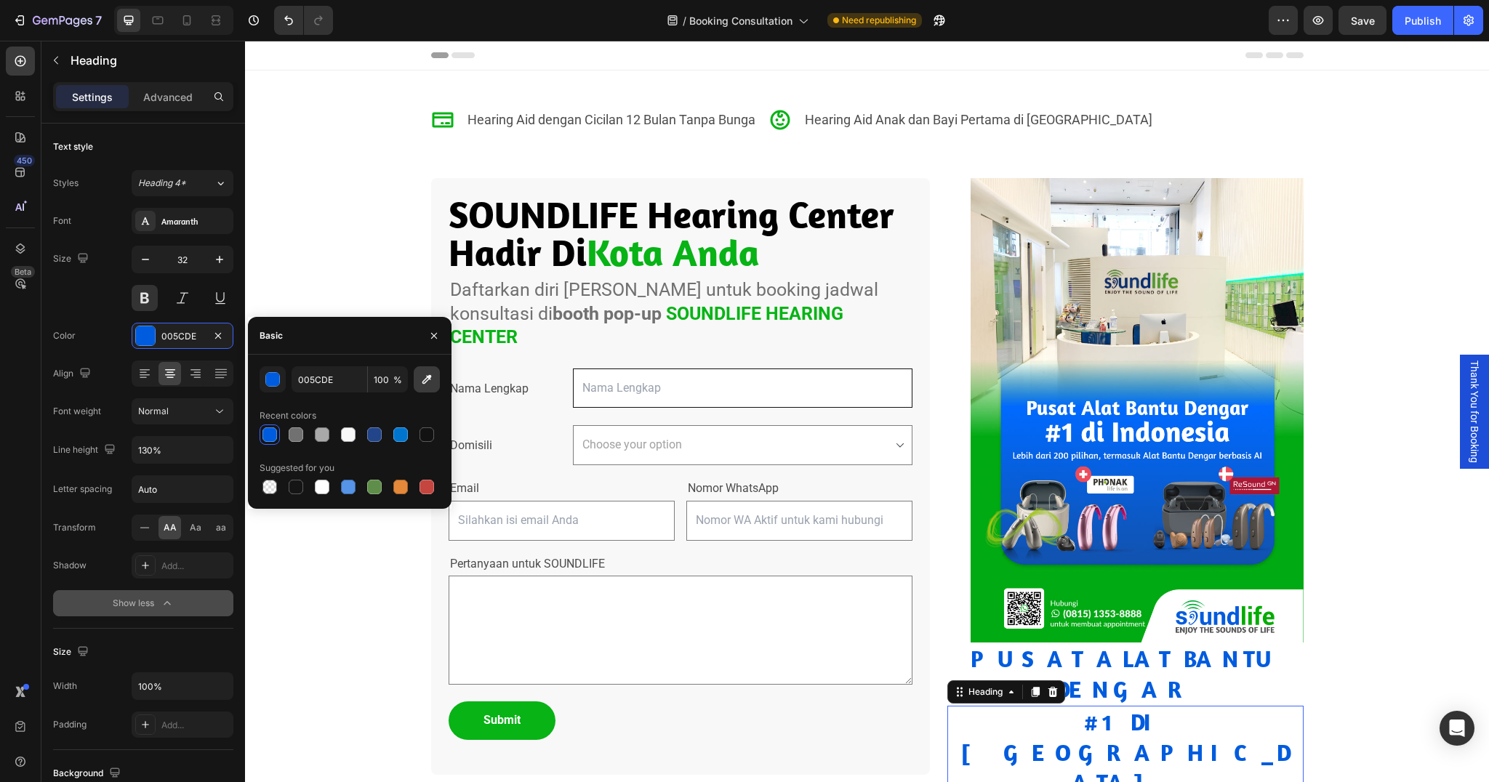
click at [431, 375] on icon "button" at bounding box center [427, 379] width 15 height 15
type input "06B415"
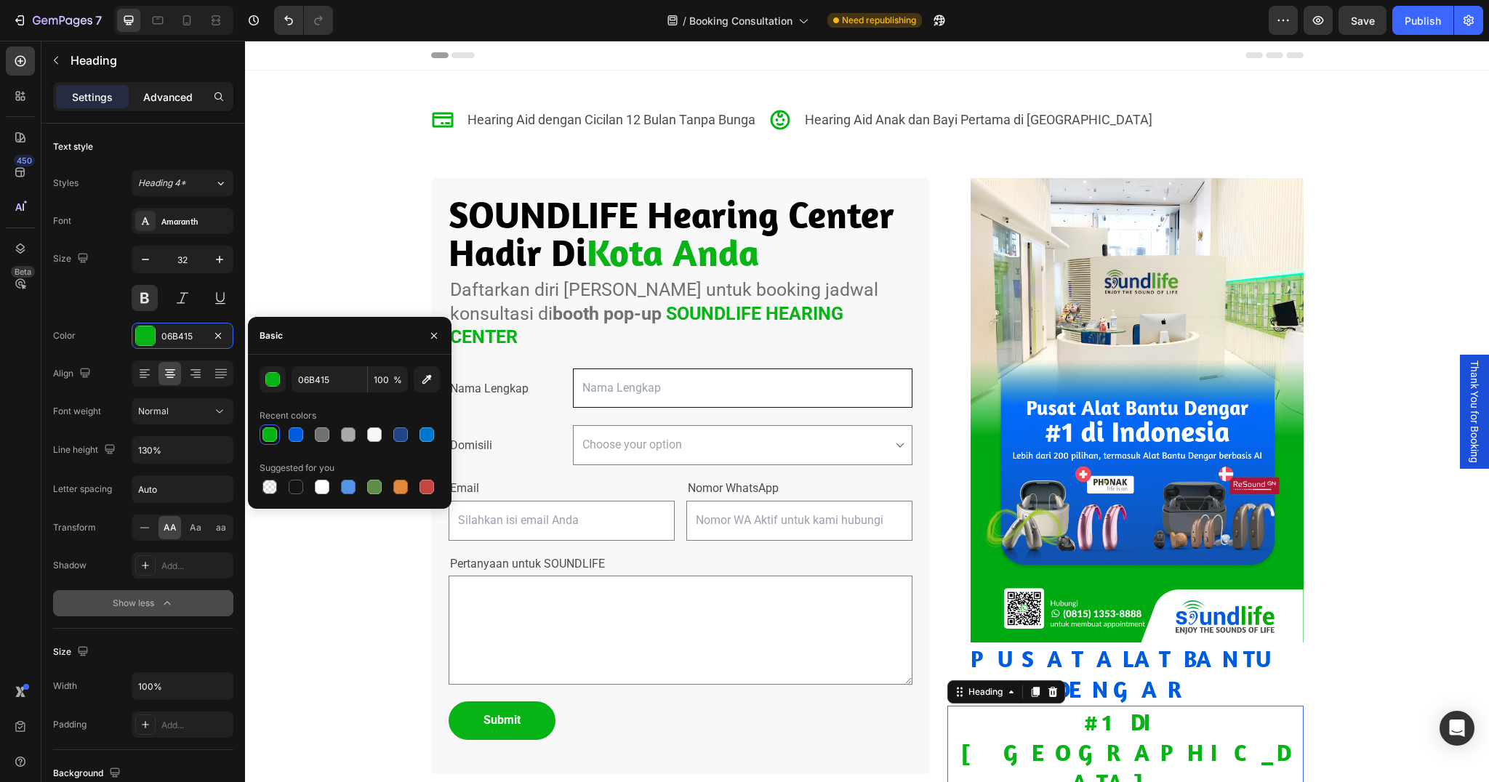
click at [151, 91] on p "Advanced" at bounding box center [167, 96] width 49 height 15
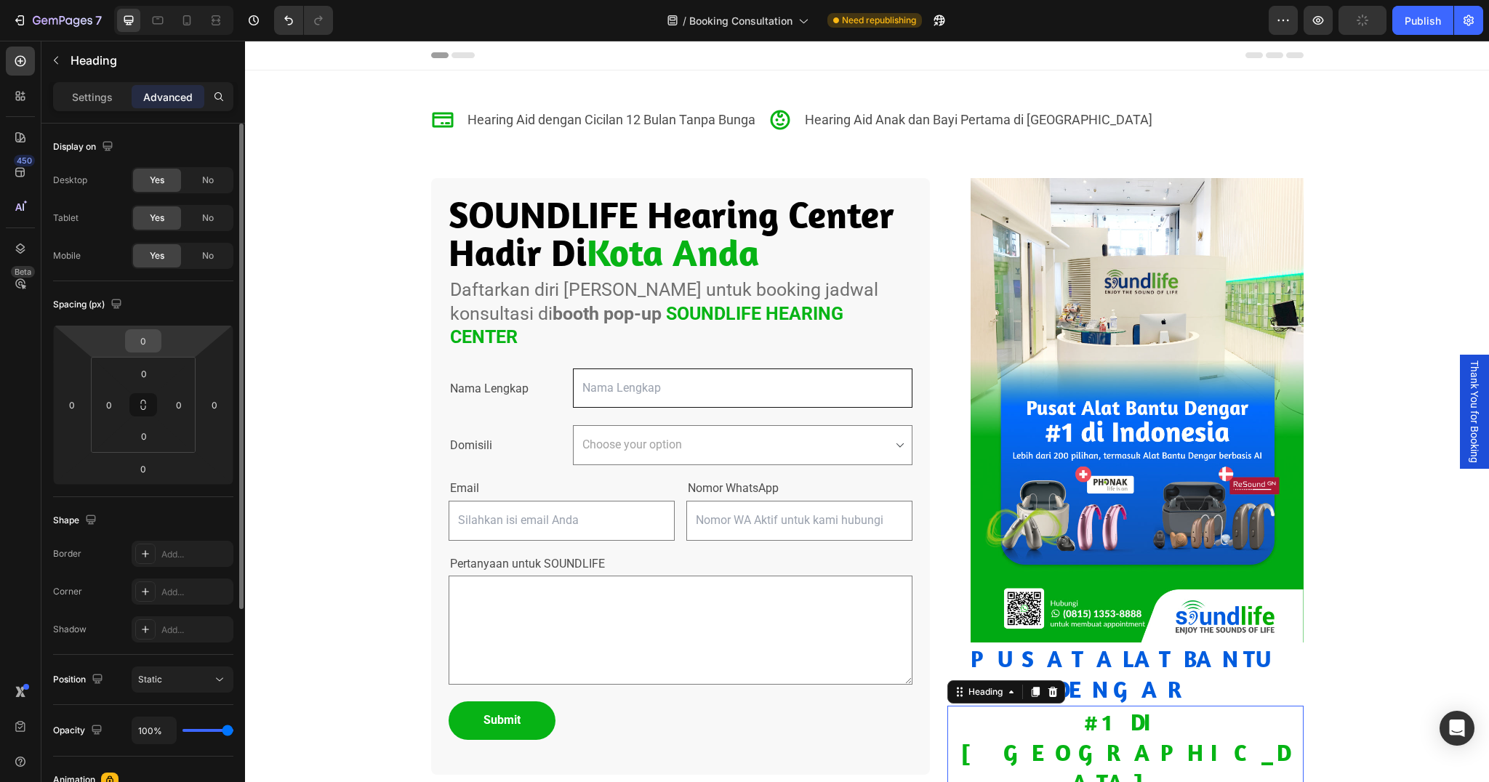
click at [143, 343] on input "0" at bounding box center [143, 341] width 29 height 22
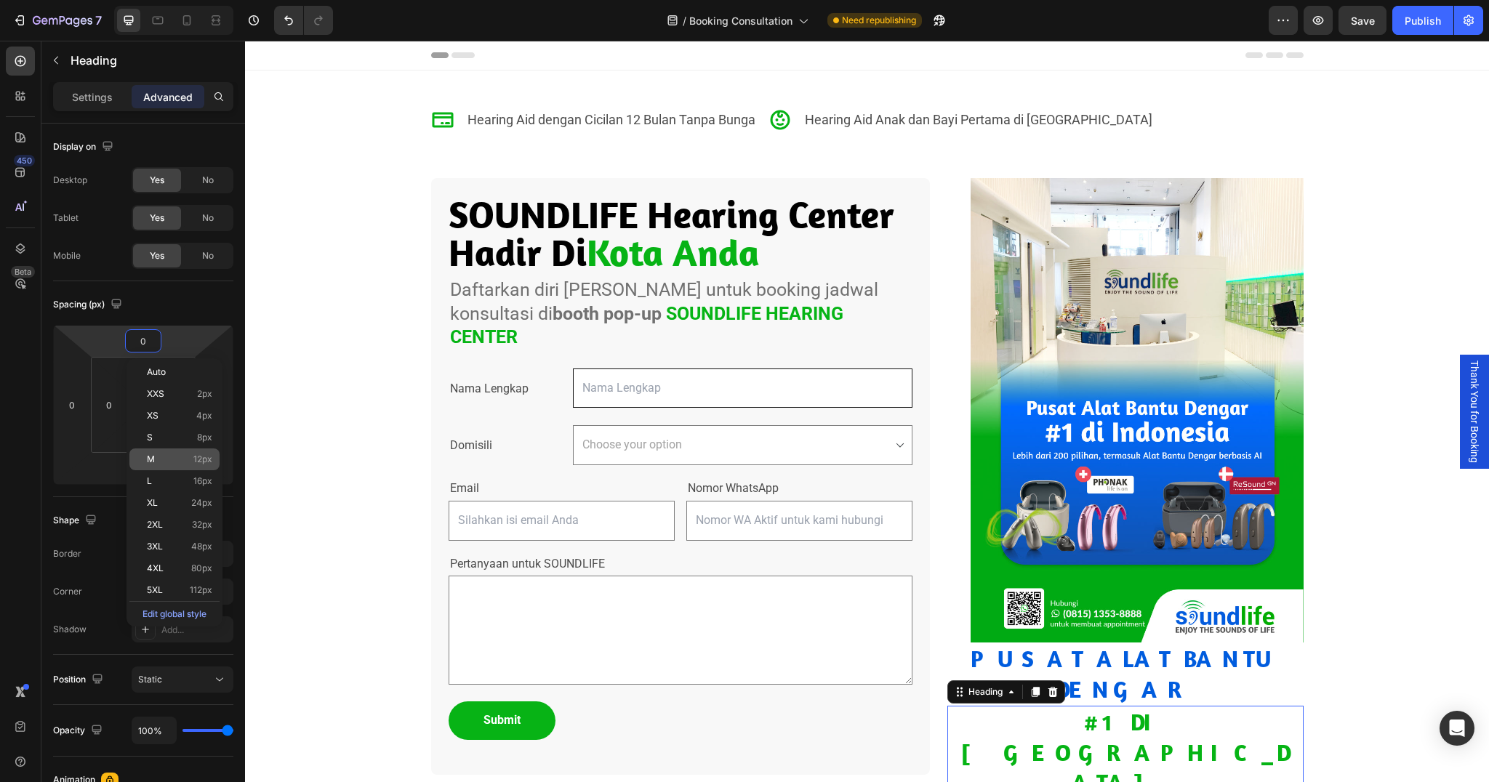
click at [164, 468] on div "M 12px" at bounding box center [174, 460] width 90 height 22
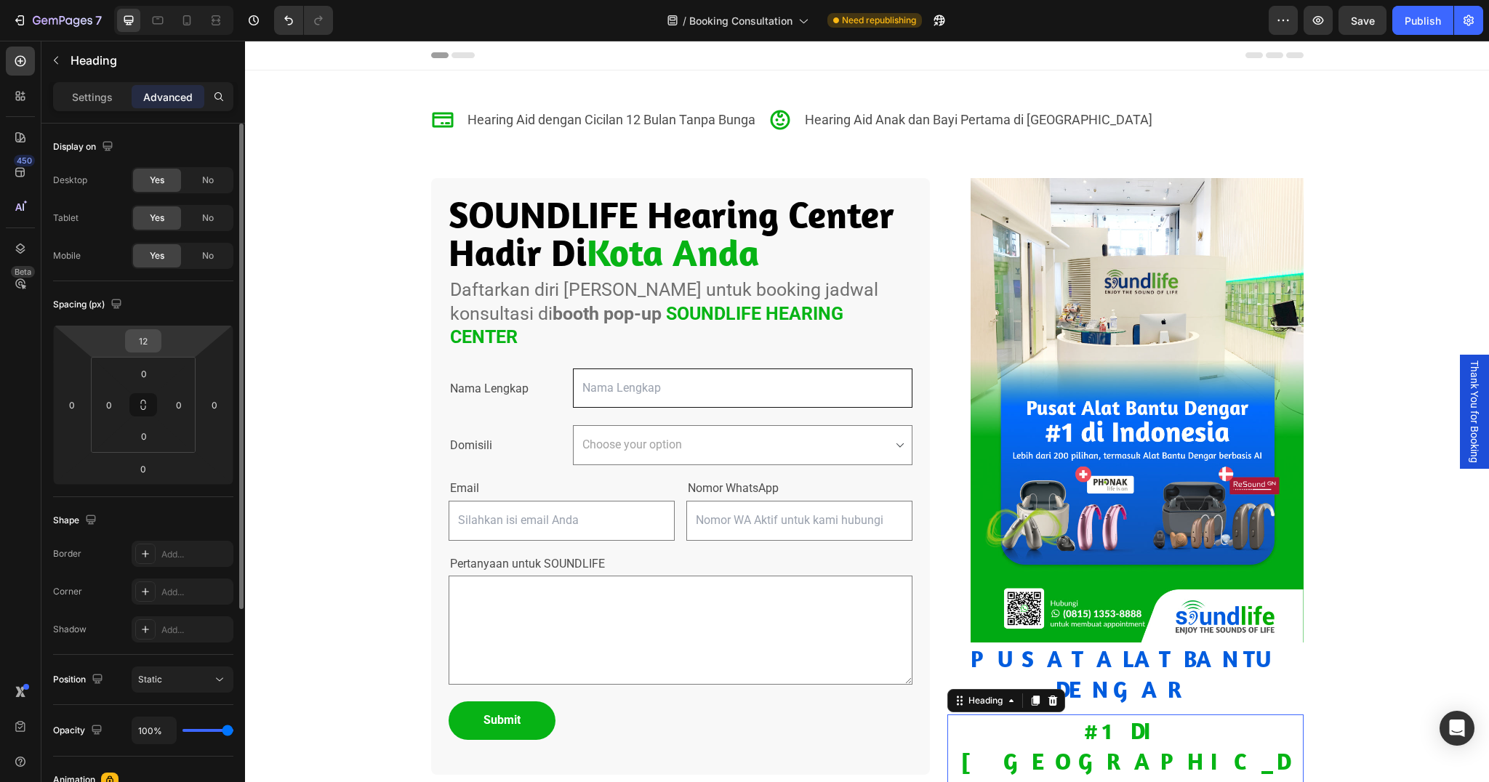
click at [133, 343] on input "12" at bounding box center [143, 341] width 29 height 22
type input "-12"
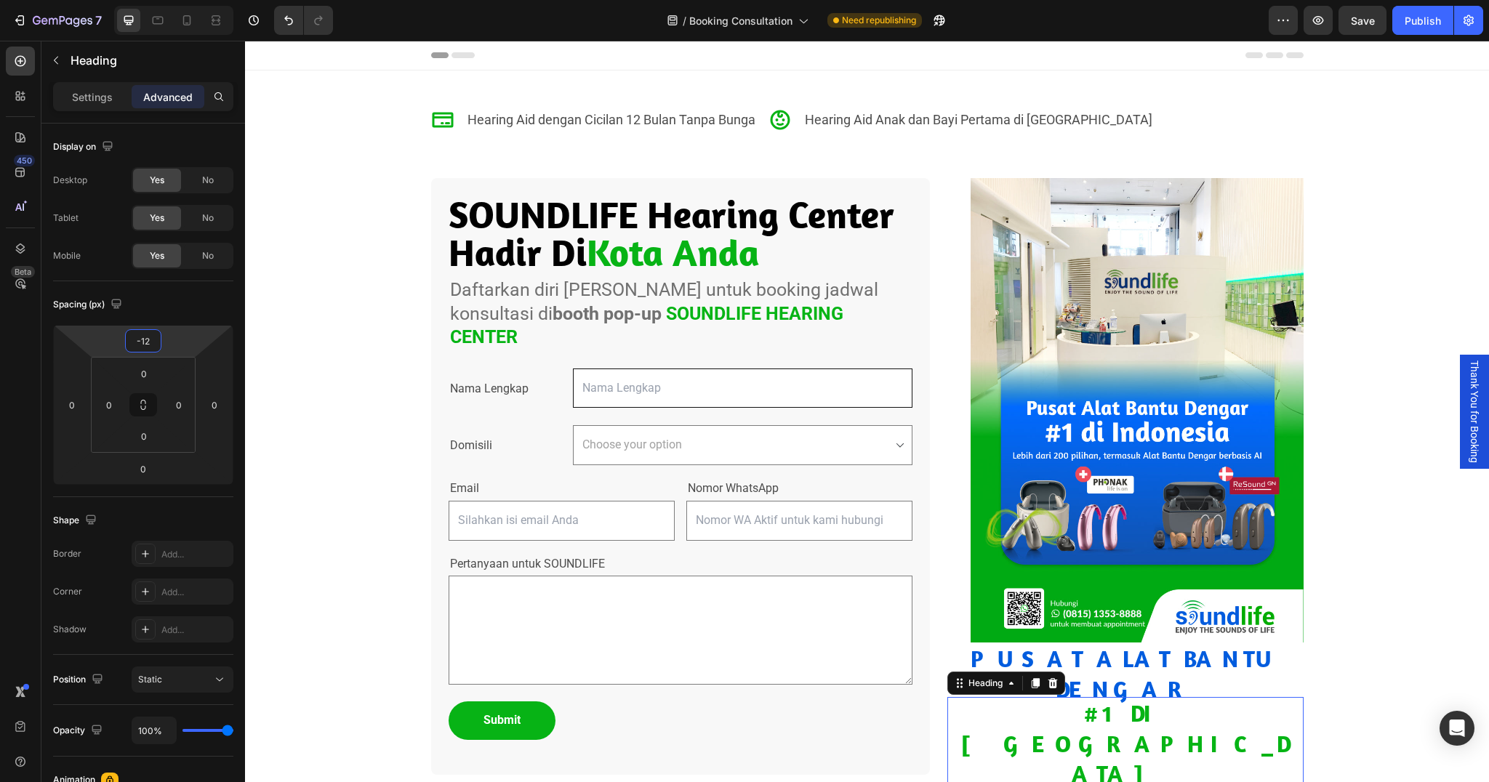
click at [1372, 484] on div "Icon Hearing Aid dengan Cicilan 12 Bulan Tanpa Bunga Text Block Icon Hearing Ai…" at bounding box center [867, 454] width 1244 height 766
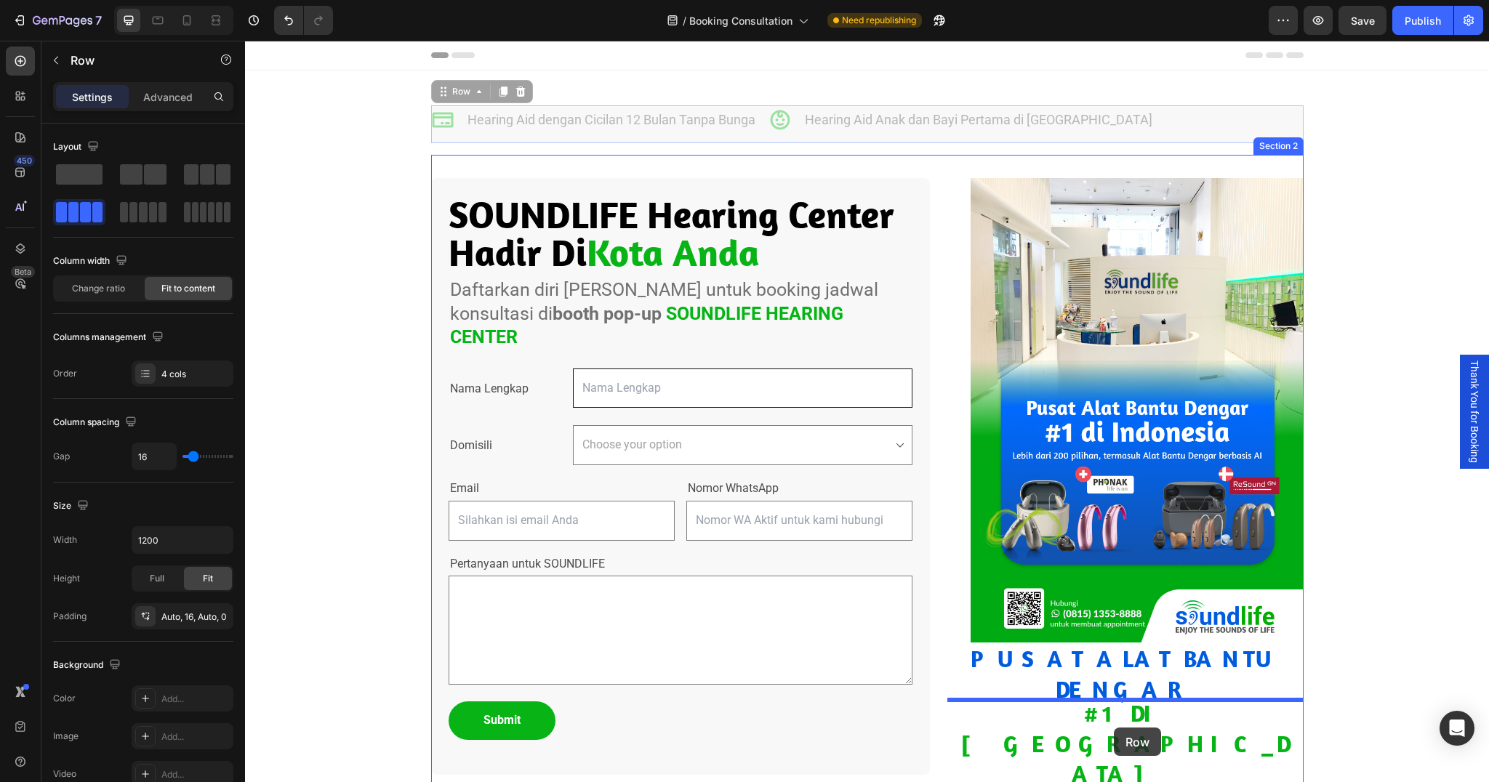
scroll to position [4, 0]
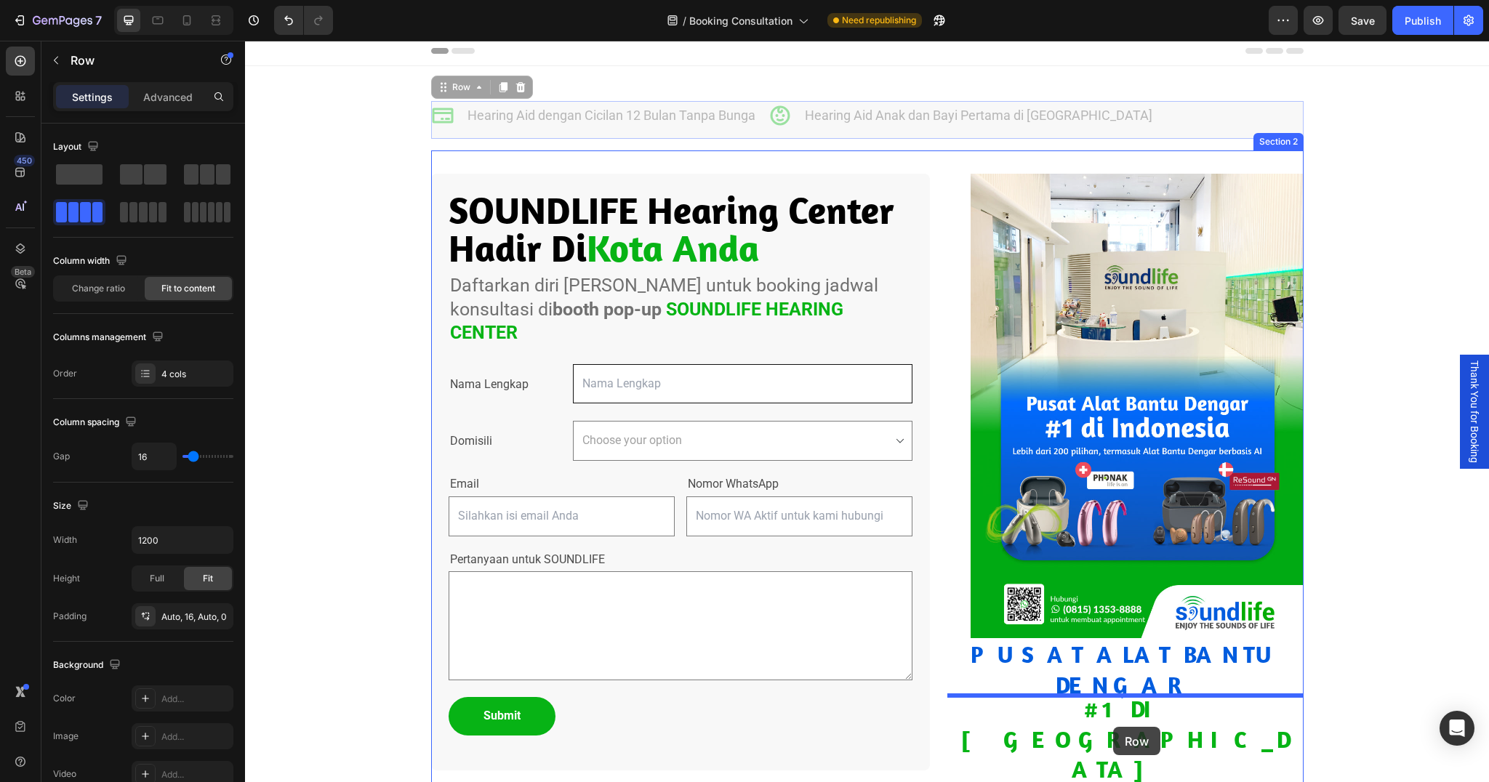
drag, startPoint x: 462, startPoint y: 108, endPoint x: 1113, endPoint y: 727, distance: 898.6
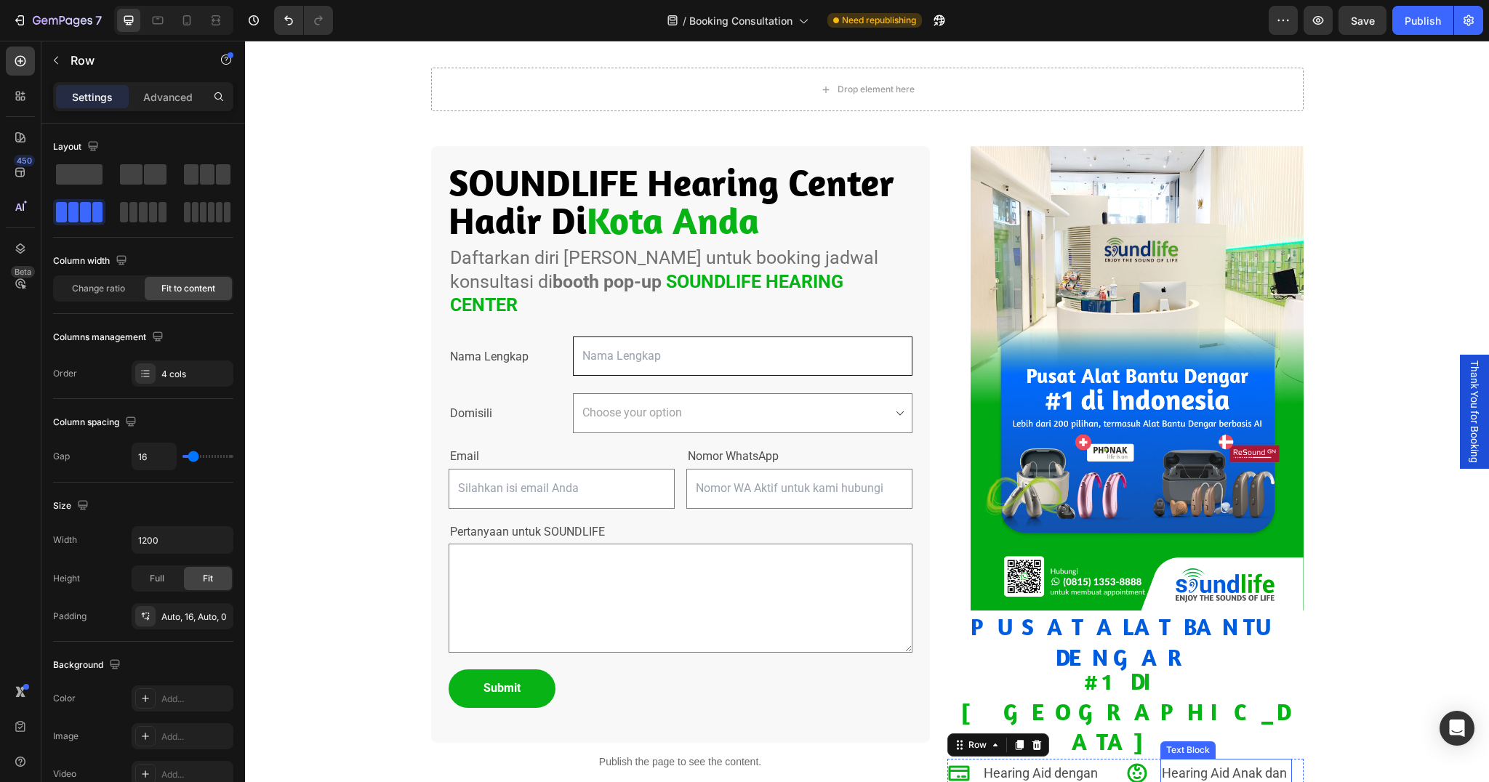
scroll to position [76, 0]
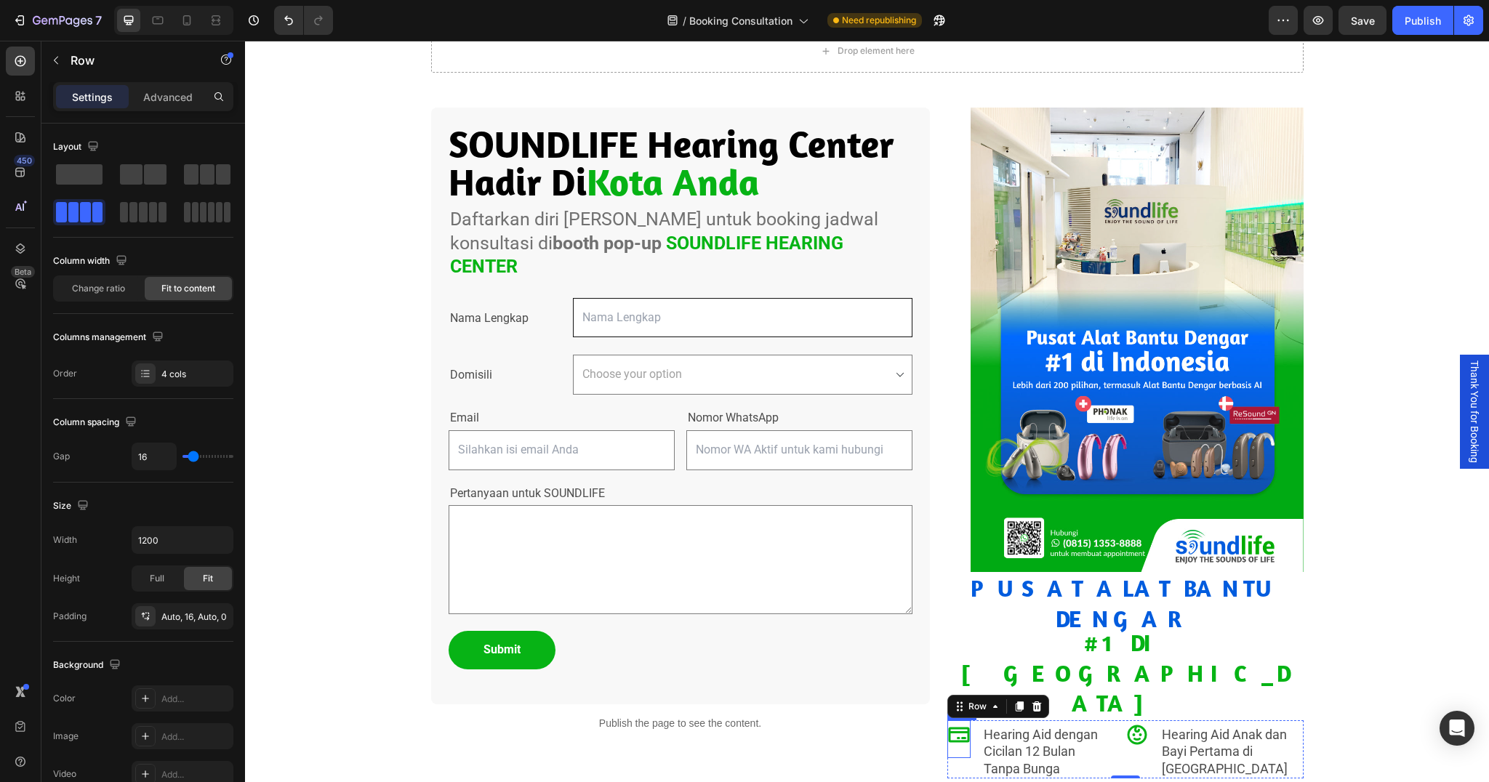
click at [957, 728] on icon at bounding box center [958, 735] width 21 height 15
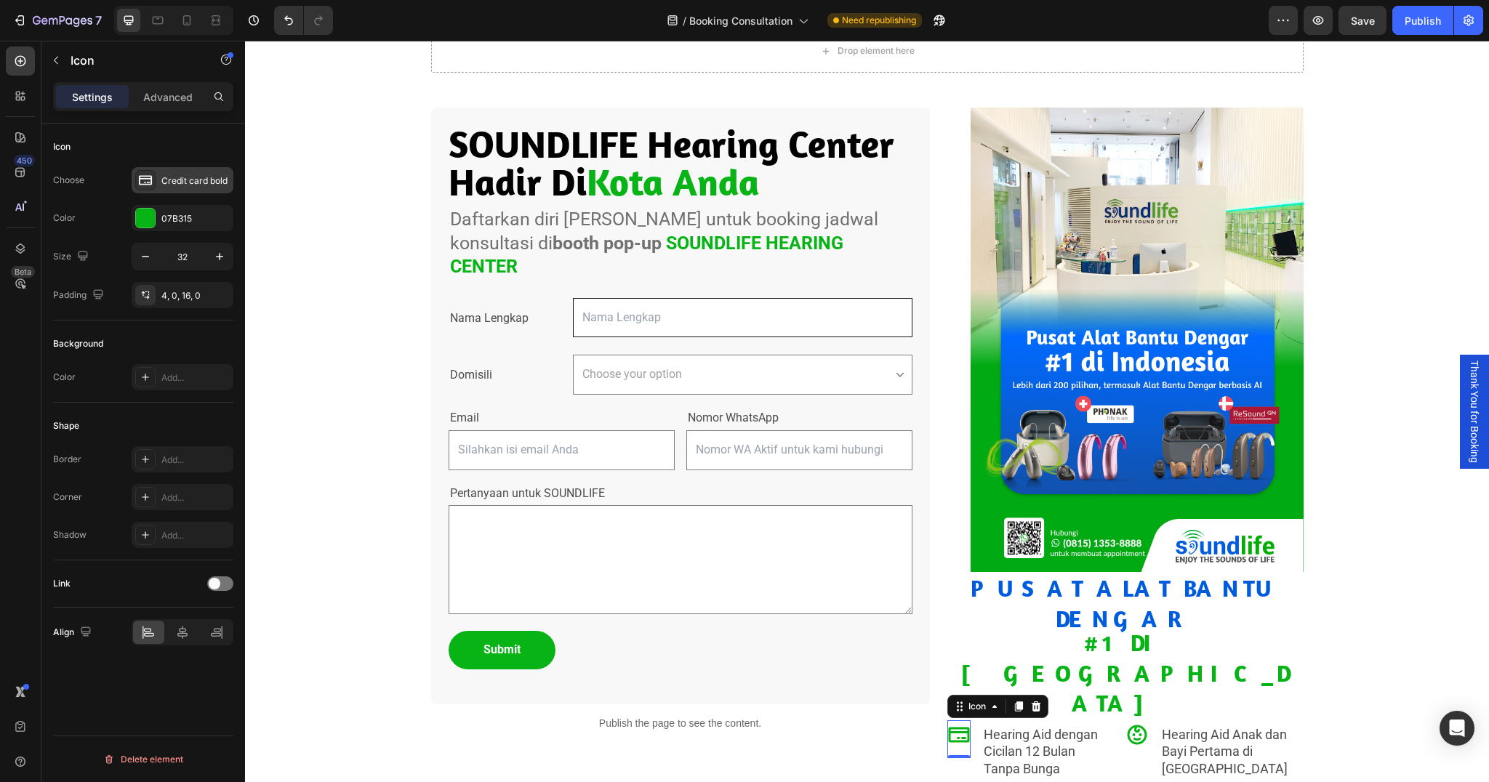
click at [183, 186] on div "Credit card bold" at bounding box center [195, 181] width 68 height 13
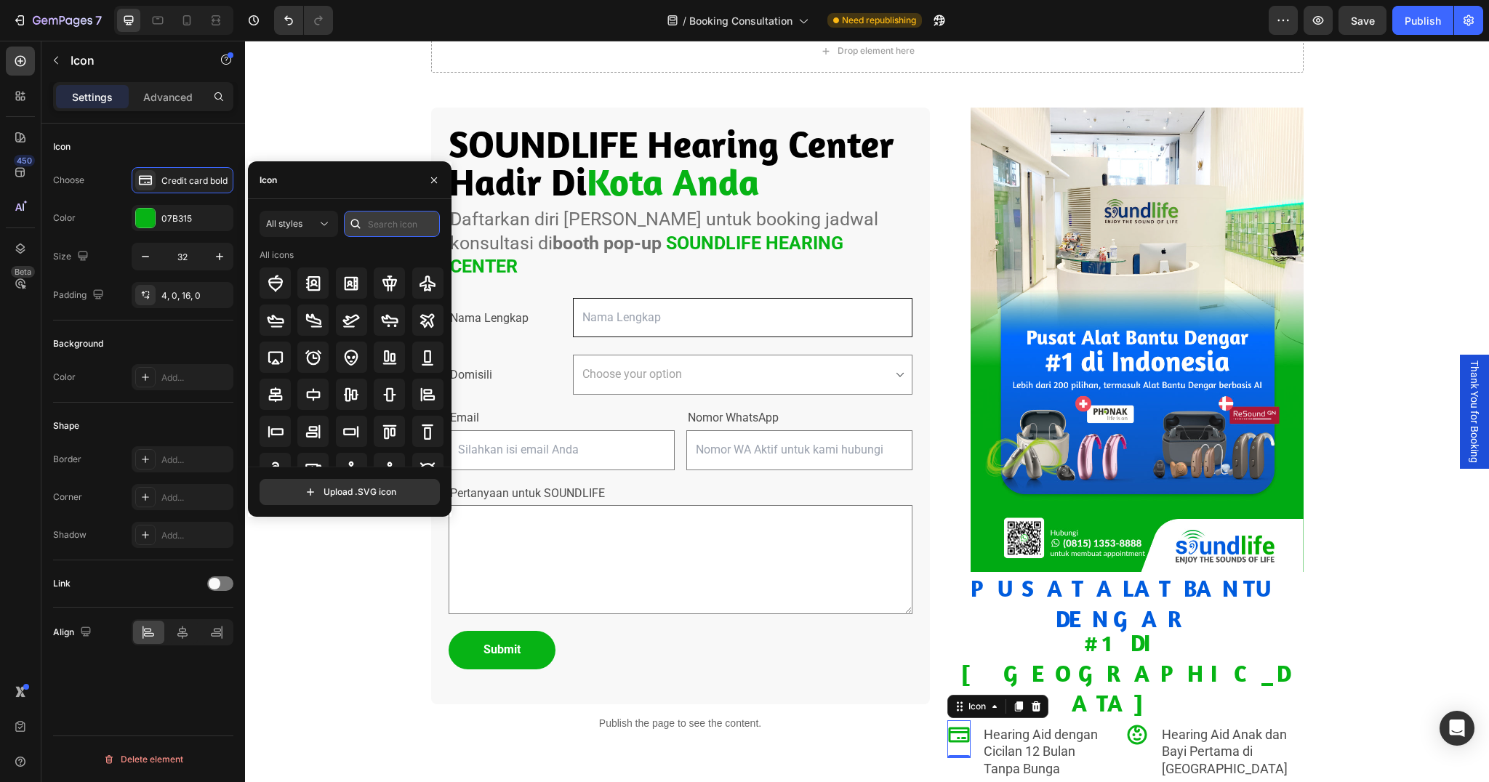
click at [387, 228] on input "text" at bounding box center [392, 224] width 96 height 26
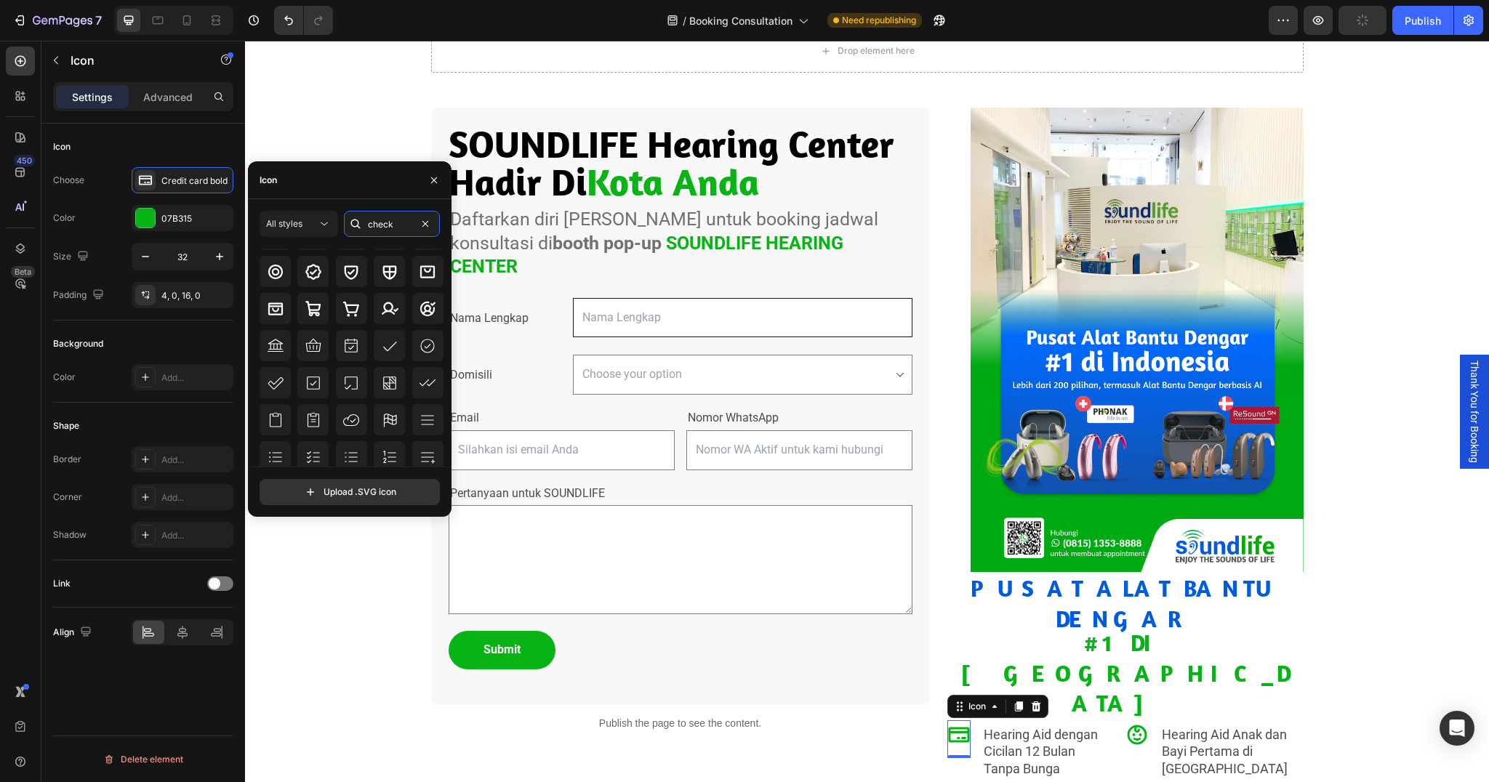
scroll to position [0, 0]
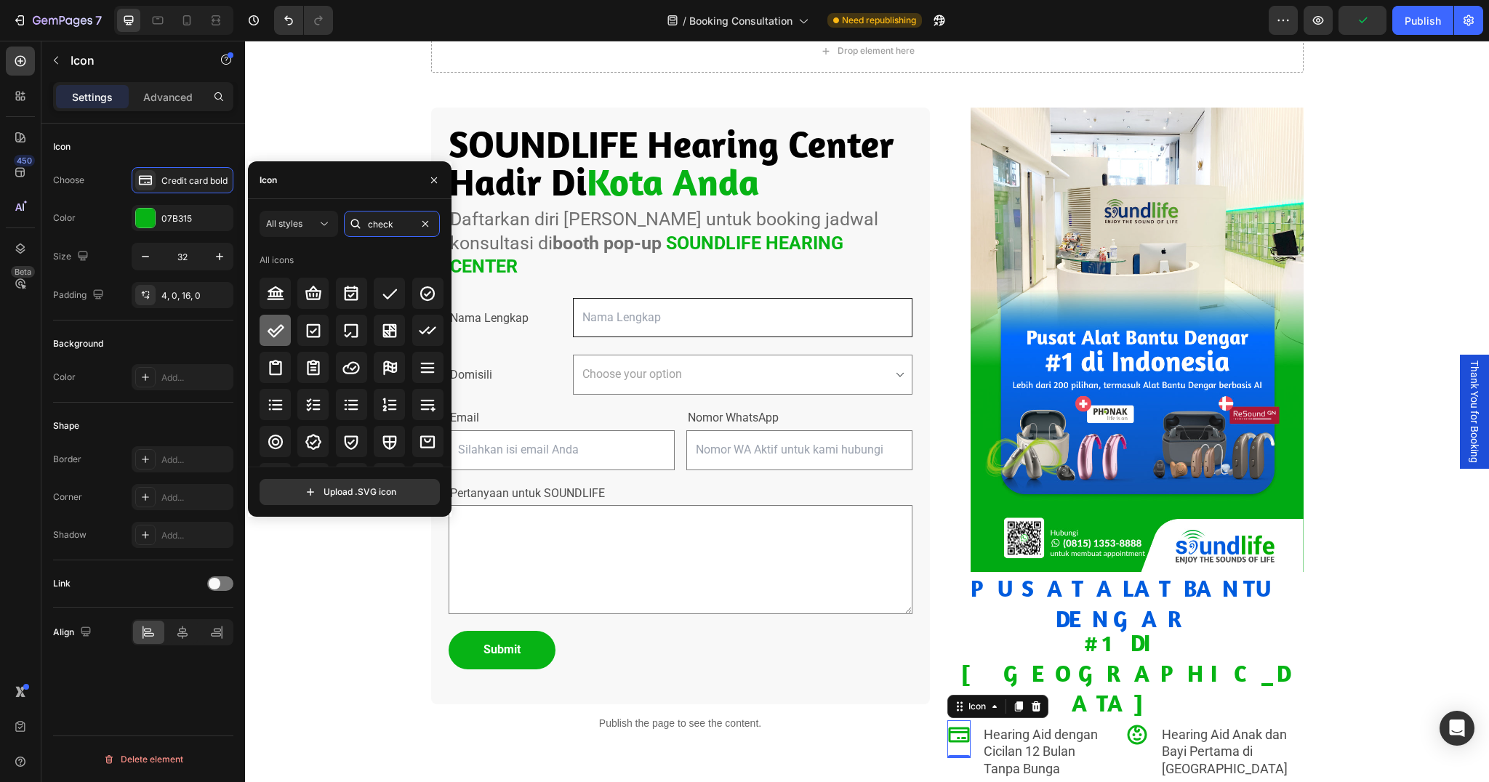
type input "check"
click at [275, 331] on icon at bounding box center [276, 330] width 17 height 13
click at [1033, 726] on p "Hearing Aid dengan Cicilan 12 Bulan Tanpa Bunga" at bounding box center [1048, 751] width 129 height 51
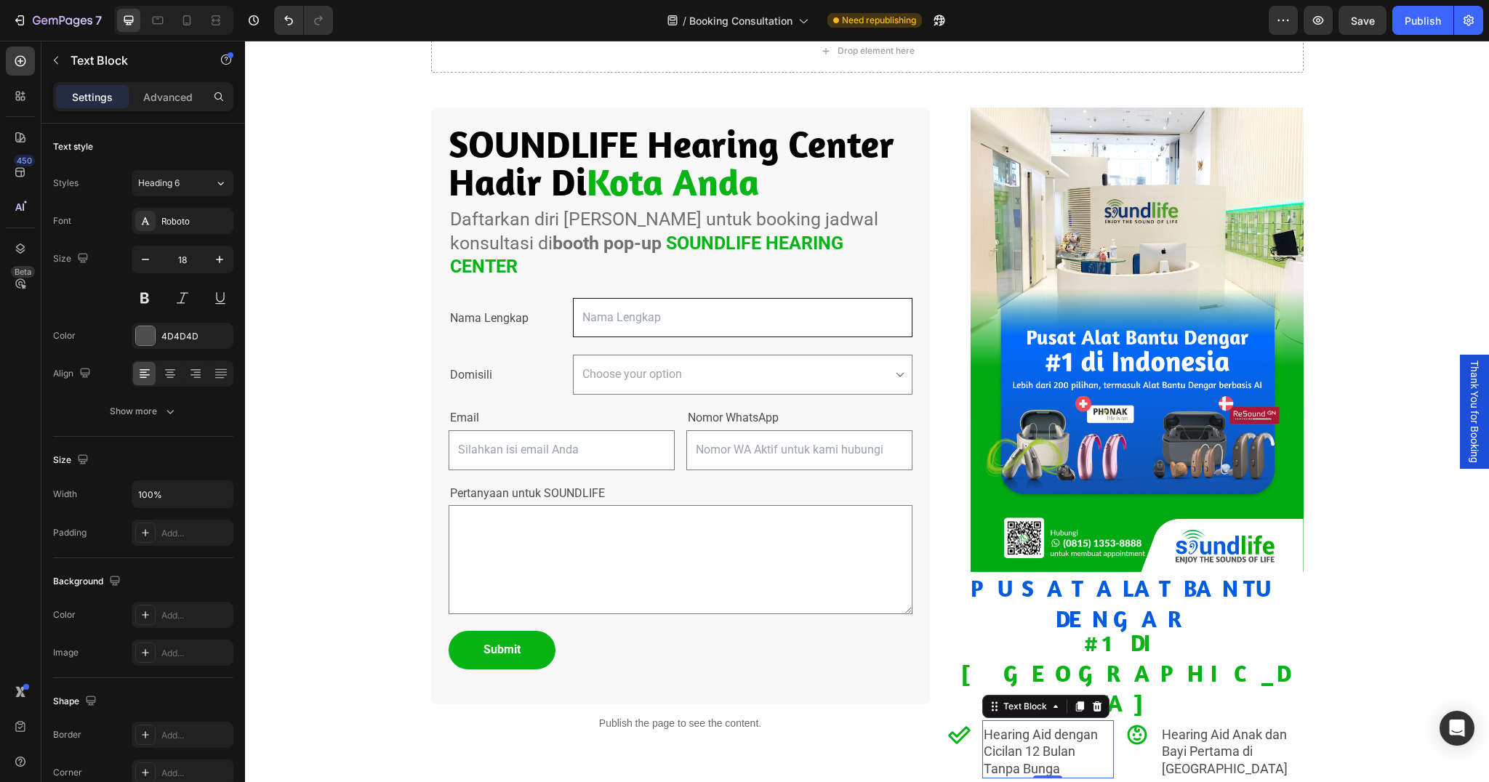
click at [1027, 726] on p "Hearing Aid dengan Cicilan 12 Bulan Tanpa Bunga" at bounding box center [1048, 751] width 129 height 51
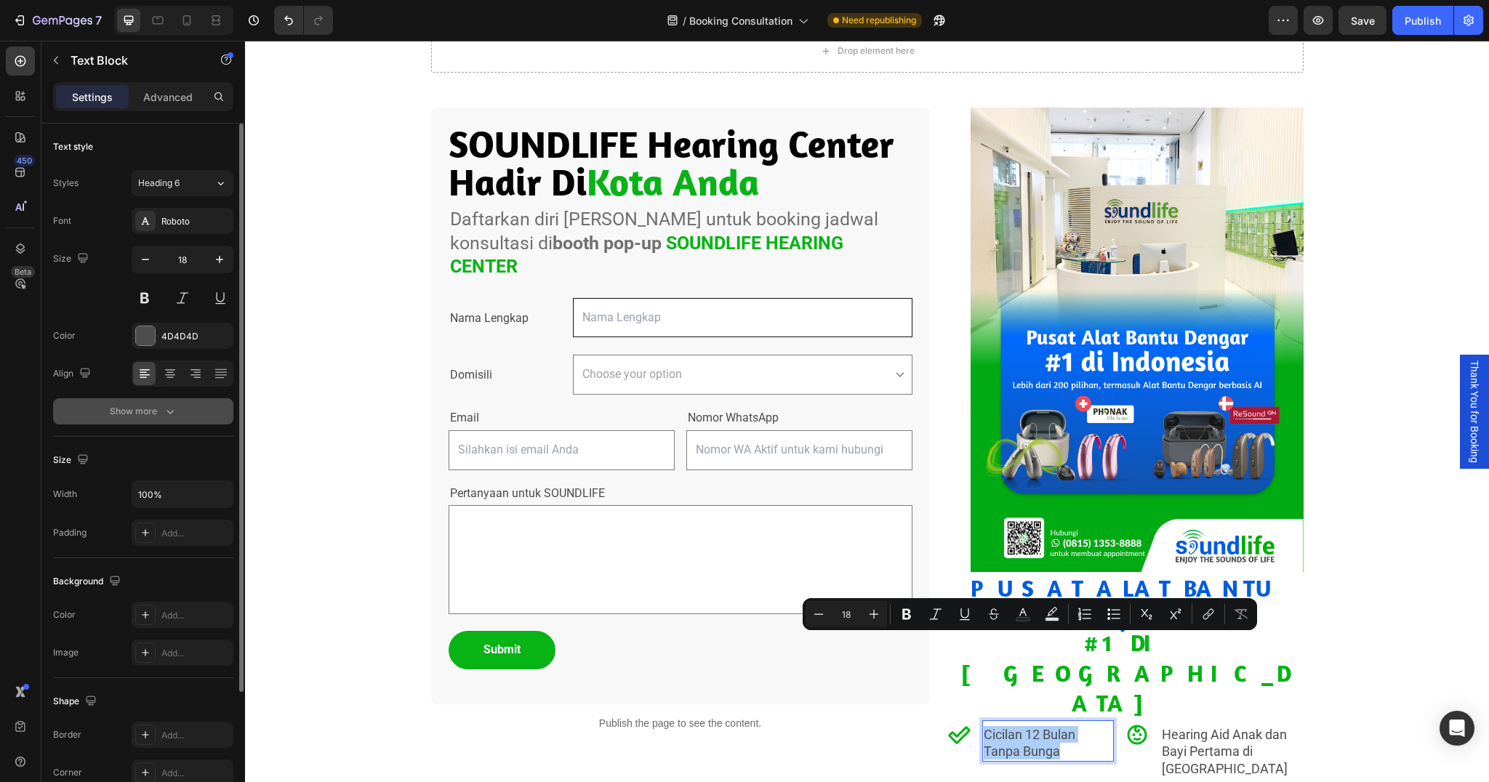
click at [161, 416] on div "Show more" at bounding box center [144, 411] width 68 height 15
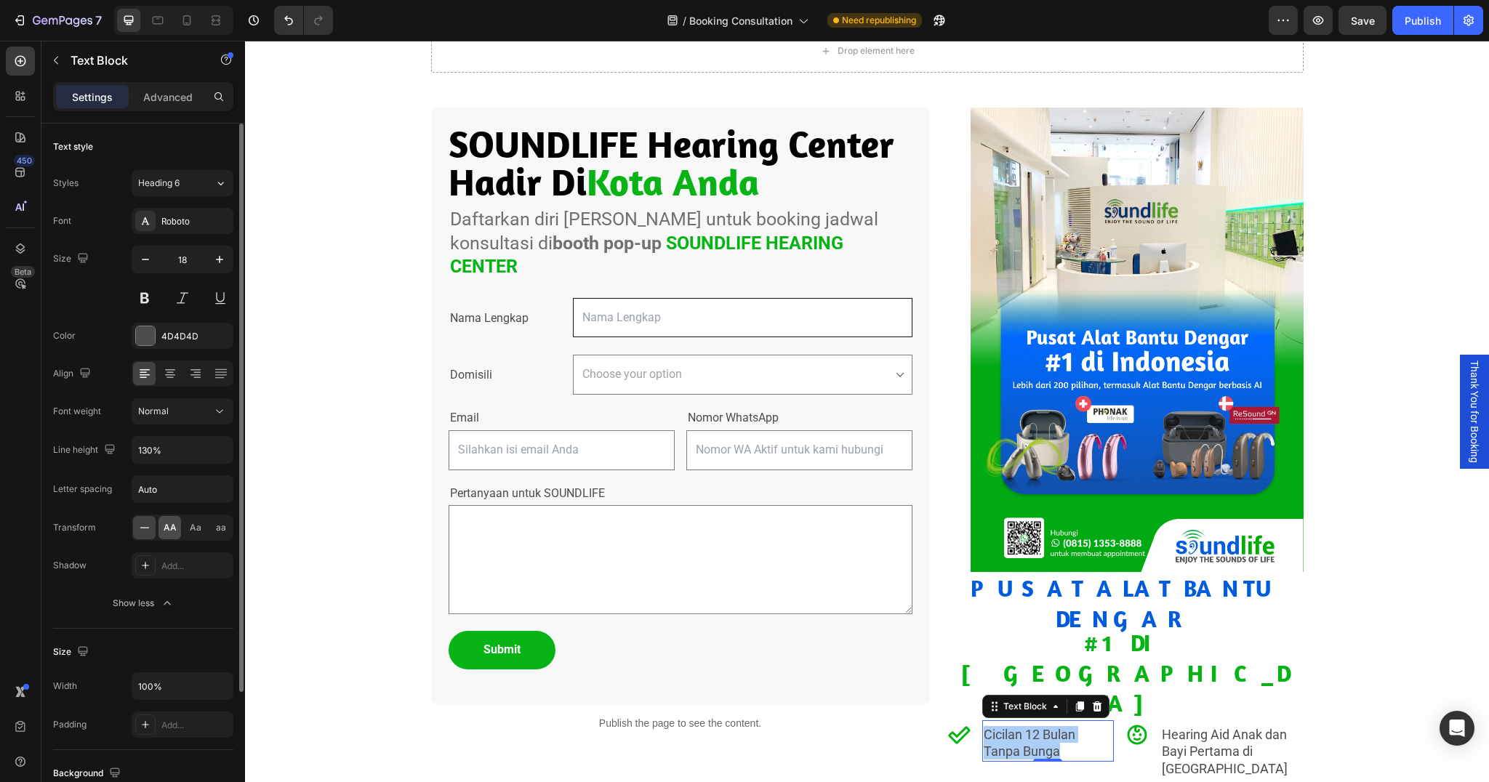
click at [175, 539] on div "AA" at bounding box center [170, 527] width 23 height 23
click at [188, 335] on div "4D4D4D" at bounding box center [182, 336] width 42 height 13
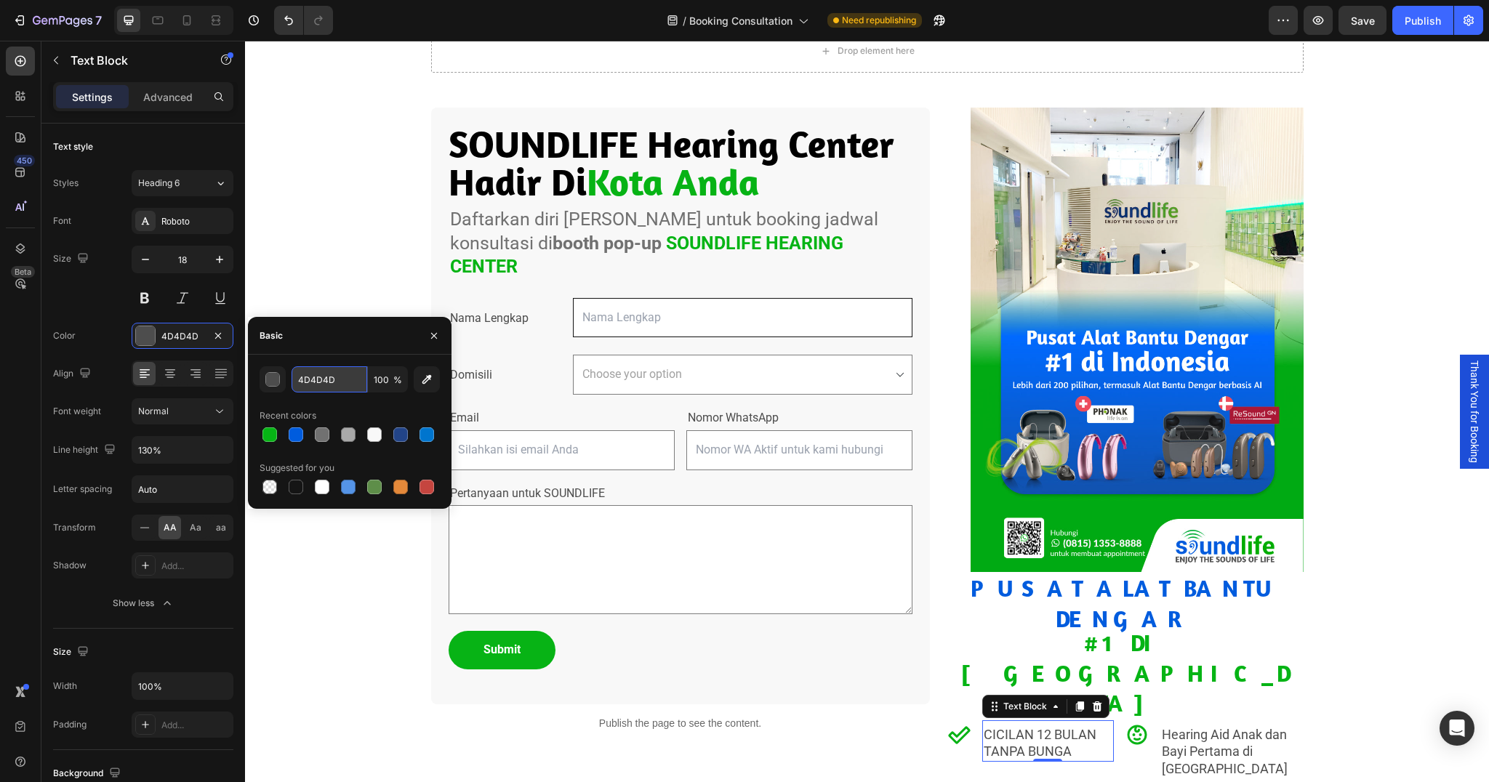
click at [342, 383] on input "4D4D4D" at bounding box center [330, 380] width 76 height 26
paste input "808080"
type input "808080"
click at [319, 662] on div "Drop element here Row Section 1 SOUNDLIFE Hearing Center Hadir Di Kota Anda Cus…" at bounding box center [867, 398] width 1244 height 808
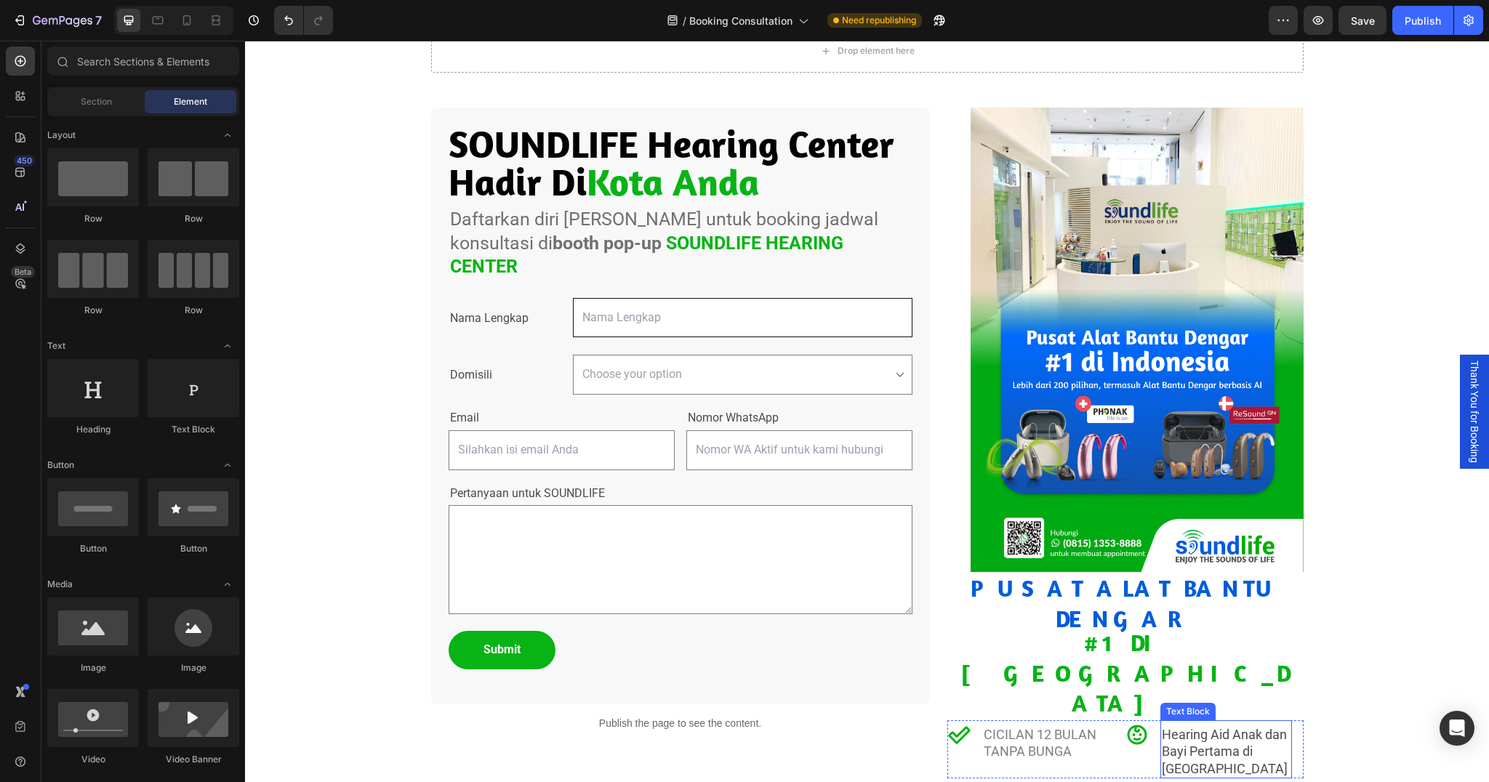
click at [1198, 726] on p "Hearing Aid Anak dan Bayi Pertama di [GEOGRAPHIC_DATA]" at bounding box center [1226, 751] width 129 height 51
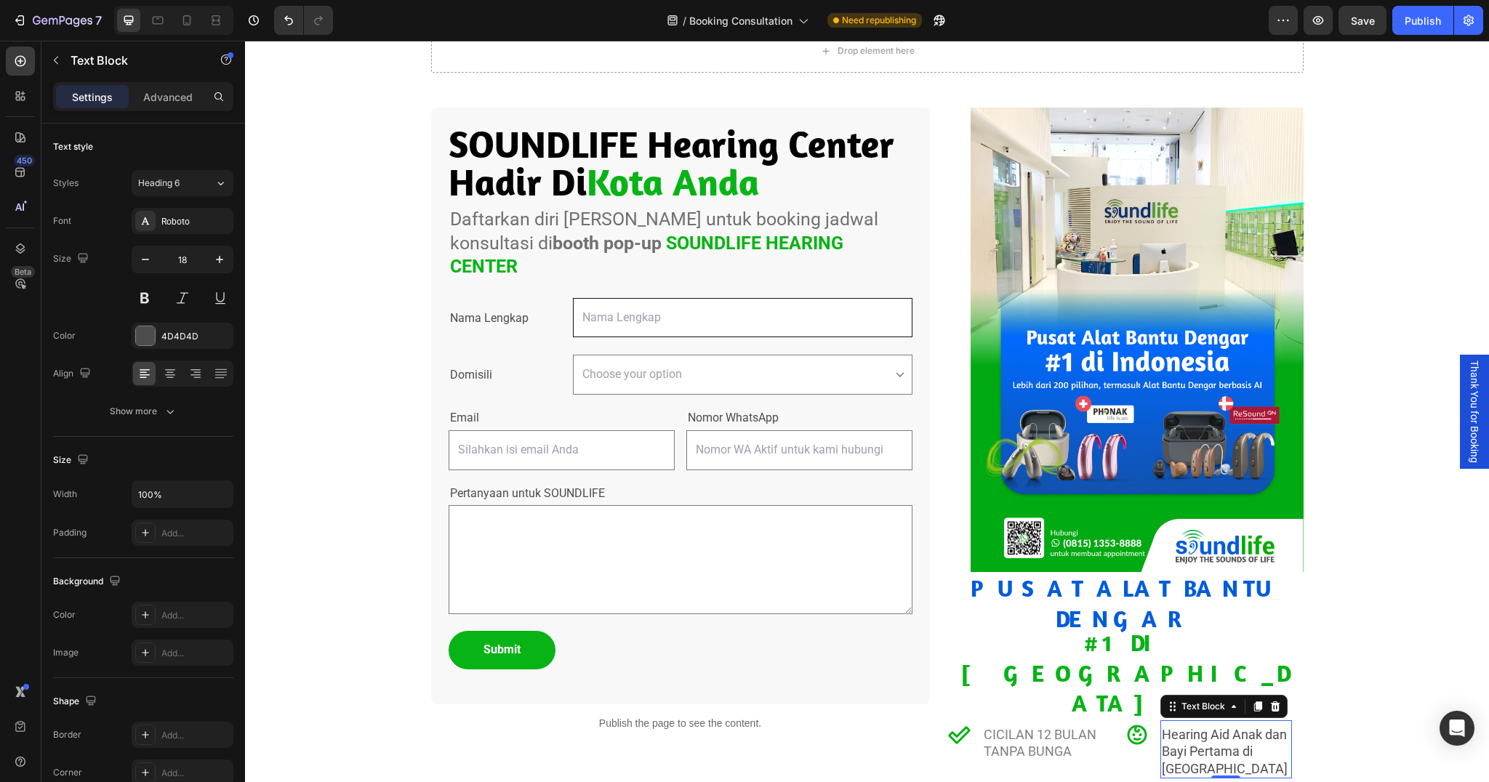
click at [1222, 726] on p "Hearing Aid Anak dan Bayi Pertama di [GEOGRAPHIC_DATA]" at bounding box center [1226, 751] width 129 height 51
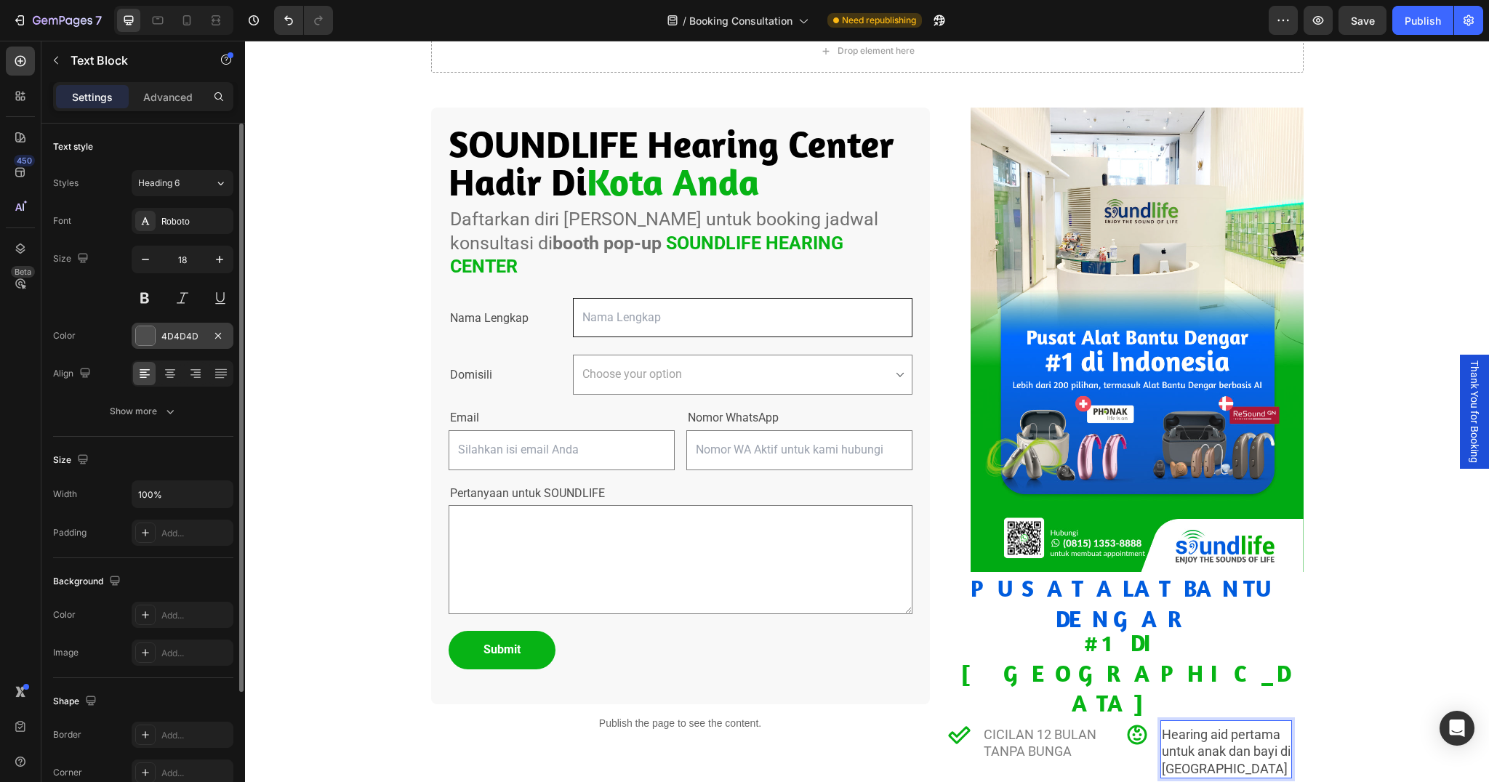
click at [195, 327] on div "4D4D4D" at bounding box center [183, 336] width 102 height 26
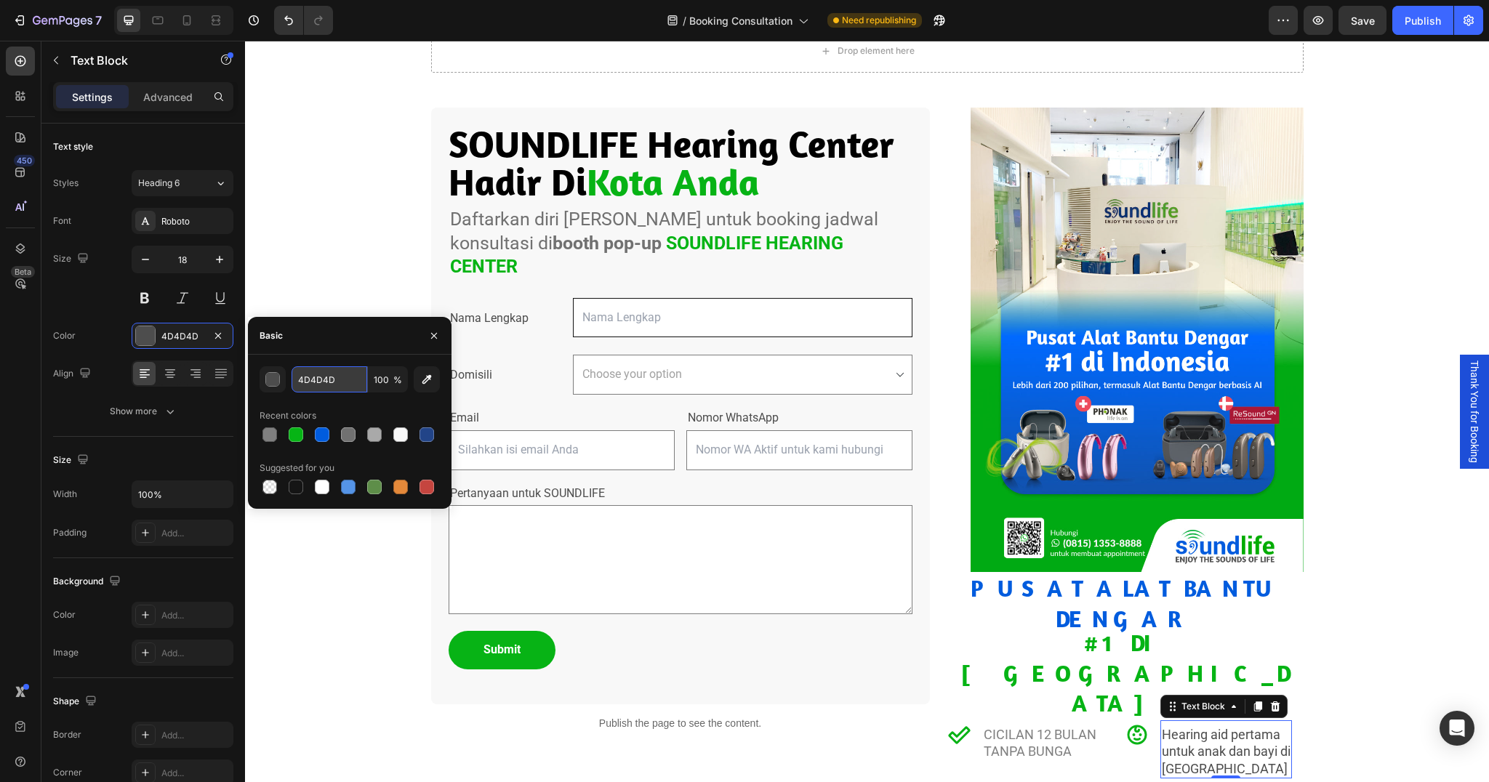
click at [348, 381] on input "4D4D4D" at bounding box center [330, 380] width 76 height 26
type input "808080"
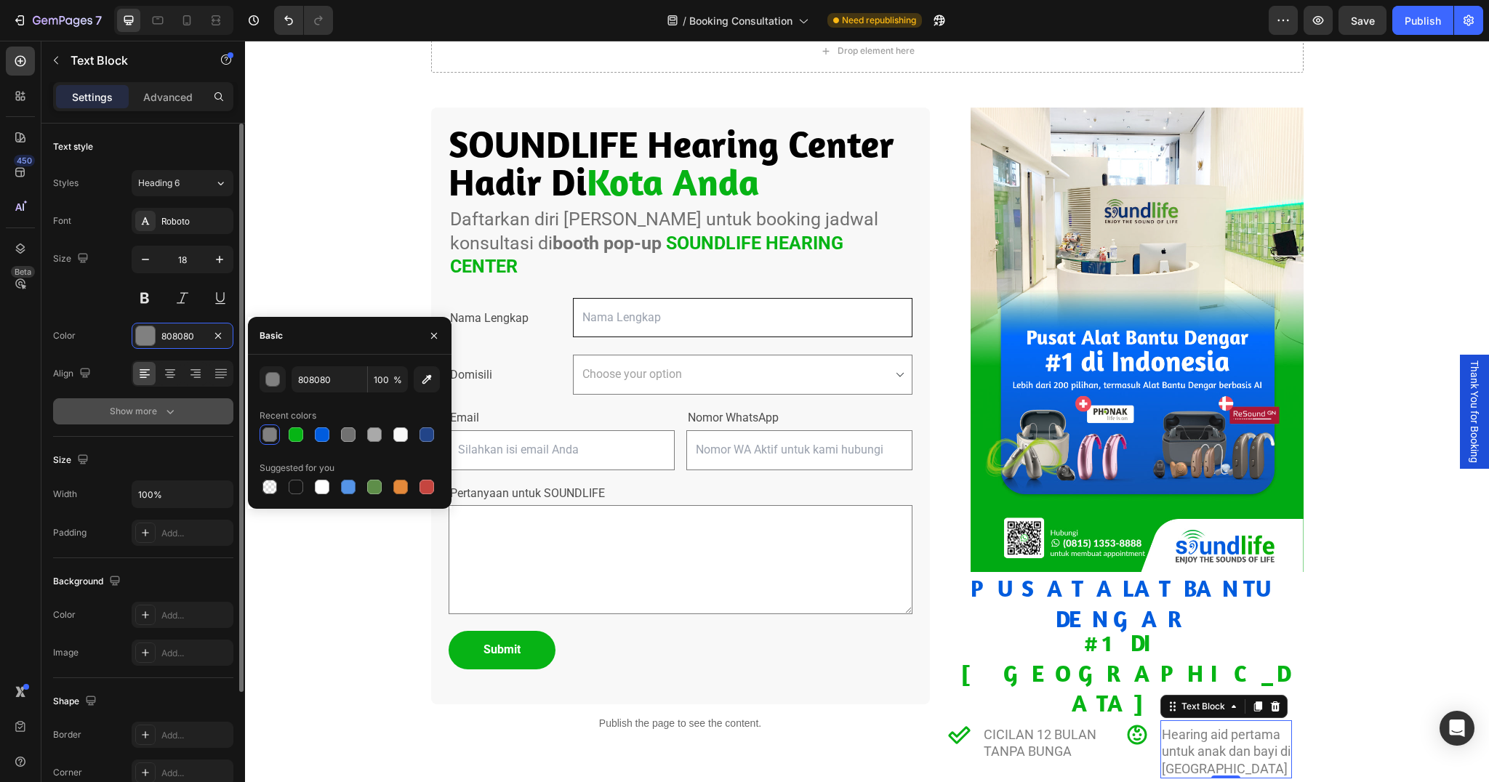
click at [169, 404] on icon "button" at bounding box center [170, 411] width 15 height 15
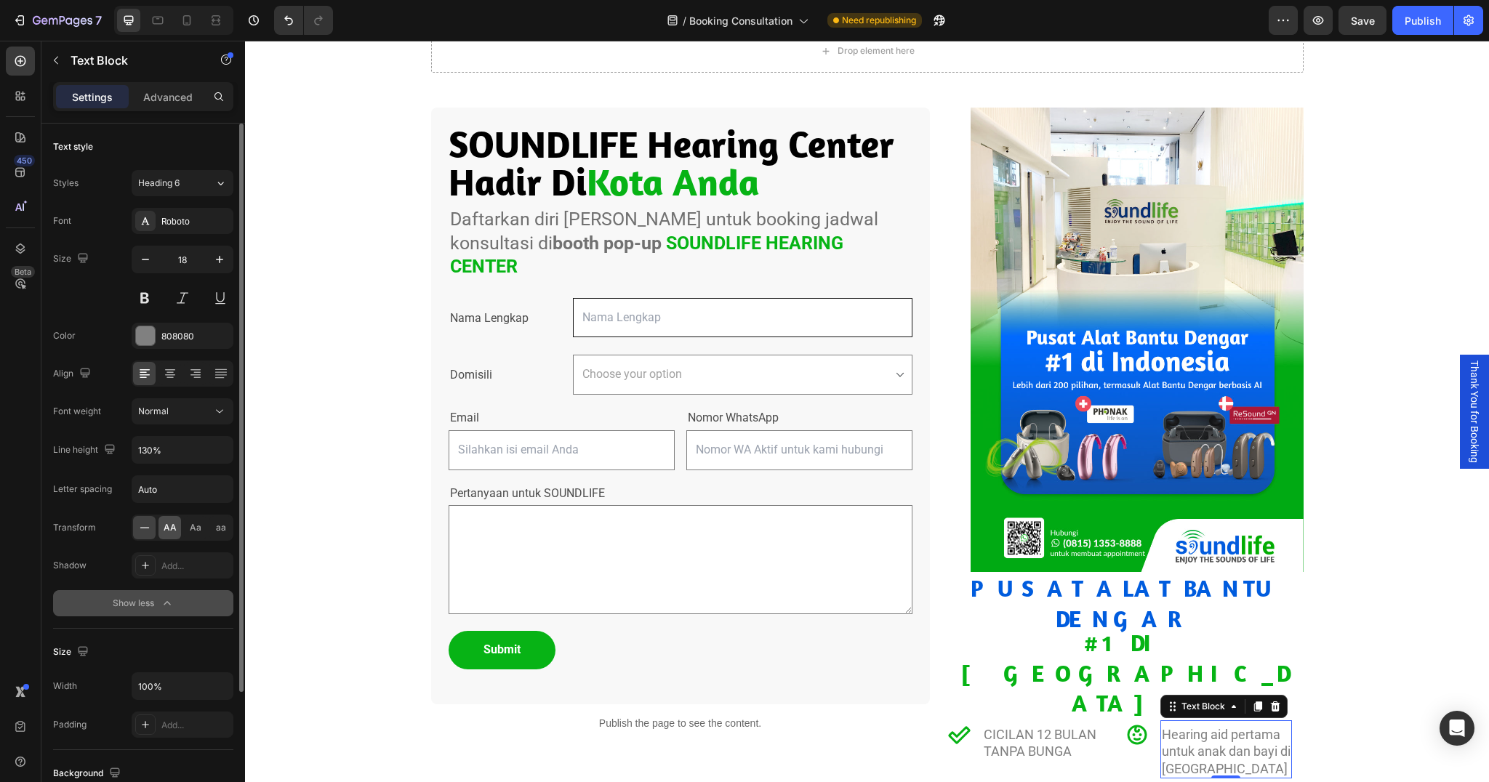
click at [167, 523] on span "AA" at bounding box center [170, 527] width 13 height 13
click at [150, 257] on icon "button" at bounding box center [145, 259] width 15 height 15
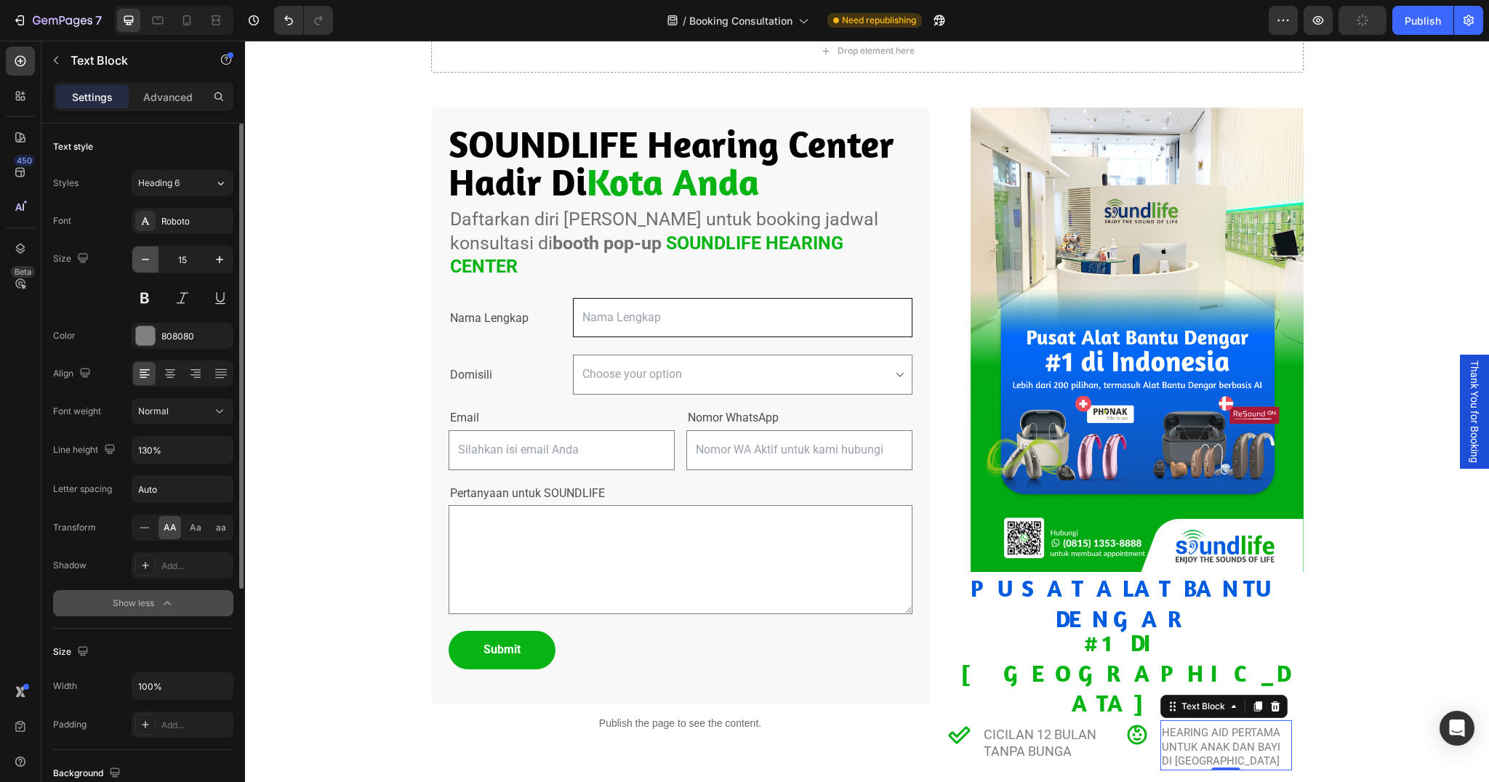
type input "14"
click at [1052, 726] on p "Cicilan 12 Bulan Tanpa Bunga" at bounding box center [1048, 743] width 129 height 34
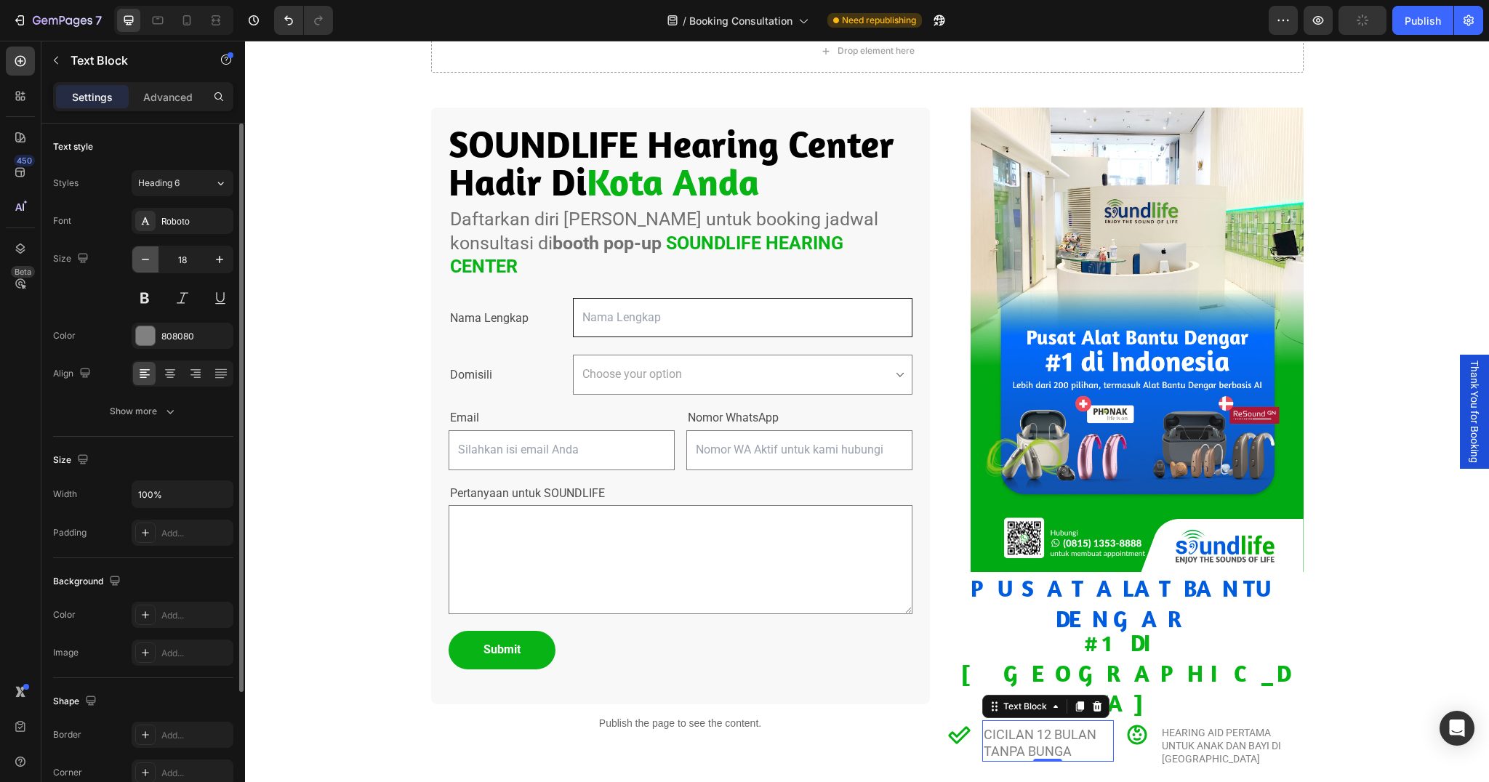
click at [148, 253] on icon "button" at bounding box center [145, 259] width 15 height 15
type input "14"
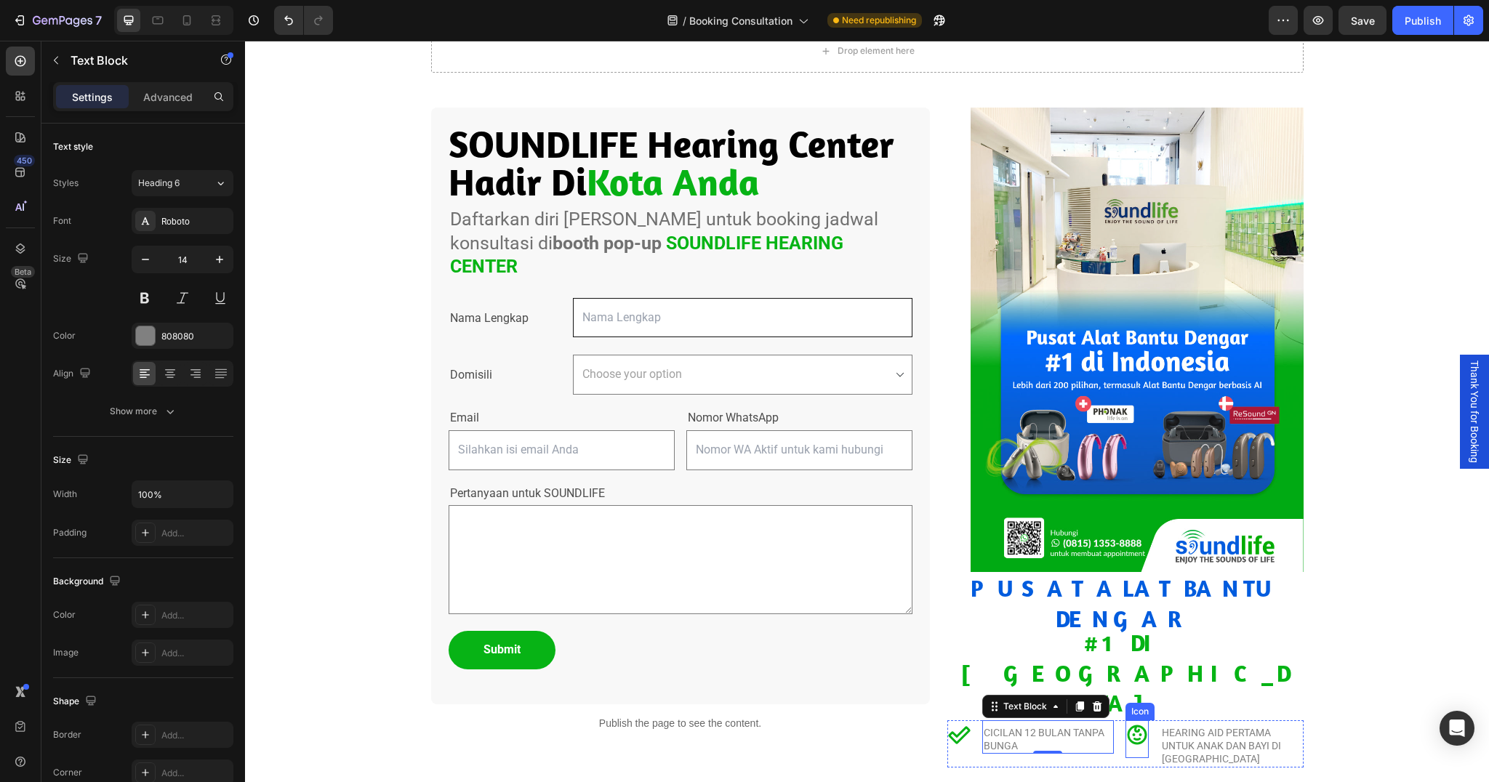
click at [1132, 724] on icon at bounding box center [1137, 735] width 23 height 23
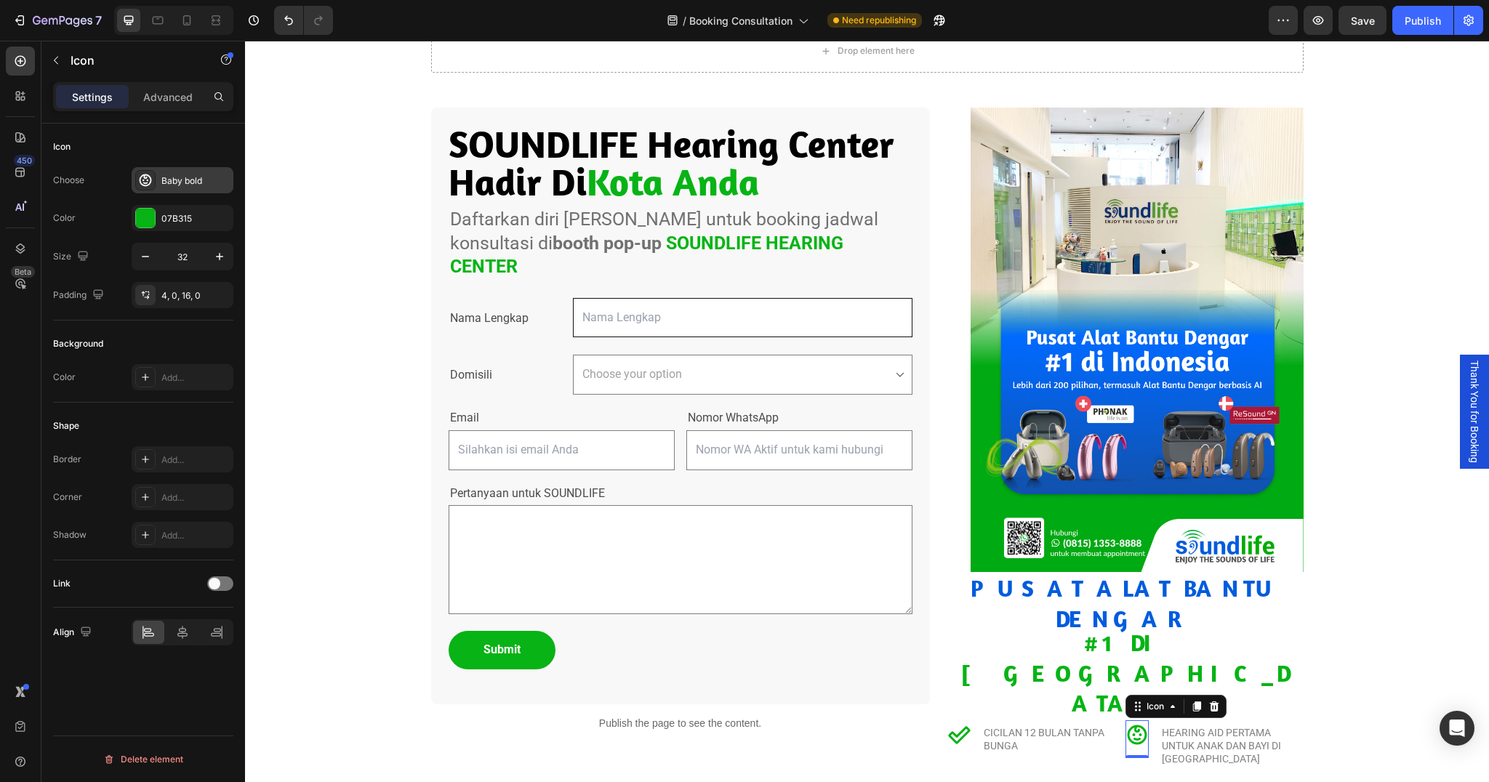
click at [197, 180] on div "Baby bold" at bounding box center [195, 181] width 68 height 13
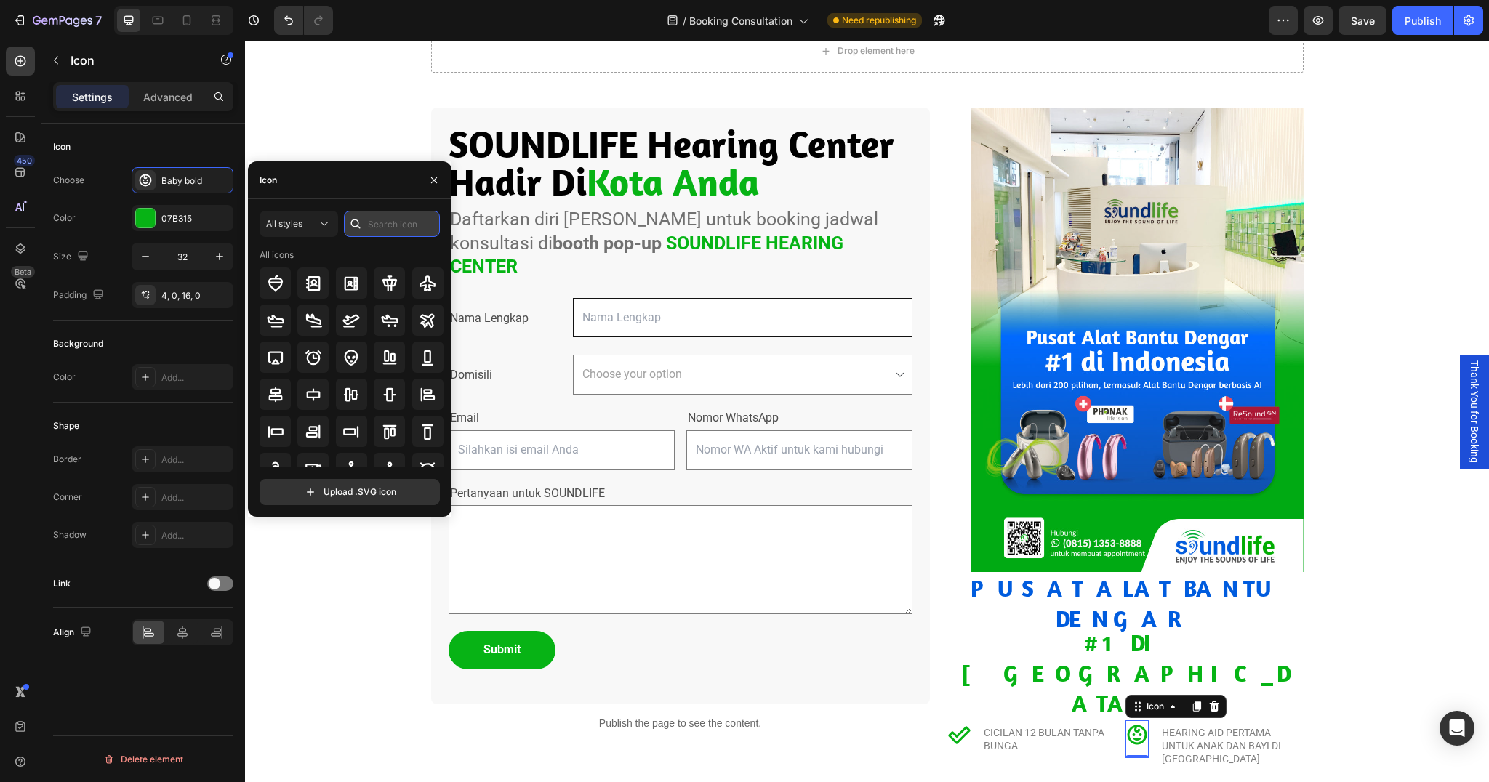
click at [381, 226] on input "text" at bounding box center [392, 224] width 96 height 26
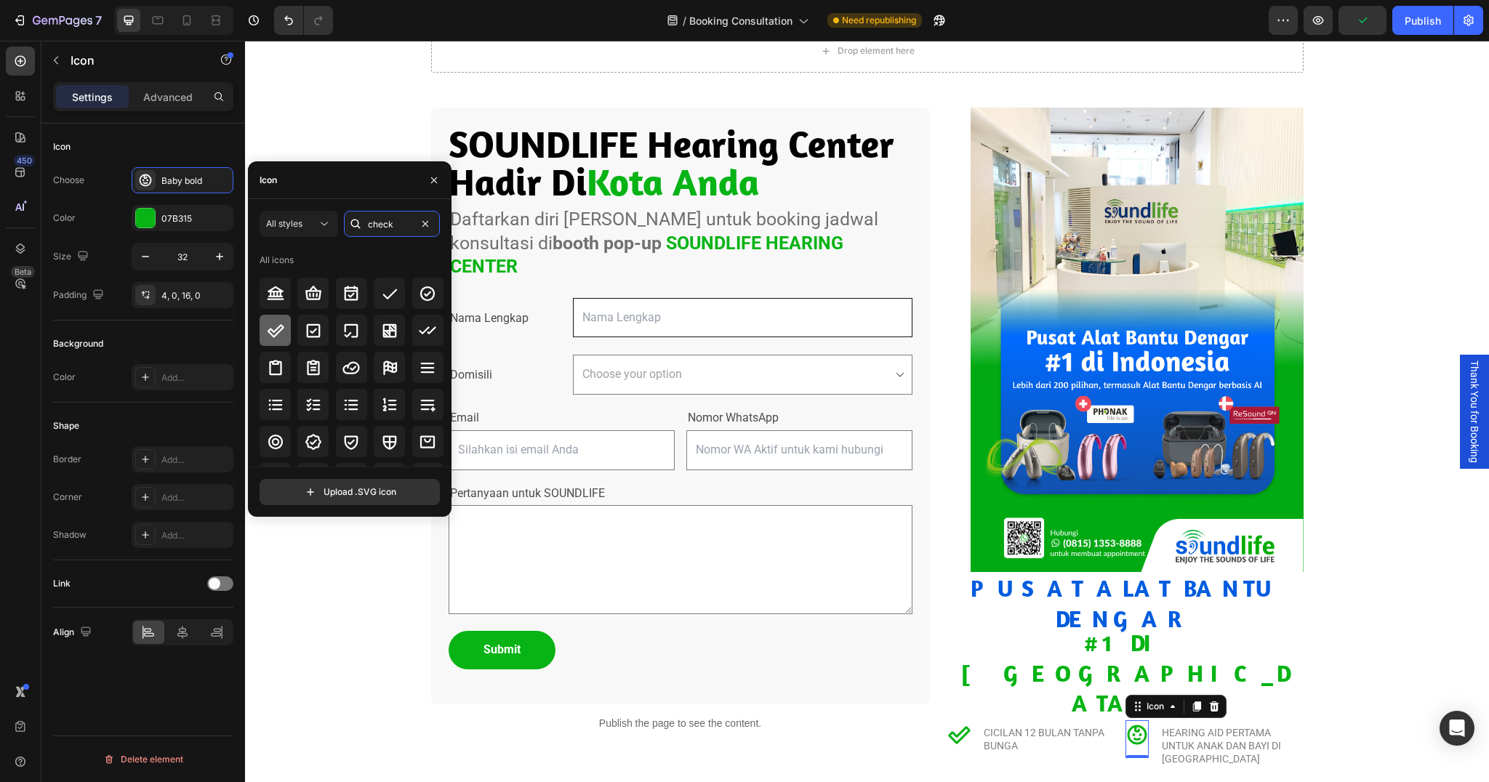
type input "check"
click at [275, 341] on div at bounding box center [275, 330] width 31 height 31
click at [1361, 668] on div "Drop element here Row Section 1 SOUNDLIFE Hearing Center Hadir Di Kota Anda Cus…" at bounding box center [867, 392] width 1244 height 797
